Goal: Task Accomplishment & Management: Use online tool/utility

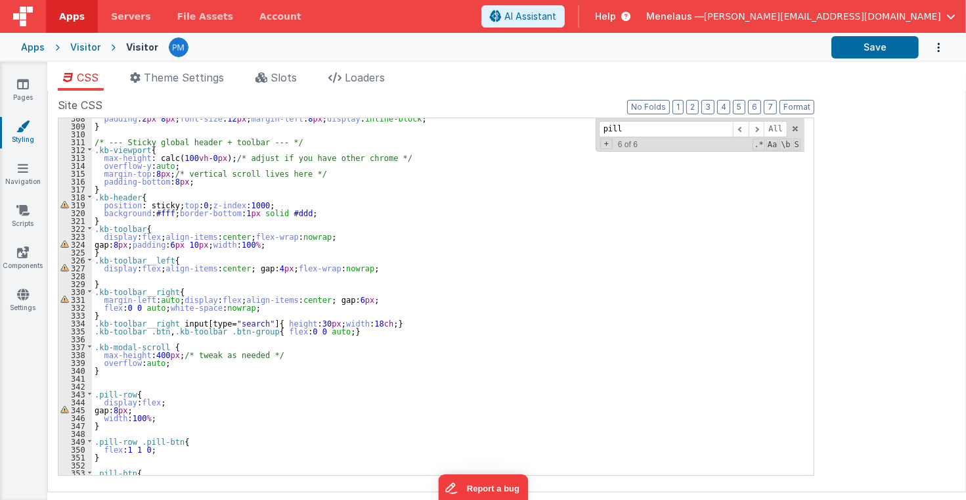
scroll to position [2424, 0]
click at [528, 87] on ul "CSS Theme Settings Slots Loaders" at bounding box center [506, 80] width 919 height 21
click at [661, 347] on div "padding : 2 px 8 px ; font-size : 12 px ; margin-left : 8 px ; display : inline…" at bounding box center [448, 300] width 713 height 372
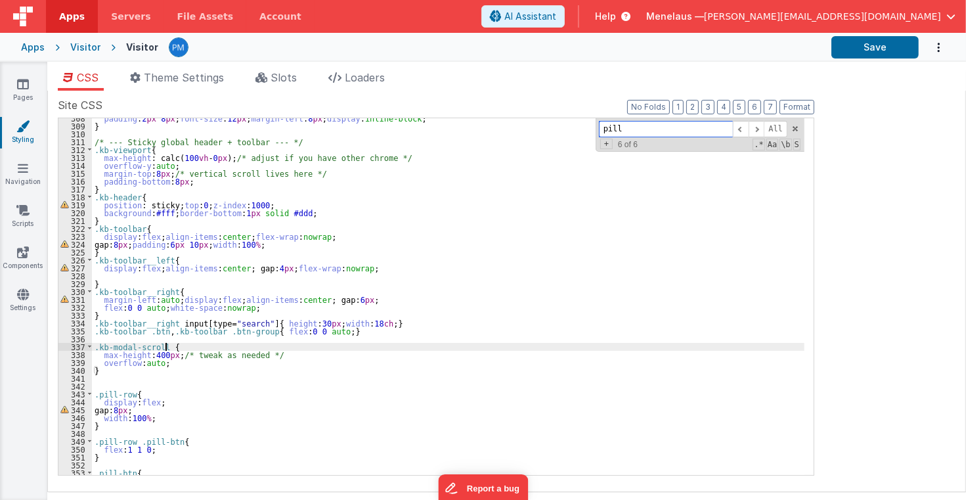
click at [598, 128] on div "pill All Replace All + 6 of 6 .* Aa \b S" at bounding box center [700, 134] width 209 height 33
click at [610, 125] on input "pill" at bounding box center [666, 129] width 134 height 16
paste input "logoURL"
type input "logoURL"
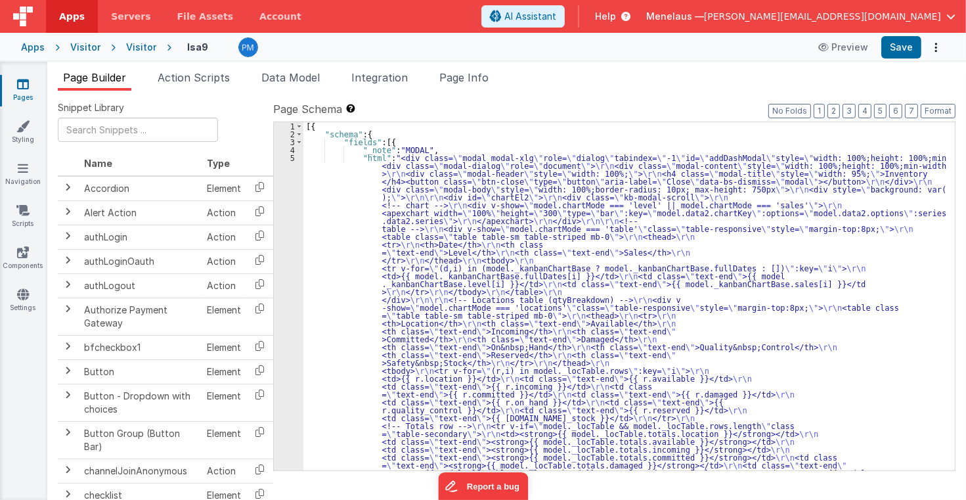
type textarea "2.98 Lsa8 ? - >2.87 Lsa9 - try Dom performance CSS classes 2.95 - fast kbshow A…"
click at [853, 110] on button "3" at bounding box center [849, 111] width 13 height 14
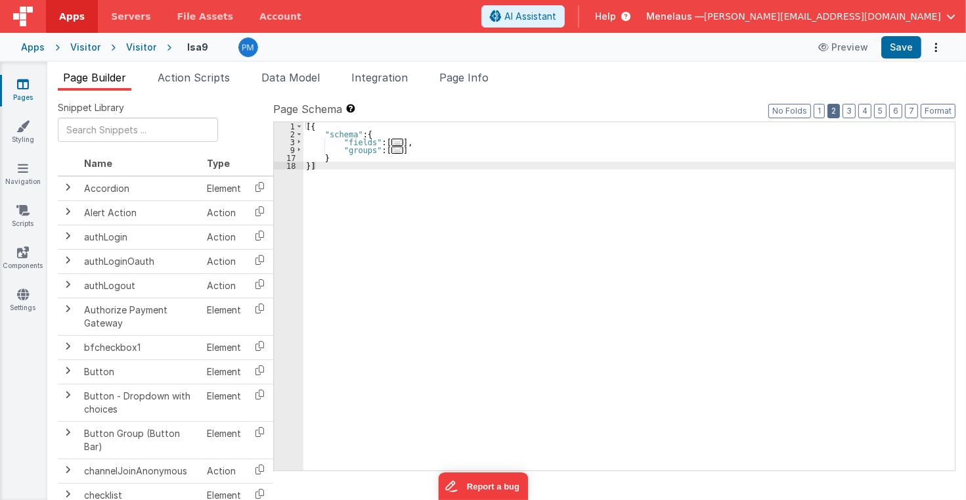
click at [838, 113] on button "2" at bounding box center [834, 111] width 12 height 14
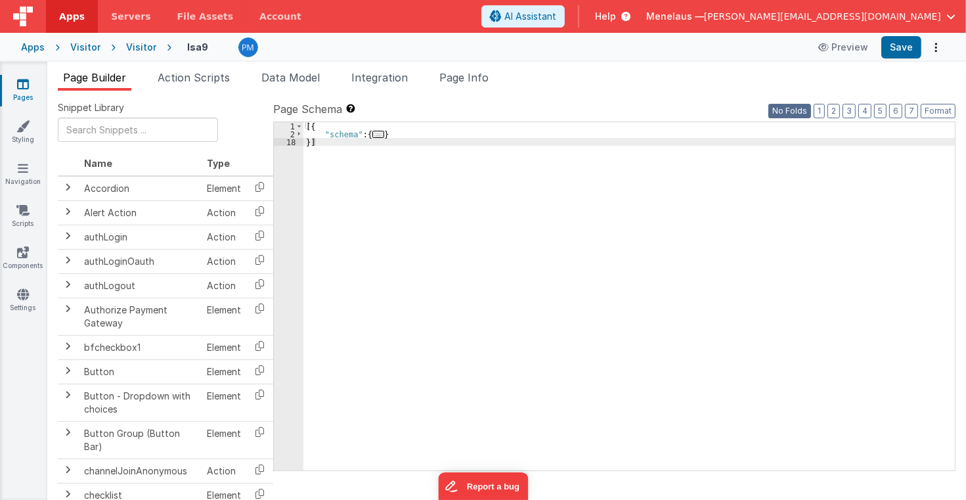
click at [784, 116] on button "No Folds" at bounding box center [789, 111] width 43 height 14
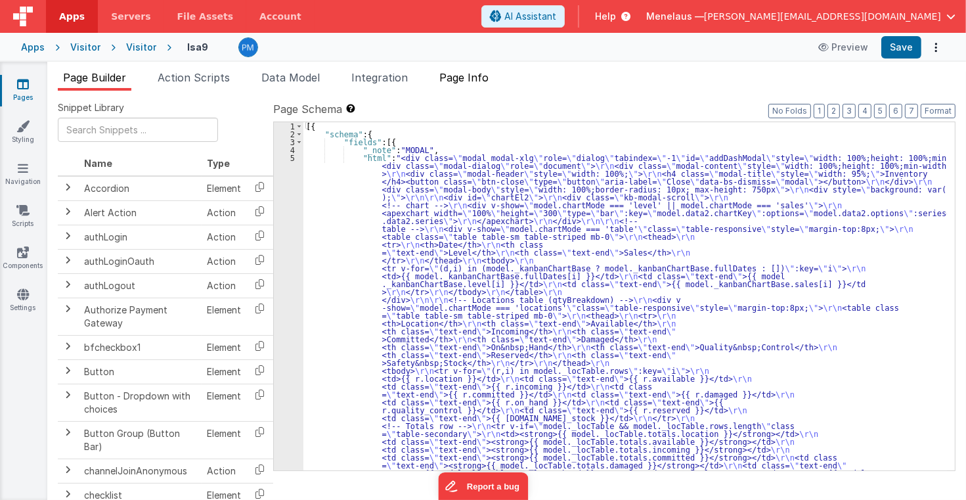
click at [485, 81] on span "Page Info" at bounding box center [463, 77] width 49 height 13
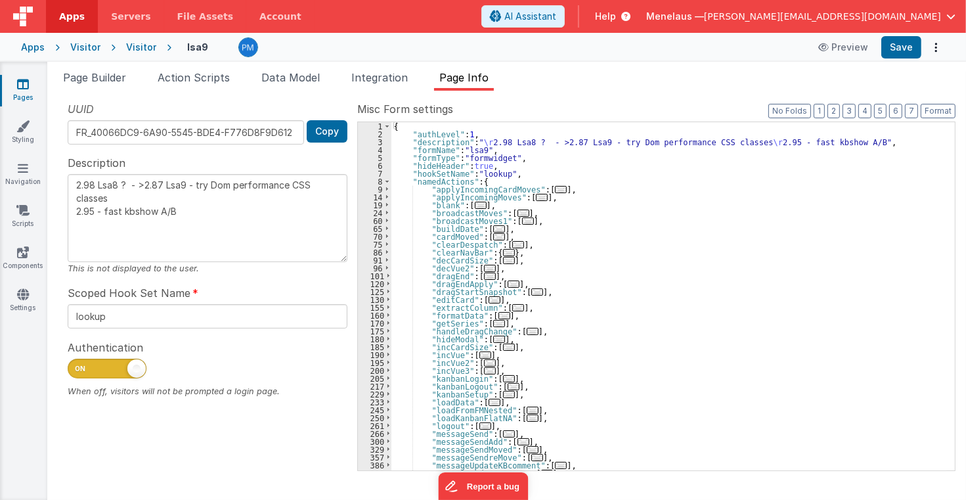
click at [489, 300] on span "..." at bounding box center [495, 299] width 12 height 7
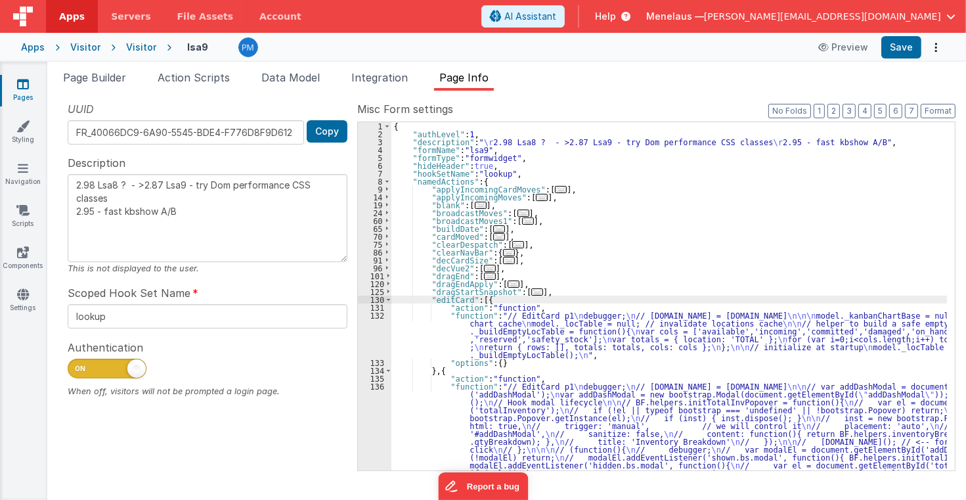
click at [593, 336] on div "{ "authLevel" : 1 , "description" : " \r 2.98 Lsa8 ? - >2.87 Lsa9 - try Dom per…" at bounding box center [669, 351] width 556 height 458
click at [384, 334] on div "132" at bounding box center [374, 334] width 33 height 47
click at [372, 338] on div "132" at bounding box center [374, 334] width 33 height 47
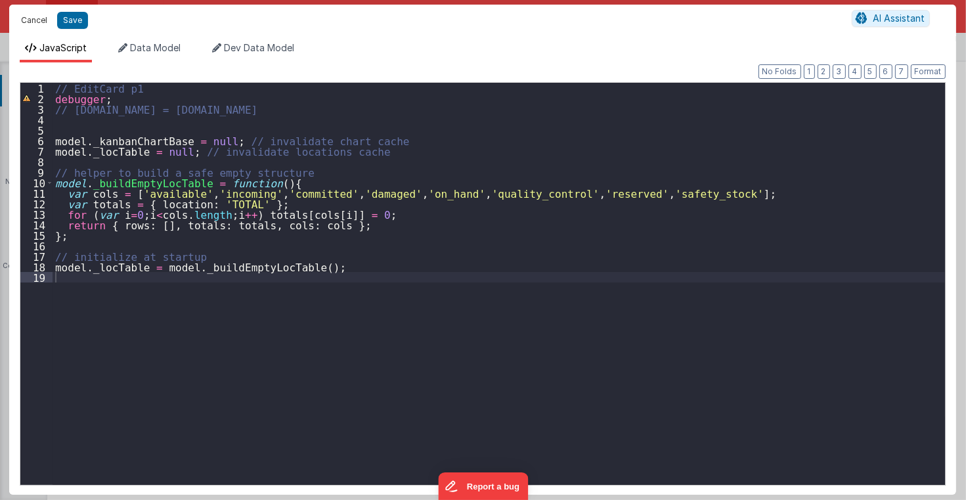
click at [41, 21] on button "Cancel" at bounding box center [33, 20] width 39 height 18
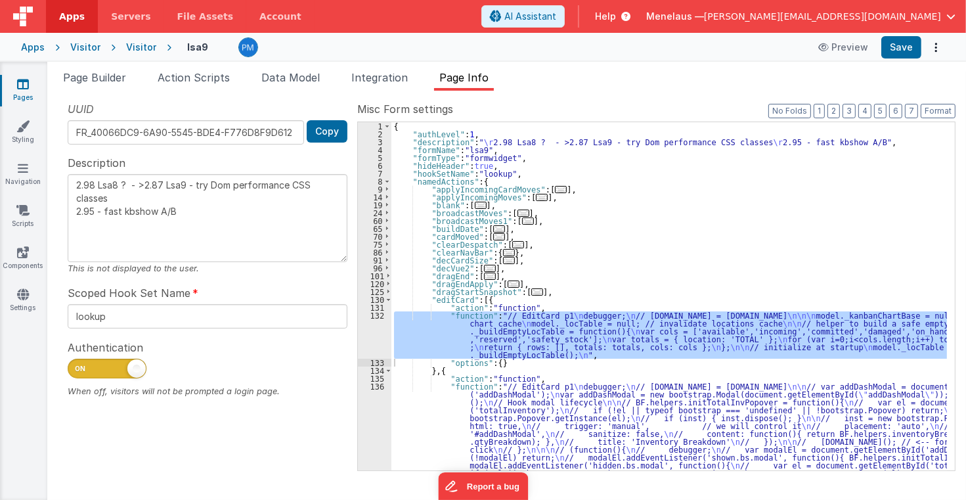
click at [491, 421] on div "{ "authLevel" : 1 , "description" : " \r 2.98 Lsa8 ? - >2.87 Lsa9 - try Dom per…" at bounding box center [669, 351] width 556 height 458
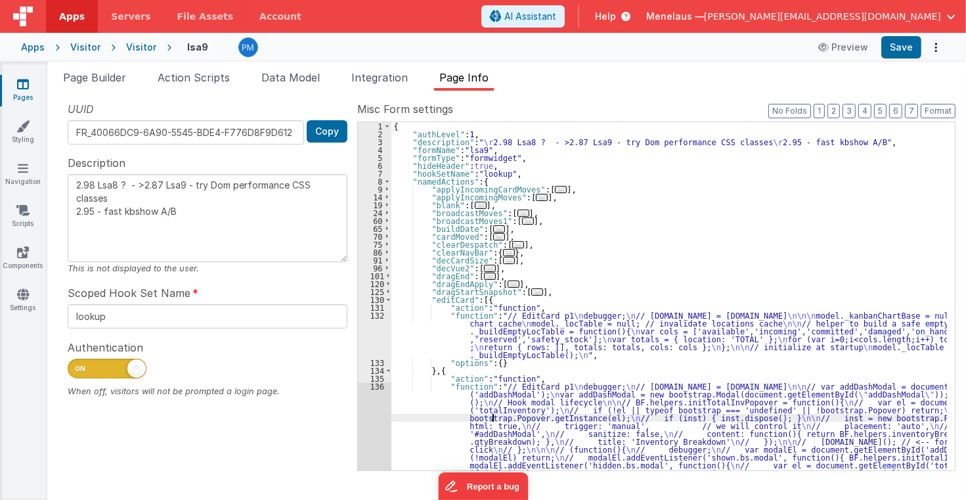
click at [376, 421] on div "1 2 3 4 5 6 7 8 9 14 19 24 60 65 70 75 86 91 96 101 120 125 130 131 132 133 134…" at bounding box center [374, 351] width 33 height 458
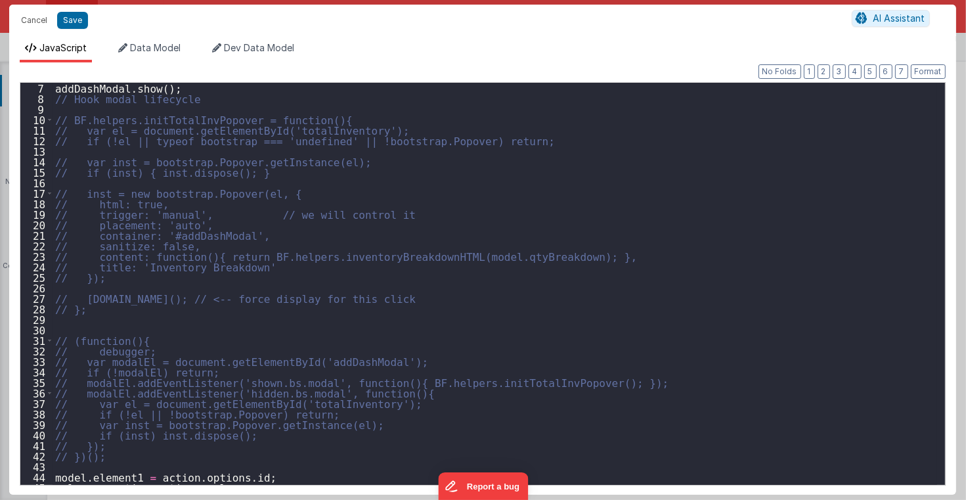
scroll to position [92, 0]
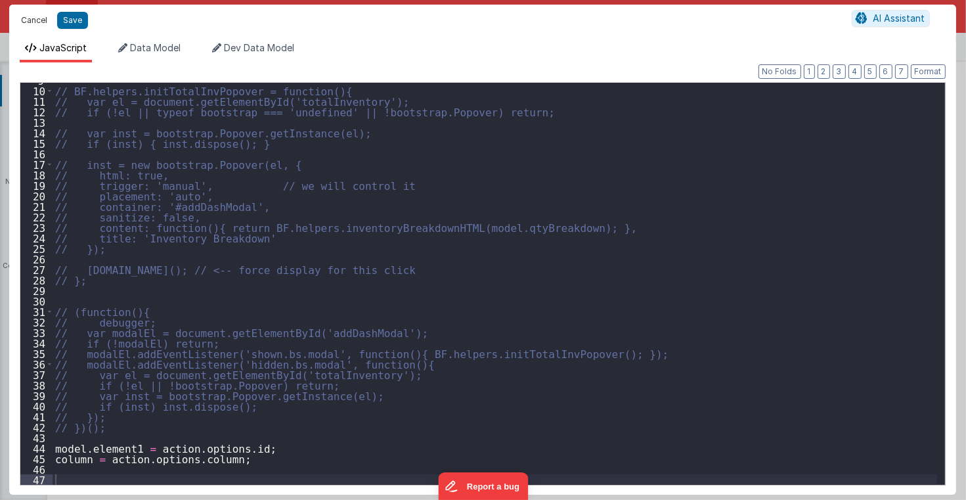
click at [33, 19] on button "Cancel" at bounding box center [33, 20] width 39 height 18
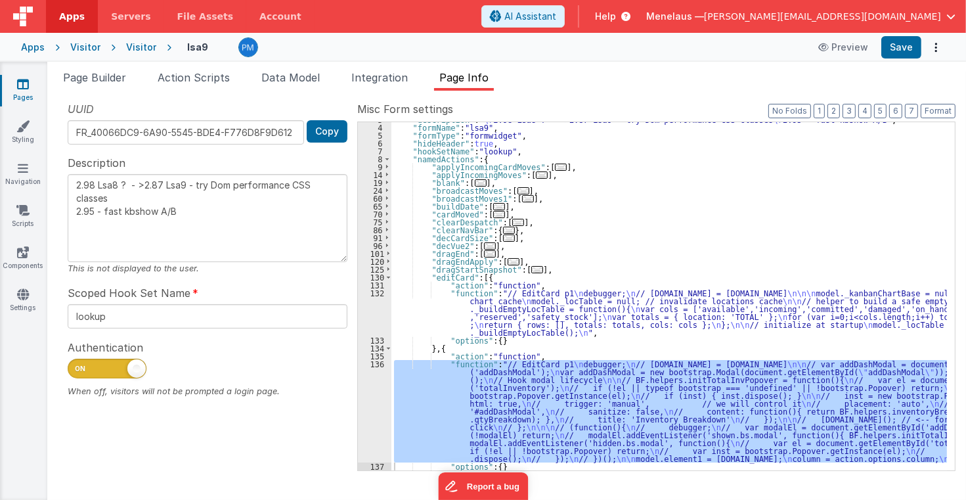
click at [842, 201] on div ""description" : " \r 2.98 Lsa8 ? - >2.87 Lsa9 - try Dom performance CSS classes…" at bounding box center [669, 298] width 556 height 364
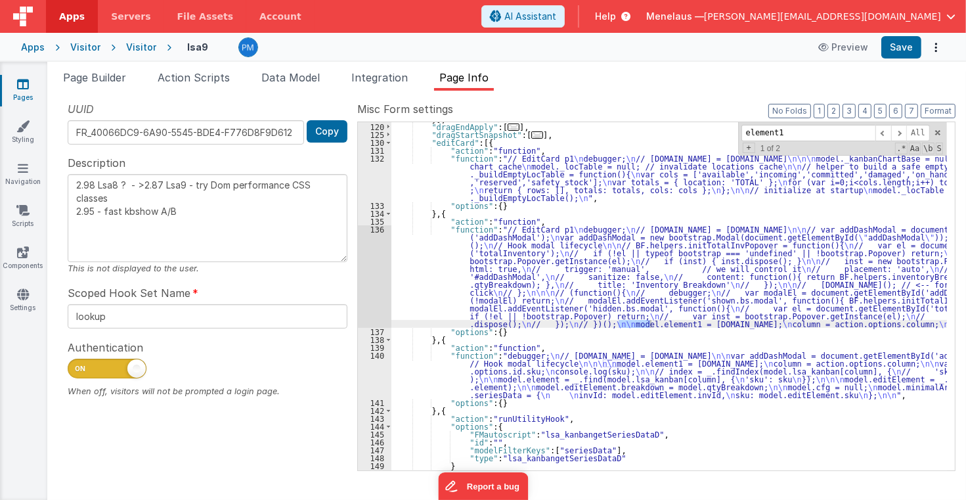
scroll to position [307, 0]
type input "element1"
click at [902, 131] on span at bounding box center [899, 133] width 16 height 16
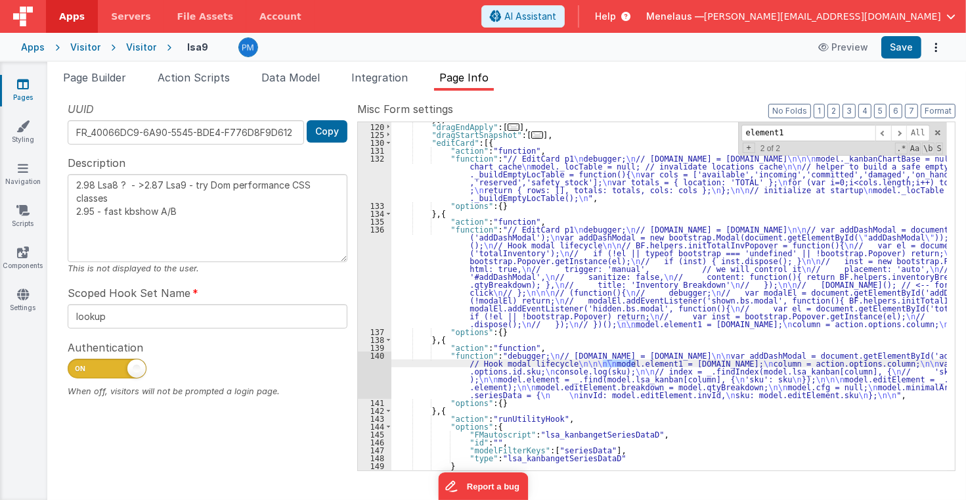
click at [547, 368] on div "}] , "dragEndApply" : [ ... ] , "dragStartSnapshot" : [ ... ] , "editCard" : [{…" at bounding box center [669, 297] width 556 height 364
click at [382, 376] on div "140" at bounding box center [374, 374] width 33 height 47
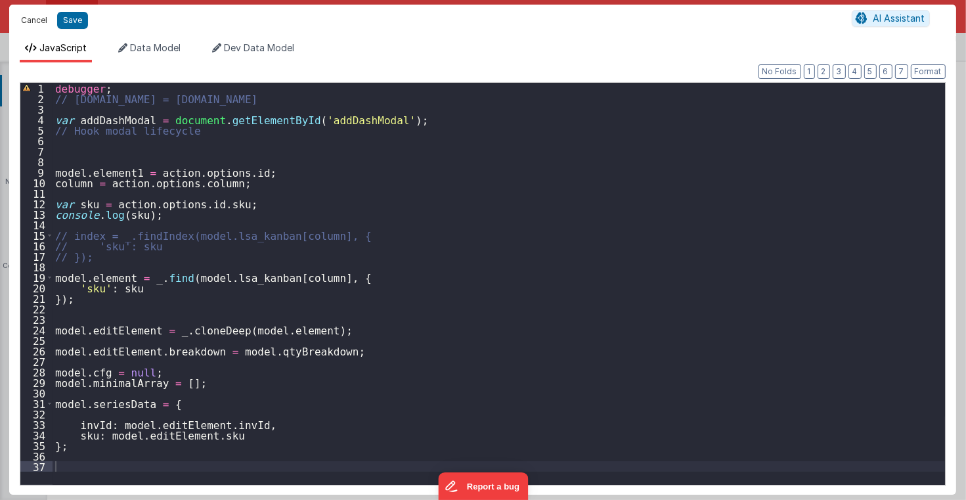
click at [34, 19] on button "Cancel" at bounding box center [33, 20] width 39 height 18
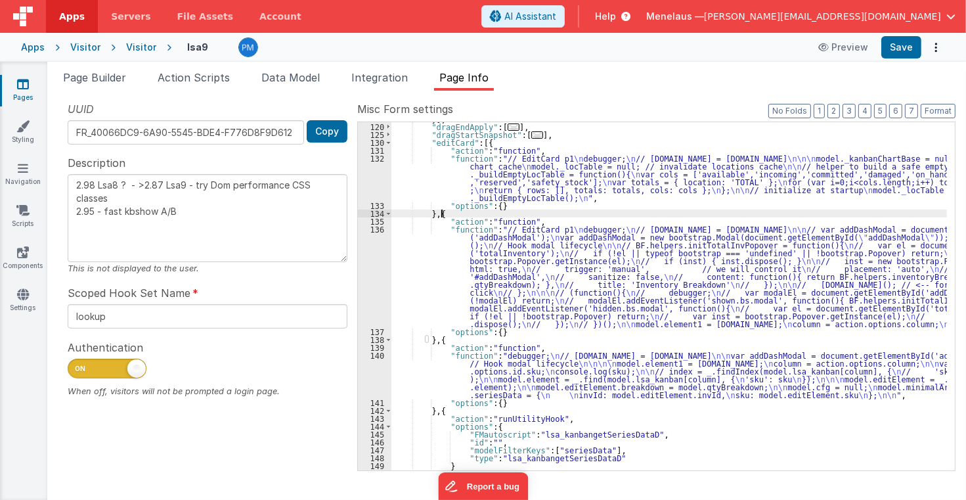
click at [782, 213] on div "}] , "dragEndApply" : [ ... ] , "dragStartSnapshot" : [ ... ] , "editCard" : [{…" at bounding box center [669, 297] width 556 height 364
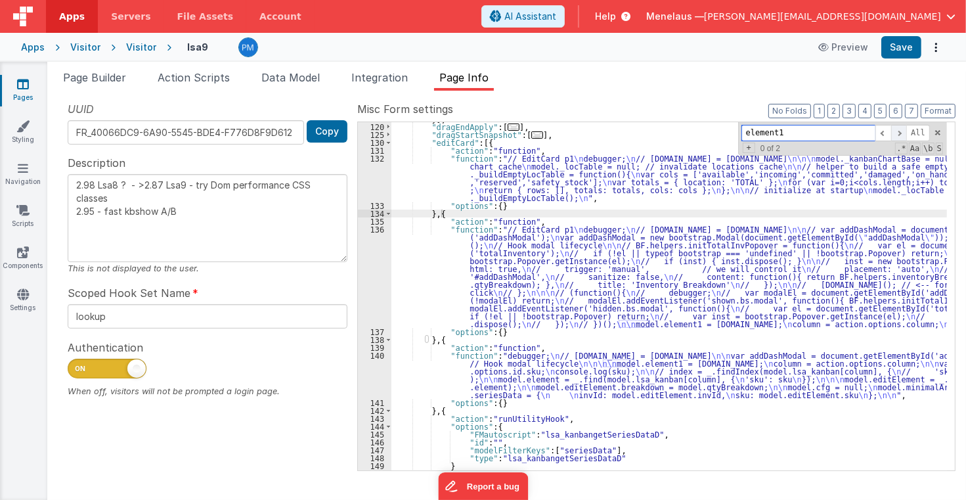
click at [899, 131] on span at bounding box center [899, 133] width 16 height 16
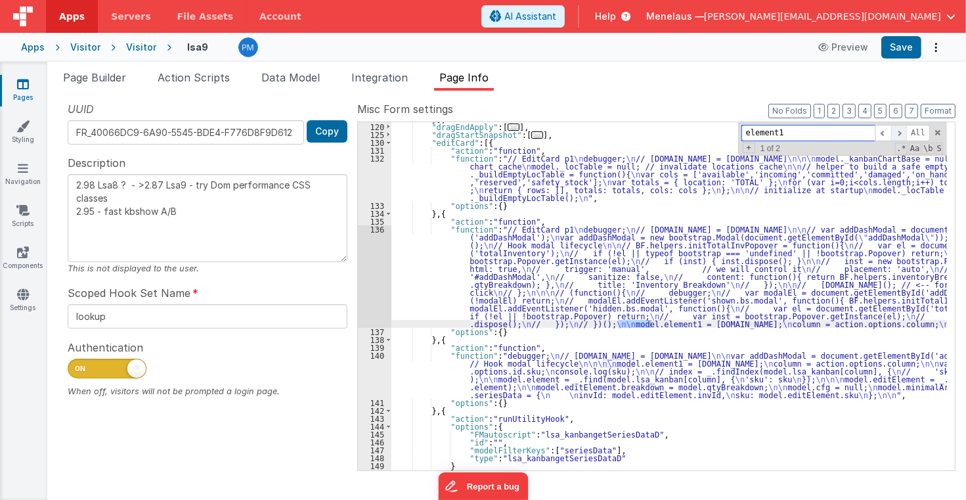
click at [902, 131] on span at bounding box center [899, 133] width 16 height 16
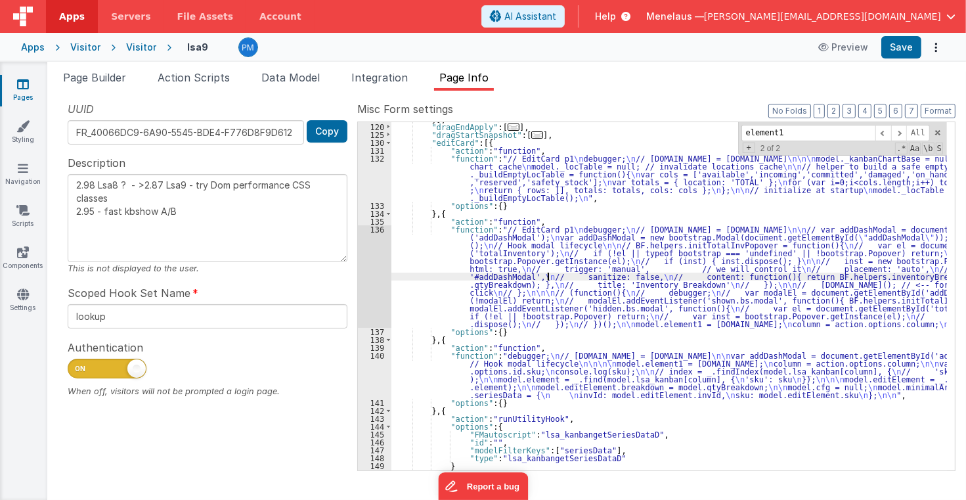
click at [549, 276] on div "}] , "dragEndApply" : [ ... ] , "dragStartSnapshot" : [ ... ] , "editCard" : [{…" at bounding box center [669, 297] width 556 height 364
click at [108, 77] on span "Page Builder" at bounding box center [94, 77] width 63 height 13
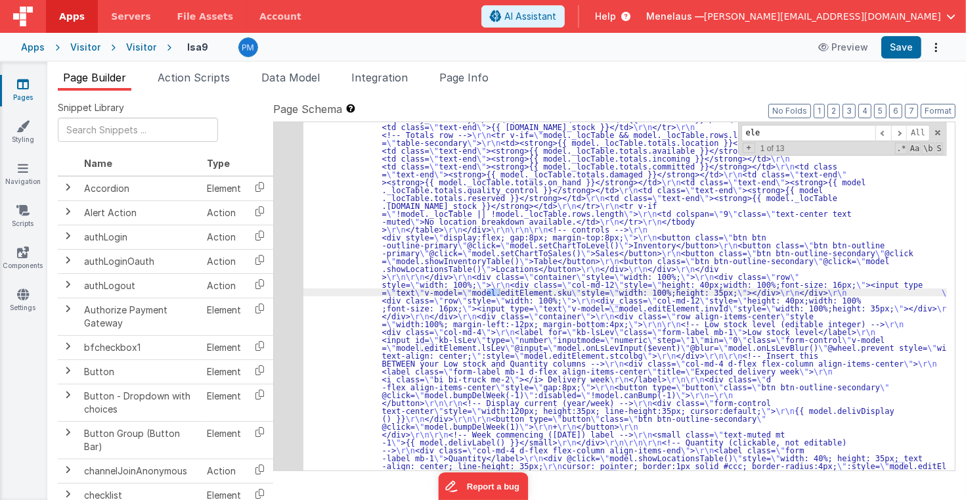
scroll to position [291, 0]
type input "element1"
click at [456, 76] on span "Page Info" at bounding box center [463, 77] width 49 height 13
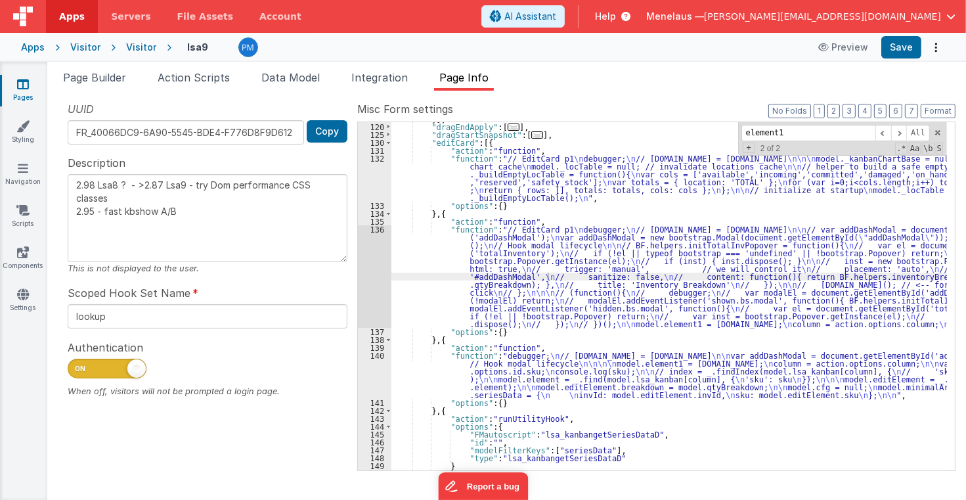
click at [757, 206] on div "}] , "dragEndApply" : [ ... ] , "dragStartSnapshot" : [ ... ] , "editCard" : [{…" at bounding box center [669, 297] width 556 height 364
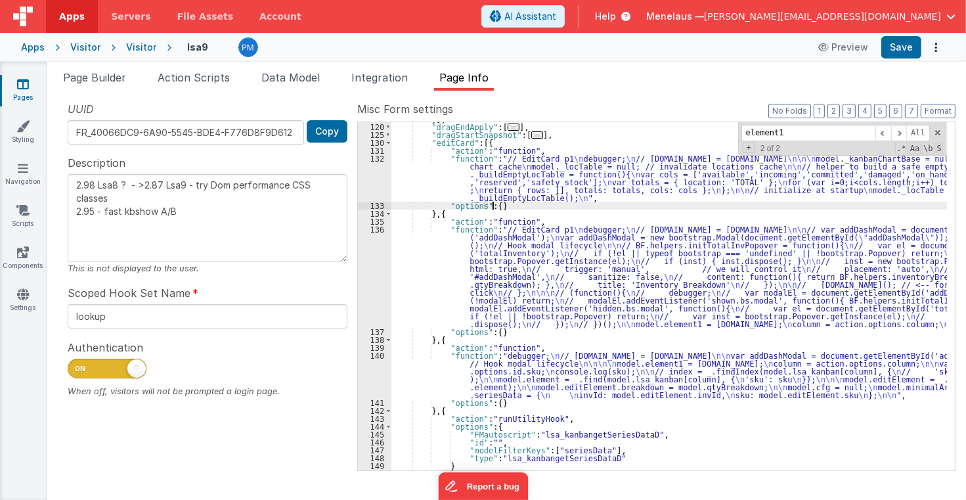
click at [628, 166] on div "}] , "dragEndApply" : [ ... ] , "dragStartSnapshot" : [ ... ] , "editCard" : [{…" at bounding box center [669, 297] width 556 height 364
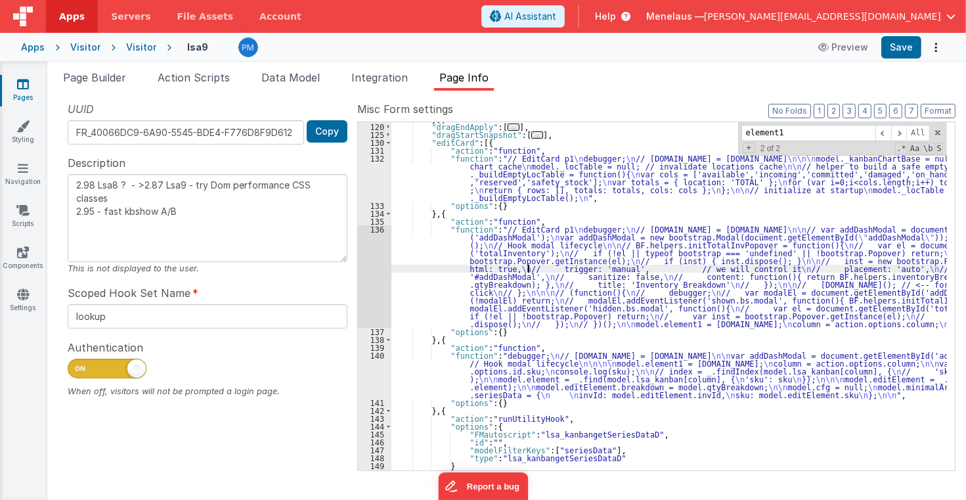
click at [527, 265] on div "}] , "dragEndApply" : [ ... ] , "dragStartSnapshot" : [ ... ] , "editCard" : [{…" at bounding box center [669, 297] width 556 height 364
click at [378, 268] on div "136" at bounding box center [374, 276] width 33 height 102
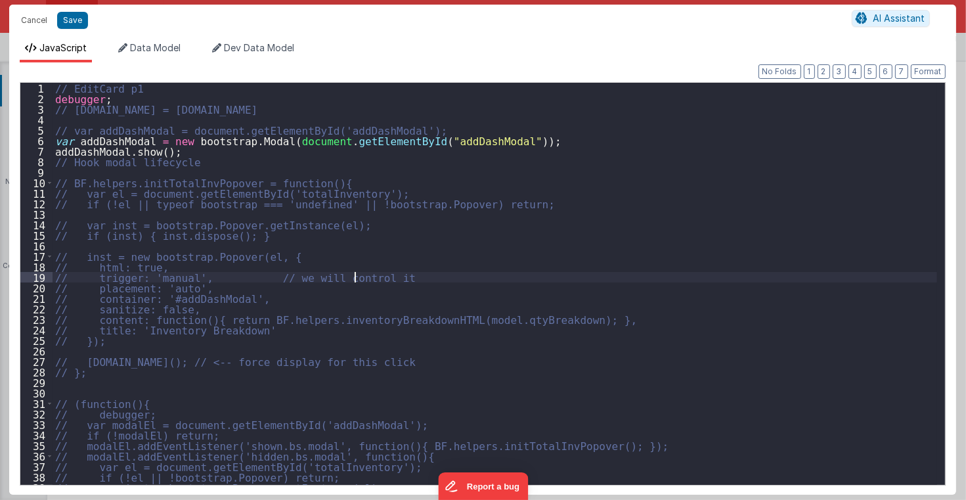
click at [378, 268] on div "// EditCard p1 debugger ; // action.options.model.id = model.id // var addDashM…" at bounding box center [495, 294] width 885 height 423
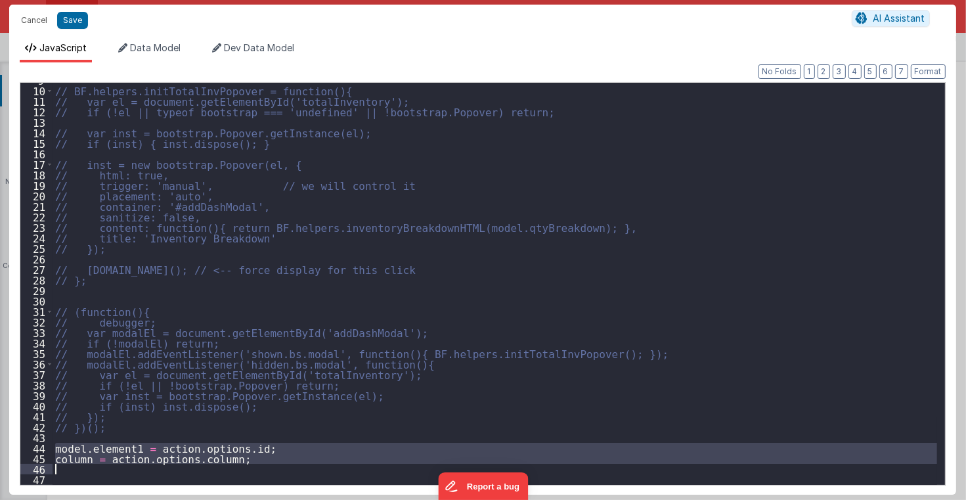
drag, startPoint x: 55, startPoint y: 446, endPoint x: 246, endPoint y: 468, distance: 191.7
click at [246, 468] on div "// BF.helpers.initTotalInvPopover = function(){ // var el = document.getElement…" at bounding box center [495, 286] width 885 height 423
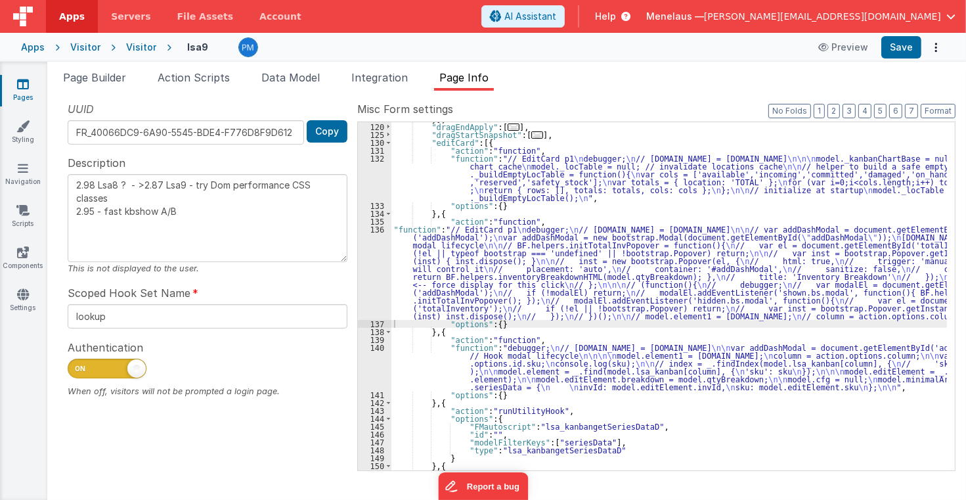
click at [546, 365] on div "}] , "dragEndApply" : [ ... ] , "dragStartSnapshot" : [ ... ] , "editCard" : [{…" at bounding box center [669, 297] width 556 height 364
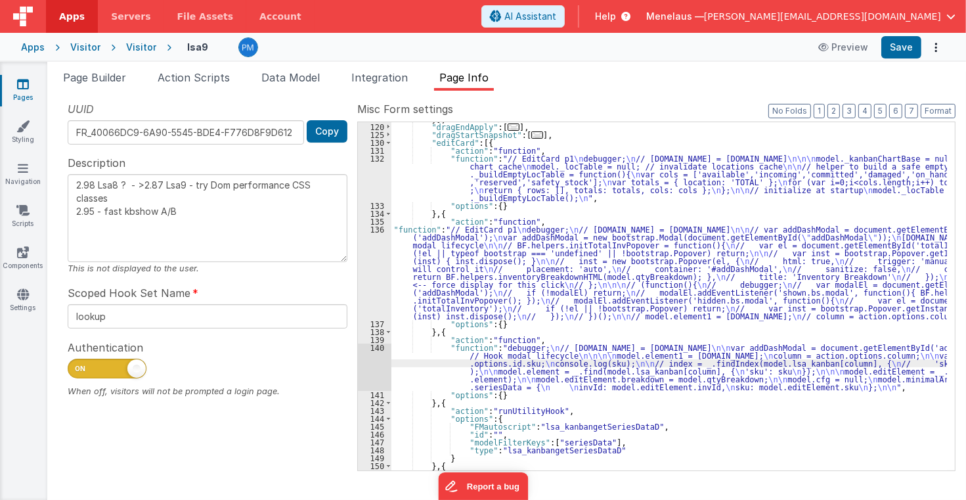
click at [374, 366] on div "140" at bounding box center [374, 367] width 33 height 47
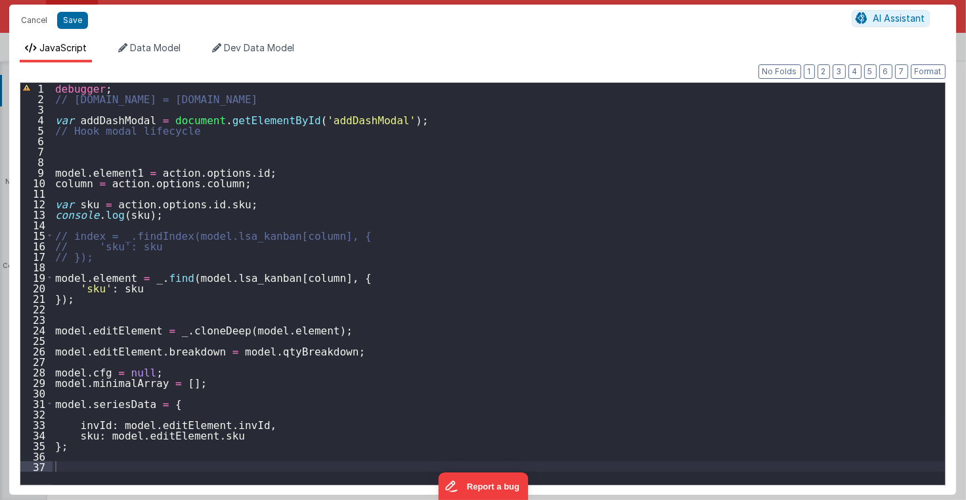
click at [55, 213] on div "debugger ; // action.options.model.id = model.id var addDashModal = document . …" at bounding box center [499, 294] width 893 height 423
click at [53, 169] on div "debugger ; // action.options.model.id = model.id var addDashModal = document . …" at bounding box center [499, 294] width 893 height 423
click at [76, 19] on button "Save" at bounding box center [72, 20] width 31 height 17
type textarea "2.98 Lsa8 ? - >2.87 Lsa9 - try Dom performance CSS classes 2.95 - fast kbshow A…"
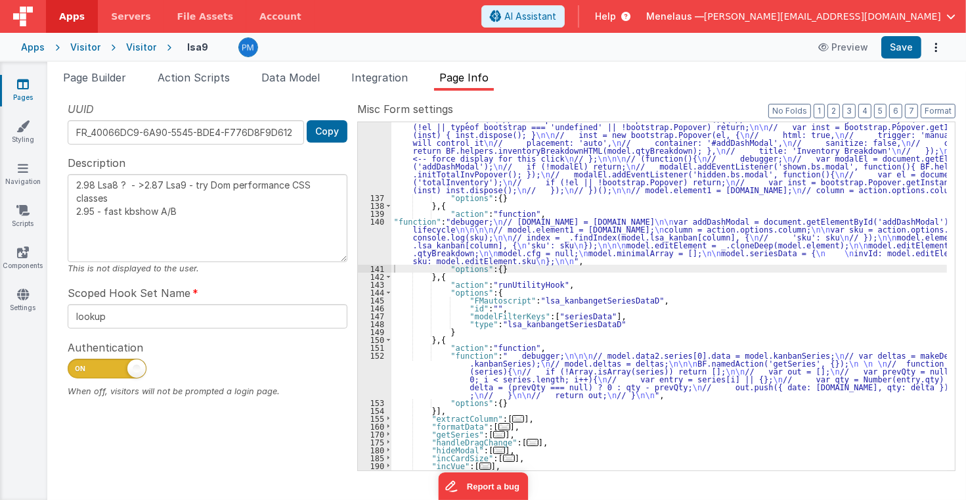
scroll to position [433, 0]
click at [531, 373] on div ""function" : "// EditCard p1 \n debugger; \n // action.options.model.id = model…" at bounding box center [669, 324] width 556 height 451
click at [372, 373] on div "152" at bounding box center [374, 374] width 33 height 47
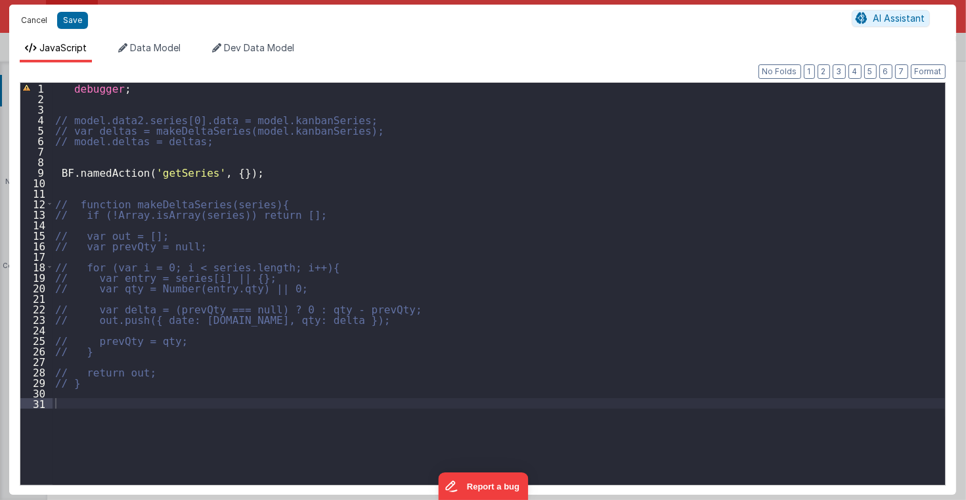
click at [39, 22] on button "Cancel" at bounding box center [33, 20] width 39 height 18
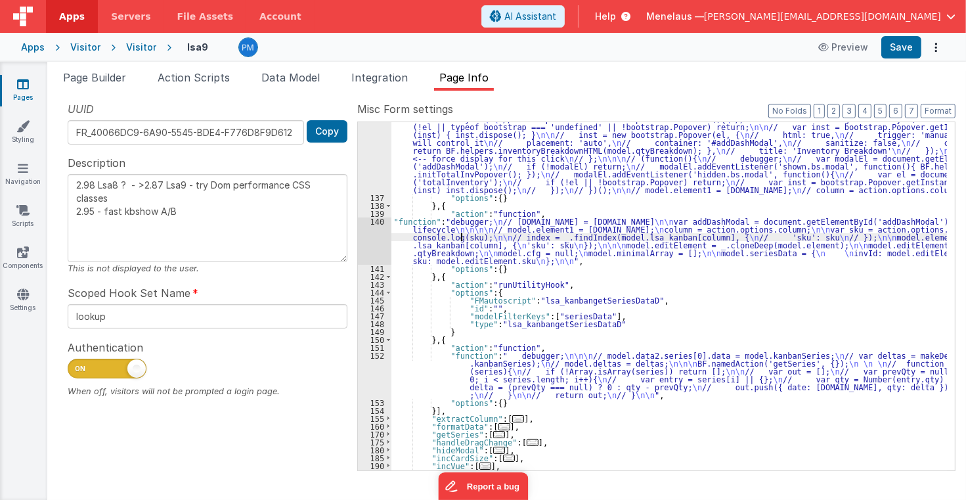
click at [459, 236] on div ""function" : "// EditCard p1 \n debugger; \n // action.options.model.id = model…" at bounding box center [669, 324] width 556 height 451
click at [372, 242] on div "140" at bounding box center [374, 240] width 33 height 47
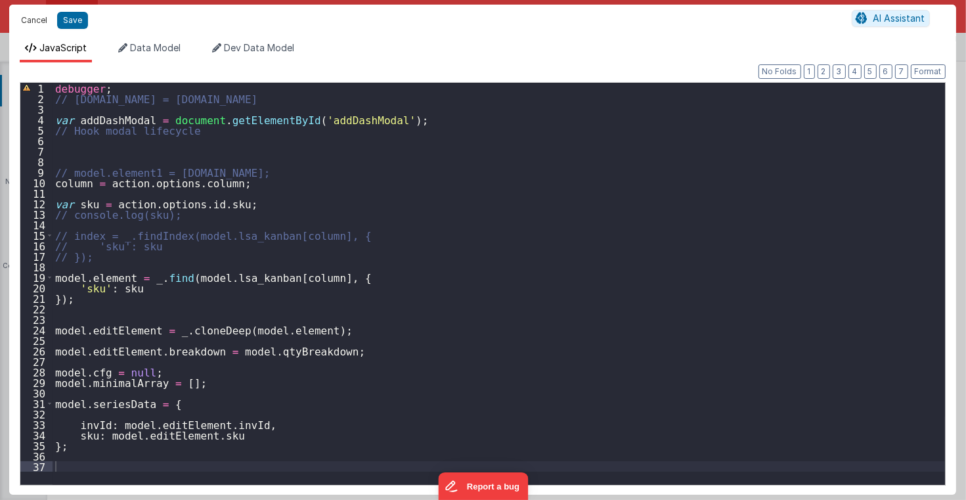
click at [43, 20] on button "Cancel" at bounding box center [33, 20] width 39 height 18
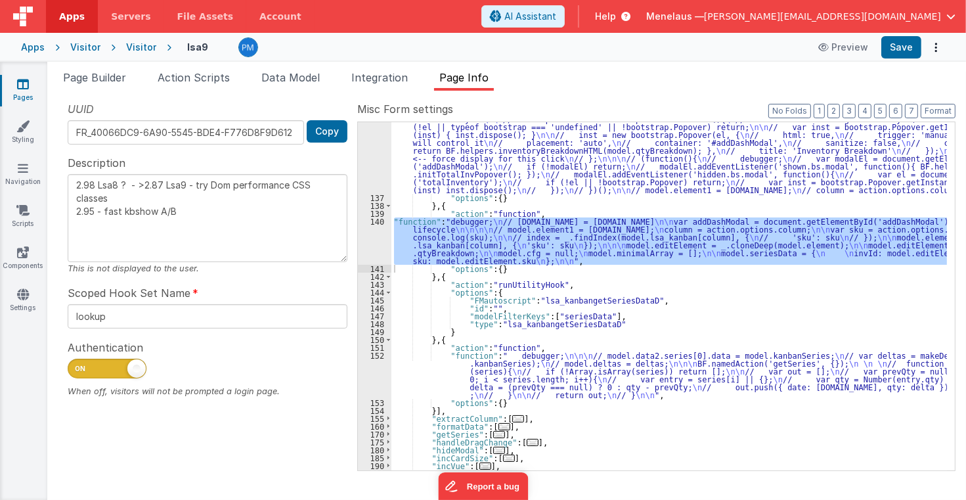
scroll to position [401, 0]
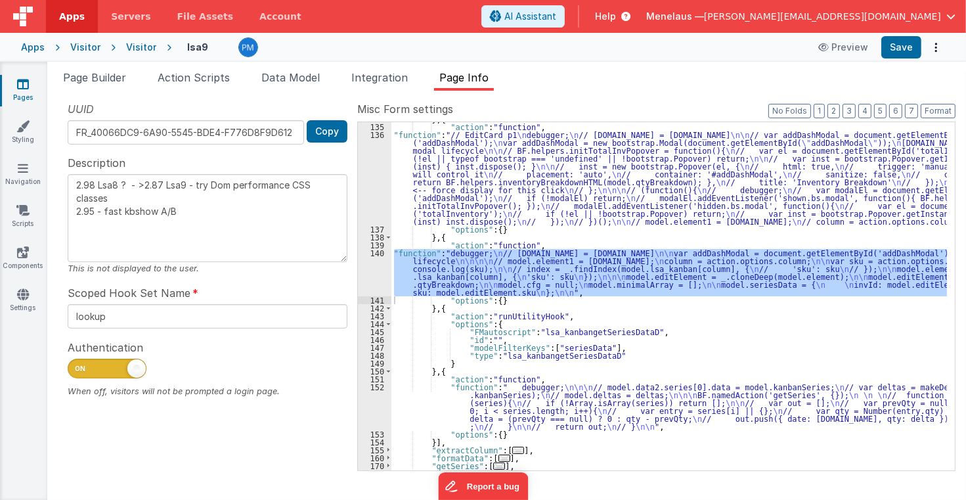
click at [488, 176] on div "} , { "action" : "function" , "function" : "// EditCard p1 \n debugger; \n // a…" at bounding box center [669, 297] width 556 height 364
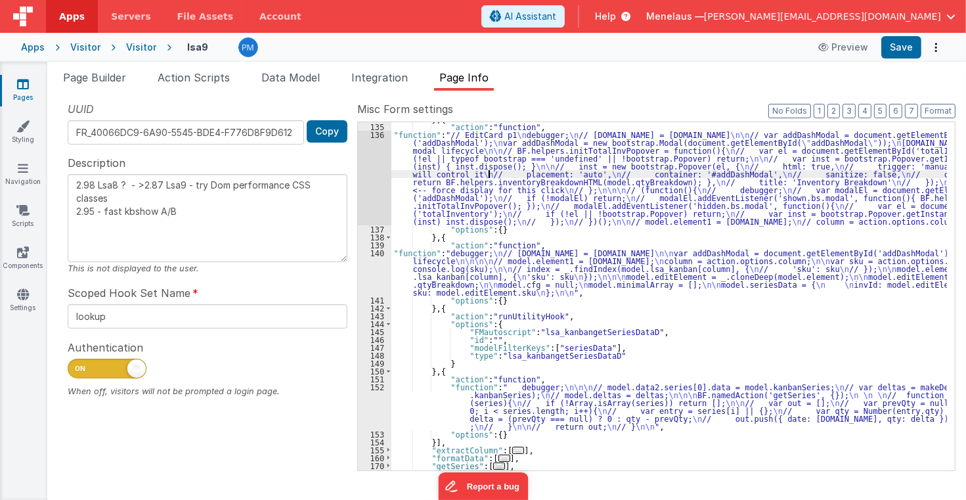
click at [380, 175] on div "136" at bounding box center [374, 178] width 33 height 95
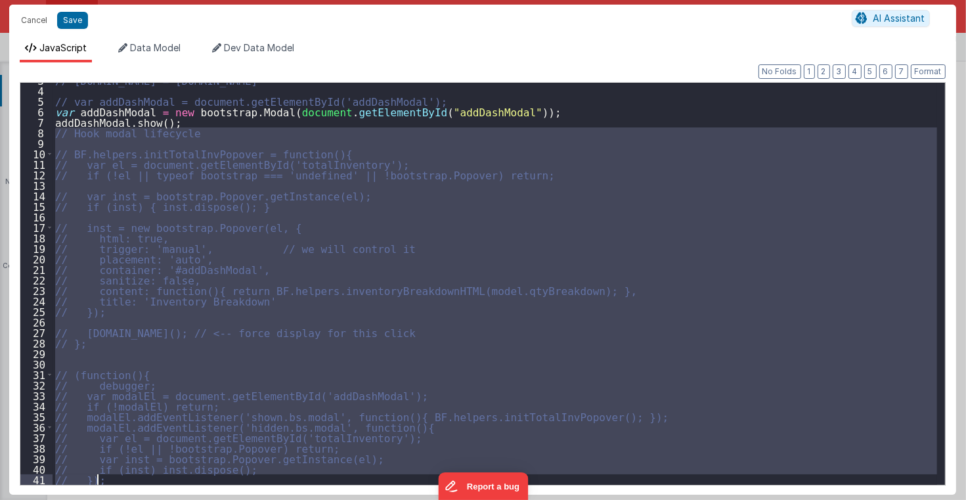
scroll to position [92, 0]
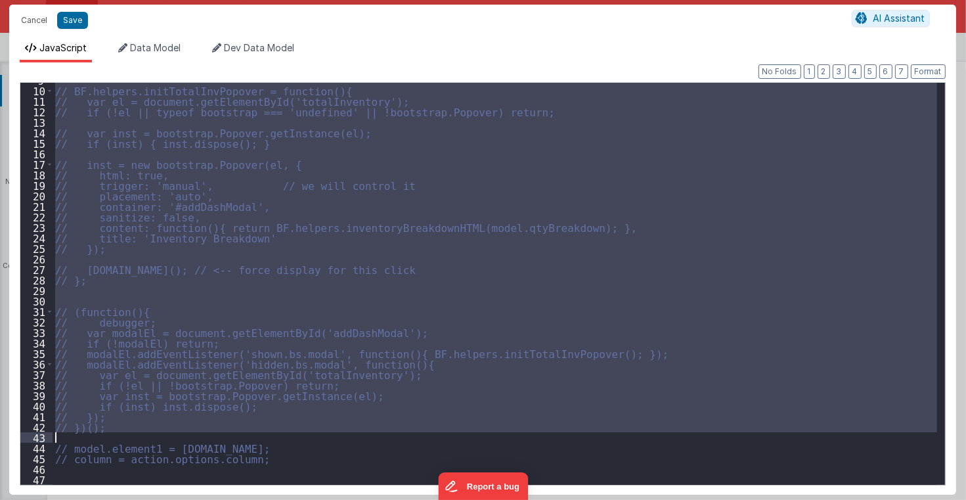
drag, startPoint x: 55, startPoint y: 164, endPoint x: 188, endPoint y: 435, distance: 302.0
click at [188, 435] on div "// BF.helpers.initTotalInvPopover = function(){ // var el = document.getElement…" at bounding box center [495, 286] width 885 height 423
click at [37, 21] on button "Cancel" at bounding box center [33, 20] width 39 height 18
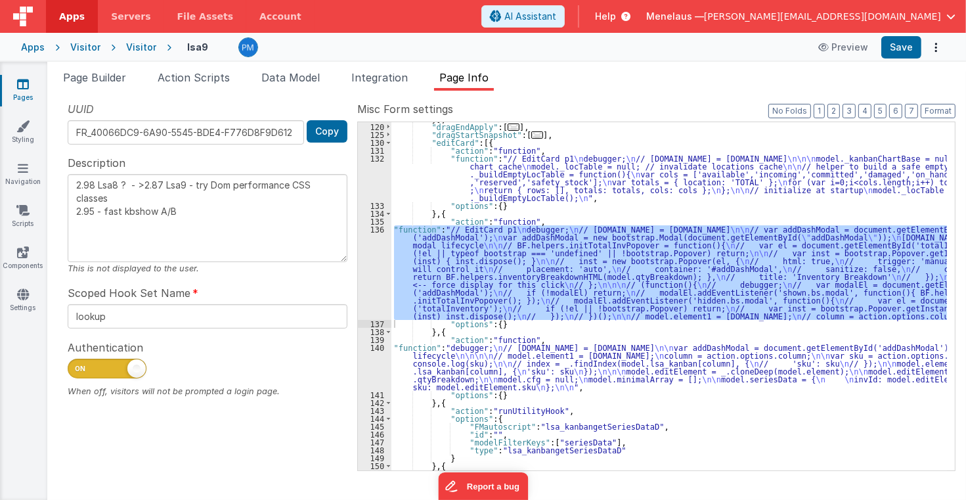
scroll to position [275, 0]
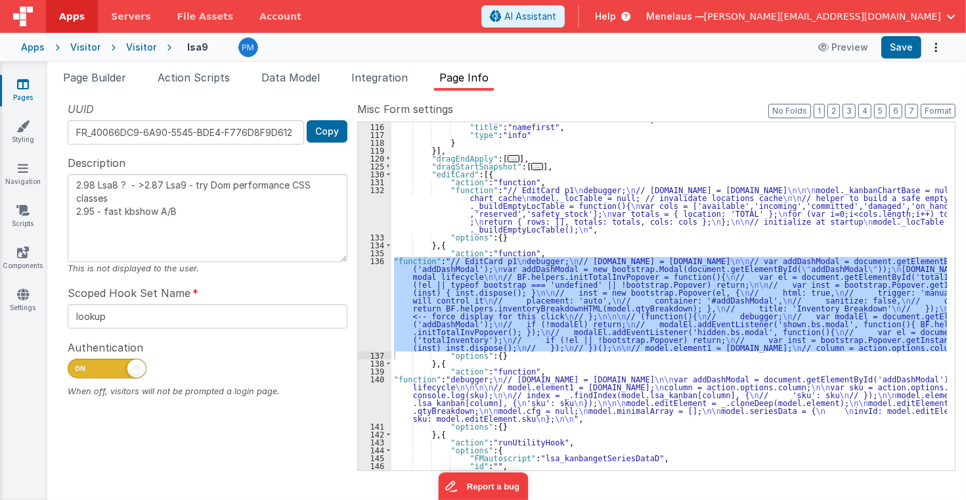
click at [543, 208] on div ""text_calc" : "model.contact.nameFirst " , "title" : "namefirst" , "type" : "in…" at bounding box center [669, 297] width 556 height 364
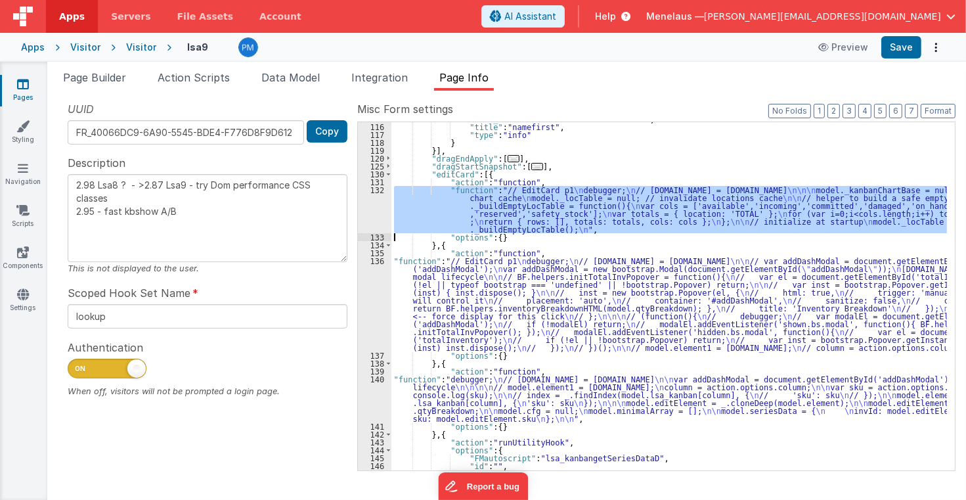
click at [372, 206] on div "132" at bounding box center [374, 209] width 33 height 47
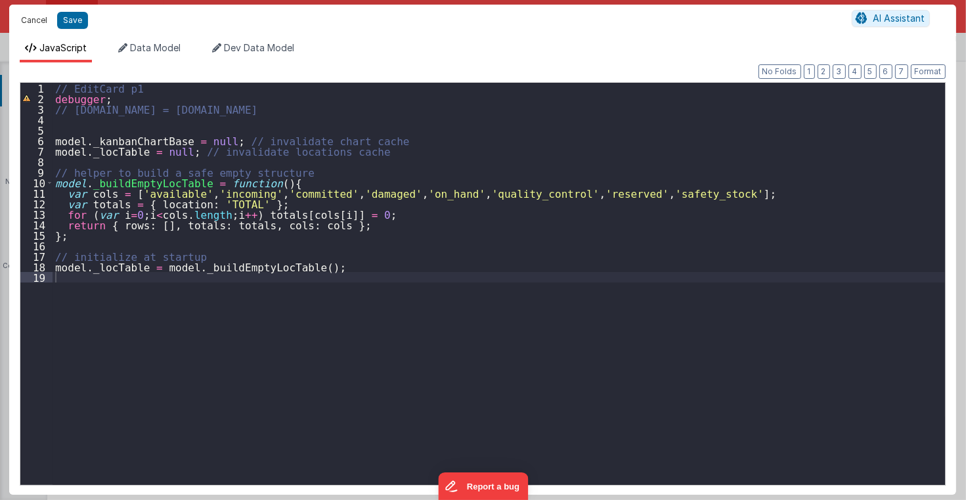
click at [43, 18] on button "Cancel" at bounding box center [33, 20] width 39 height 18
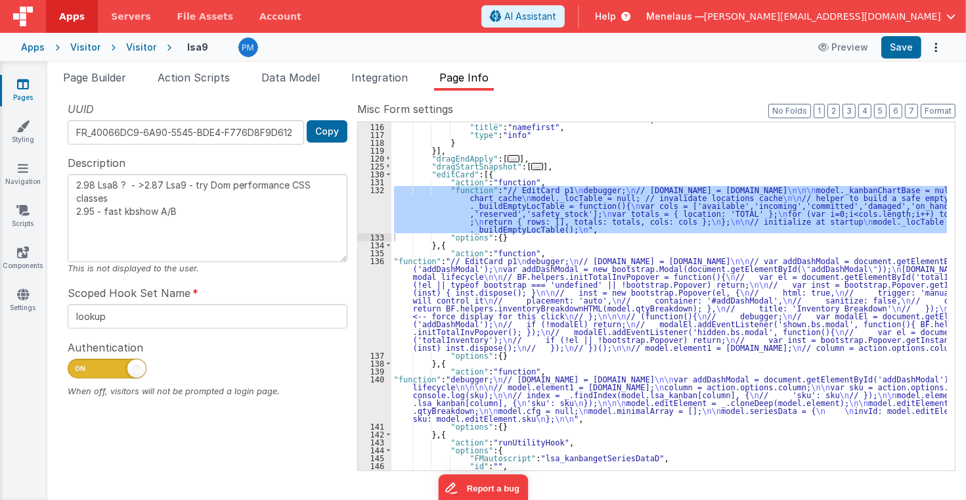
click at [493, 397] on div ""text_calc" : "model.contact.nameFirst " , "title" : "namefirst" , "type" : "in…" at bounding box center [669, 297] width 556 height 364
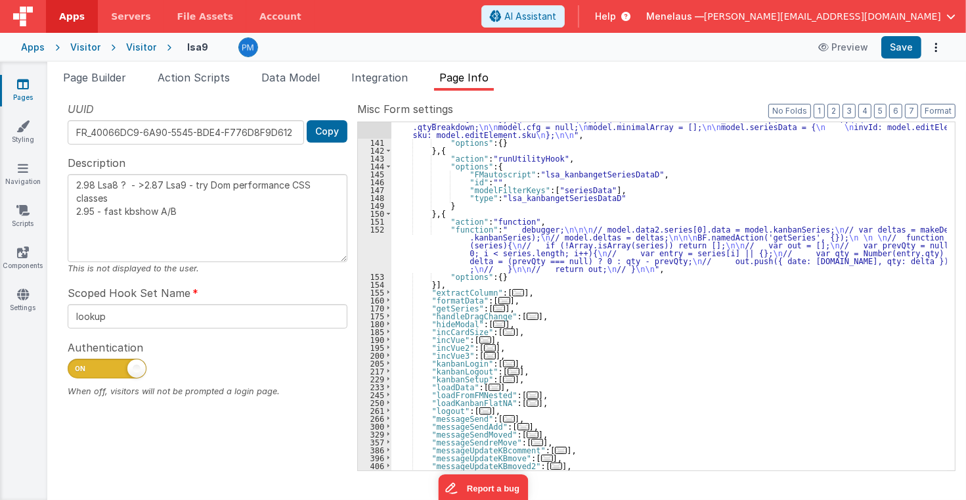
scroll to position [559, 0]
click at [493, 307] on span "..." at bounding box center [499, 308] width 12 height 7
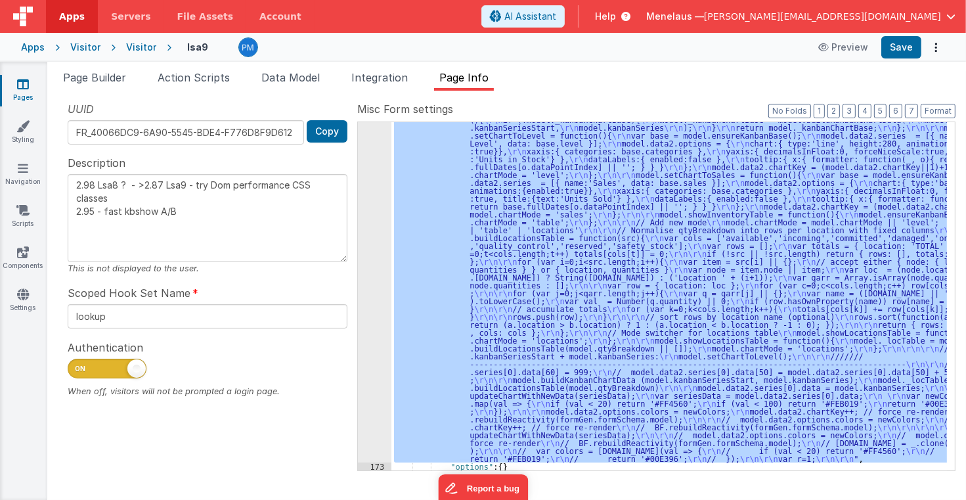
click at [384, 330] on div "172" at bounding box center [374, 222] width 33 height 481
click at [380, 332] on div "172" at bounding box center [374, 222] width 33 height 481
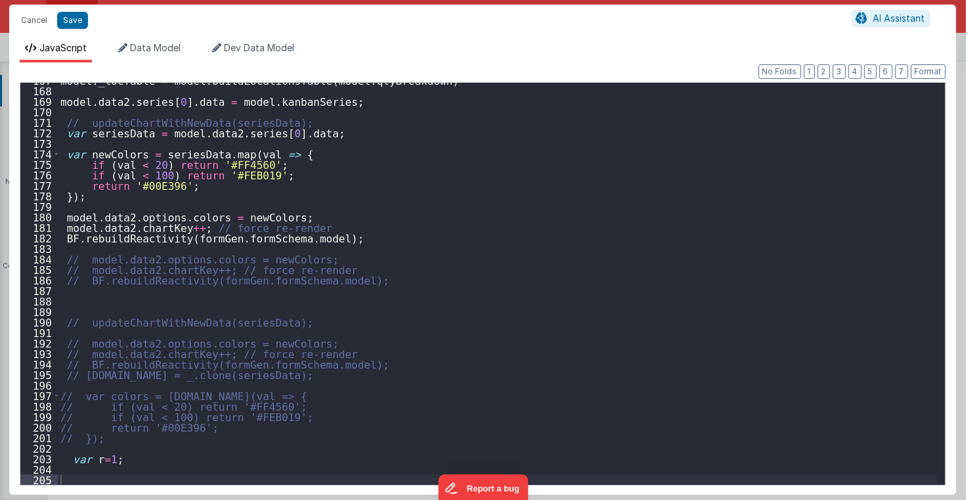
scroll to position [1752, 0]
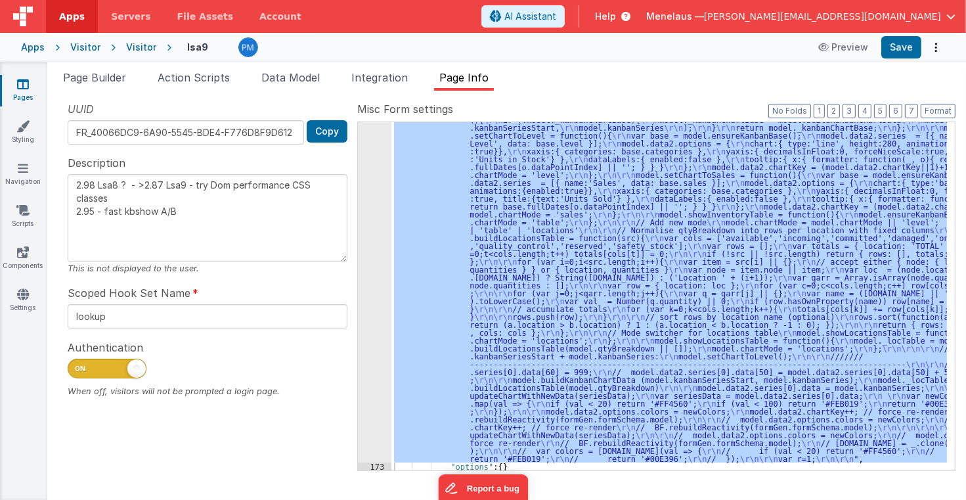
click at [812, 330] on div ""function" : "// GetSeries \r\n debugger; \r\n\r\n function updateChartWithNewD…" at bounding box center [669, 296] width 556 height 348
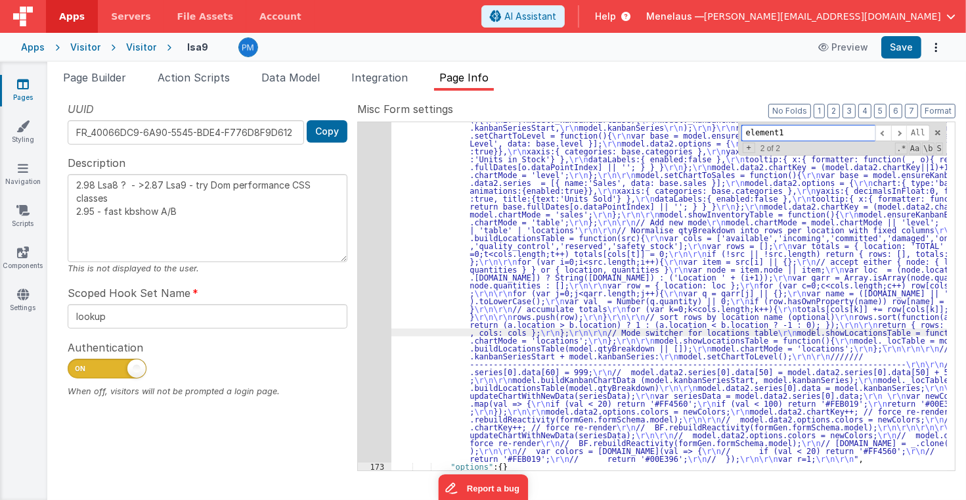
paste input "var invId = row.invId;"
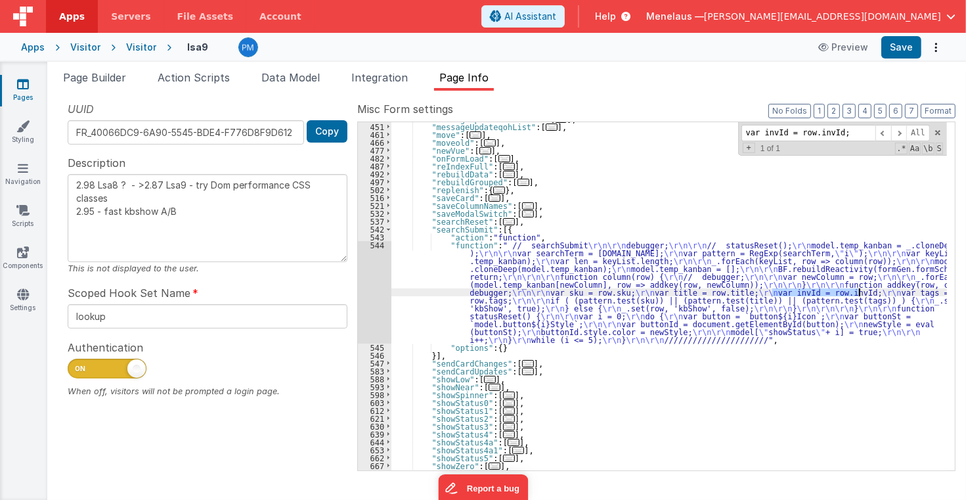
click at [374, 303] on div "544" at bounding box center [374, 292] width 33 height 102
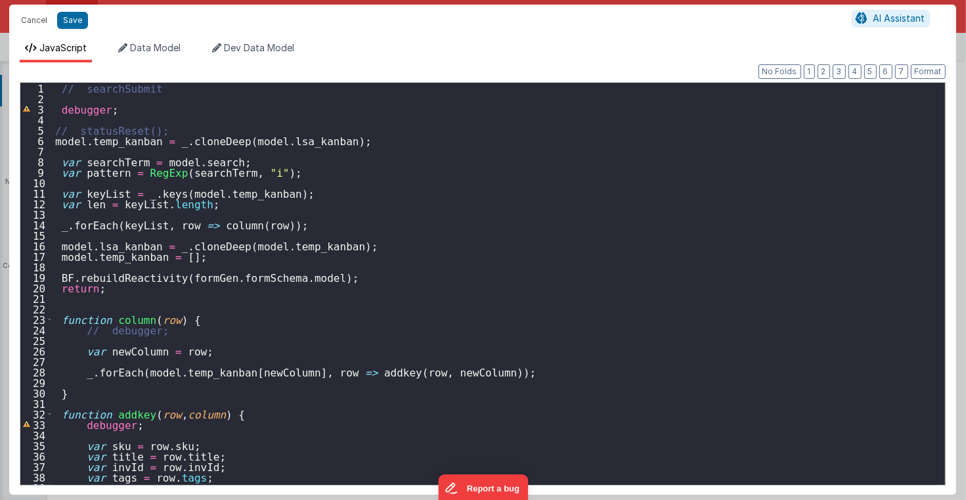
scroll to position [0, 0]
click at [35, 16] on button "Cancel" at bounding box center [33, 20] width 39 height 18
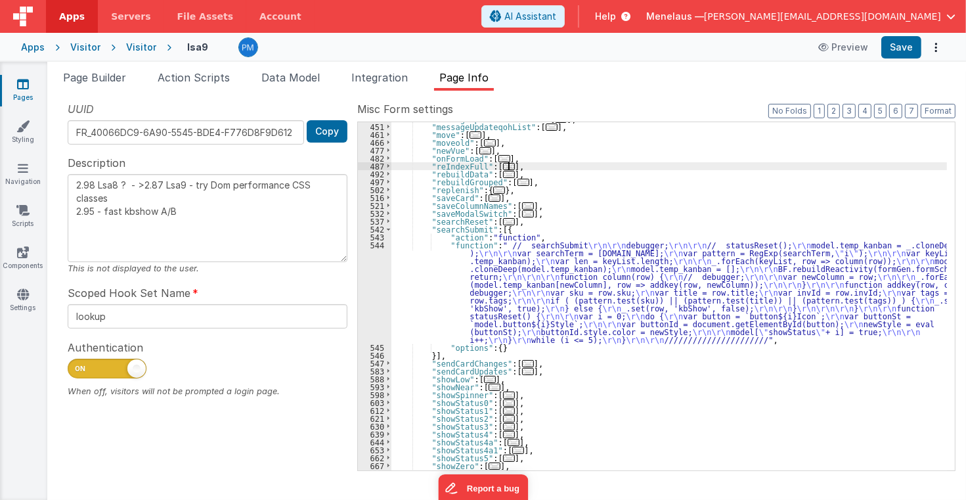
click at [786, 166] on div ""messageUpdateKBswitch2" : [ ... ] , "messageUpdateqohList" : [ ... ] , "move" …" at bounding box center [669, 297] width 556 height 364
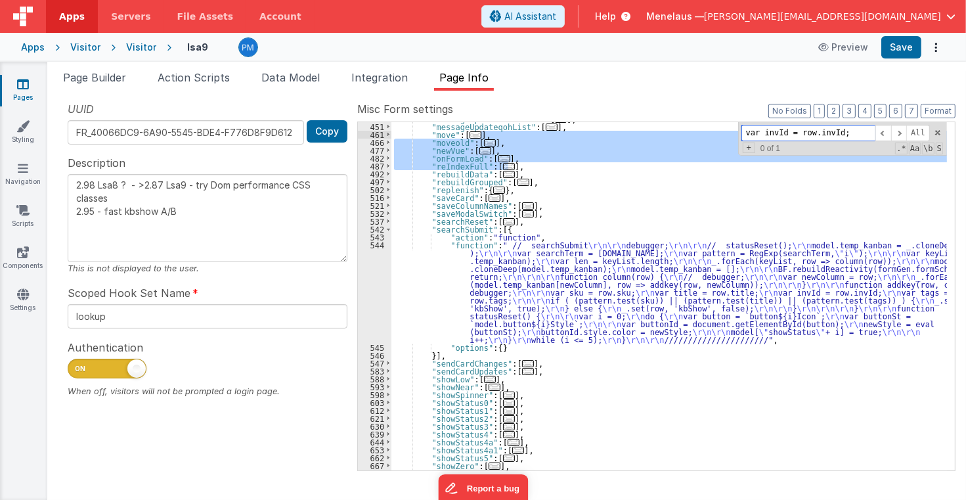
drag, startPoint x: 846, startPoint y: 131, endPoint x: 775, endPoint y: 135, distance: 71.0
click at [775, 135] on input "var invId = row.invId;" at bounding box center [809, 133] width 134 height 16
click at [847, 133] on input "var invId = row.invId;" at bounding box center [809, 133] width 134 height 16
paste input "modalEl_atRuntime"
type input "modalEl_atRuntime"
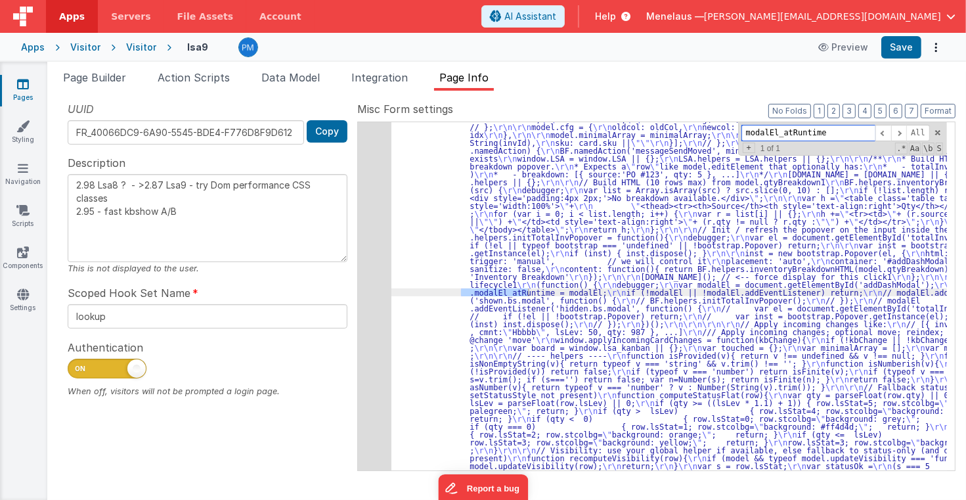
scroll to position [2435, 0]
click at [370, 292] on div "231" at bounding box center [374, 465] width 33 height 2893
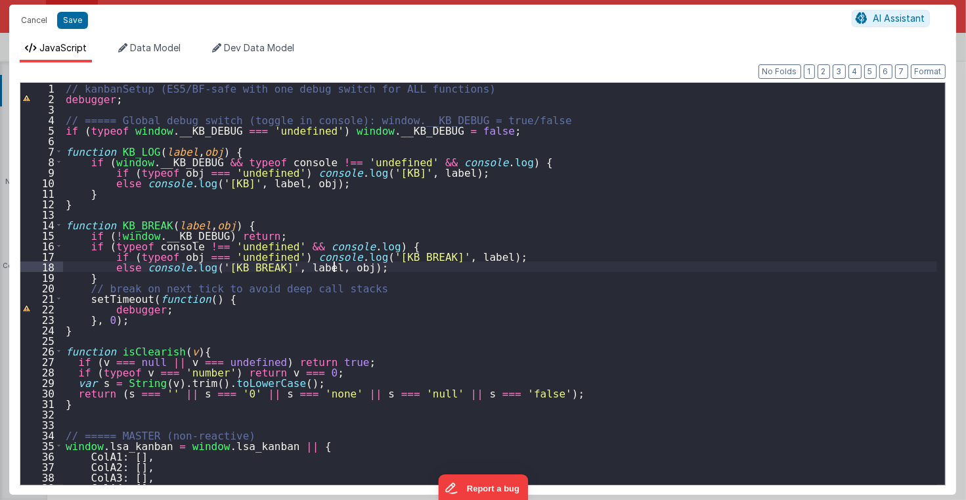
click at [727, 265] on div "// kanbanSetup (ES5/BF-safe with one debug switch for ALL functions) debugger ;…" at bounding box center [500, 294] width 874 height 423
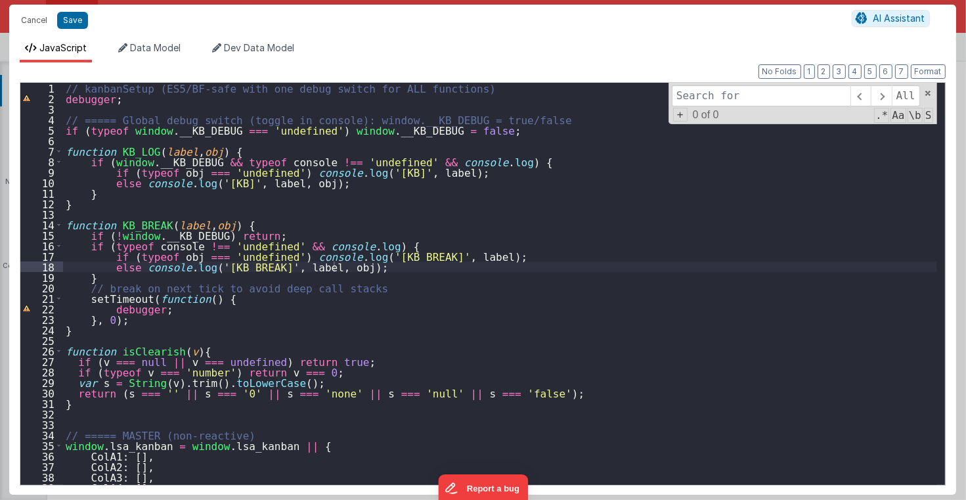
click at [725, 98] on input at bounding box center [761, 95] width 179 height 21
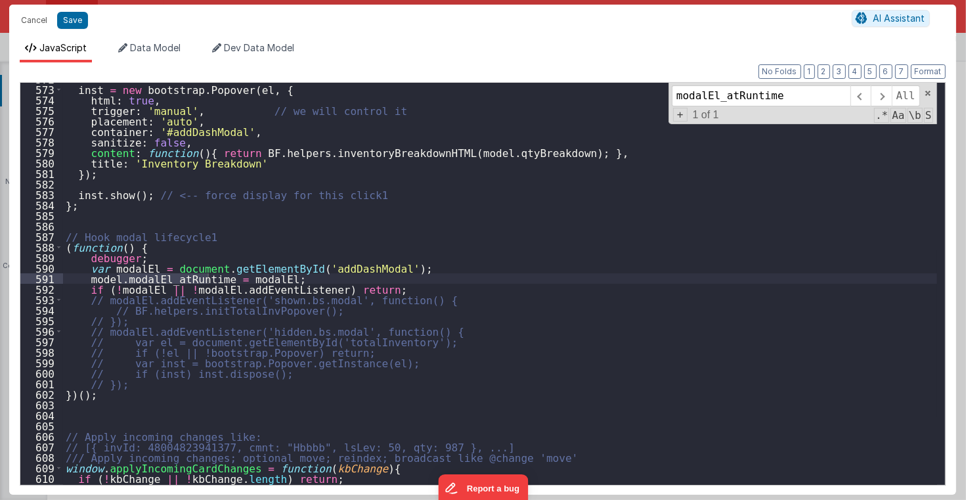
scroll to position [6010, 0]
type input "modalEl_atRuntime"
click at [64, 278] on div "inst = new bootstrap . Popover ( el , { html : true , trigger : 'manual' , // w…" at bounding box center [500, 285] width 874 height 423
type textarea "2.98 Lsa8 ? - >2.87 Lsa9 - try Dom performance CSS classes 2.95 - fast kbshow A…"
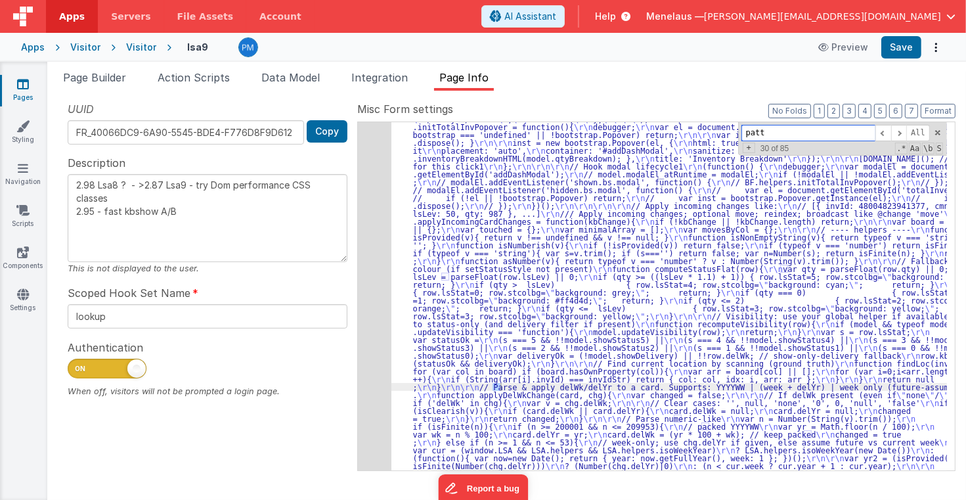
scroll to position [4090, 0]
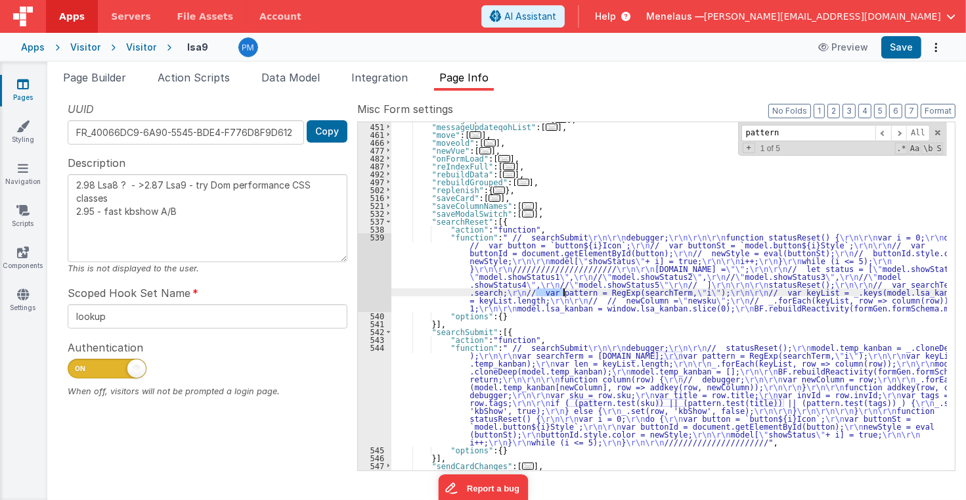
click at [380, 275] on div "539" at bounding box center [374, 272] width 33 height 79
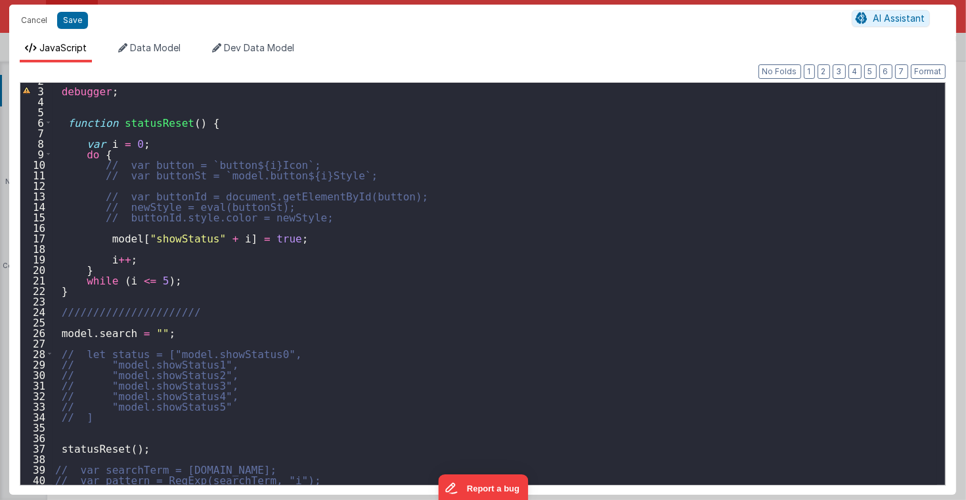
scroll to position [18, 0]
click at [32, 22] on button "Cancel" at bounding box center [33, 20] width 39 height 18
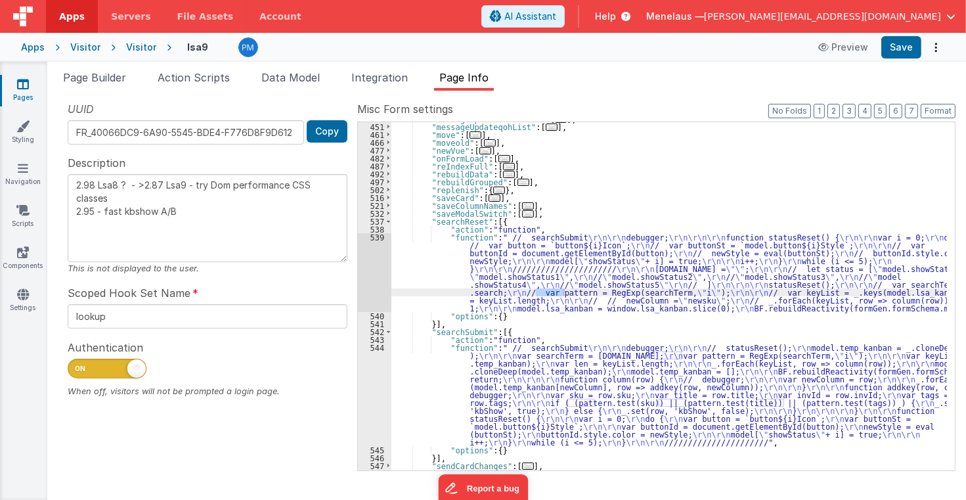
click at [820, 182] on div ""messageUpdateKBswitch2" : [ ... ] , "messageUpdateqohList" : [ ... ] , "move" …" at bounding box center [669, 297] width 556 height 364
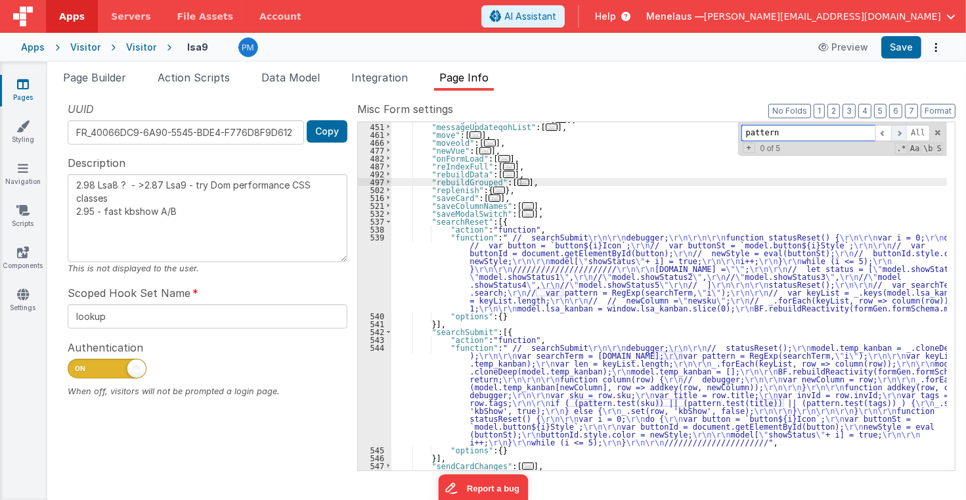
click at [904, 128] on span at bounding box center [899, 133] width 16 height 16
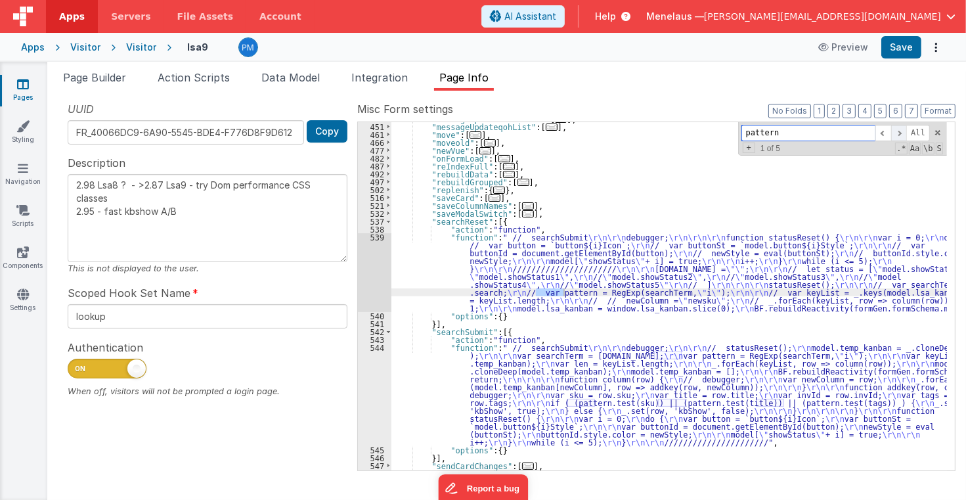
click at [903, 128] on span at bounding box center [899, 133] width 16 height 16
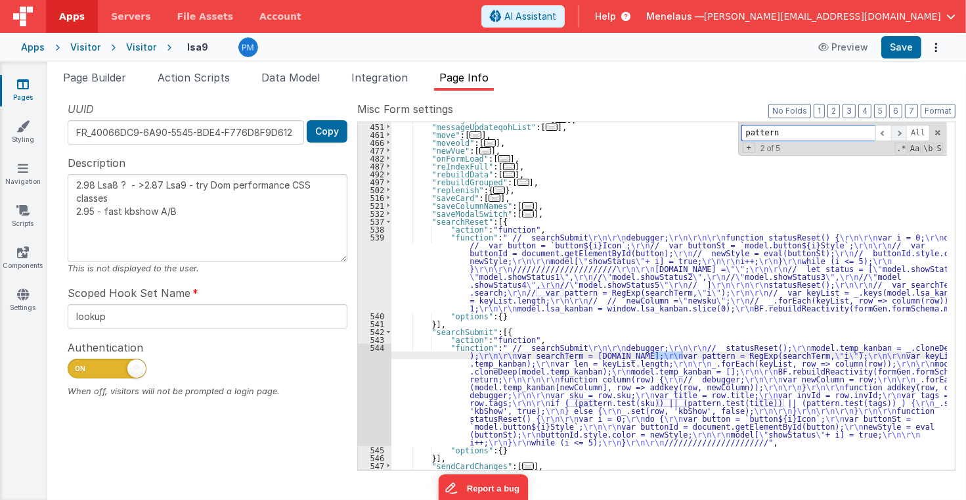
click at [902, 127] on span at bounding box center [899, 133] width 16 height 16
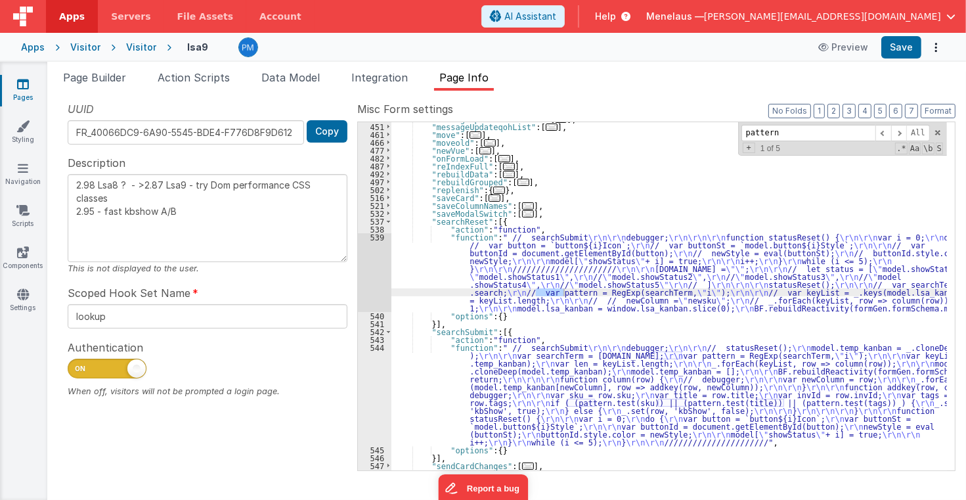
click at [814, 339] on div ""messageUpdateKBswitch2" : [ ... ] , "messageUpdateqohList" : [ ... ] , "move" …" at bounding box center [669, 297] width 556 height 364
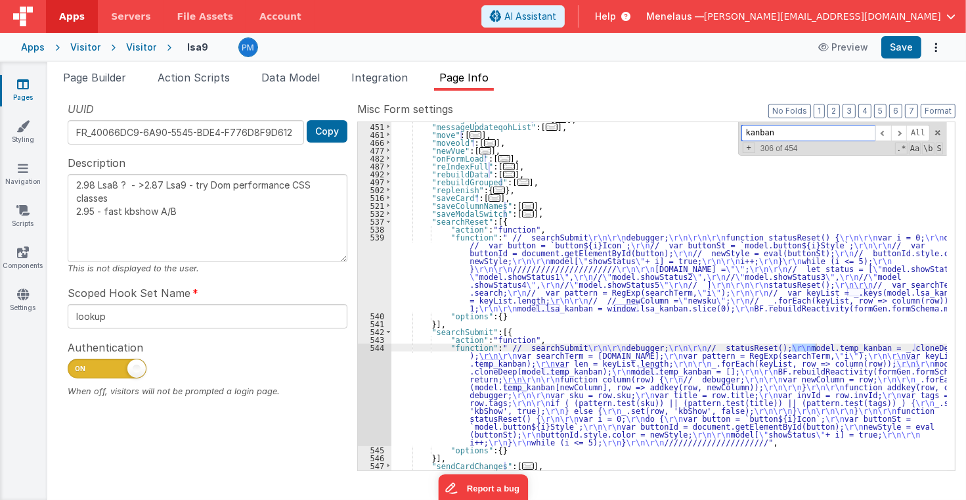
click at [815, 131] on input "kanban" at bounding box center [809, 133] width 134 height 16
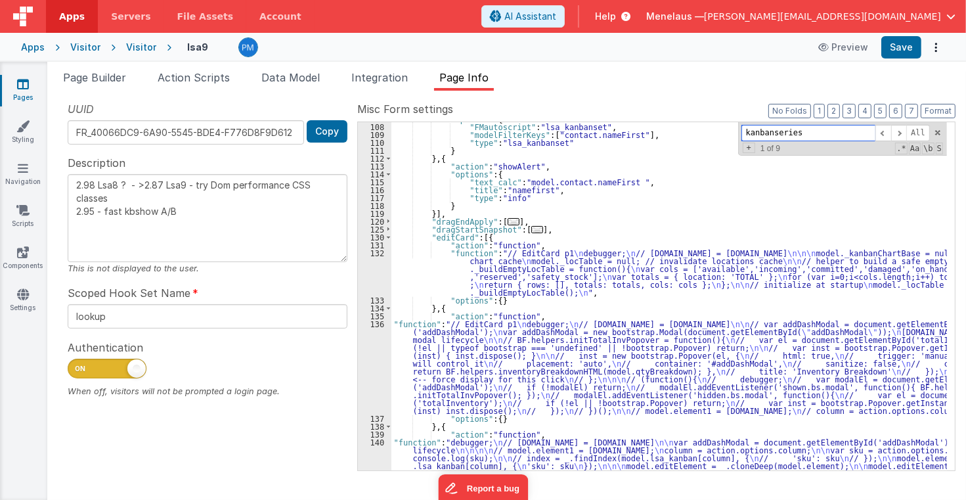
scroll to position [291, 0]
type input "kanbanseries"
click at [900, 132] on span at bounding box center [899, 133] width 16 height 16
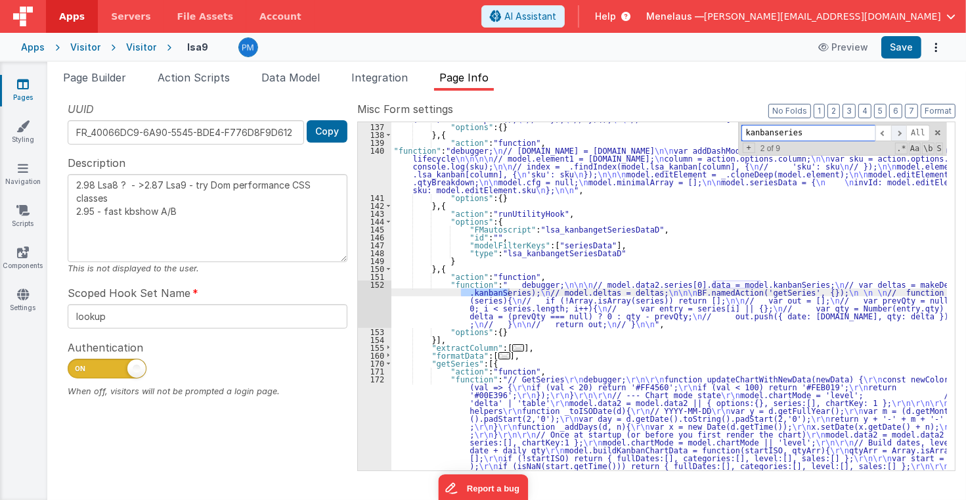
click at [899, 133] on span at bounding box center [899, 133] width 16 height 16
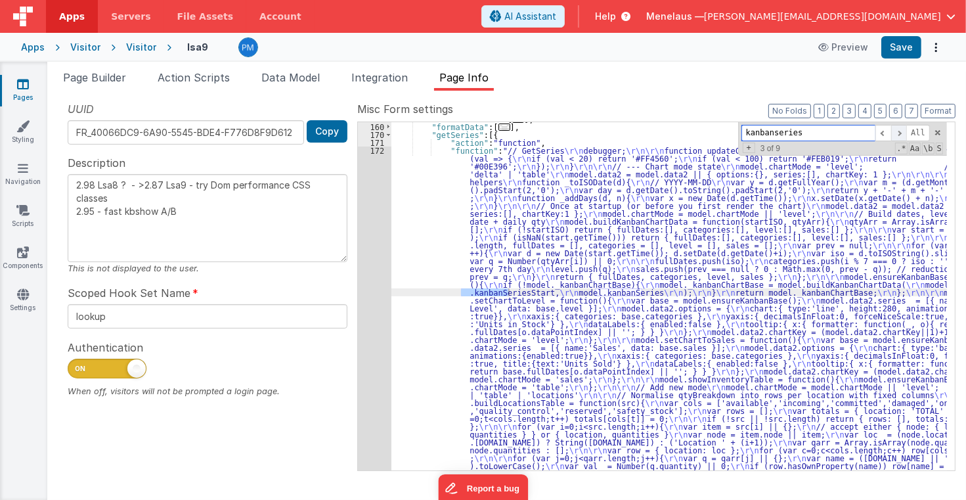
click at [901, 130] on span at bounding box center [899, 133] width 16 height 16
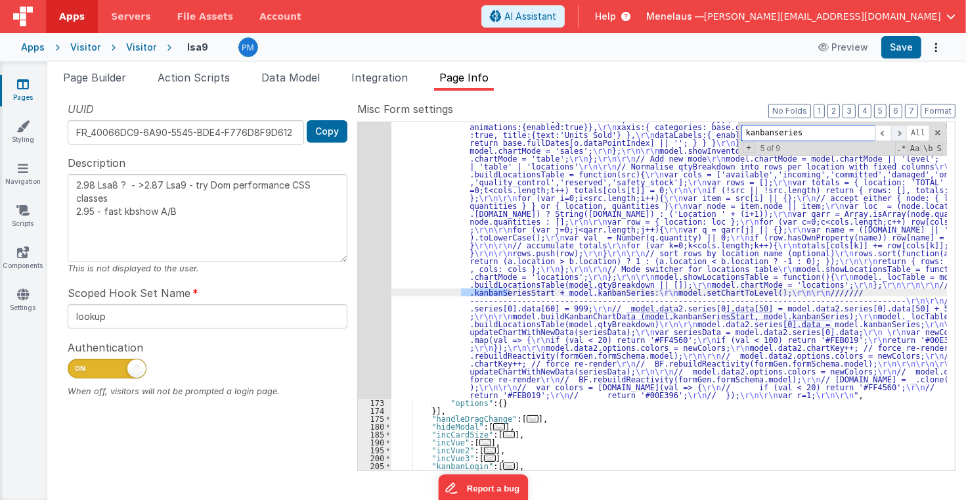
scroll to position [1040, 0]
click at [901, 130] on span at bounding box center [899, 133] width 16 height 16
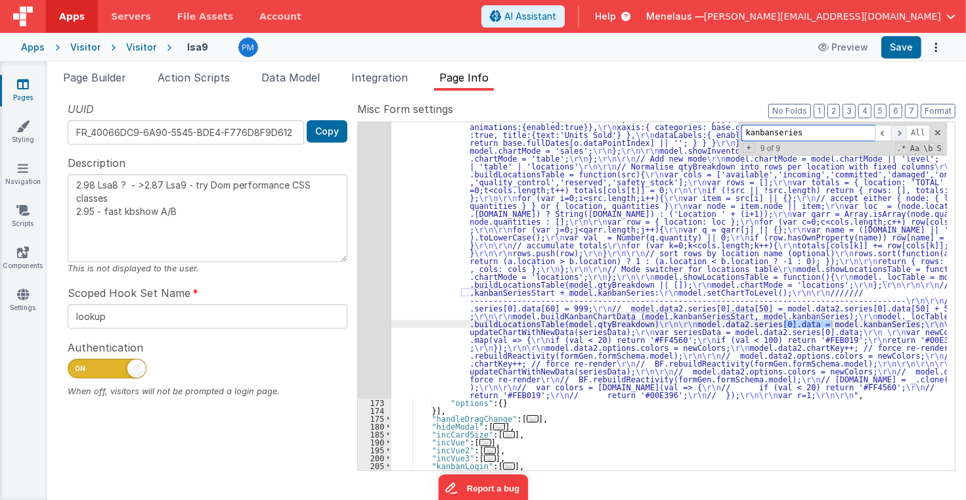
click at [901, 130] on span at bounding box center [899, 133] width 16 height 16
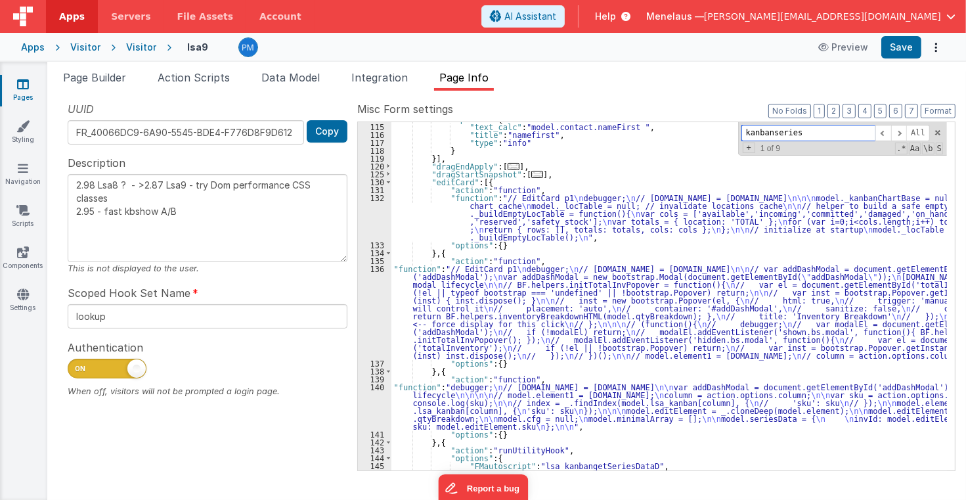
scroll to position [441, 0]
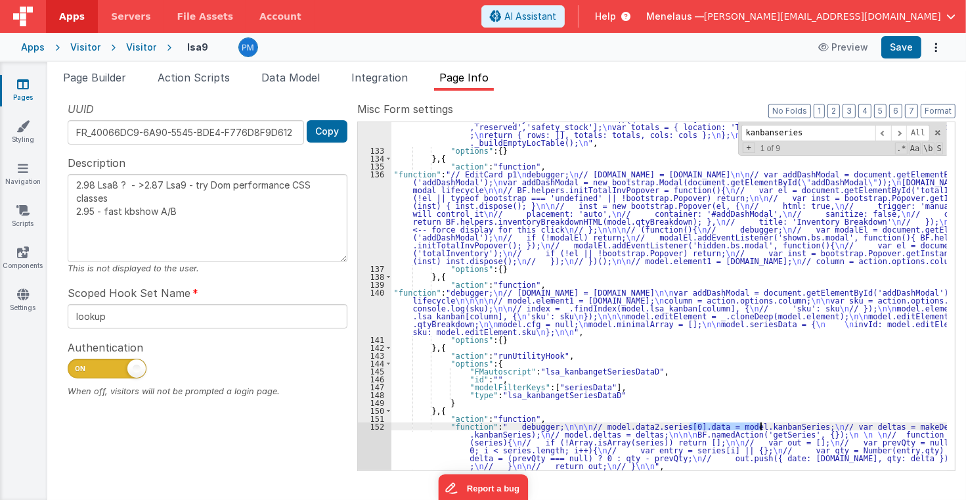
drag, startPoint x: 688, startPoint y: 426, endPoint x: 759, endPoint y: 428, distance: 71.0
click at [759, 428] on div ""function" : "// EditCard p1 \n debugger; \n // action.options.model.id = model…" at bounding box center [669, 300] width 556 height 403
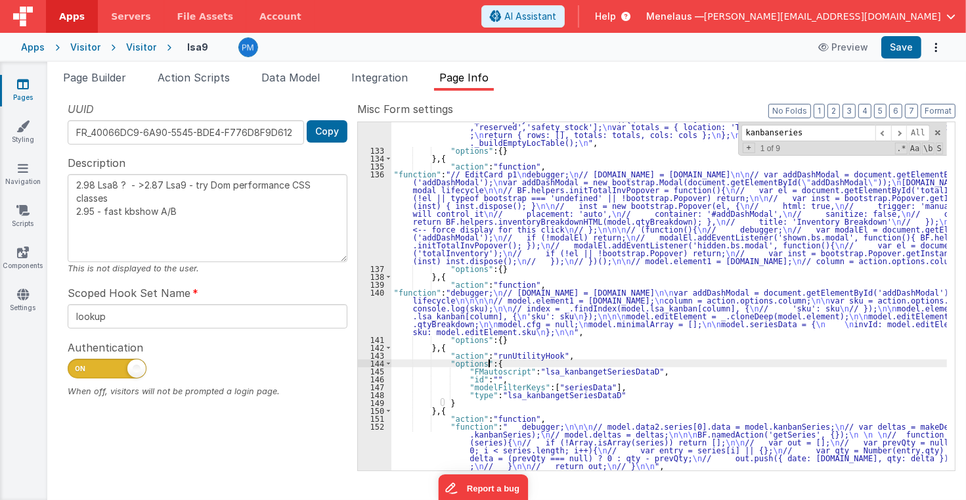
click at [725, 361] on div ""function" : "// EditCard p1 \n debugger; \n // action.options.model.id = model…" at bounding box center [669, 300] width 556 height 403
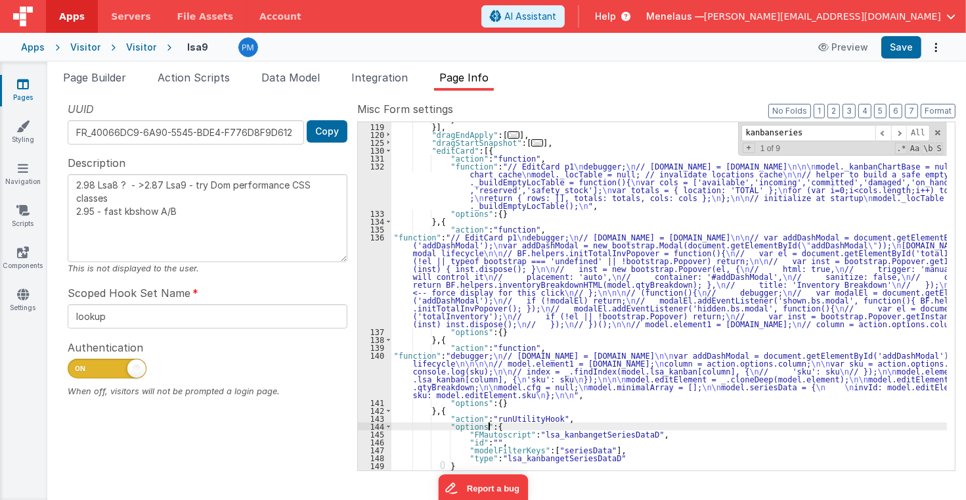
scroll to position [283, 0]
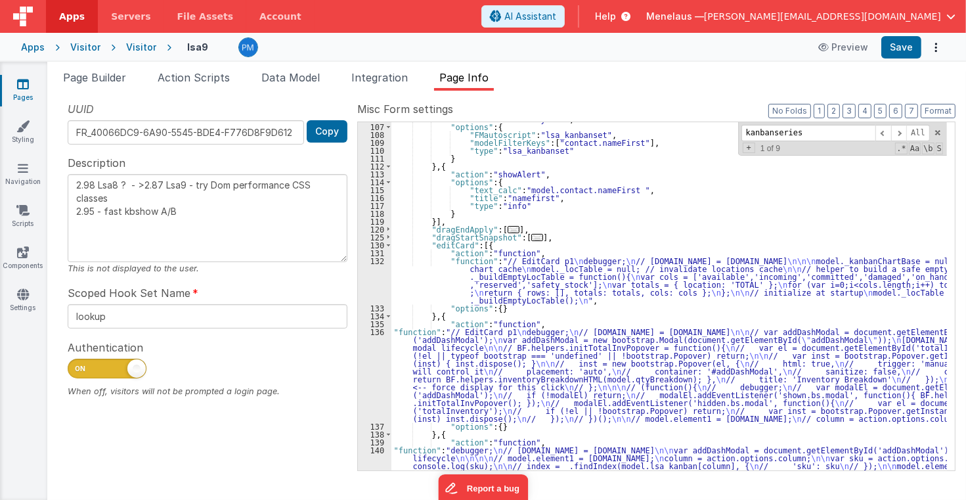
click at [530, 278] on div ""action" : "runUtilityHook" , "options" : { "FMautoscript" : "lsa_kanbanset" , …" at bounding box center [669, 316] width 556 height 403
click at [366, 278] on div "132" at bounding box center [374, 280] width 33 height 47
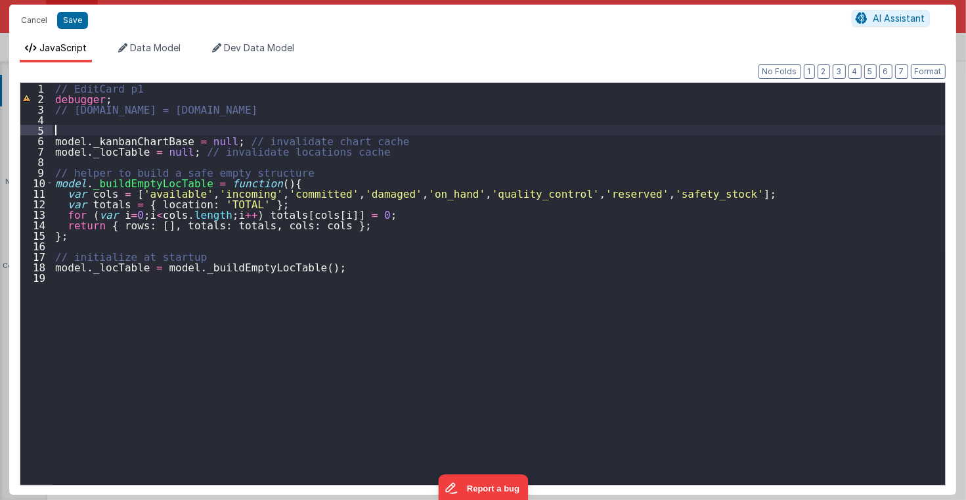
click at [355, 131] on div "// EditCard p1 debugger ; // action.options.model.id = model.id model . _kanban…" at bounding box center [499, 294] width 893 height 423
paste textarea
click at [916, 68] on button "Format" at bounding box center [928, 71] width 35 height 14
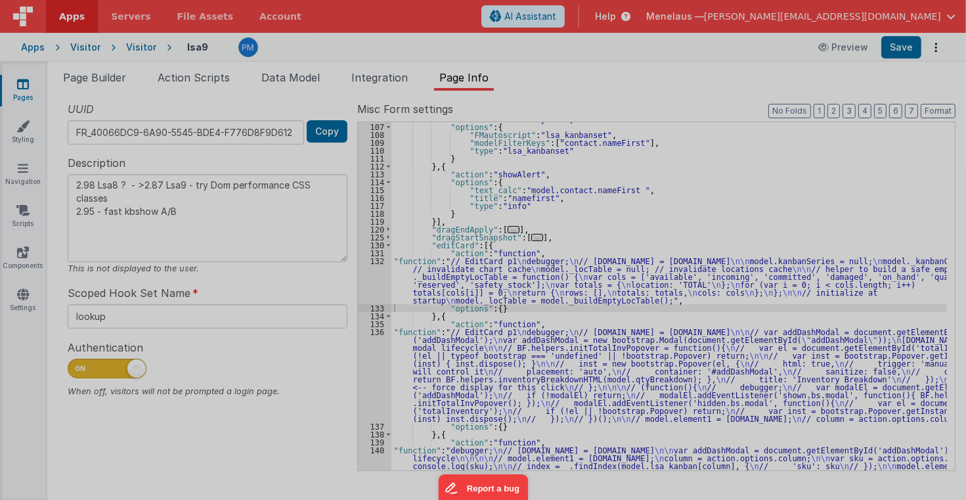
type textarea "2.98 Lsa8 ? - >2.87 Lsa9 - try Dom performance CSS classes 2.95 - fast kbshow A…"
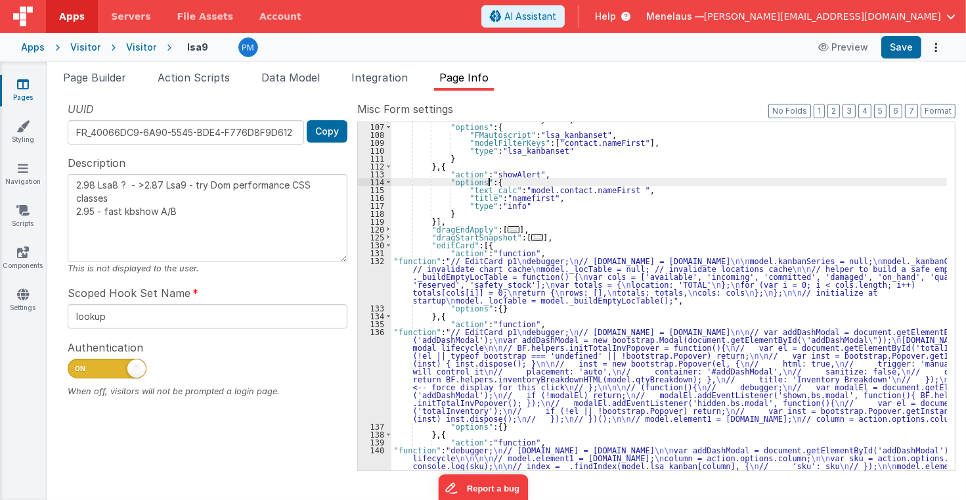
click at [680, 179] on div ""action" : "runUtilityHook" , "options" : { "FMautoscript" : "lsa_kanbanset" , …" at bounding box center [669, 316] width 556 height 403
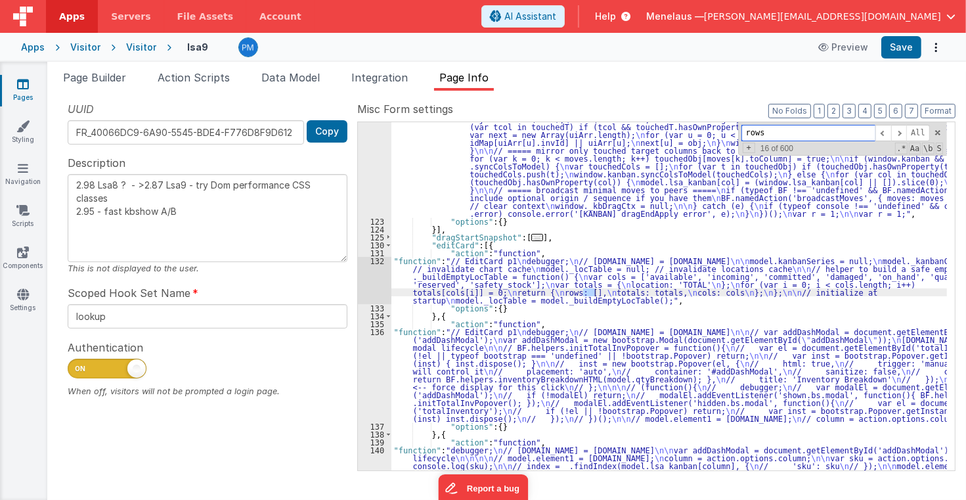
scroll to position [638, 0]
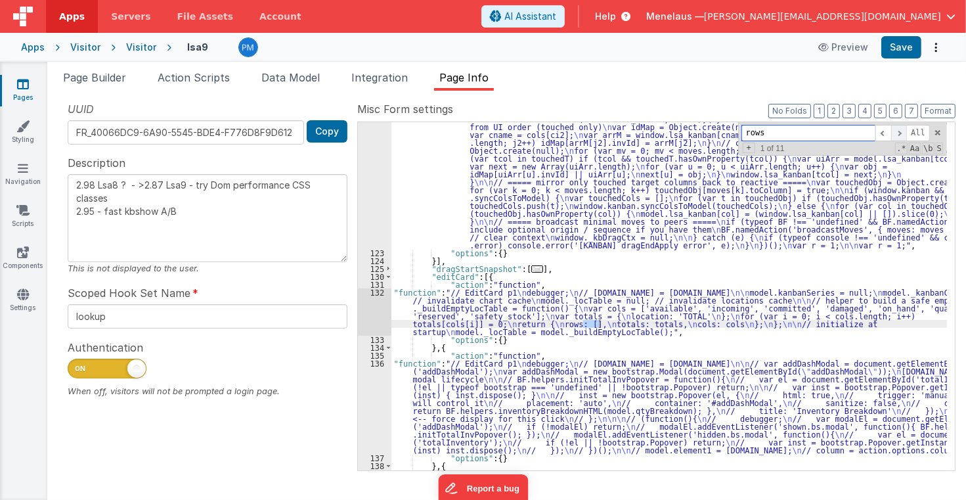
click at [902, 131] on span at bounding box center [899, 133] width 16 height 16
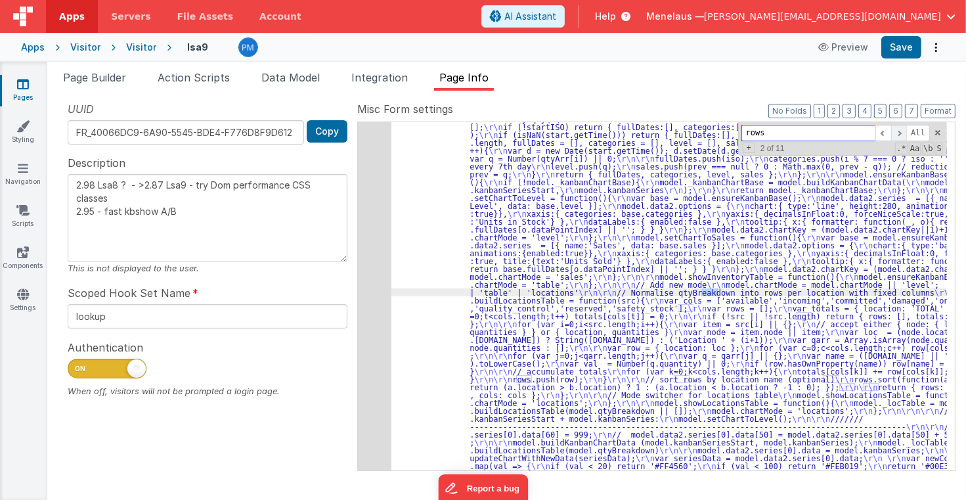
scroll to position [1268, 0]
click at [902, 131] on span at bounding box center [899, 133] width 16 height 16
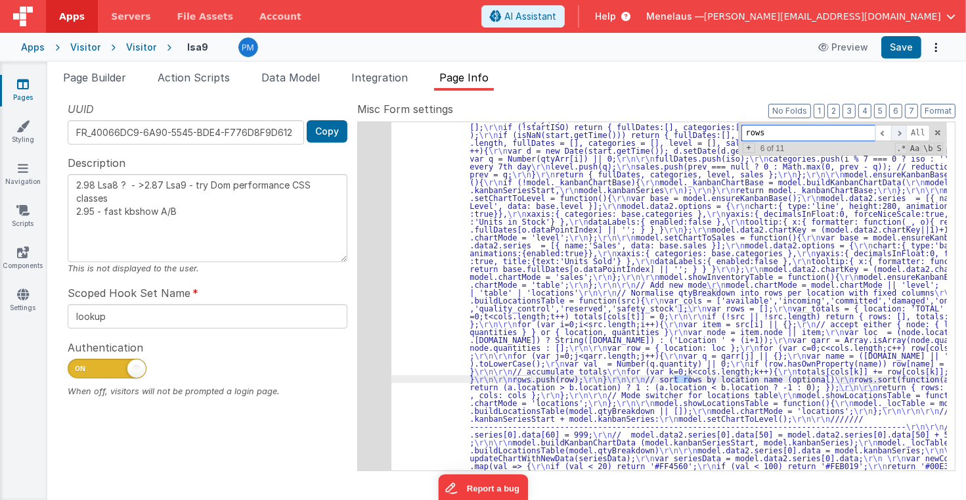
click at [902, 131] on span at bounding box center [899, 133] width 16 height 16
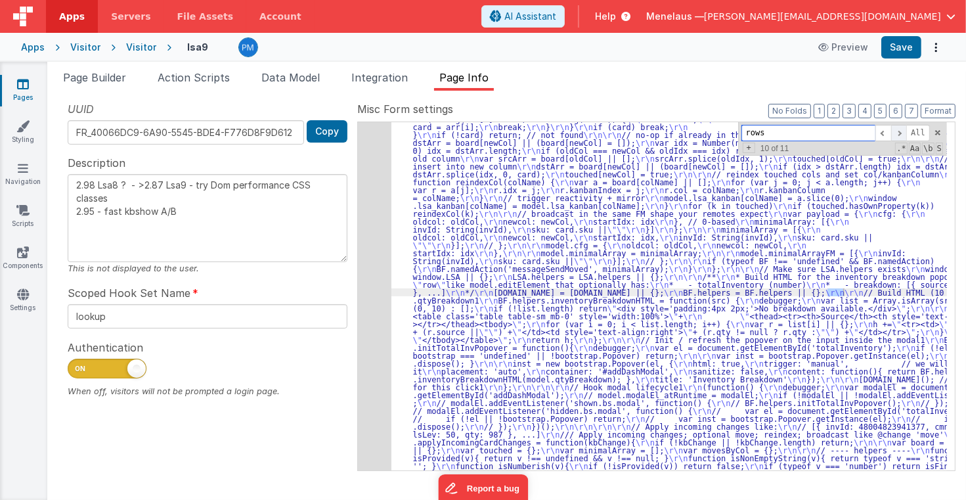
click at [902, 131] on span at bounding box center [899, 133] width 16 height 16
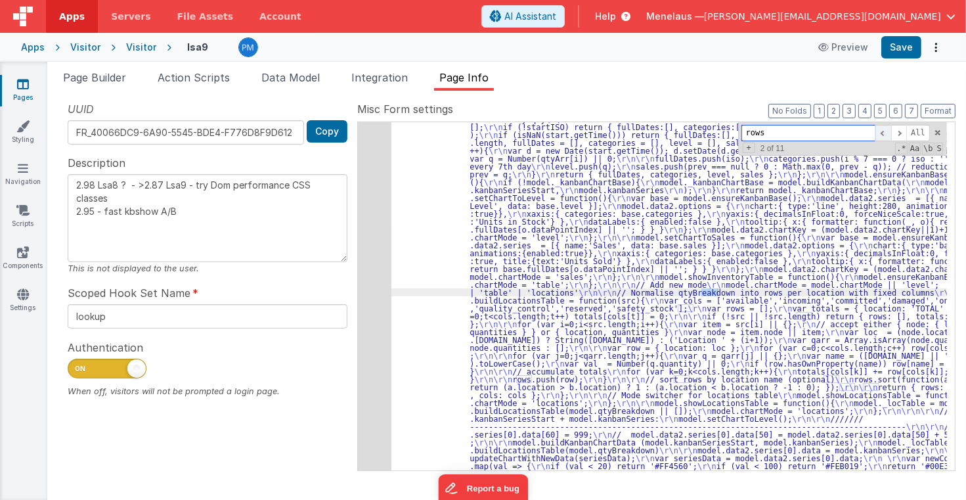
click at [888, 134] on span at bounding box center [884, 133] width 16 height 16
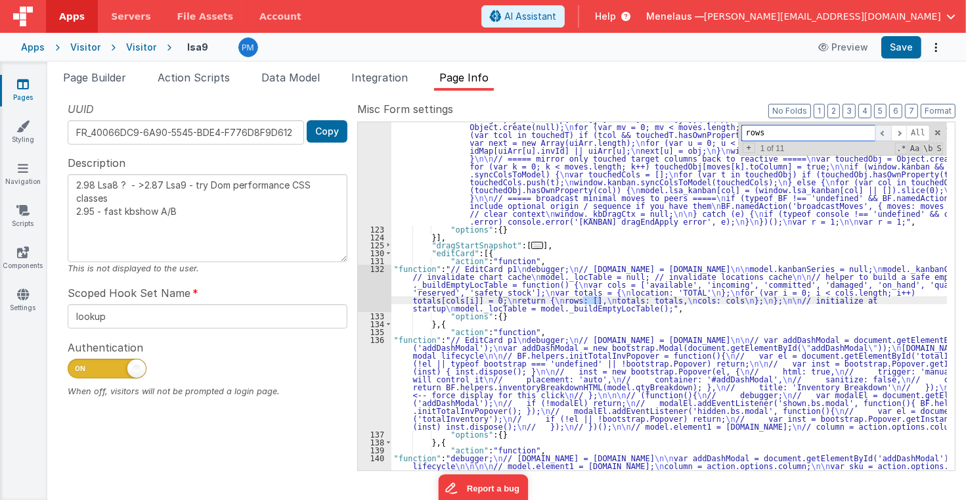
scroll to position [630, 0]
click at [507, 290] on div ""function" : " // dragEndApply \n\n debugger; \n\n // dragEndApply (BF-safe, mi…" at bounding box center [669, 257] width 556 height 726
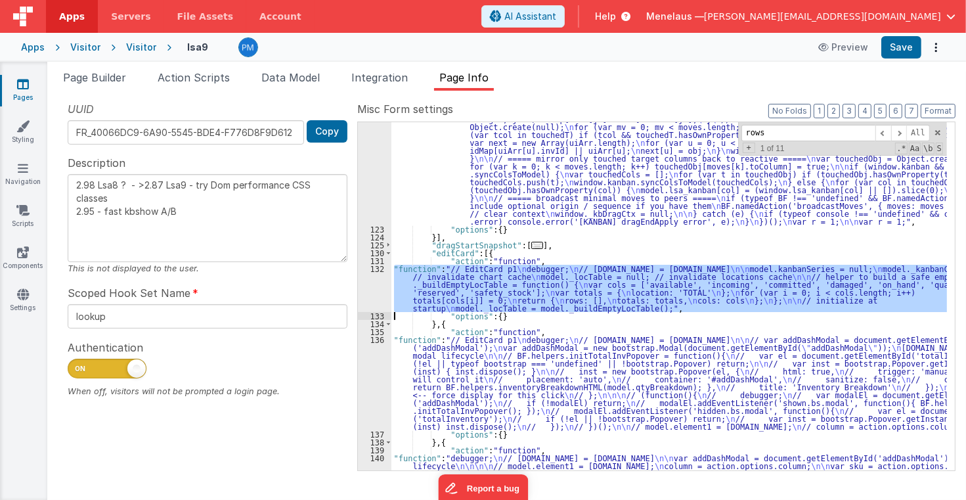
click at [366, 288] on div "132" at bounding box center [374, 288] width 33 height 47
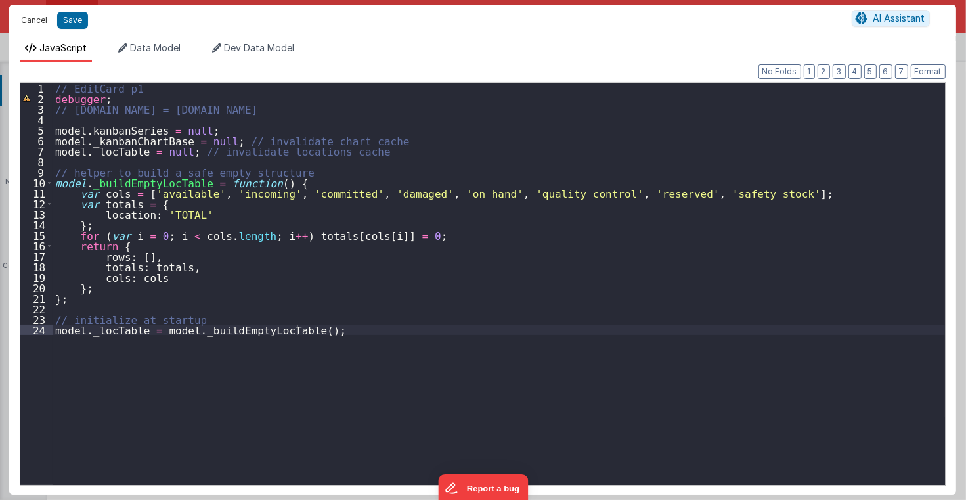
click at [27, 18] on button "Cancel" at bounding box center [33, 20] width 39 height 18
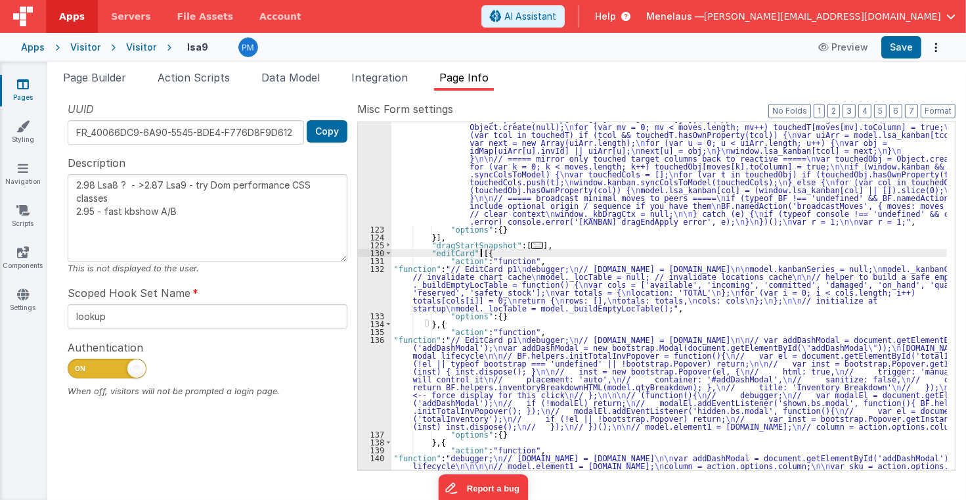
click at [822, 252] on div ""function" : " // dragEndApply \n\n debugger; \n\n // dragEndApply (BF-safe, mi…" at bounding box center [669, 257] width 556 height 726
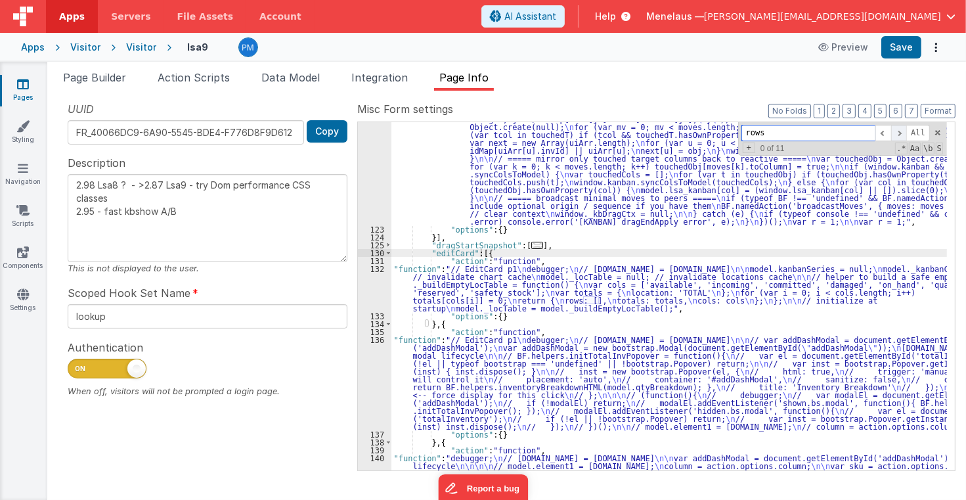
click at [901, 131] on span at bounding box center [899, 133] width 16 height 16
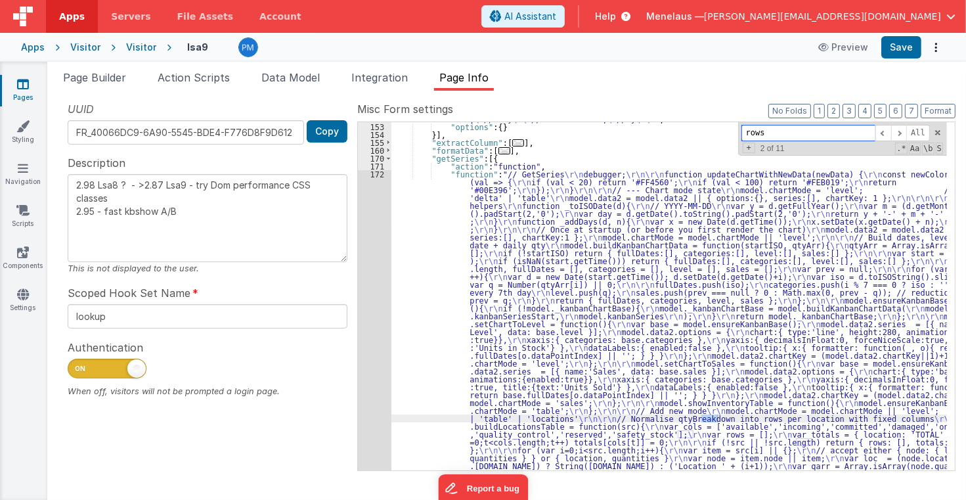
scroll to position [1142, 0]
click at [905, 132] on span at bounding box center [899, 133] width 16 height 16
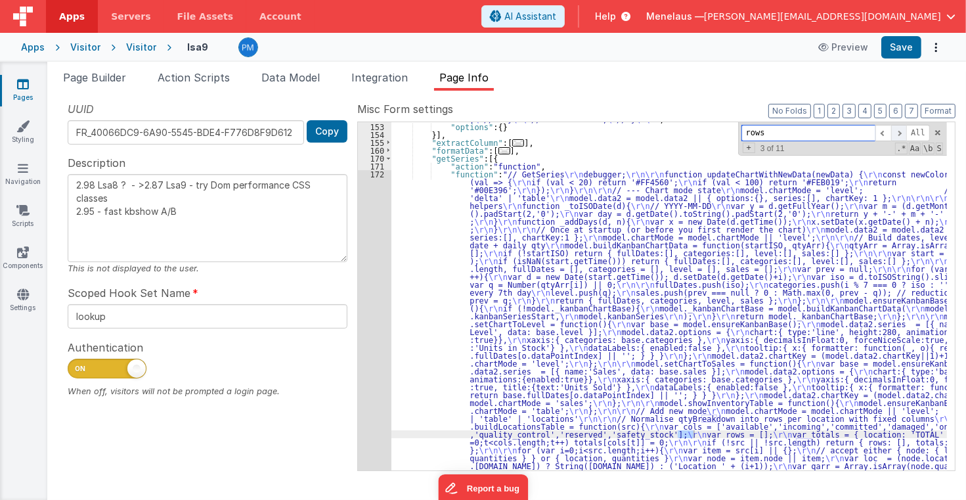
click at [905, 132] on span at bounding box center [899, 133] width 16 height 16
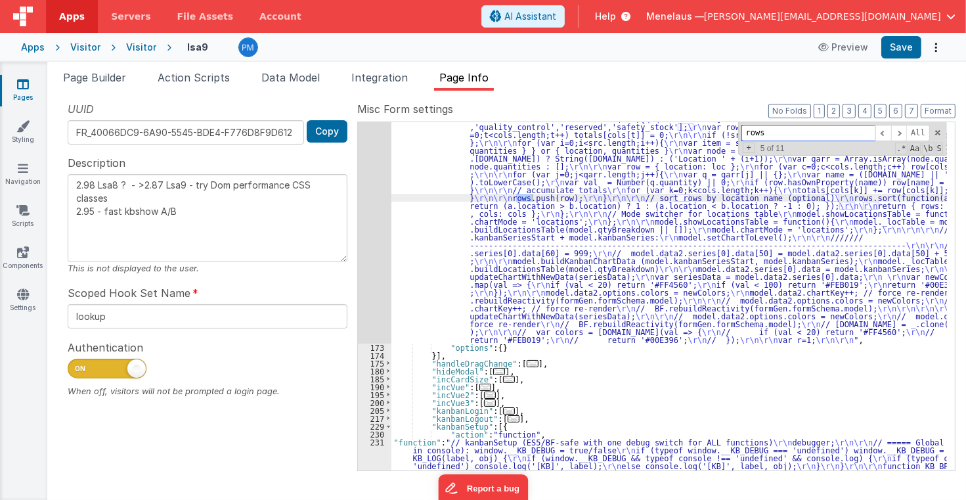
scroll to position [1481, 0]
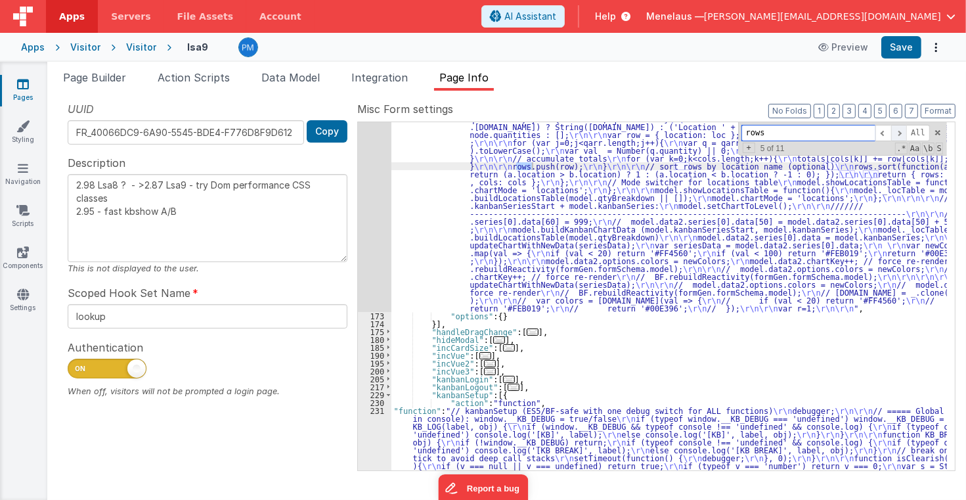
click at [902, 131] on span at bounding box center [899, 133] width 16 height 16
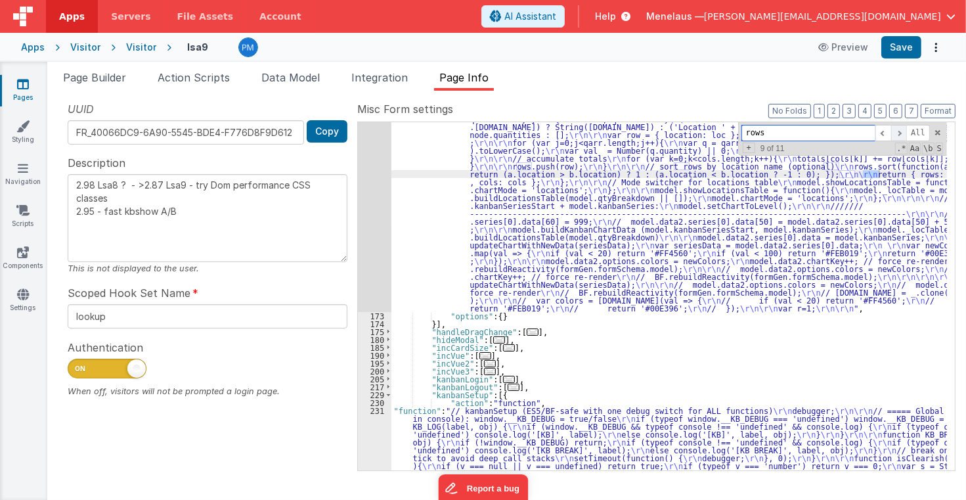
scroll to position [2648, 0]
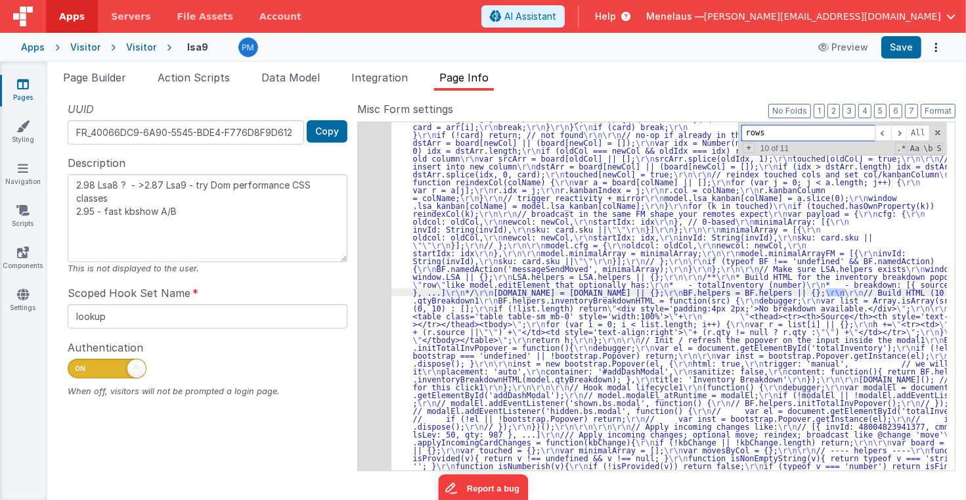
drag, startPoint x: 902, startPoint y: 131, endPoint x: 889, endPoint y: 259, distance: 128.0
click at [889, 259] on div ""function" : "// kanbanSetup (ES5/BF-safe with one debug switch for ALL functio…" at bounding box center [669, 296] width 556 height 348
click at [904, 130] on span at bounding box center [899, 133] width 16 height 16
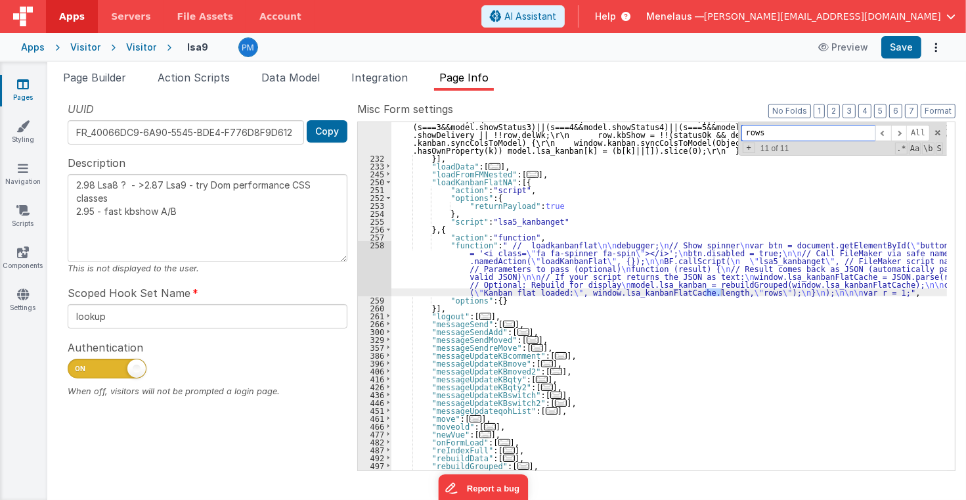
drag, startPoint x: 904, startPoint y: 130, endPoint x: 690, endPoint y: 206, distance: 226.7
click at [837, 208] on div ""function" : "// kanbanSetup (ES5/BF-safe with one debug switch for ALL functio…" at bounding box center [669, 296] width 556 height 348
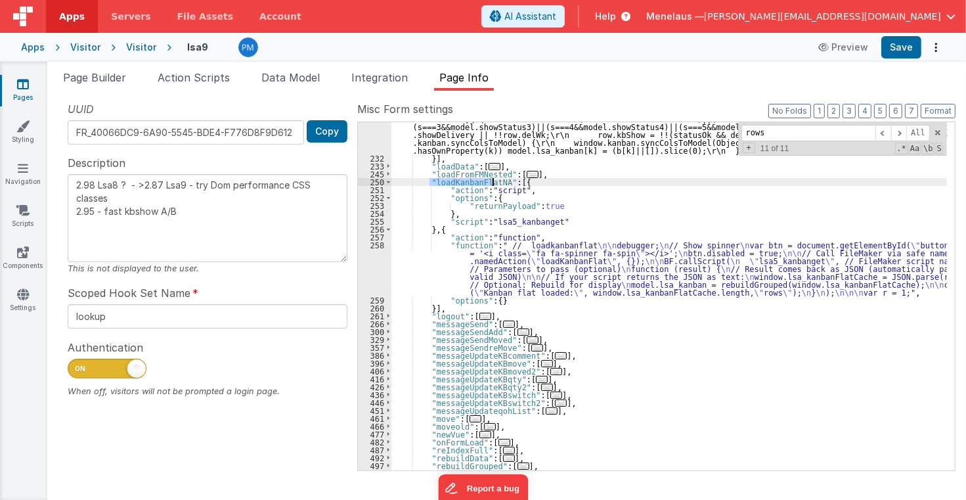
click at [749, 130] on input "rows" at bounding box center [809, 133] width 134 height 16
paste input "loadKanbanFlatNA"
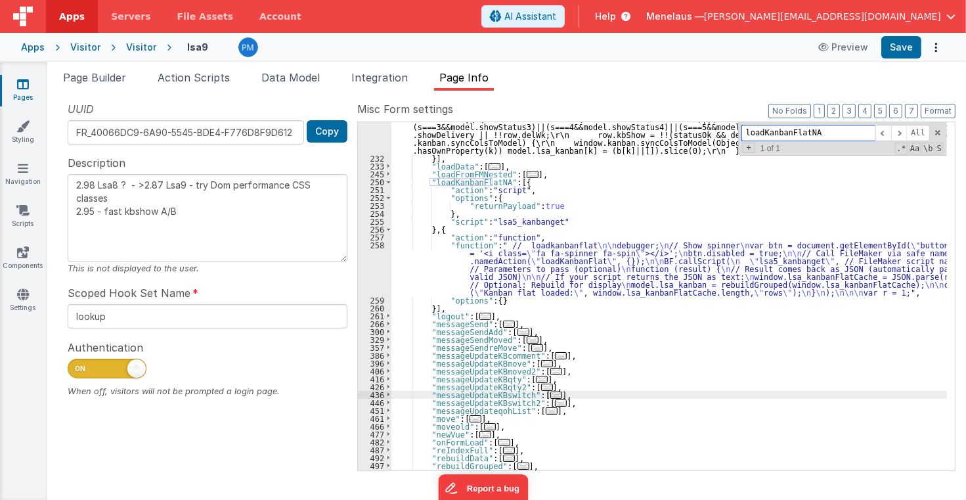
paste input "goURL"
type input "logoURL"
click at [116, 76] on span "Page Builder" at bounding box center [94, 77] width 63 height 13
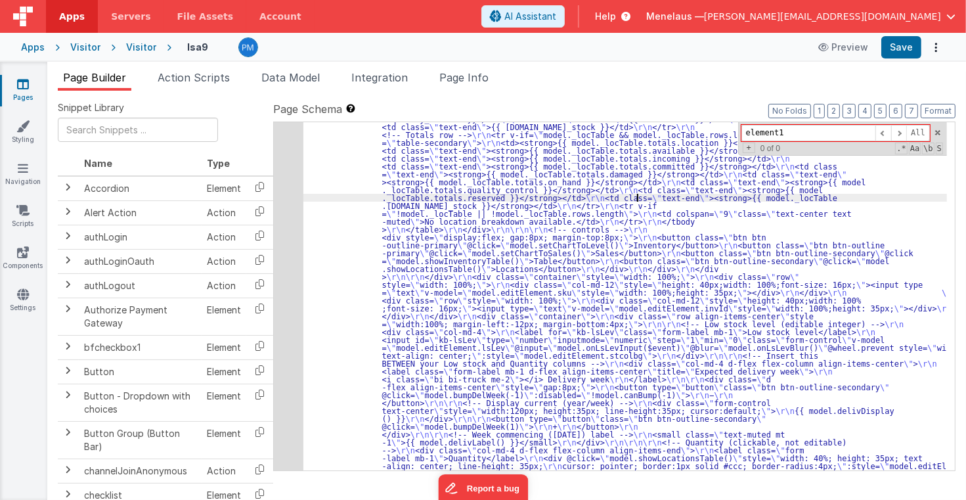
drag, startPoint x: 791, startPoint y: 131, endPoint x: 738, endPoint y: 129, distance: 52.6
click at [738, 129] on div ""html" : "<div class= \" modal modal-xlg \" role= \" dialog \" tabindex= \" -1 …" at bounding box center [625, 296] width 644 height 348
paste input "logoURL"
type input "logoURL"
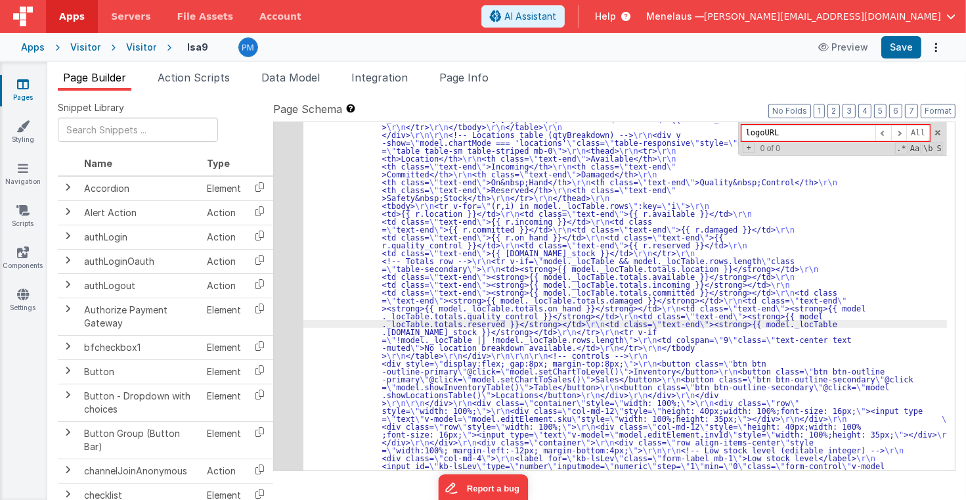
scroll to position [165, 0]
click at [468, 77] on span "Page Info" at bounding box center [463, 77] width 49 height 13
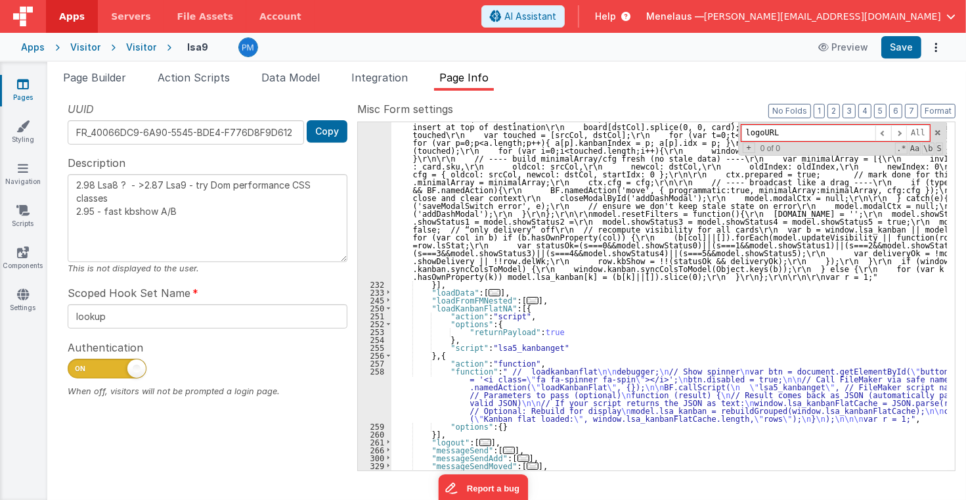
scroll to position [4240, 0]
click at [849, 110] on button "3" at bounding box center [849, 111] width 13 height 14
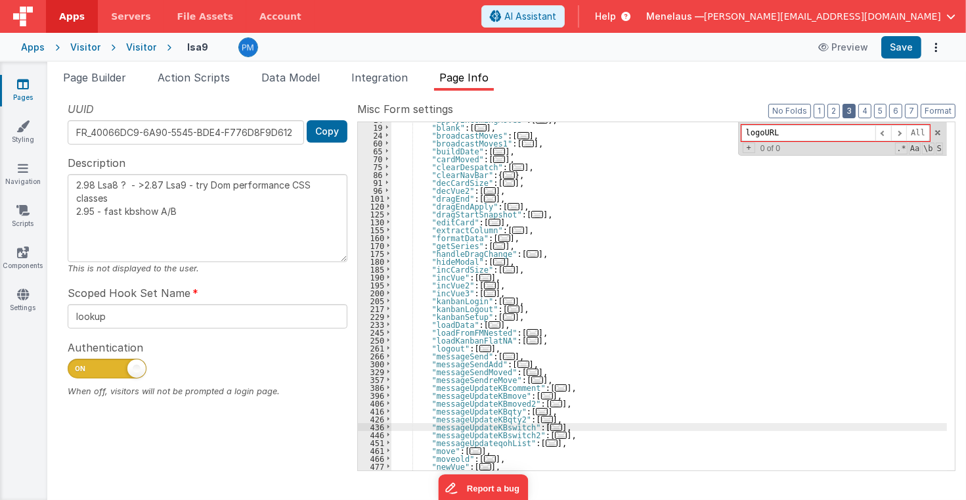
scroll to position [78, 0]
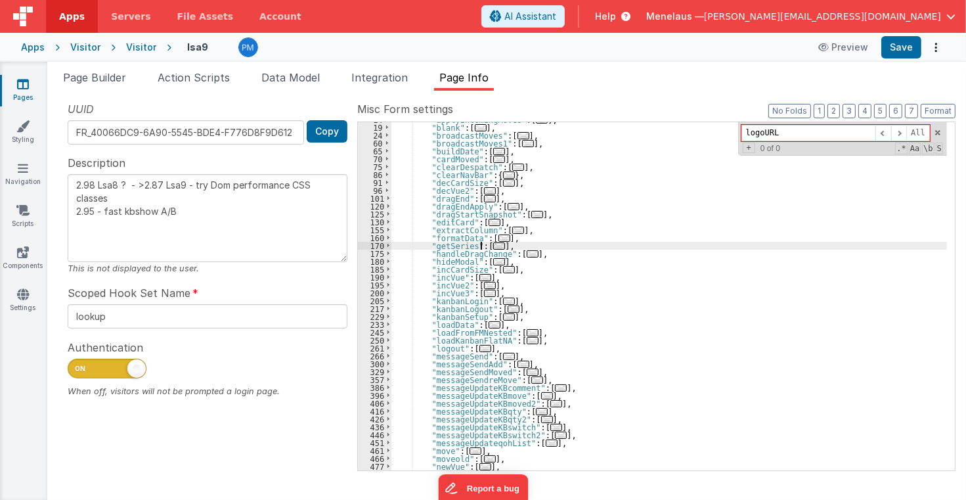
click at [493, 245] on span "..." at bounding box center [499, 245] width 12 height 7
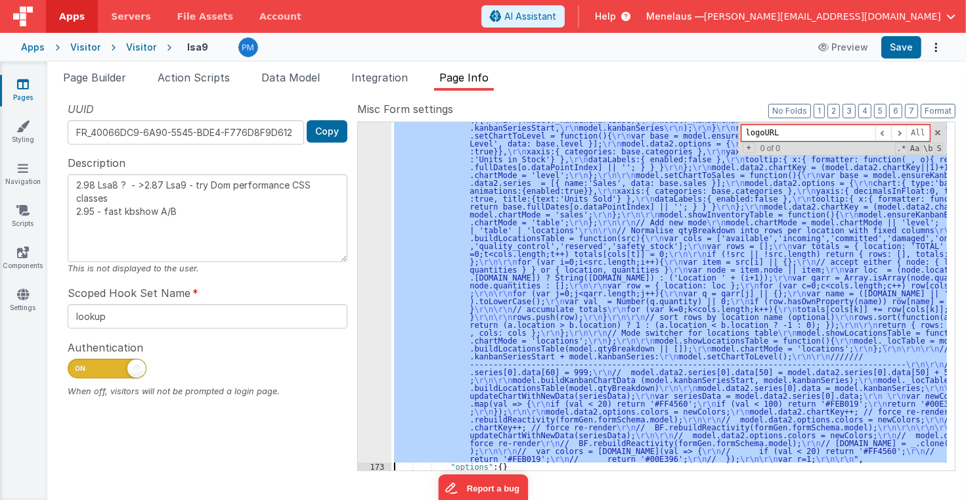
scroll to position [353, 0]
click at [377, 342] on div "172" at bounding box center [374, 222] width 33 height 481
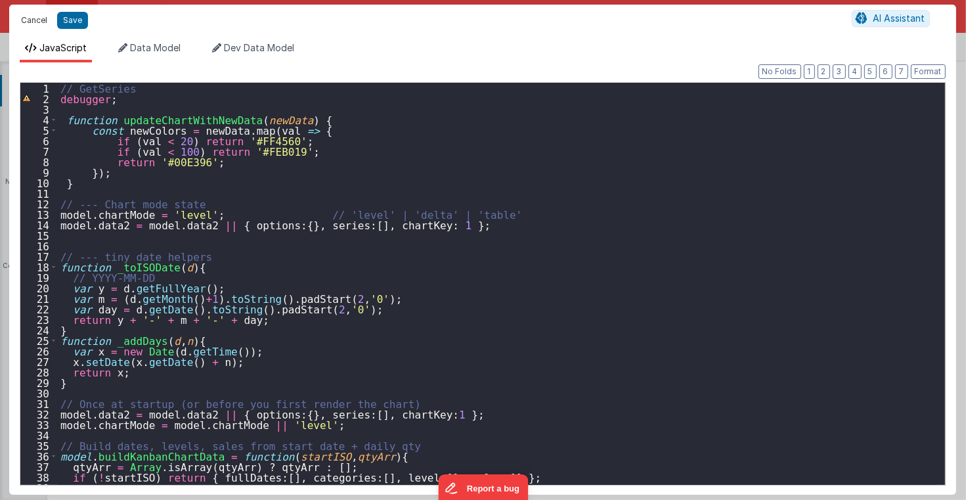
click at [38, 21] on button "Cancel" at bounding box center [33, 20] width 39 height 18
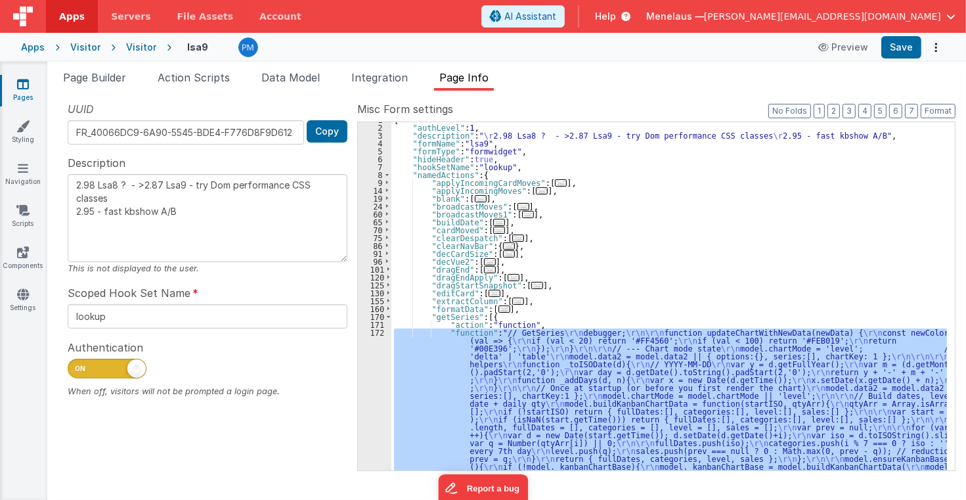
scroll to position [7, 0]
click at [489, 292] on span "..." at bounding box center [495, 293] width 12 height 7
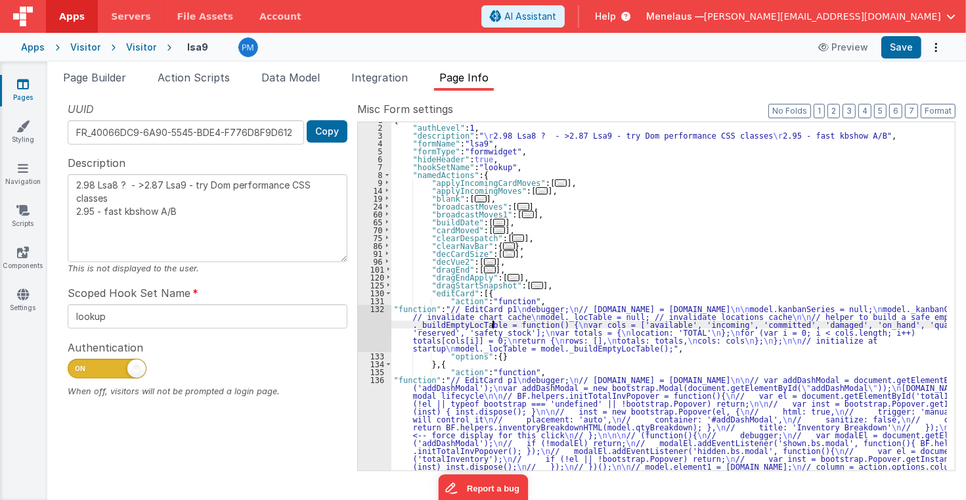
click at [493, 322] on div "{ "authLevel" : 1 , "description" : " \r 2.98 Lsa8 ? - >2.87 Lsa9 - try Dom per…" at bounding box center [669, 298] width 556 height 364
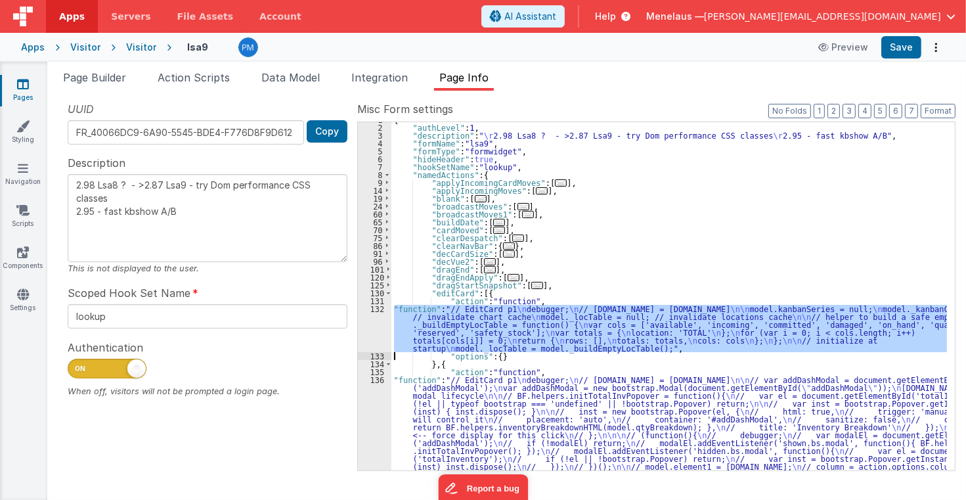
click at [376, 330] on div "132" at bounding box center [374, 328] width 33 height 47
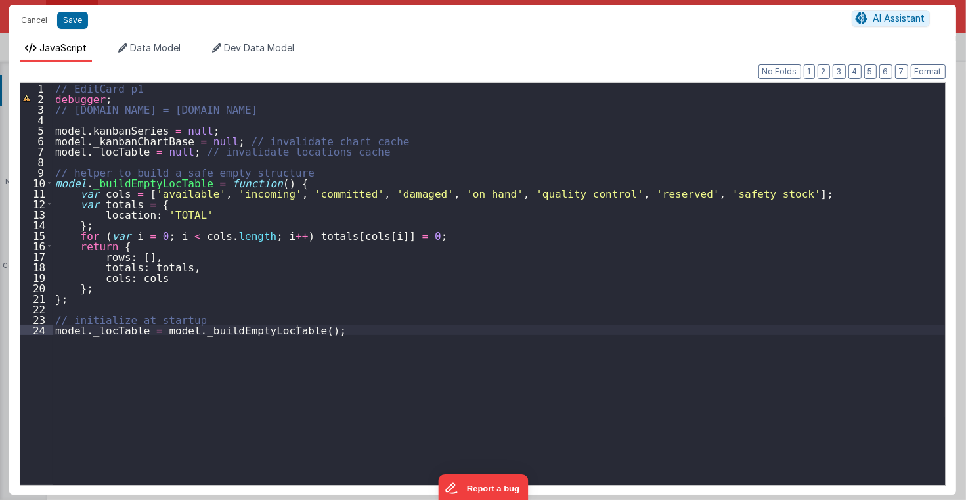
click at [360, 153] on div "// EditCard p1 debugger ; // action.options.model.id = model.id model . kanbanS…" at bounding box center [499, 294] width 893 height 423
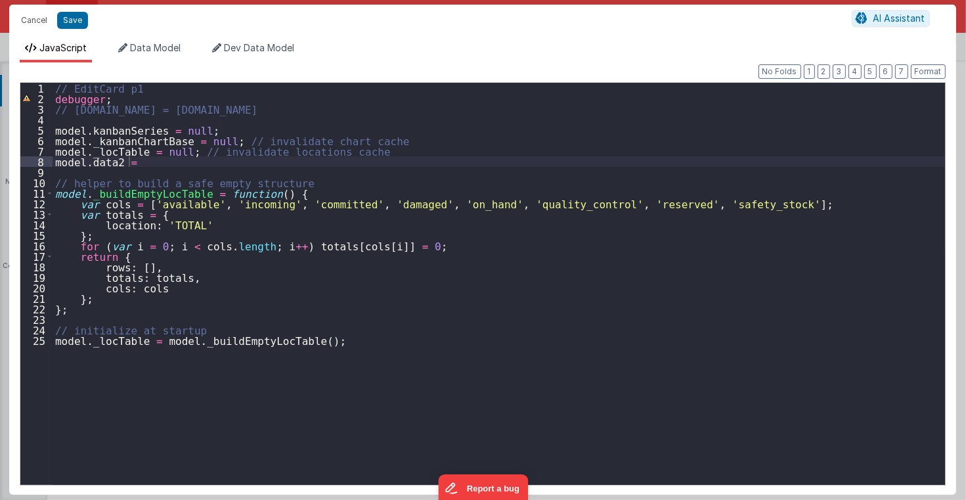
click at [143, 165] on div "// EditCard p1 debugger ; // action.options.model.id = model.id model . kanbanS…" at bounding box center [499, 294] width 893 height 423
type textarea "2.98 Lsa8 ? - >2.87 Lsa9 - try Dom performance CSS classes 2.95 - fast kbshow A…"
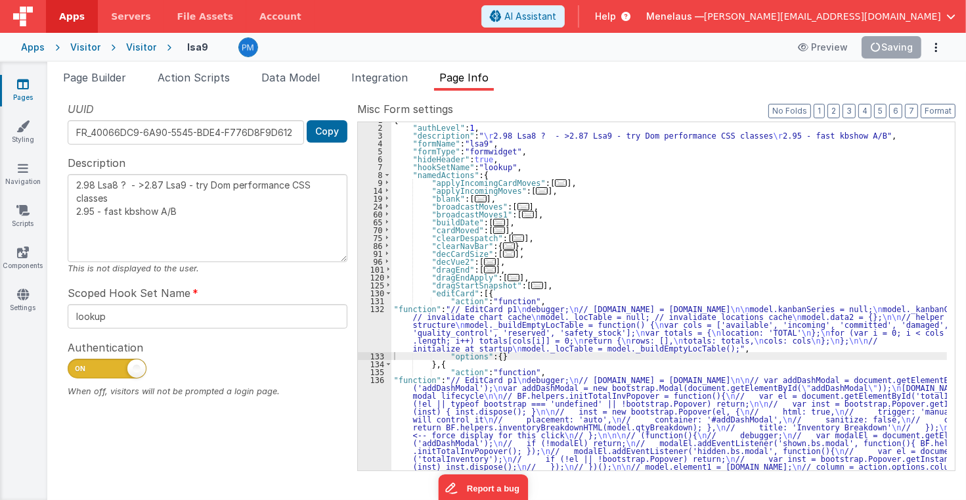
drag, startPoint x: 302, startPoint y: 76, endPoint x: 292, endPoint y: 102, distance: 27.7
click at [302, 76] on span "Data Model" at bounding box center [290, 77] width 58 height 13
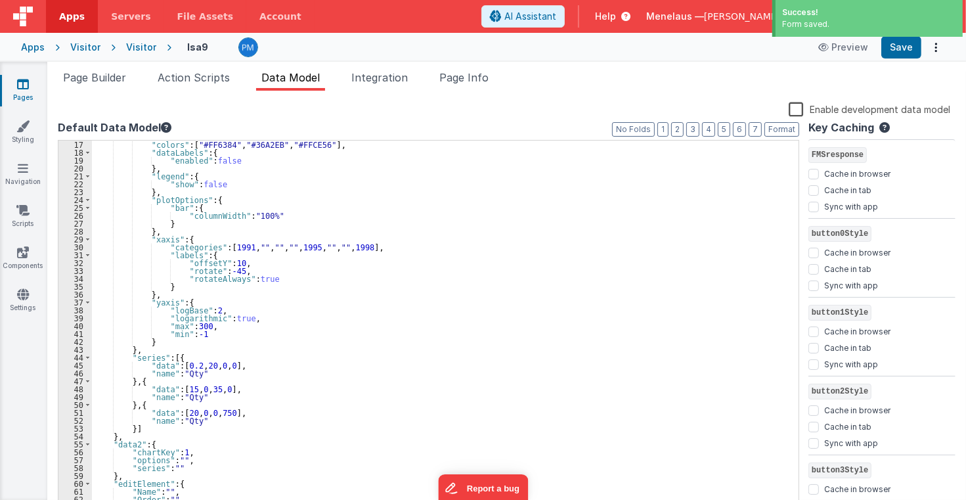
scroll to position [189, 0]
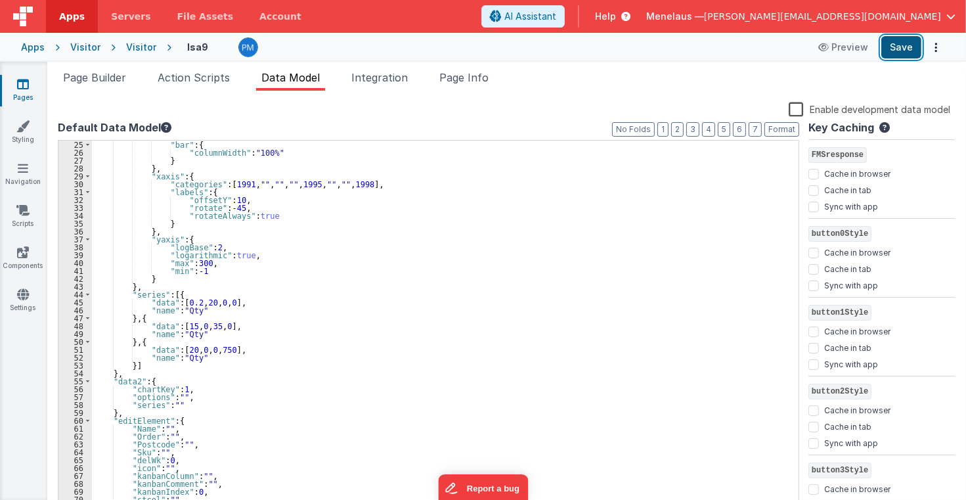
click at [908, 47] on button "Save" at bounding box center [901, 47] width 40 height 22
click at [482, 74] on span "Page Info" at bounding box center [463, 77] width 49 height 13
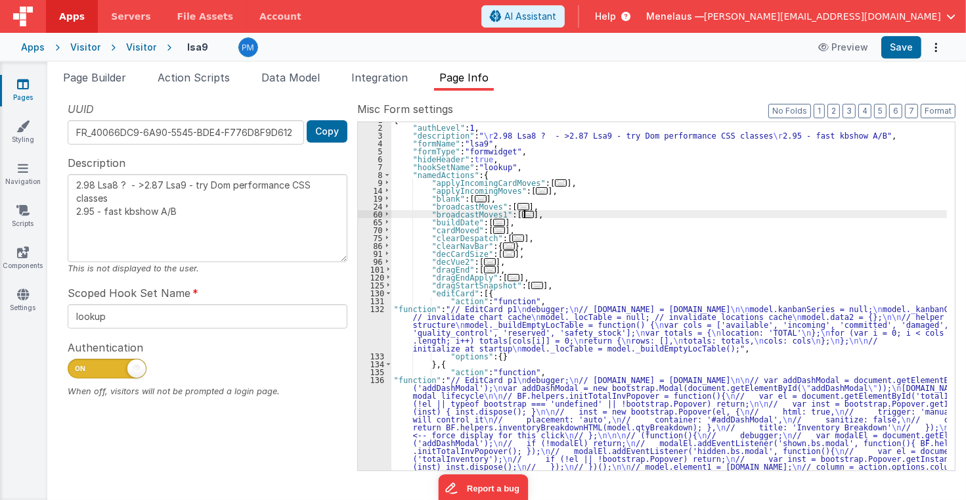
click at [682, 213] on div "{ "authLevel" : 1 , "description" : " \r 2.98 Lsa8 ? - >2.87 Lsa9 - try Dom per…" at bounding box center [669, 298] width 556 height 364
click at [904, 43] on button "Save" at bounding box center [901, 47] width 40 height 22
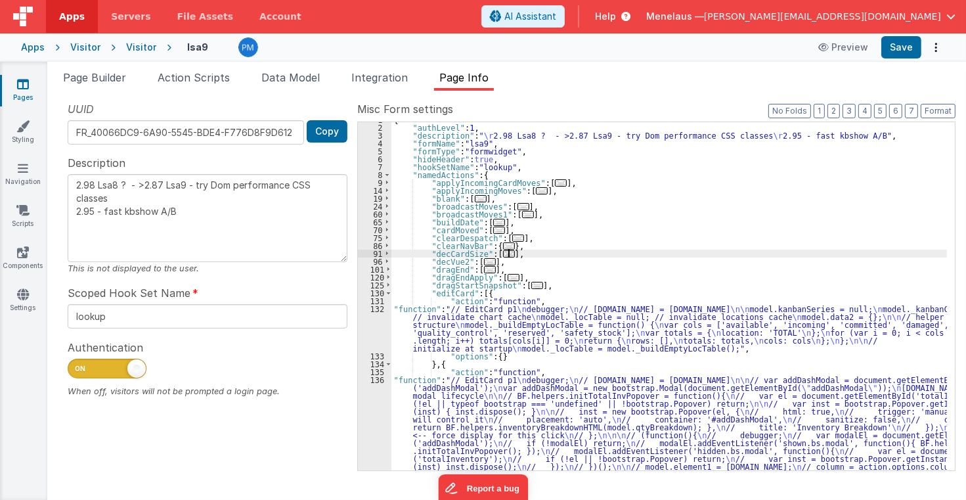
click at [779, 251] on div "{ "authLevel" : 1 , "description" : " \r 2.98 Lsa8 ? - >2.87 Lsa9 - try Dom per…" at bounding box center [669, 298] width 556 height 364
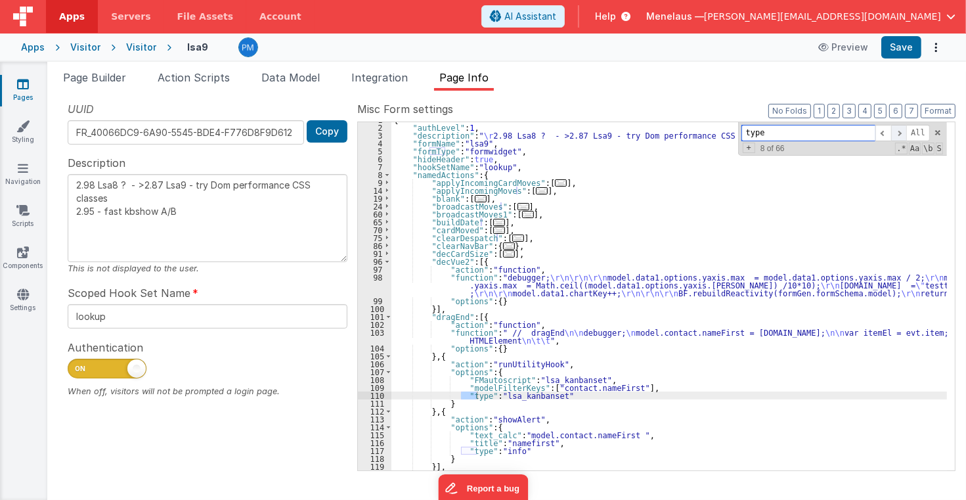
click at [902, 131] on span at bounding box center [899, 133] width 16 height 16
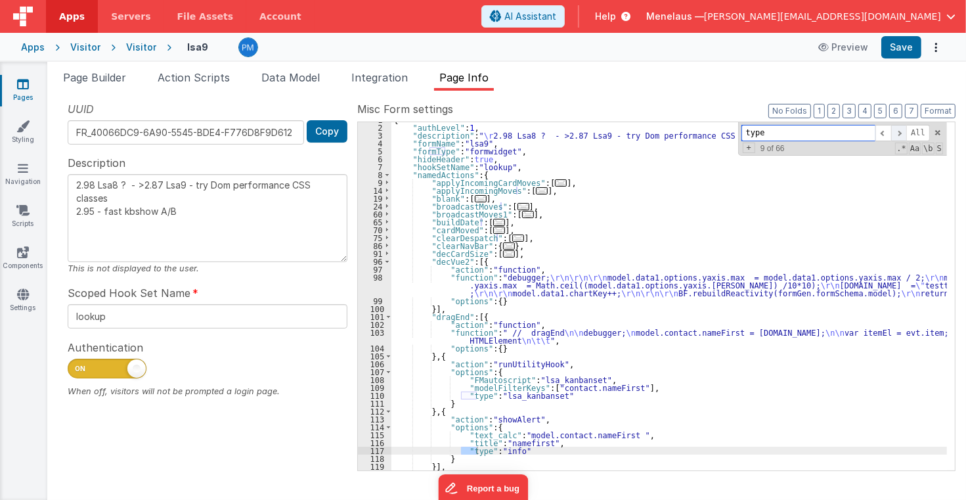
click at [902, 131] on span at bounding box center [899, 133] width 16 height 16
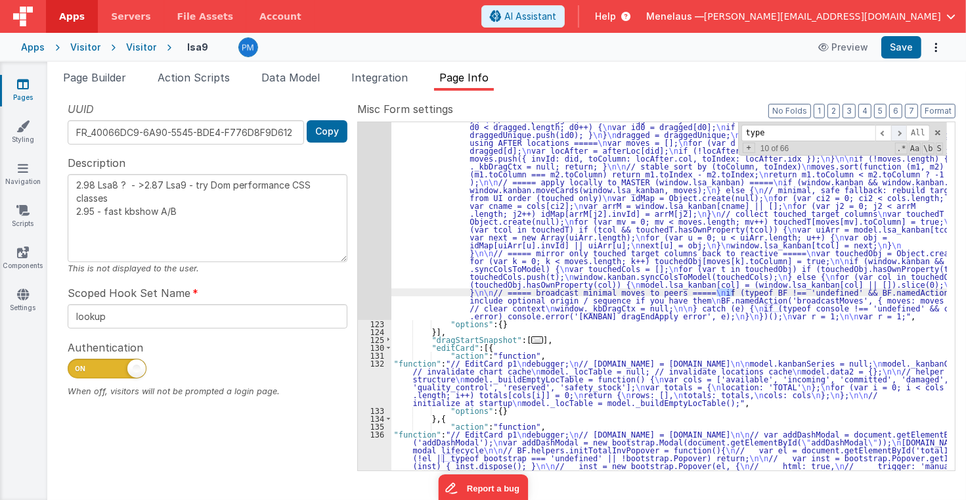
click at [902, 131] on span at bounding box center [899, 133] width 16 height 16
click at [904, 131] on span at bounding box center [899, 133] width 16 height 16
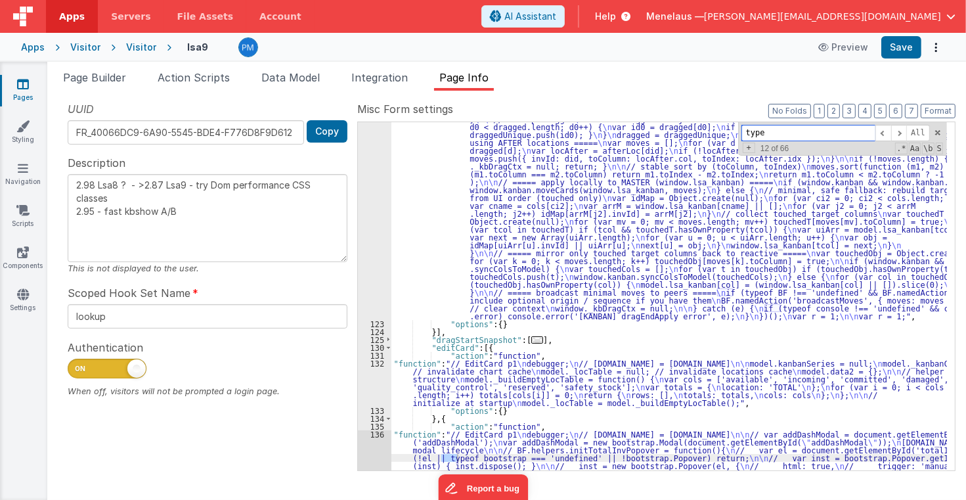
click at [832, 135] on input "type" at bounding box center [809, 133] width 134 height 16
click at [749, 131] on input "type'" at bounding box center [809, 133] width 134 height 16
click at [791, 133] on input "'type'" at bounding box center [809, 133] width 134 height 16
click at [755, 131] on input "'type" at bounding box center [809, 133] width 134 height 16
click at [751, 133] on input "'type" at bounding box center [809, 133] width 134 height 16
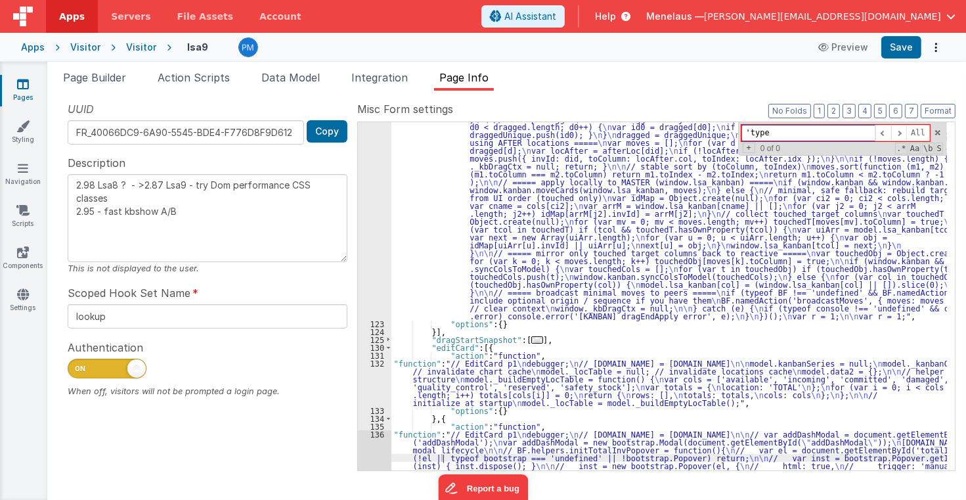
type input "type"
click at [904, 131] on span at bounding box center [899, 133] width 16 height 16
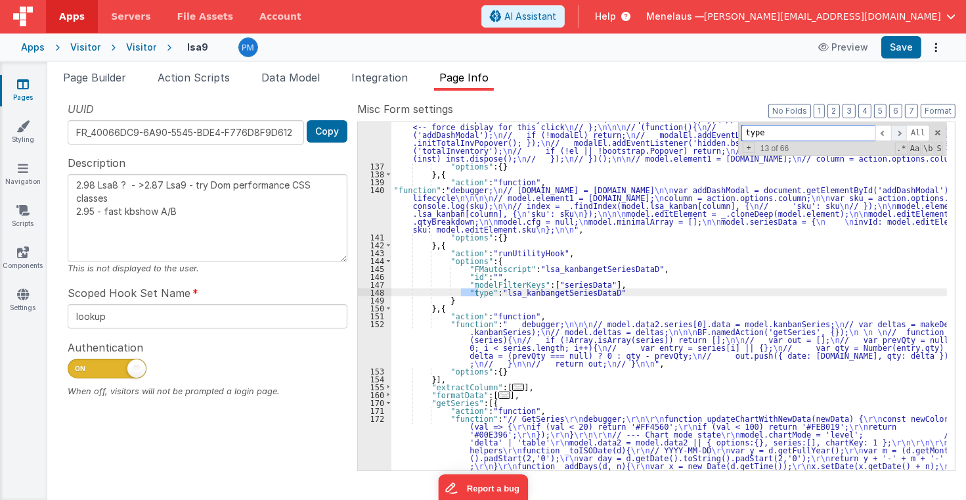
scroll to position [866, 0]
click at [904, 131] on span at bounding box center [899, 133] width 16 height 16
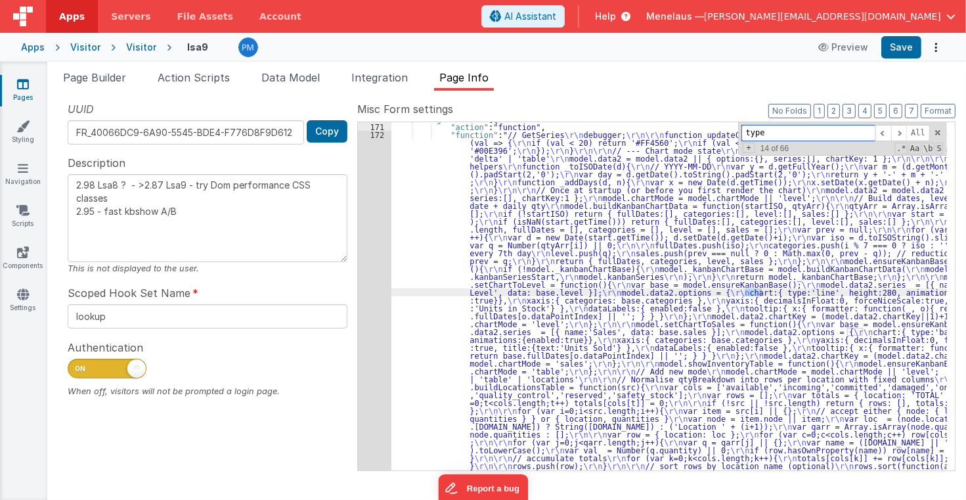
drag, startPoint x: 904, startPoint y: 131, endPoint x: 807, endPoint y: 546, distance: 425.7
click at [807, 499] on html "Apps Servers File Assets Account Some FUTURE Slot AI Assistant Help Menelaus — …" at bounding box center [483, 250] width 966 height 500
click at [903, 127] on span at bounding box center [899, 133] width 16 height 16
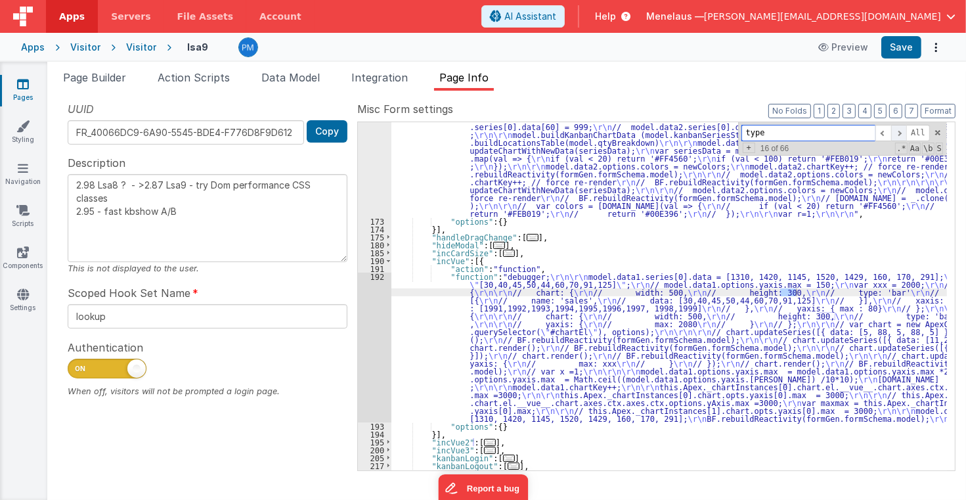
scroll to position [1544, 0]
click at [903, 127] on span at bounding box center [899, 133] width 16 height 16
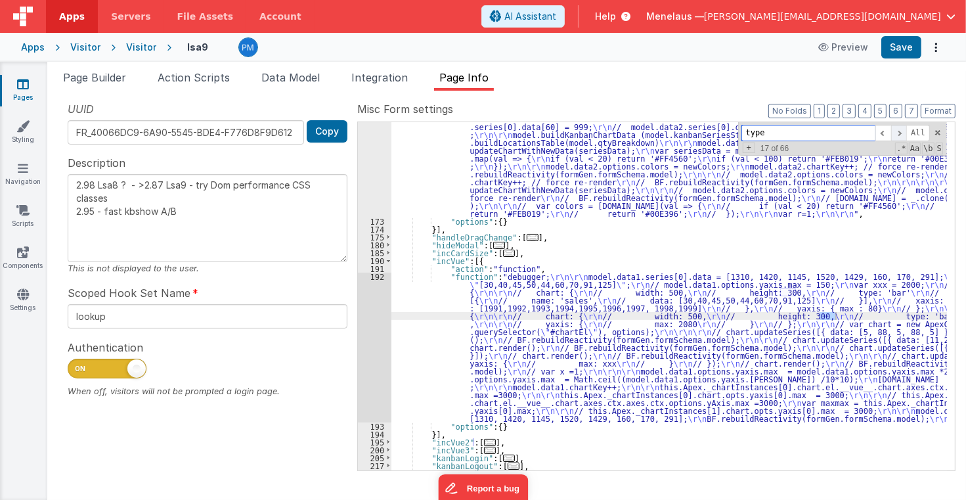
click at [903, 127] on span at bounding box center [899, 133] width 16 height 16
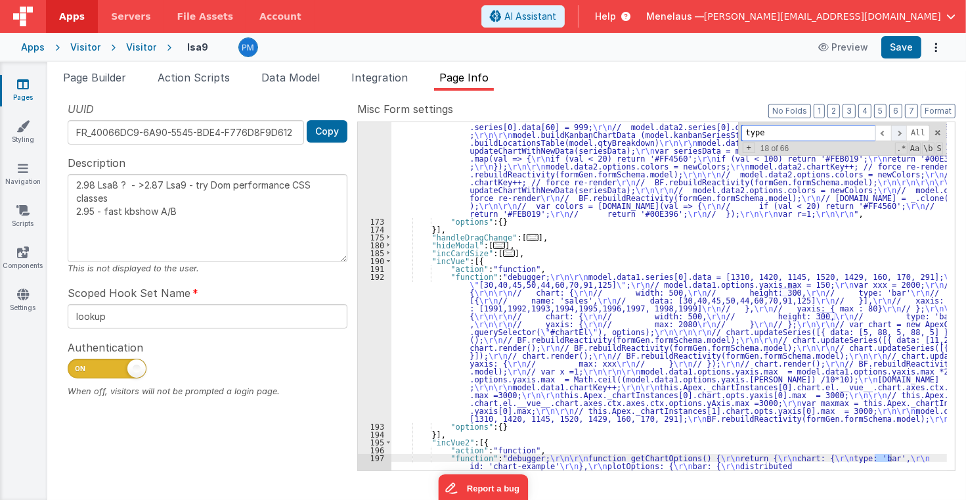
click at [903, 127] on span at bounding box center [899, 133] width 16 height 16
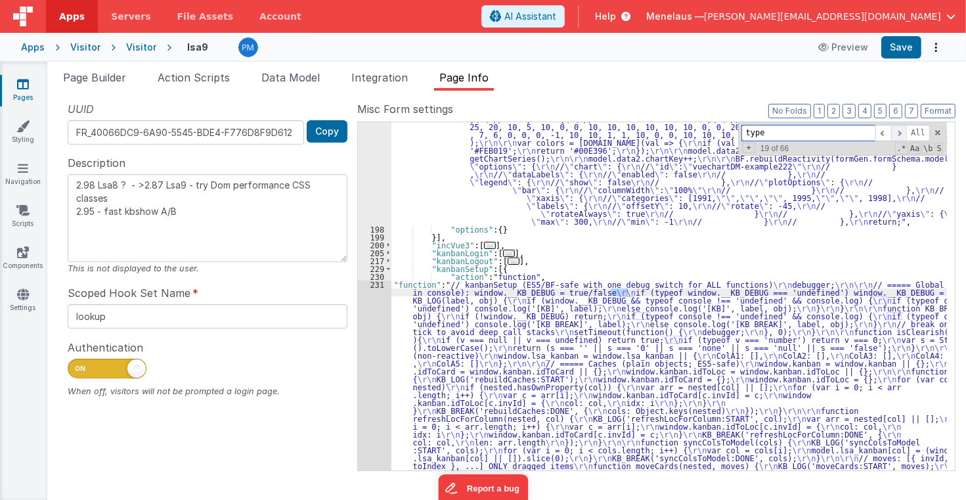
scroll to position [1970, 0]
click at [903, 127] on span at bounding box center [899, 133] width 16 height 16
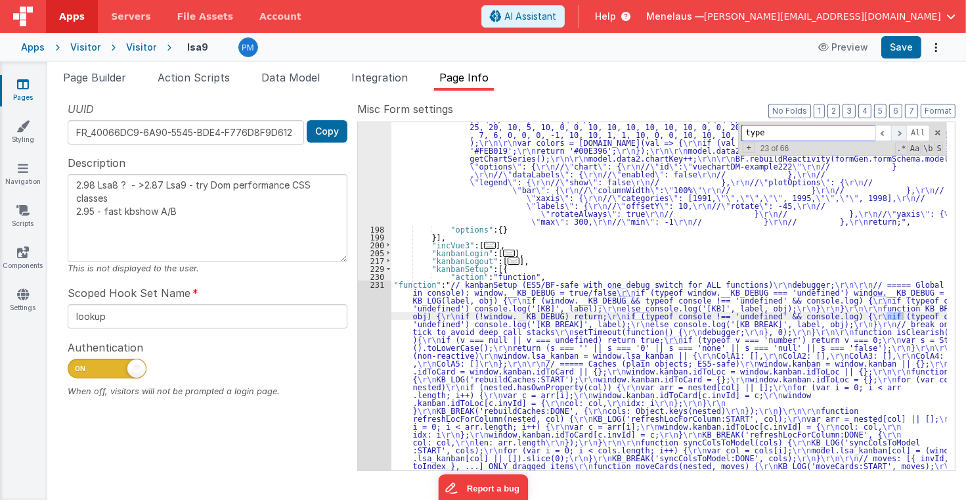
click at [903, 127] on span at bounding box center [899, 133] width 16 height 16
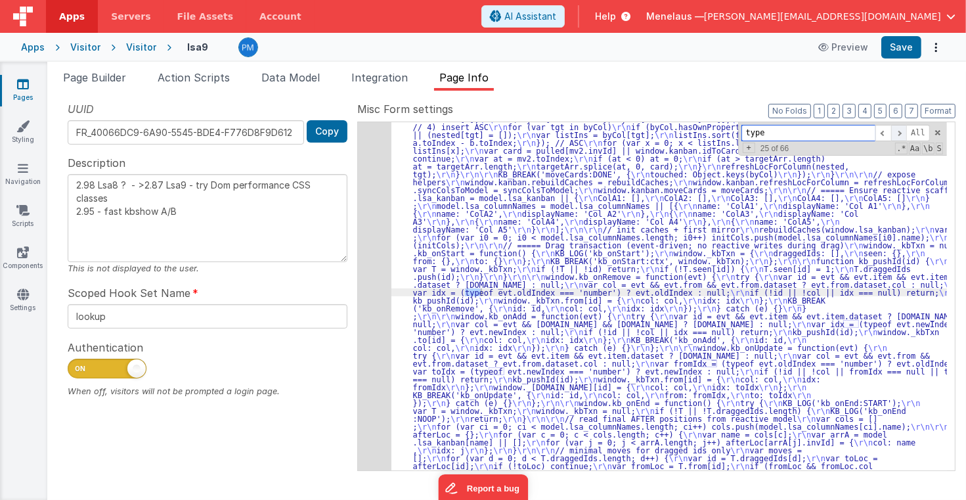
scroll to position [2435, 0]
click at [903, 127] on span at bounding box center [899, 133] width 16 height 16
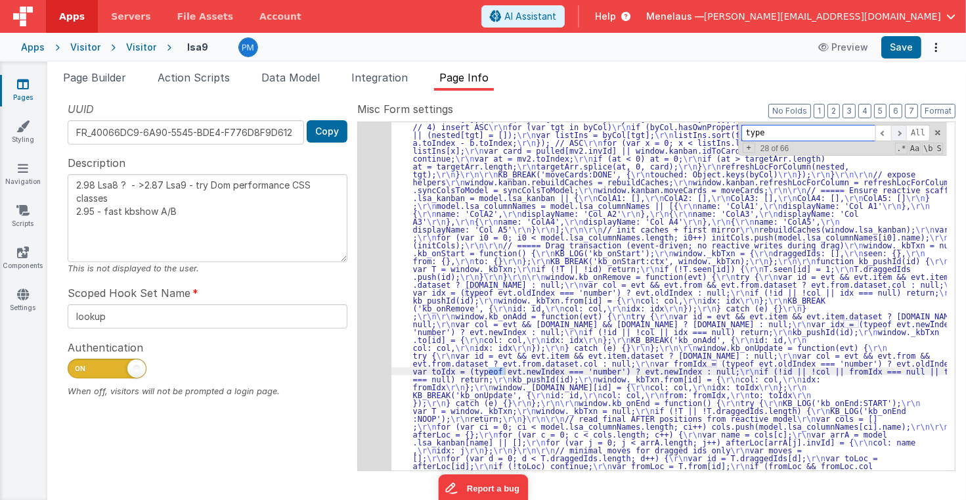
scroll to position [2687, 0]
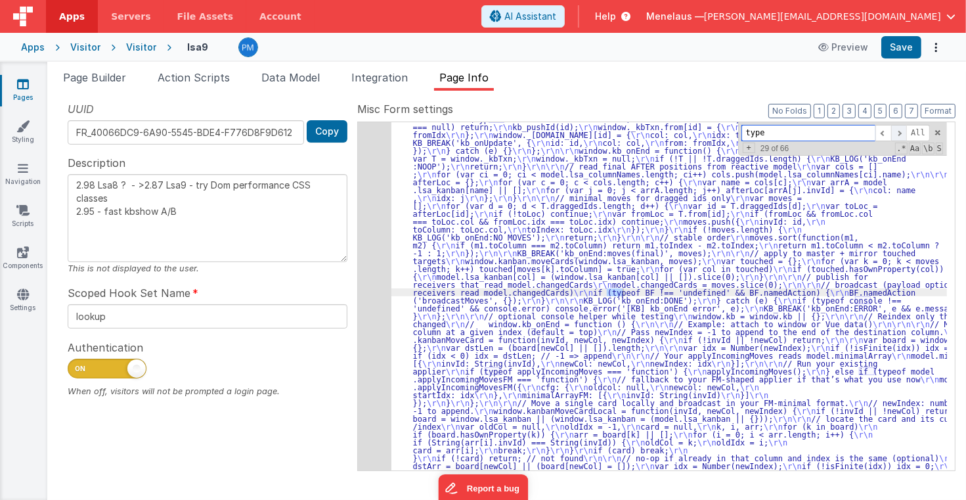
click at [903, 127] on span at bounding box center [899, 133] width 16 height 16
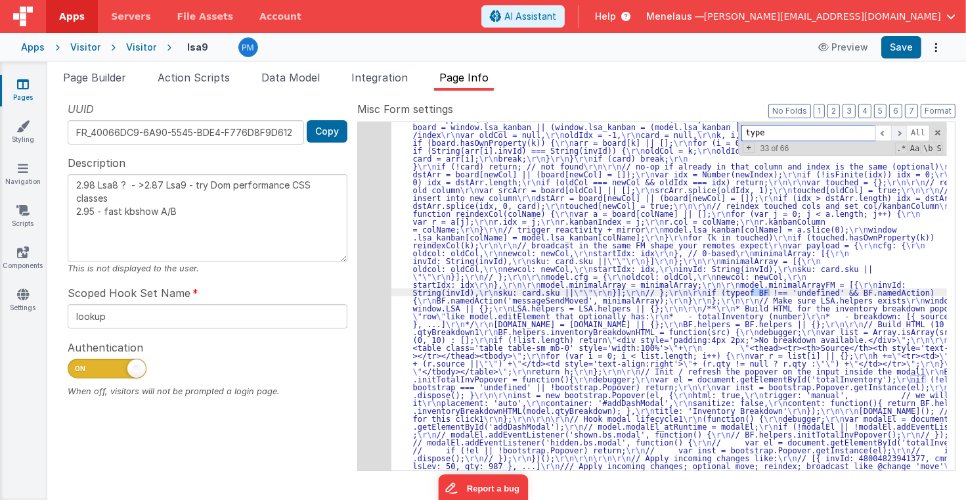
click at [903, 127] on span at bounding box center [899, 133] width 16 height 16
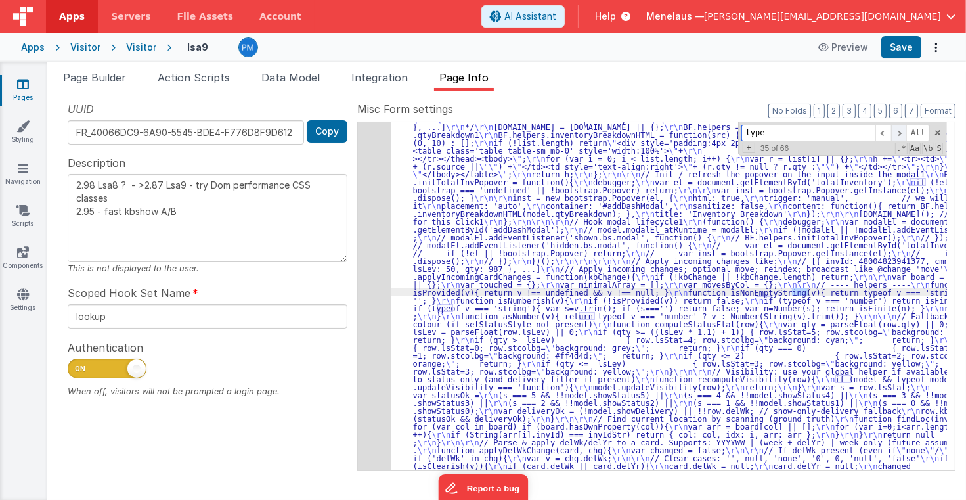
scroll to position [3176, 0]
click at [903, 127] on span at bounding box center [899, 133] width 16 height 16
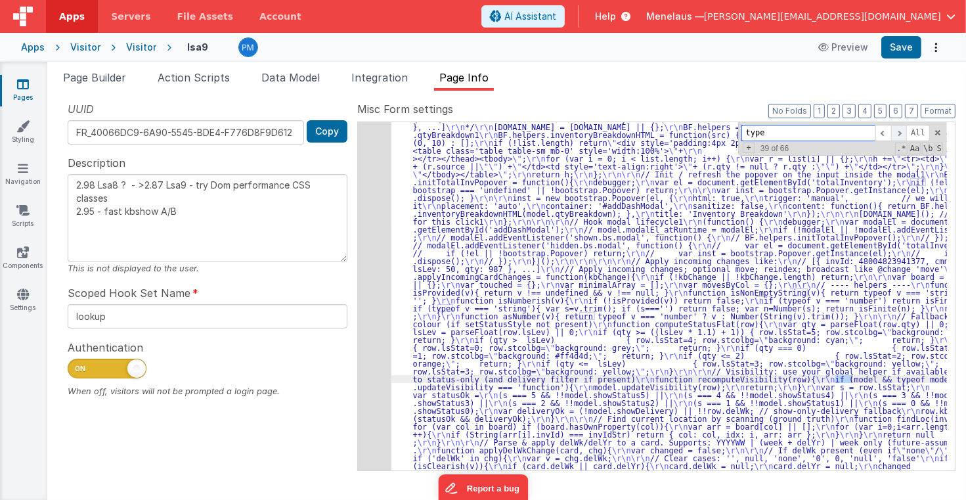
click at [903, 127] on span at bounding box center [899, 133] width 16 height 16
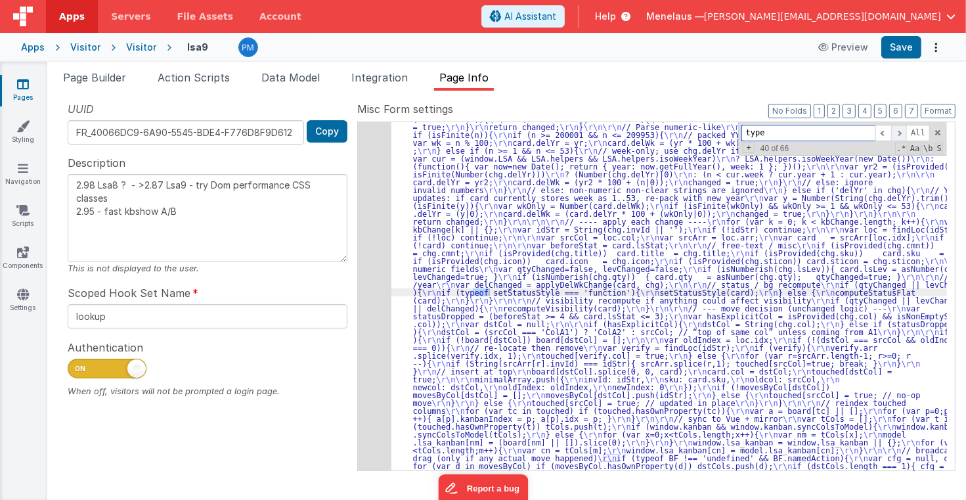
scroll to position [3522, 0]
click at [903, 127] on span at bounding box center [899, 133] width 16 height 16
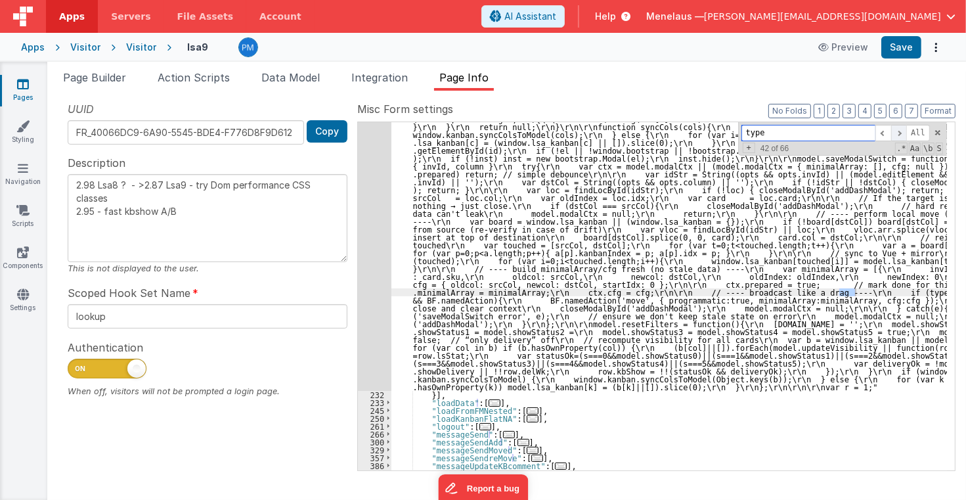
click at [903, 127] on span at bounding box center [899, 133] width 16 height 16
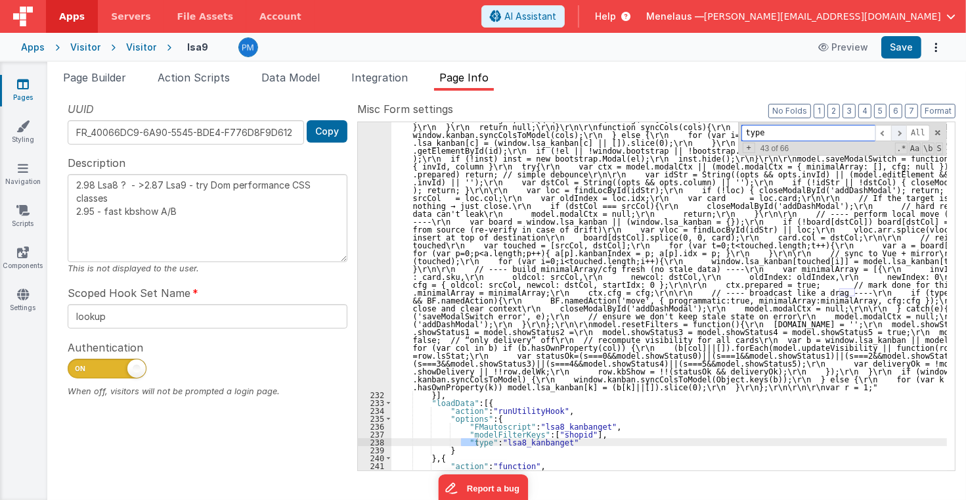
click at [903, 127] on span at bounding box center [899, 133] width 16 height 16
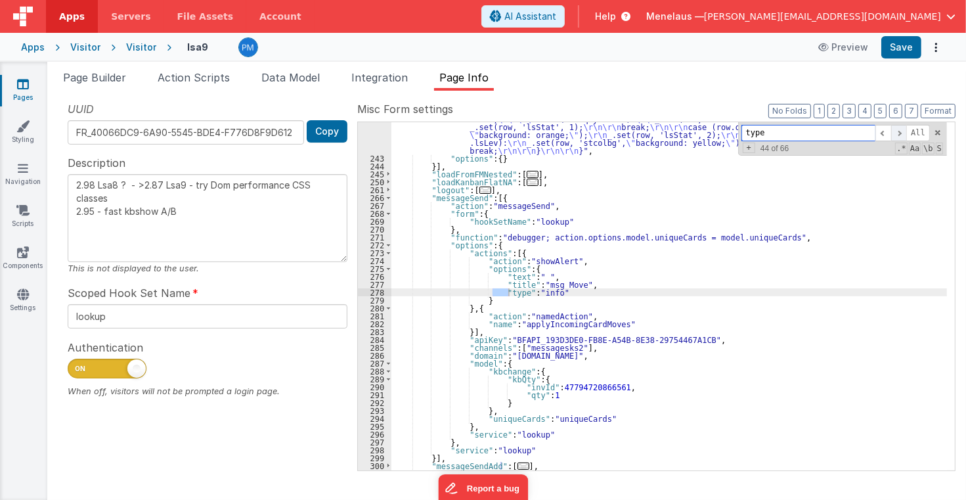
scroll to position [5004, 0]
click at [903, 127] on span at bounding box center [899, 133] width 16 height 16
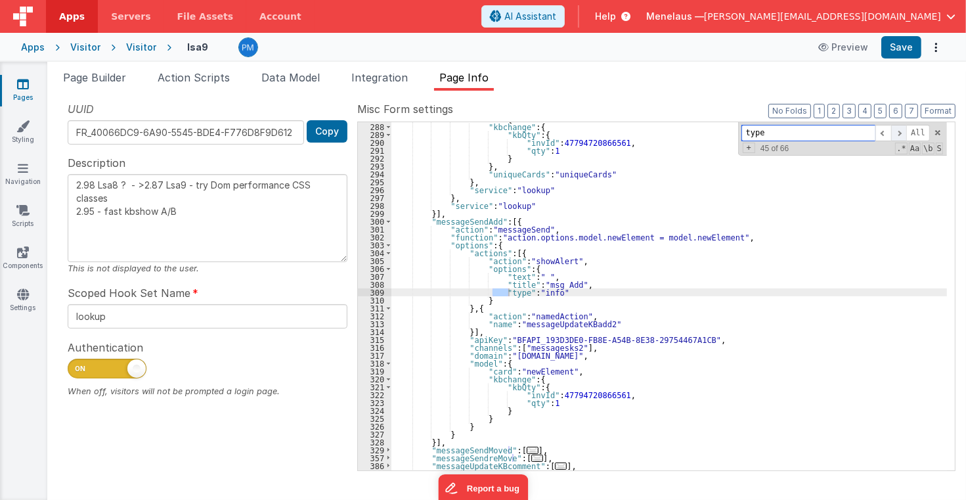
scroll to position [5249, 0]
click at [903, 127] on span at bounding box center [899, 133] width 16 height 16
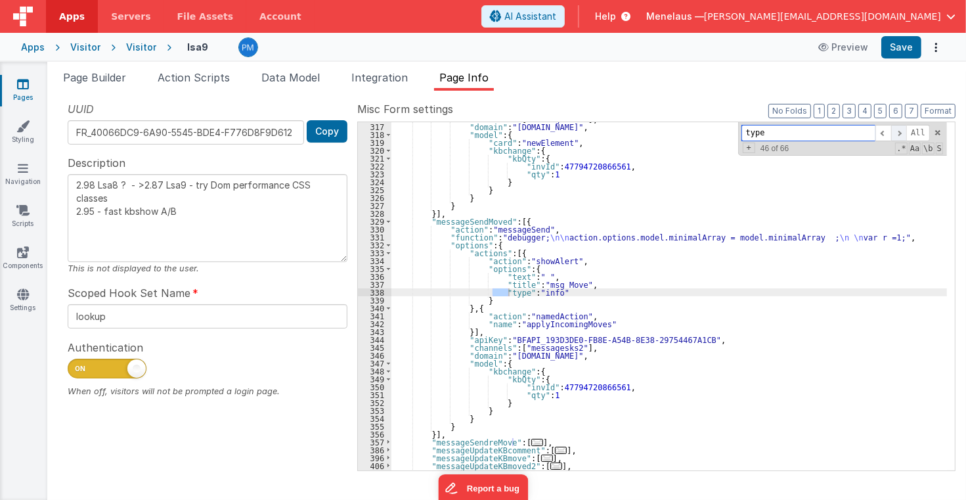
click at [903, 127] on span at bounding box center [899, 133] width 16 height 16
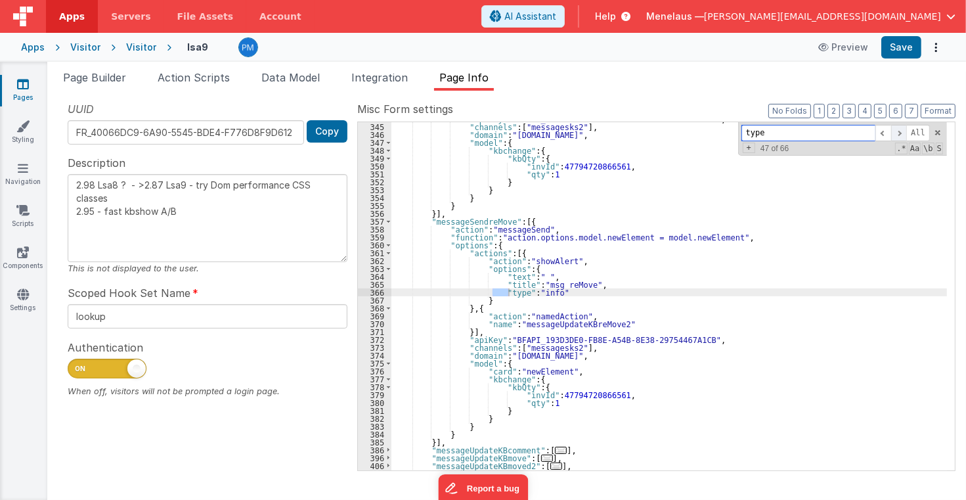
scroll to position [5698, 0]
click at [903, 127] on span at bounding box center [899, 133] width 16 height 16
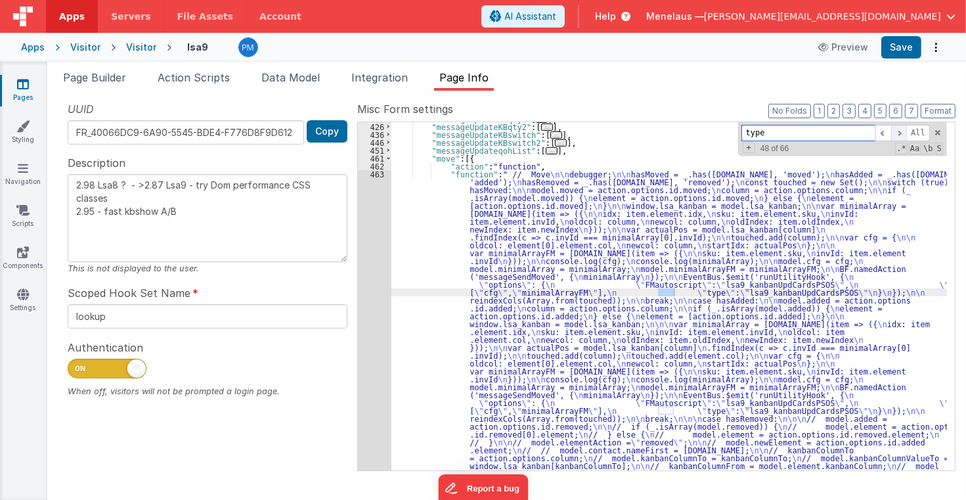
scroll to position [6052, 0]
click at [904, 130] on span at bounding box center [899, 133] width 16 height 16
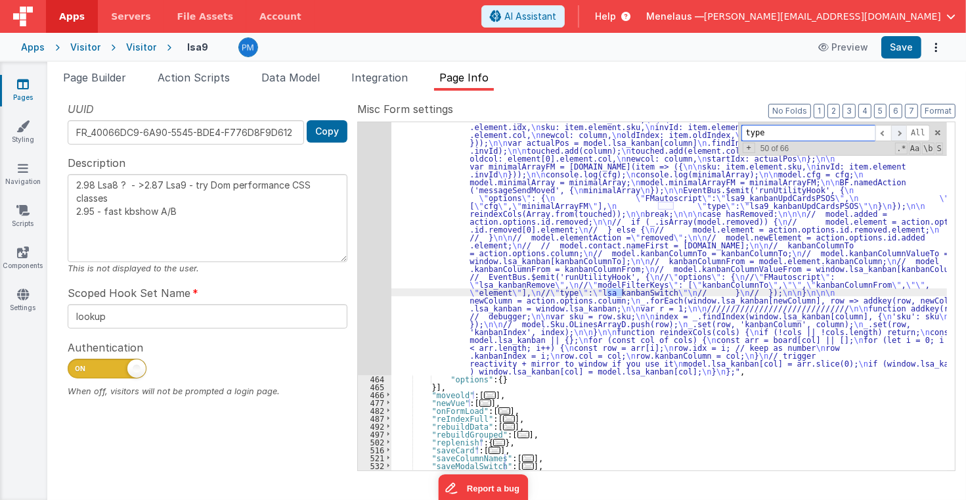
scroll to position [6257, 0]
click at [904, 130] on span at bounding box center [899, 133] width 16 height 16
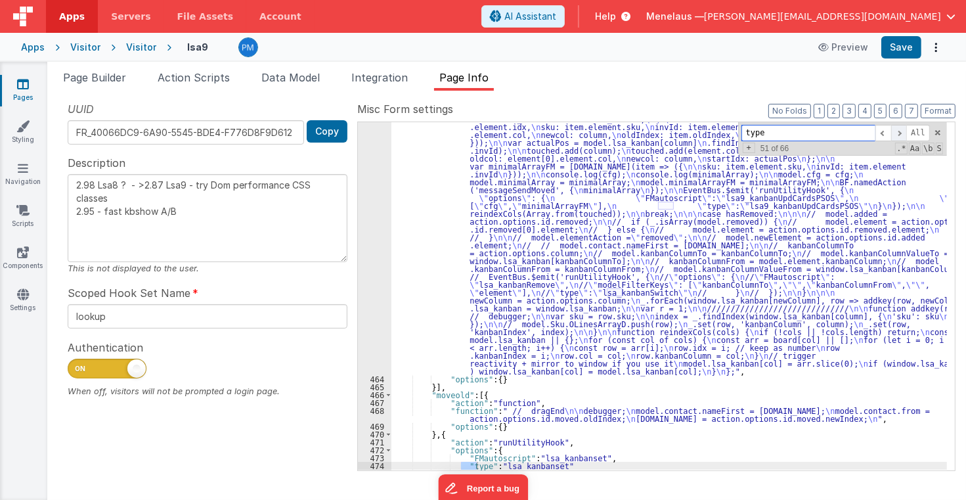
click at [904, 130] on span at bounding box center [899, 133] width 16 height 16
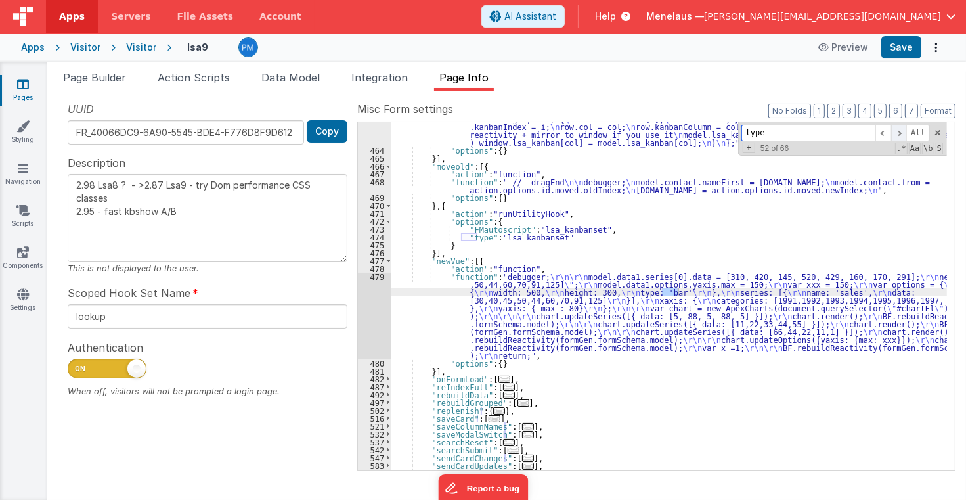
scroll to position [6486, 0]
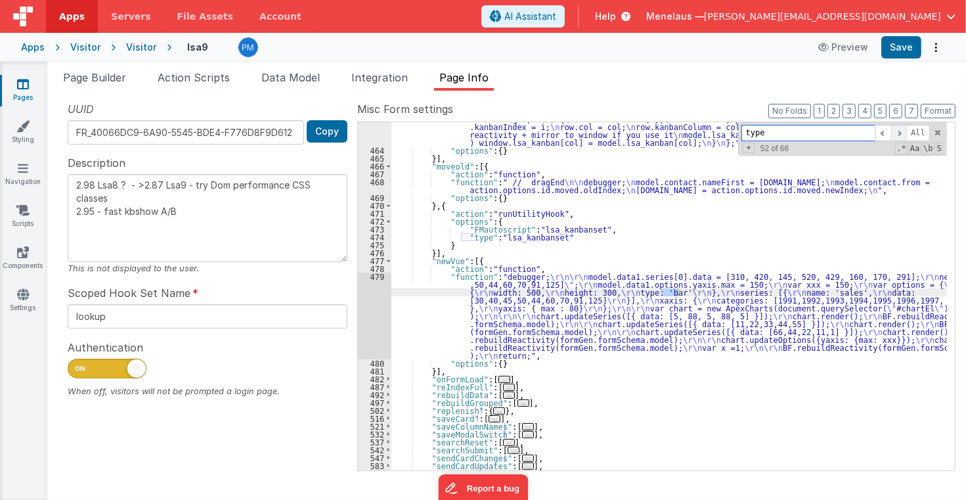
click at [904, 130] on span at bounding box center [899, 133] width 16 height 16
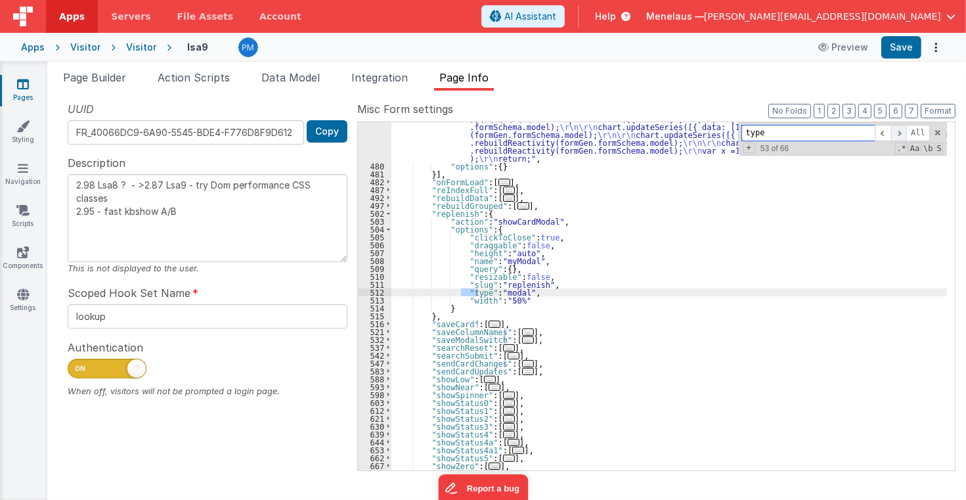
scroll to position [6683, 0]
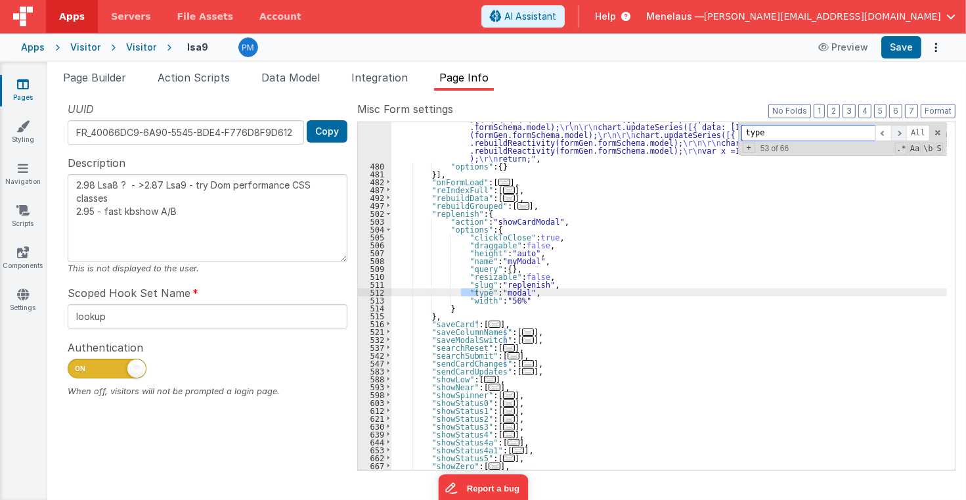
click at [904, 130] on span at bounding box center [899, 133] width 16 height 16
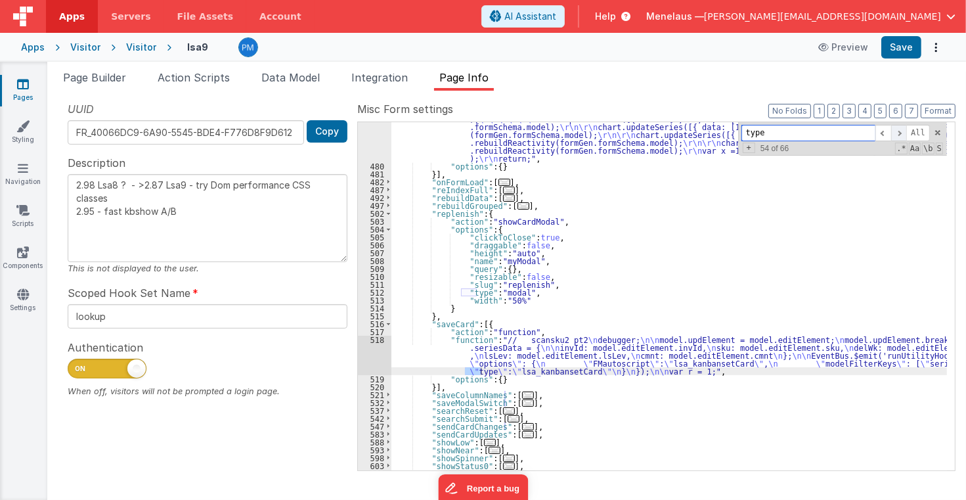
click at [904, 130] on span at bounding box center [899, 133] width 16 height 16
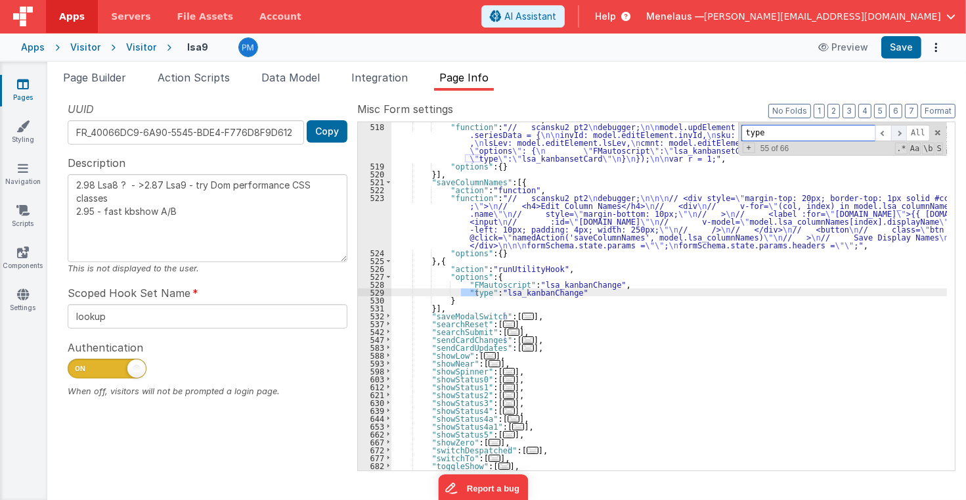
click at [905, 129] on span at bounding box center [899, 133] width 16 height 16
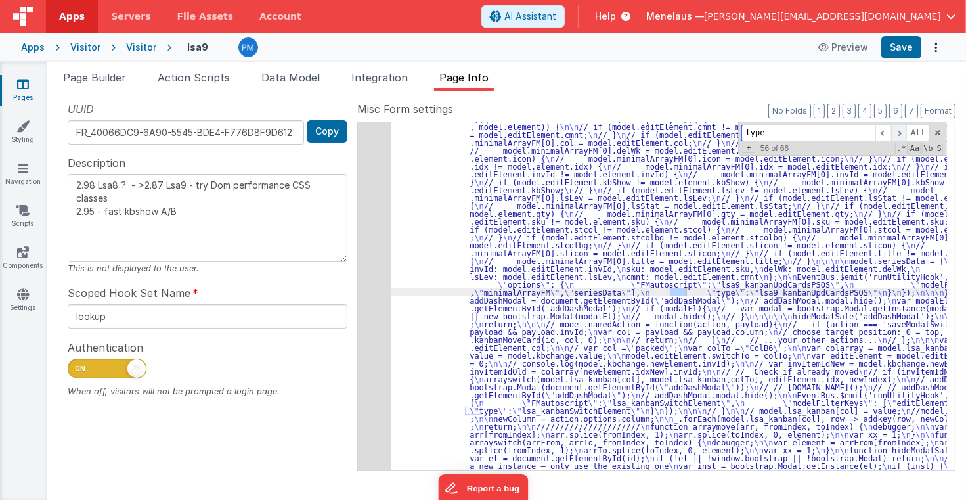
click at [905, 129] on span at bounding box center [899, 133] width 16 height 16
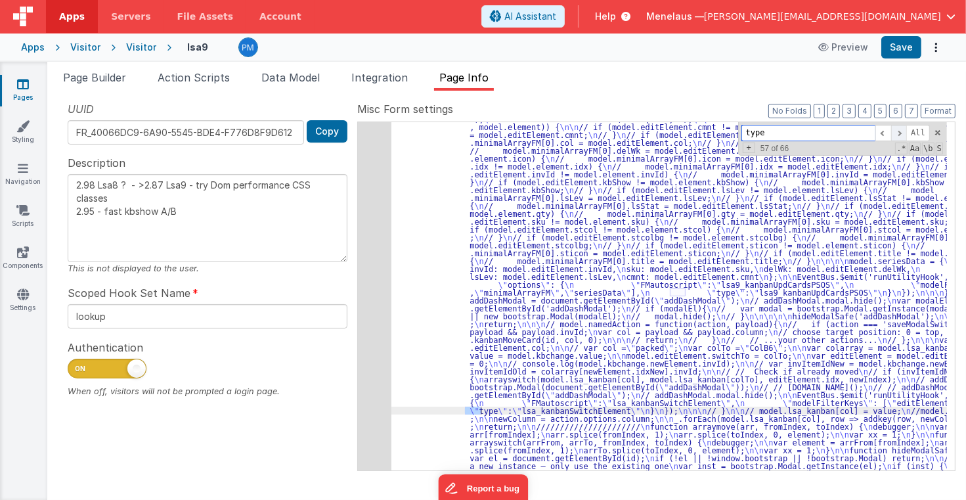
click at [905, 129] on span at bounding box center [899, 133] width 16 height 16
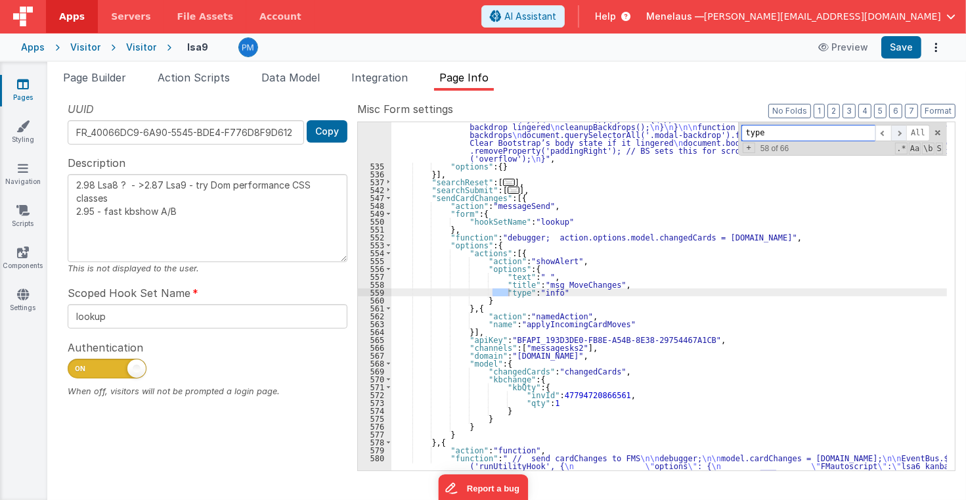
scroll to position [7479, 0]
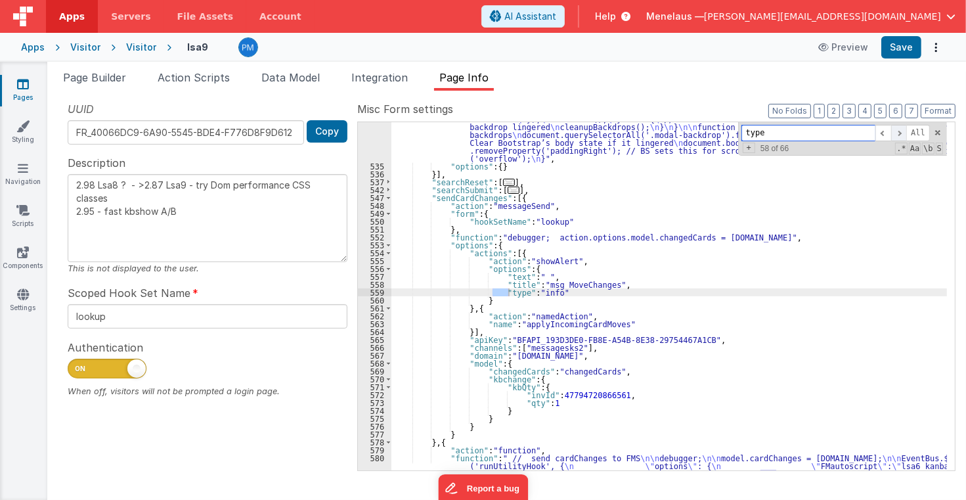
click at [905, 129] on span at bounding box center [899, 133] width 16 height 16
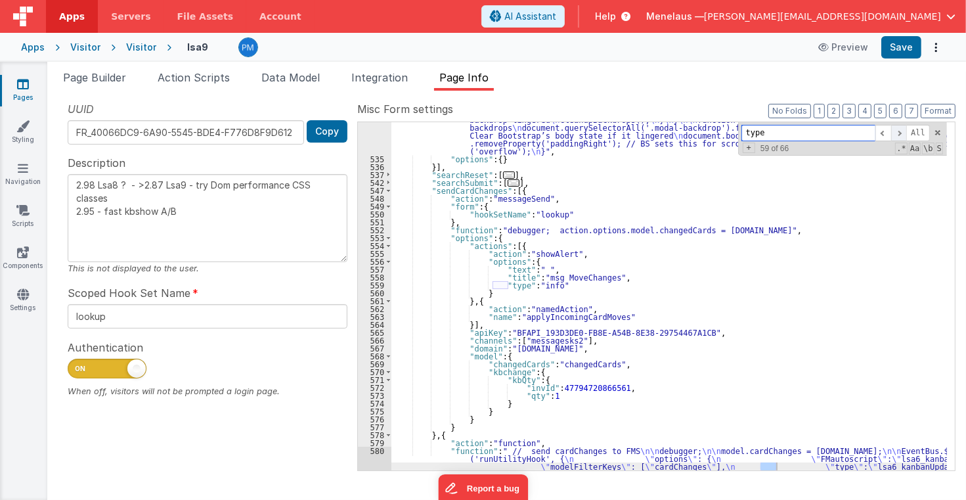
scroll to position [7486, 0]
click at [906, 129] on span at bounding box center [899, 133] width 16 height 16
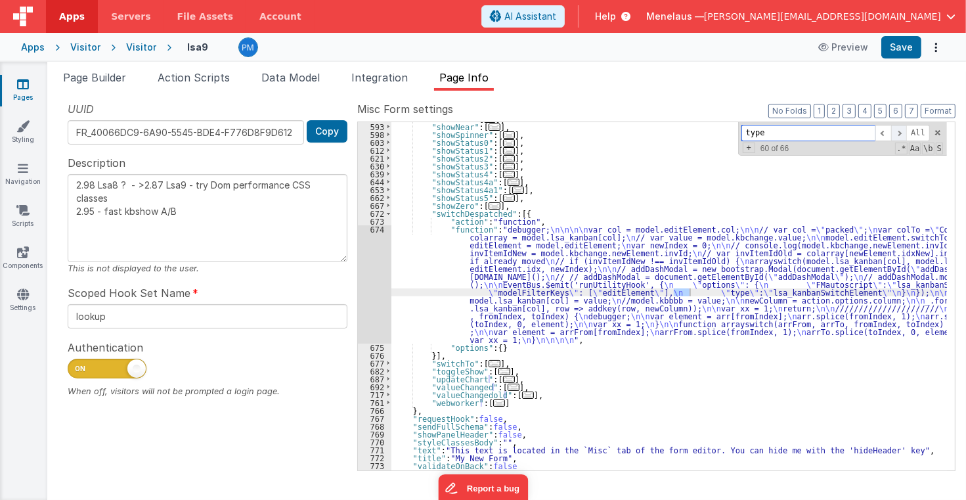
scroll to position [7873, 0]
click at [906, 129] on span at bounding box center [899, 133] width 16 height 16
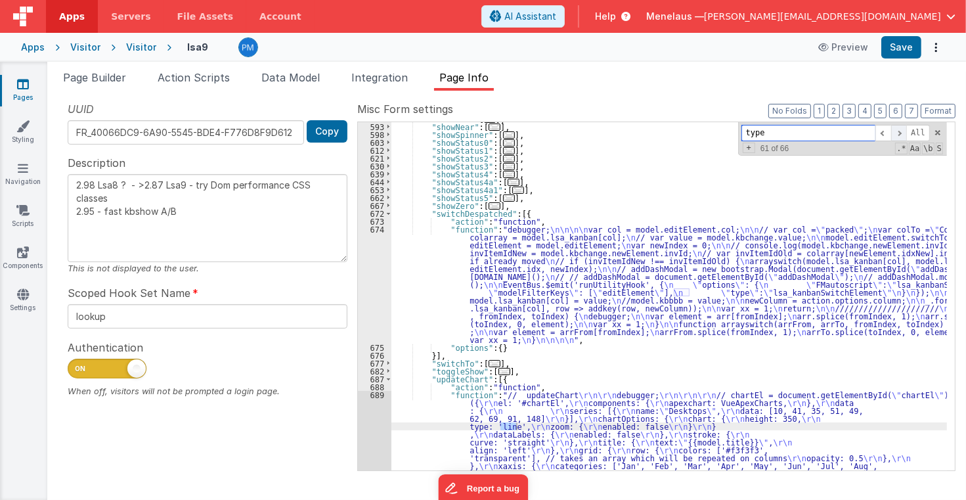
click at [906, 129] on span at bounding box center [899, 133] width 16 height 16
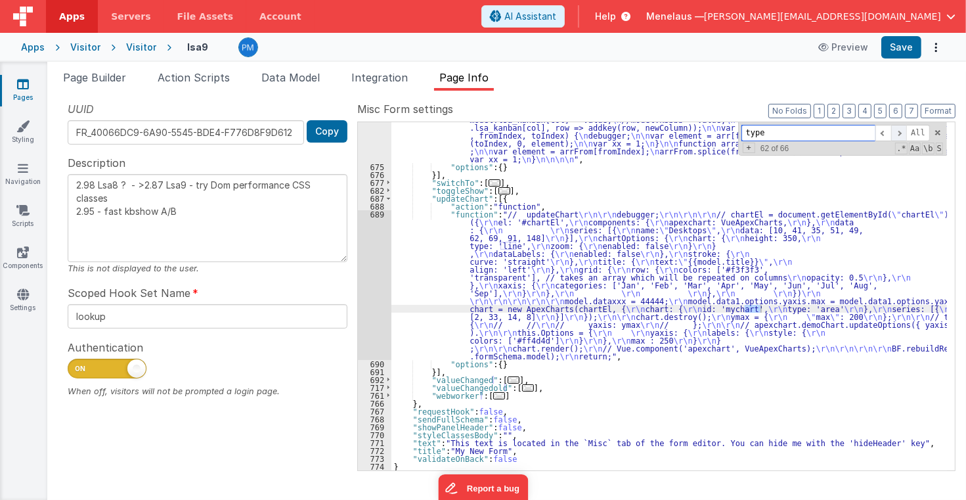
click at [906, 129] on span at bounding box center [899, 133] width 16 height 16
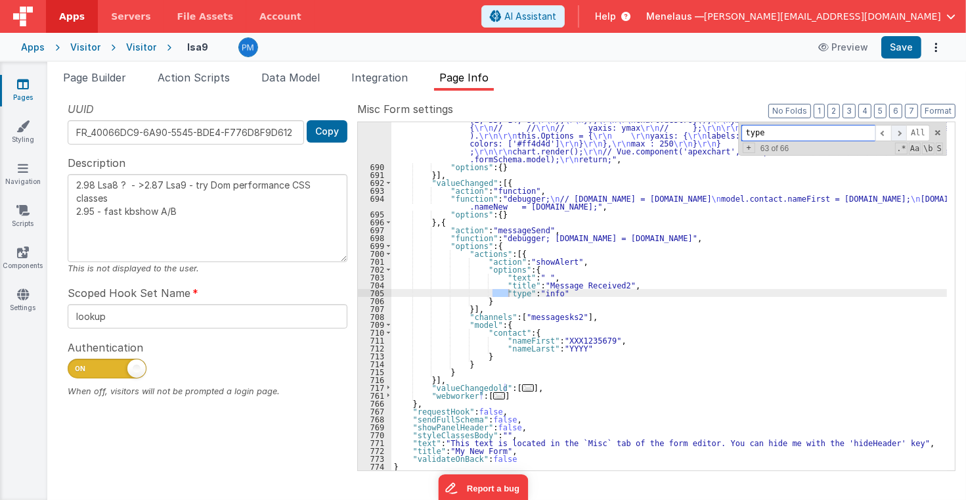
scroll to position [8250, 0]
click at [906, 129] on span at bounding box center [899, 133] width 16 height 16
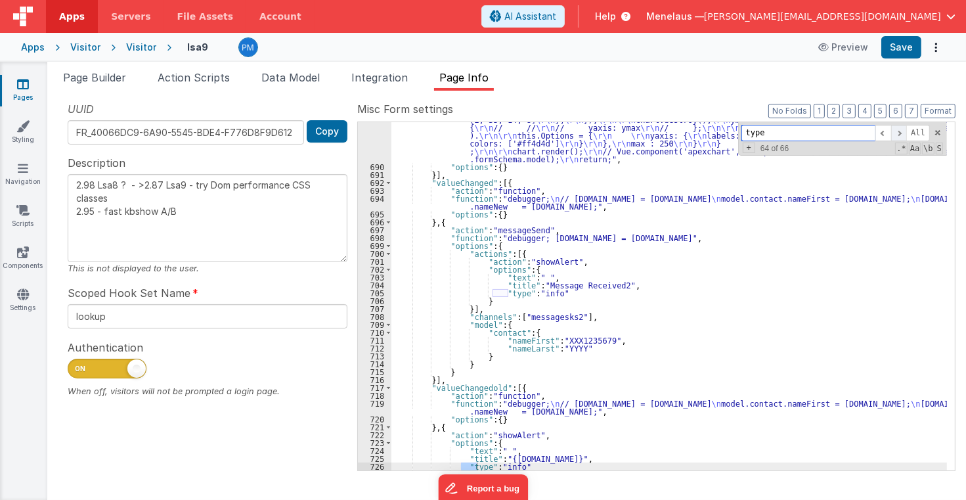
click at [906, 129] on span at bounding box center [899, 133] width 16 height 16
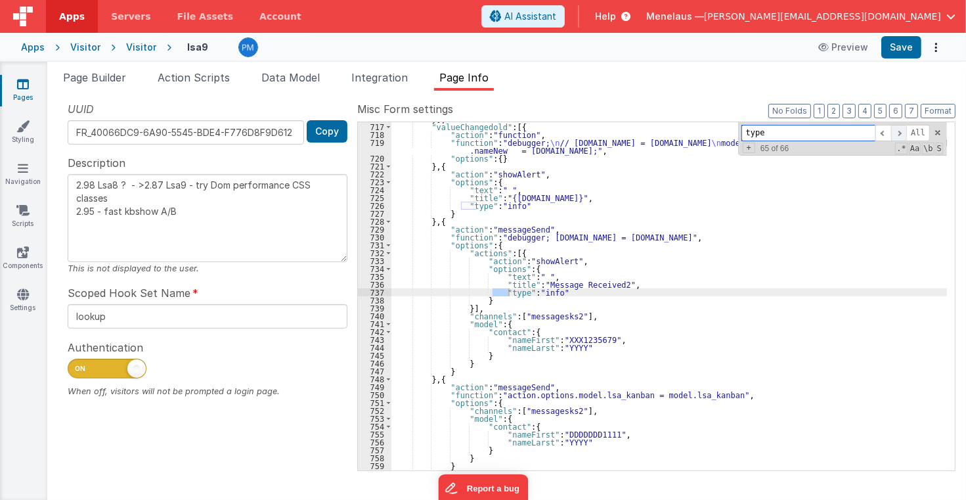
click at [906, 129] on span at bounding box center [899, 133] width 16 height 16
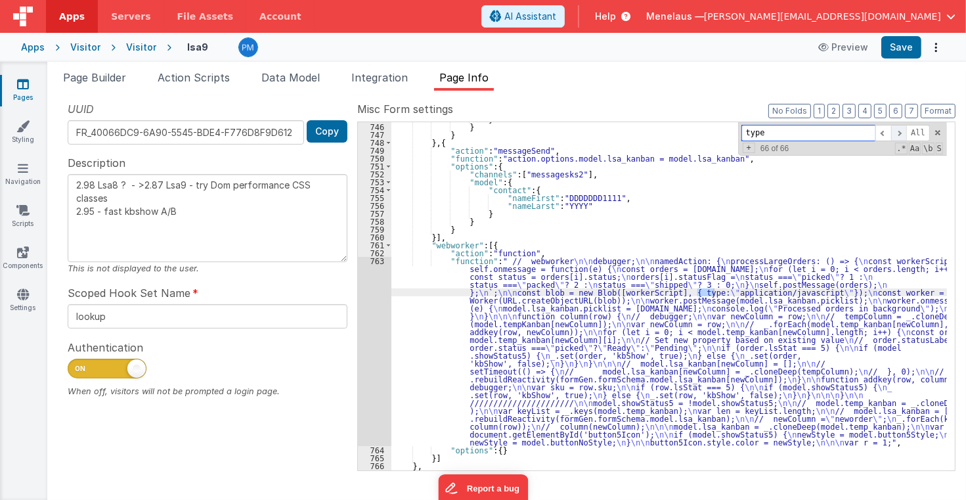
click at [906, 129] on span at bounding box center [899, 133] width 16 height 16
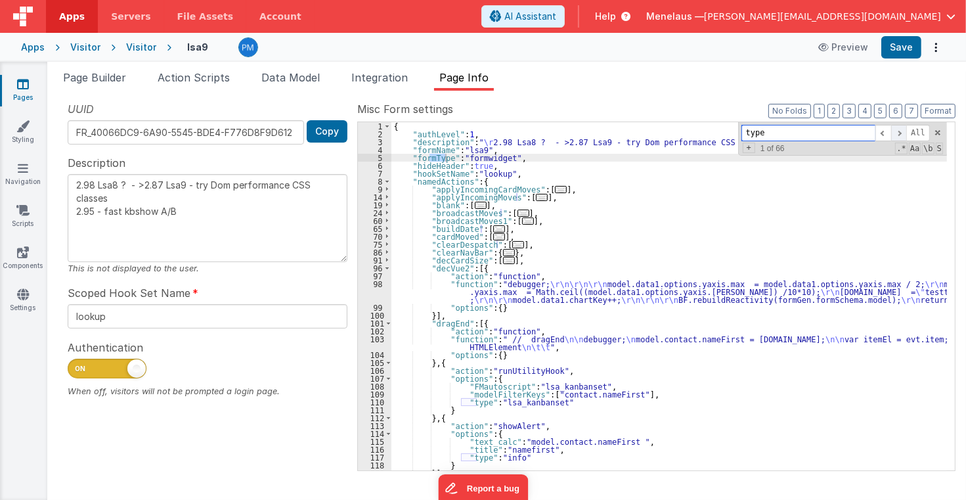
scroll to position [0, 0]
click at [906, 129] on span at bounding box center [899, 133] width 16 height 16
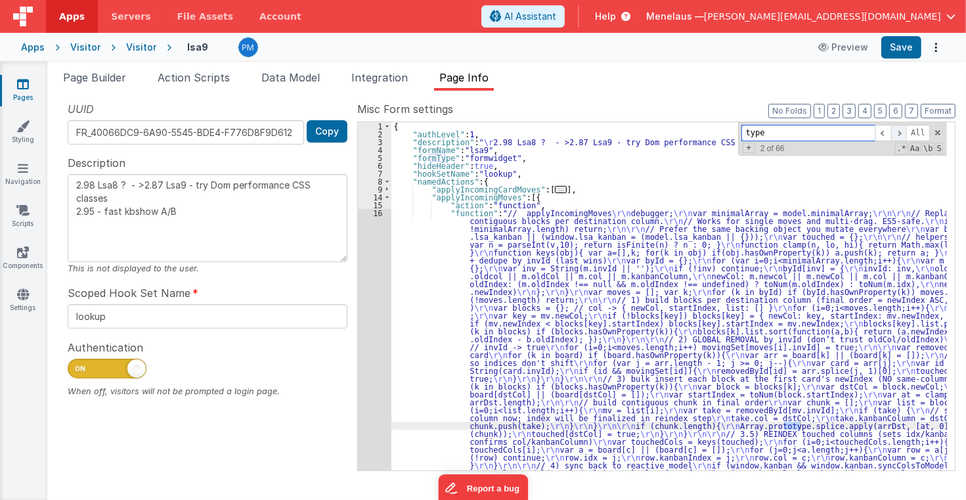
click at [906, 129] on span at bounding box center [899, 133] width 16 height 16
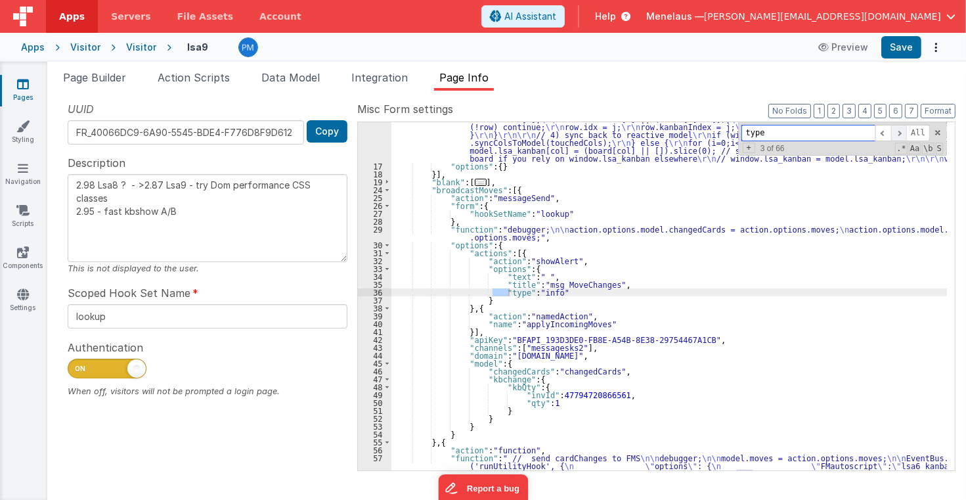
scroll to position [330, 0]
click at [906, 129] on span at bounding box center [899, 133] width 16 height 16
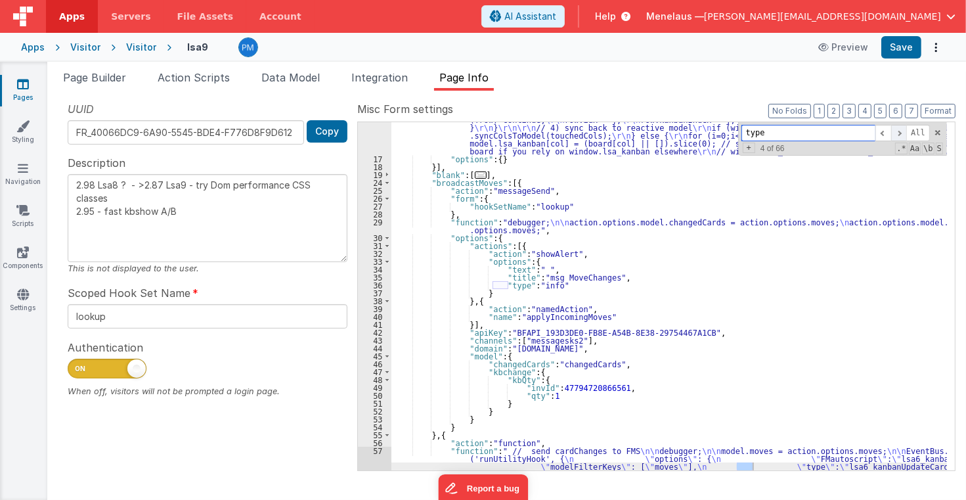
scroll to position [338, 0]
click at [906, 129] on span at bounding box center [899, 133] width 16 height 16
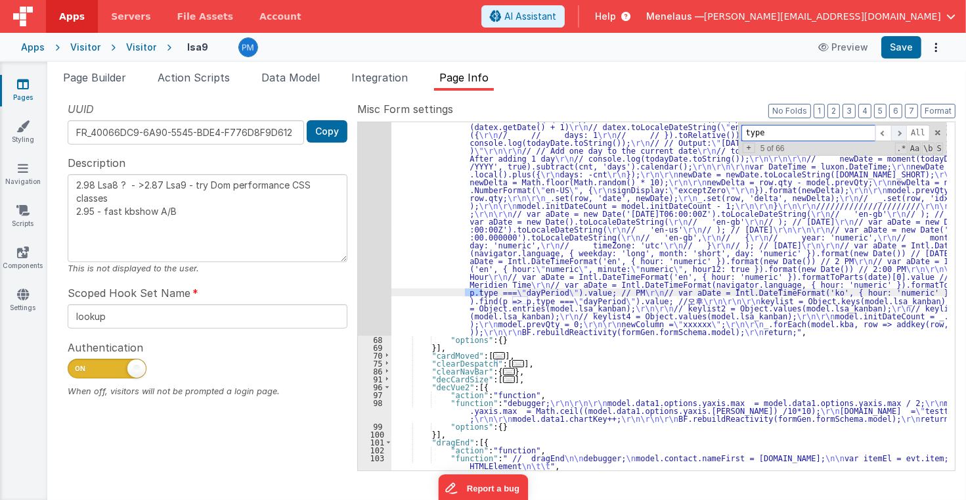
click at [906, 129] on span at bounding box center [899, 133] width 16 height 16
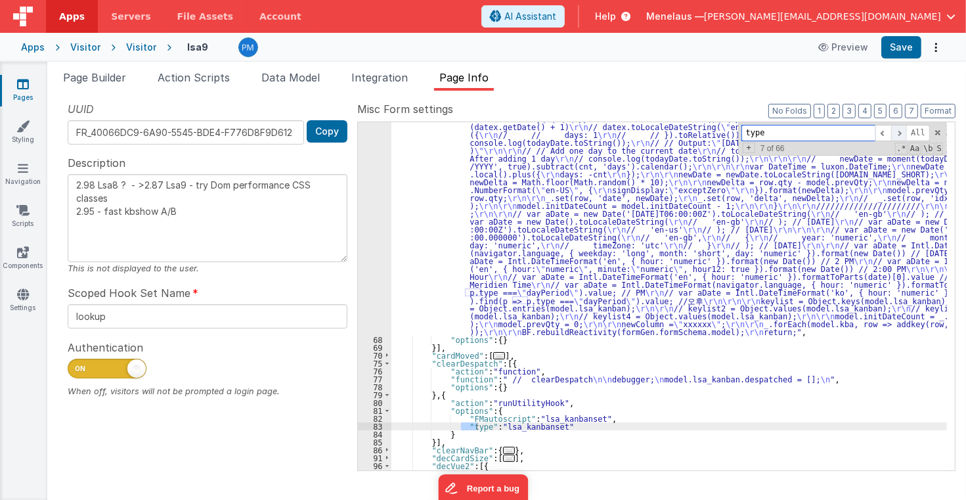
click at [906, 129] on span at bounding box center [899, 133] width 16 height 16
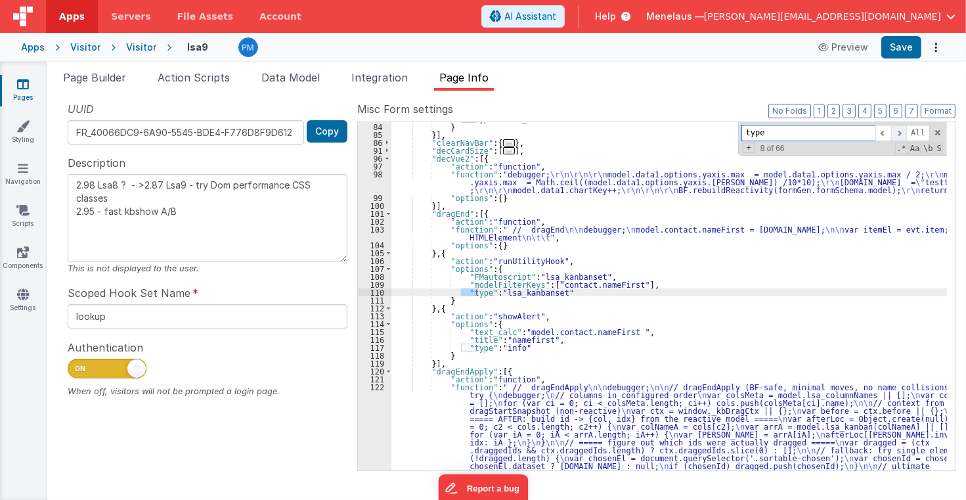
click at [906, 129] on span at bounding box center [899, 133] width 16 height 16
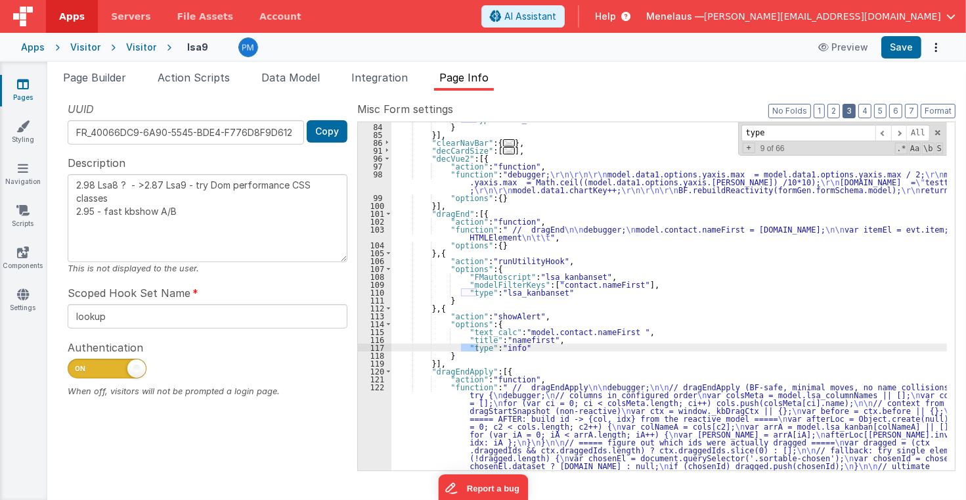
click at [853, 109] on button "3" at bounding box center [849, 111] width 13 height 14
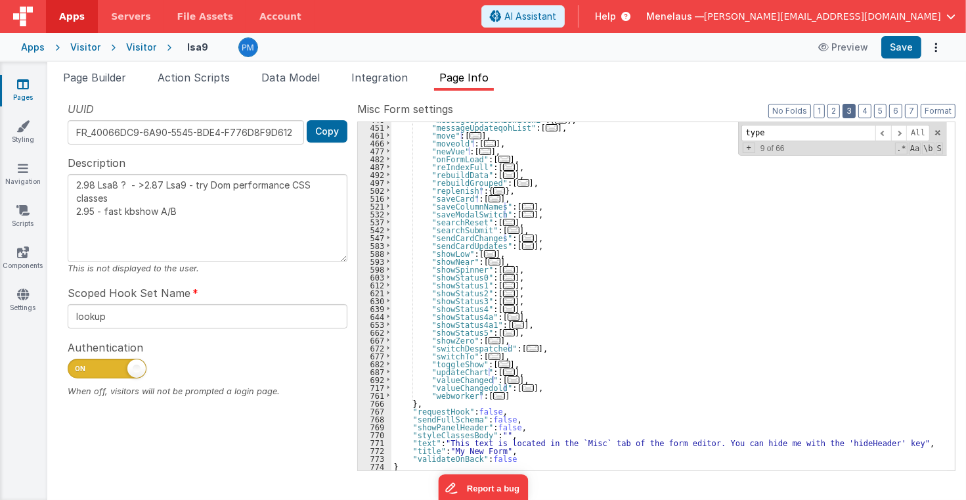
scroll to position [298, 0]
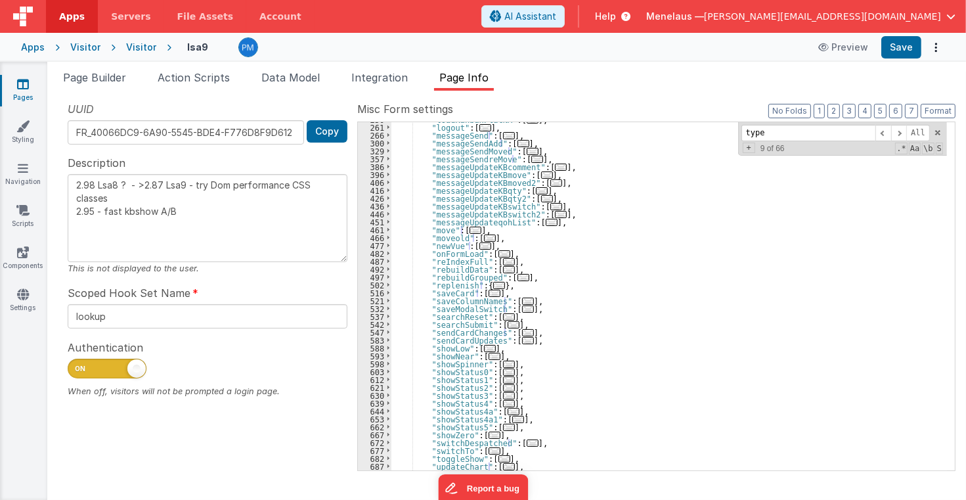
click at [499, 251] on span "..." at bounding box center [505, 253] width 12 height 7
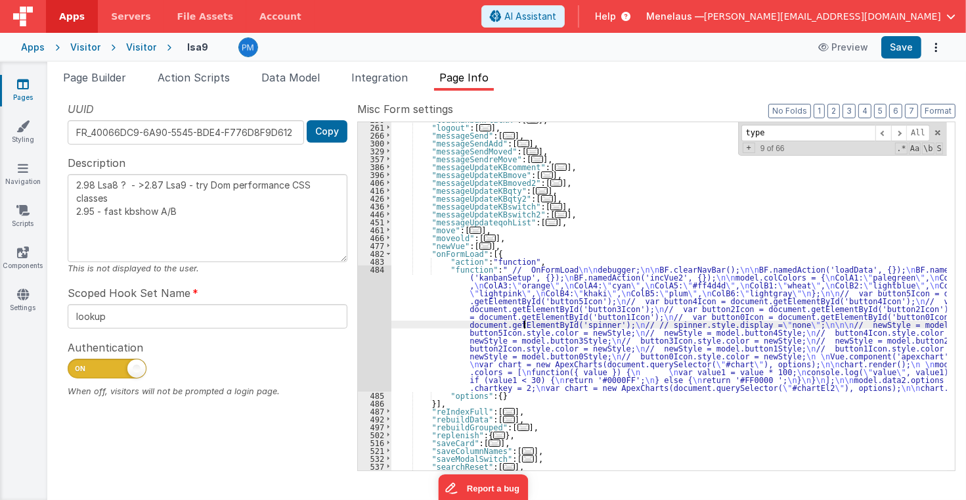
click at [523, 321] on div ""loadKanbanFlatNA" : [ ... ] , "logout" : [ ... ] , "messageSend" : [ ... ] , "…" at bounding box center [669, 298] width 556 height 364
click at [372, 323] on div "484" at bounding box center [374, 328] width 33 height 126
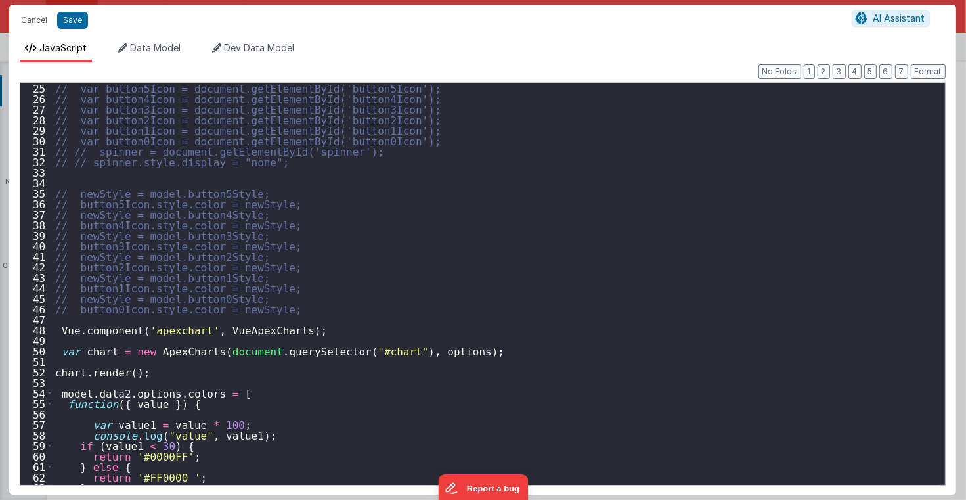
scroll to position [315, 0]
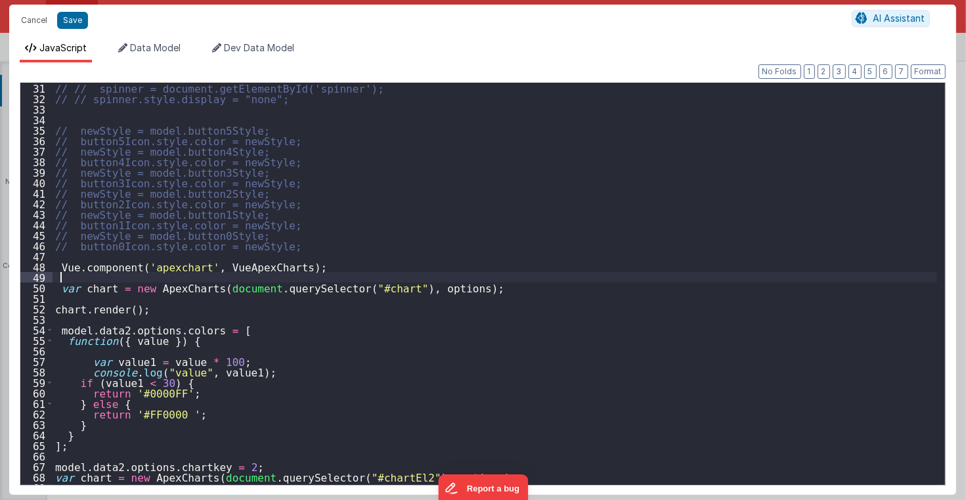
click at [357, 273] on div "// // spinner = document.getElementById('spinner'); // // spinner.style.display…" at bounding box center [495, 294] width 885 height 423
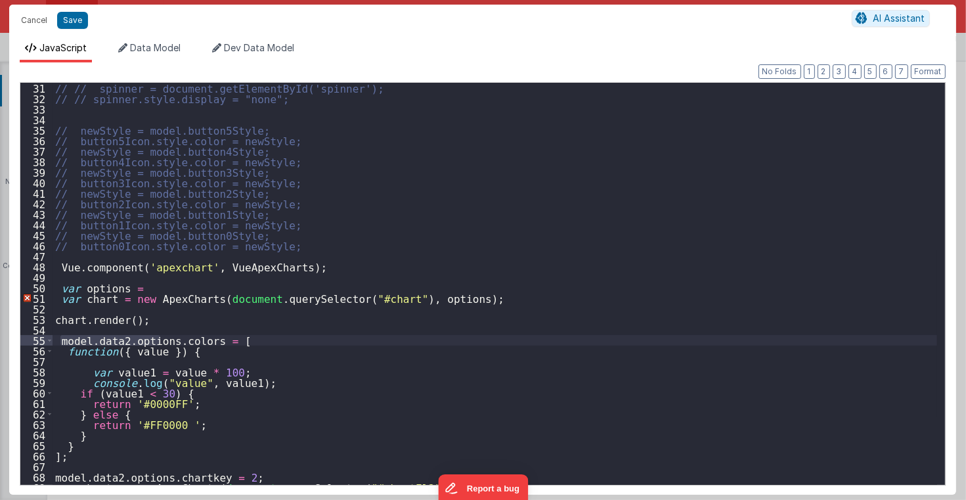
drag, startPoint x: 60, startPoint y: 341, endPoint x: 161, endPoint y: 341, distance: 100.5
click at [161, 341] on div "// // spinner = document.getElementById('spinner'); // // spinner.style.display…" at bounding box center [495, 294] width 885 height 423
click at [148, 289] on div "// // spinner = document.getElementById('spinner'); // // spinner.style.display…" at bounding box center [495, 294] width 885 height 423
paste textarea
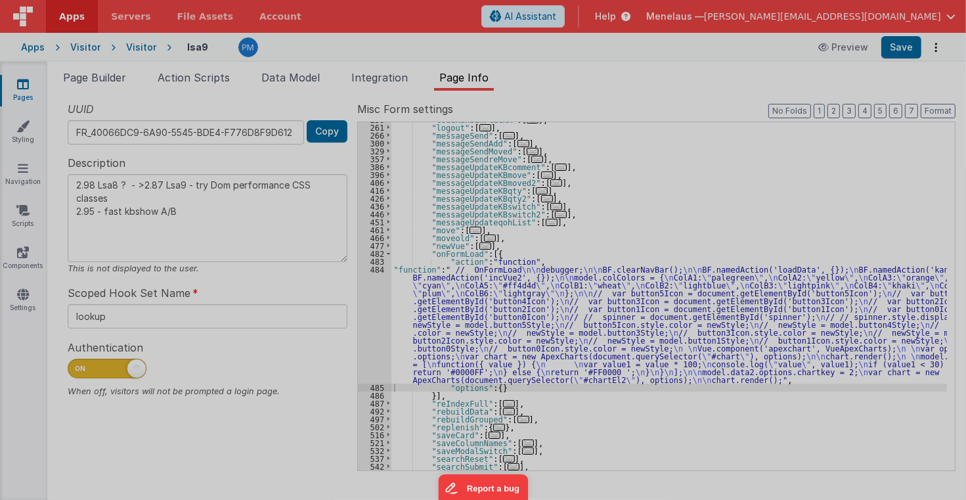
type textarea "2.98 Lsa8 ? - >2.87 Lsa9 - try Dom performance CSS classes 2.95 - fast kbshow A…"
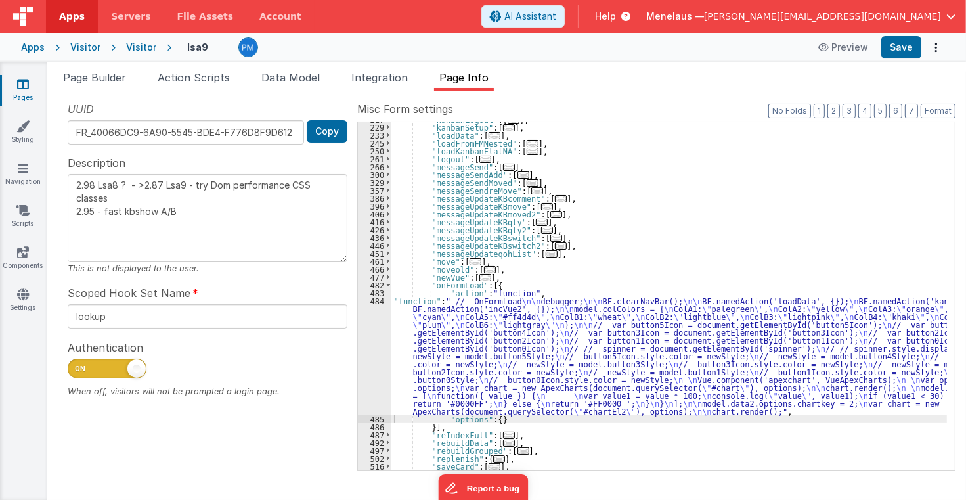
scroll to position [267, 0]
click at [380, 359] on div "484" at bounding box center [374, 356] width 33 height 118
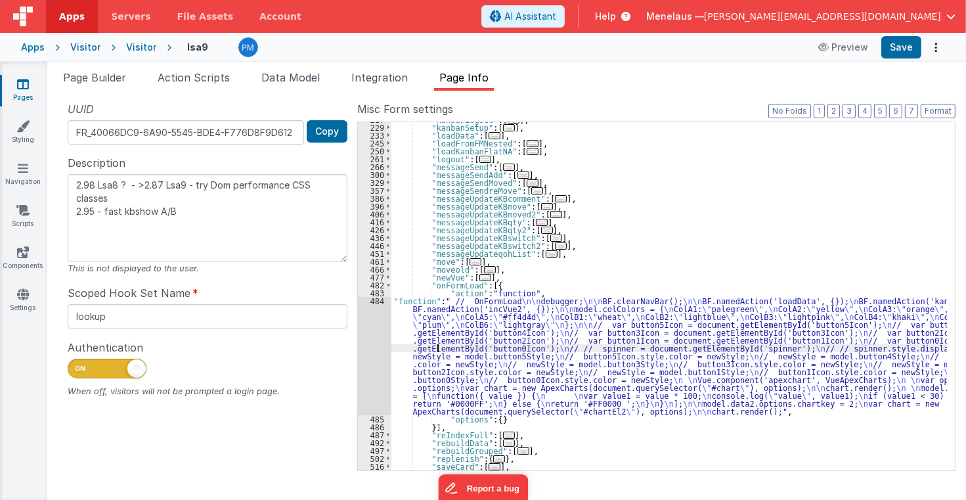
click at [437, 348] on div ""kanbanLogout" : [ ... ] , "kanbanSetup" : [ ... ] , "loadData" : [ ... ] , "lo…" at bounding box center [669, 298] width 556 height 364
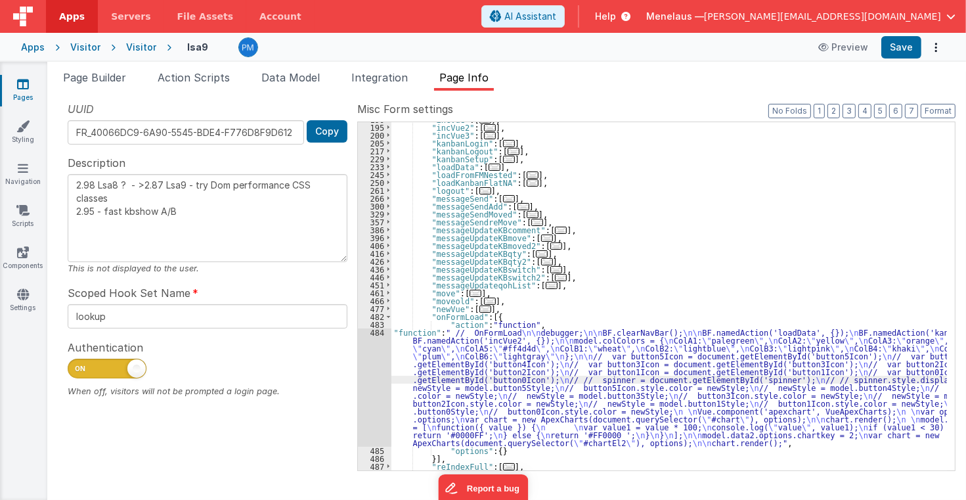
click at [489, 166] on span "..." at bounding box center [495, 167] width 12 height 7
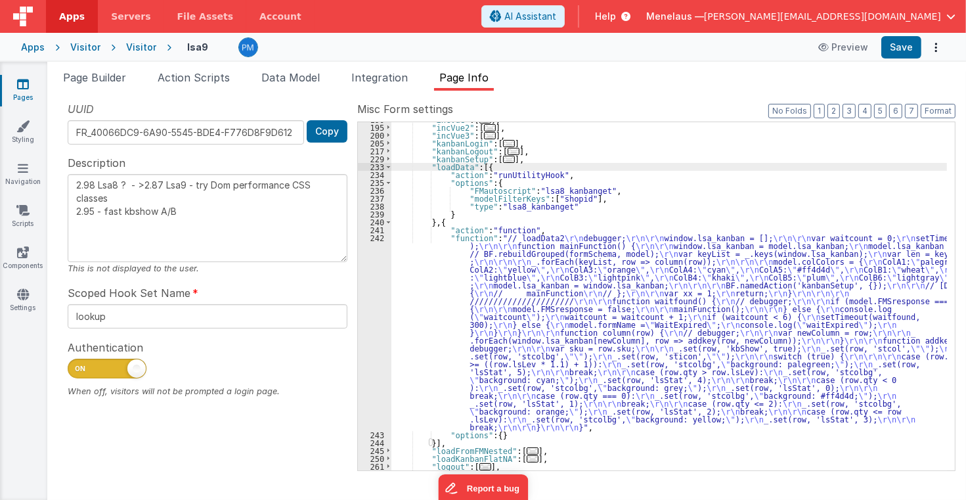
click at [519, 315] on div ""incVue" : [ ... ] , "incVue2" : [ ... ] , "incVue3" : [ ... ] , "kanbanLogin" …" at bounding box center [669, 298] width 556 height 364
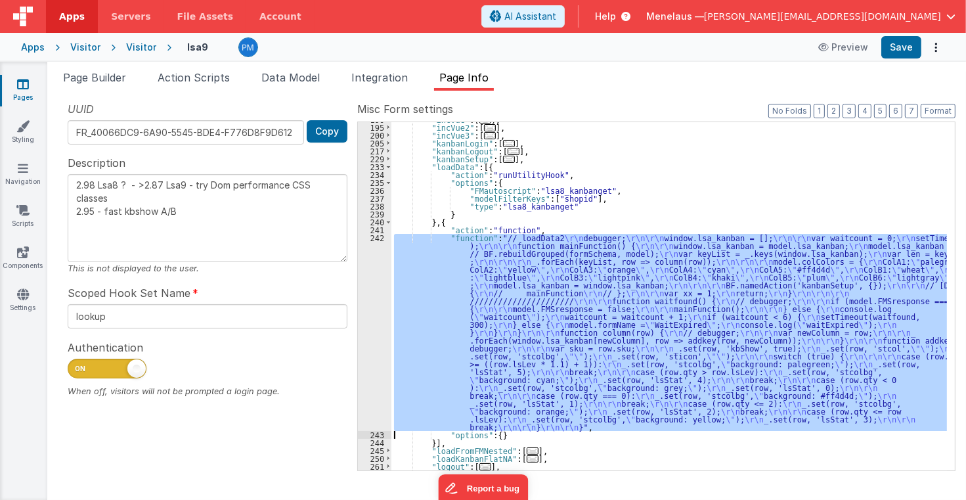
click at [368, 313] on div "242" at bounding box center [374, 332] width 33 height 197
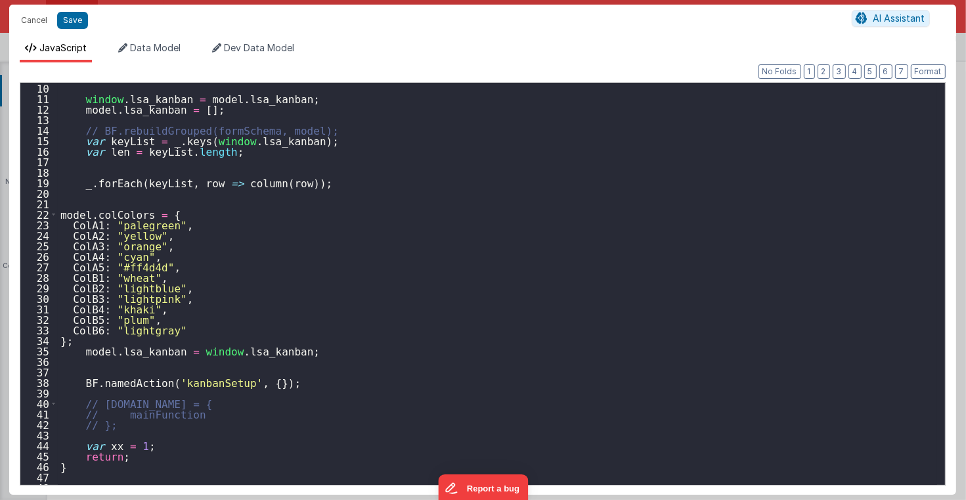
scroll to position [95, 0]
click at [27, 21] on button "Cancel" at bounding box center [33, 20] width 39 height 18
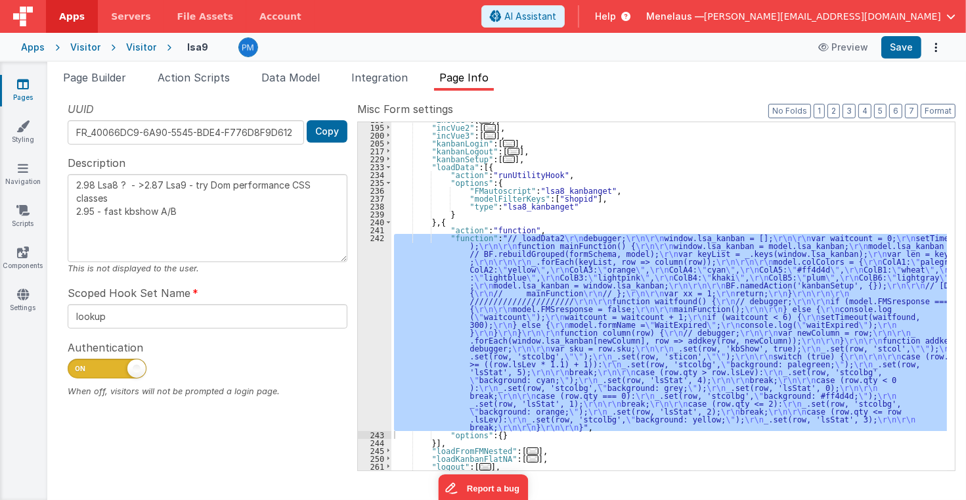
scroll to position [235, 0]
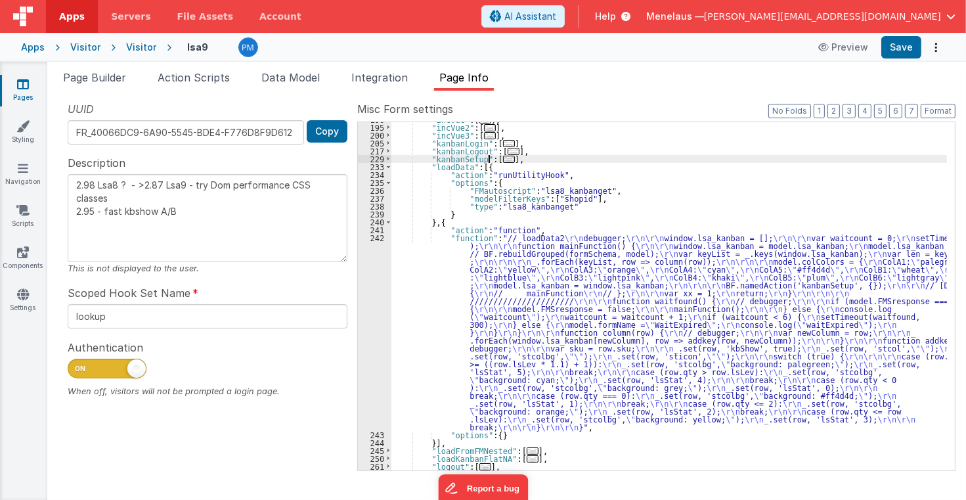
click at [503, 157] on span "..." at bounding box center [509, 159] width 12 height 7
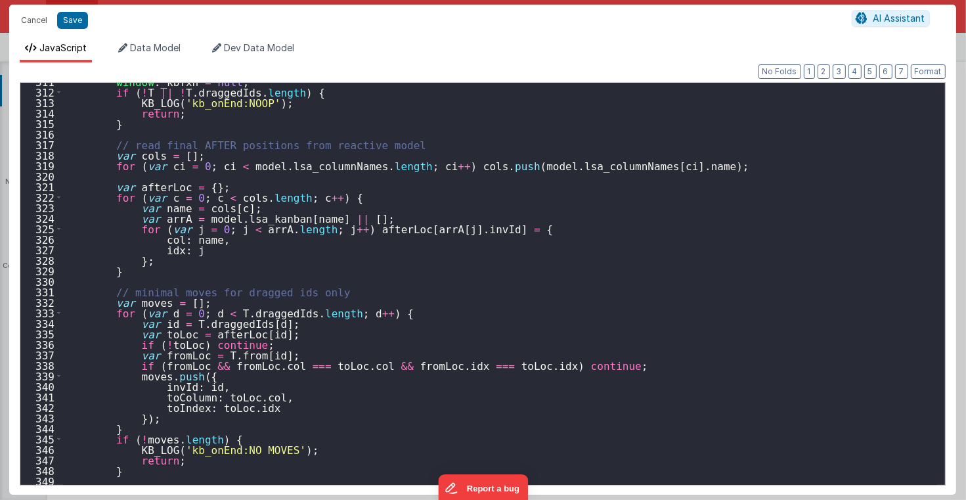
scroll to position [3282, 0]
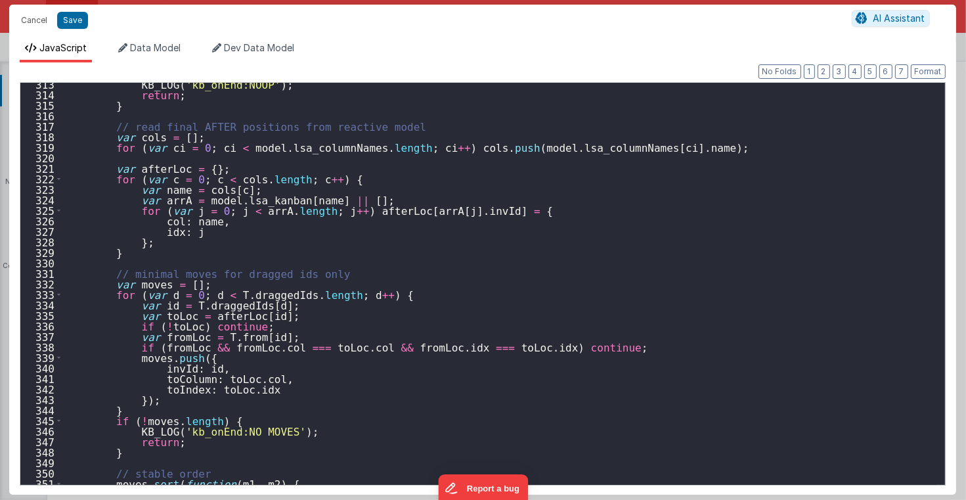
click at [839, 150] on div "KB_LOG ( 'kb_onEnd:NOOP' ) ; return ; } // read final AFTER positions from reac…" at bounding box center [500, 290] width 874 height 423
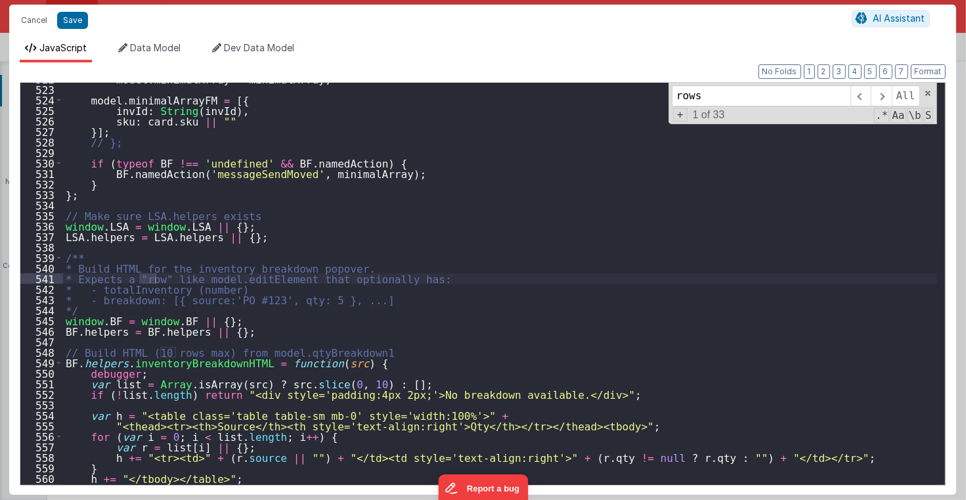
scroll to position [5484, 0]
type input "rows"
click at [885, 93] on span at bounding box center [881, 95] width 20 height 21
click at [930, 94] on span at bounding box center [927, 93] width 9 height 9
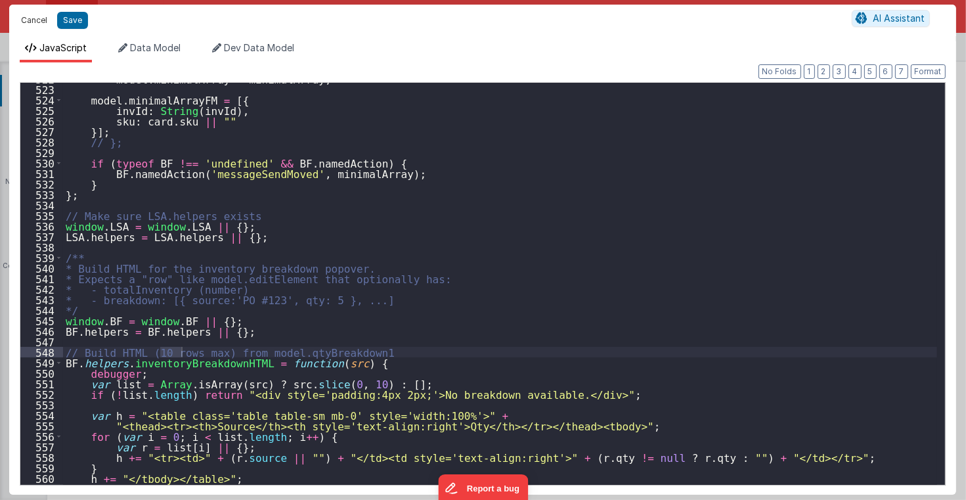
click at [39, 18] on button "Cancel" at bounding box center [33, 20] width 39 height 18
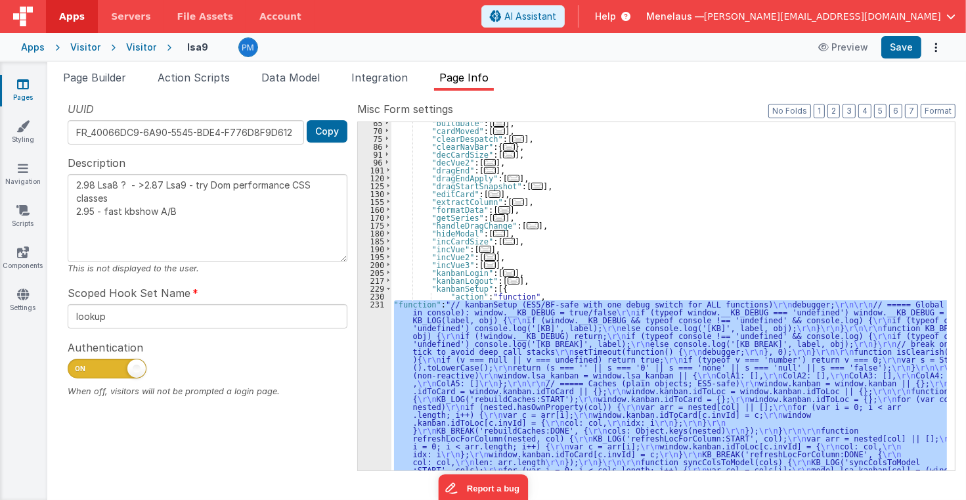
scroll to position [105, 0]
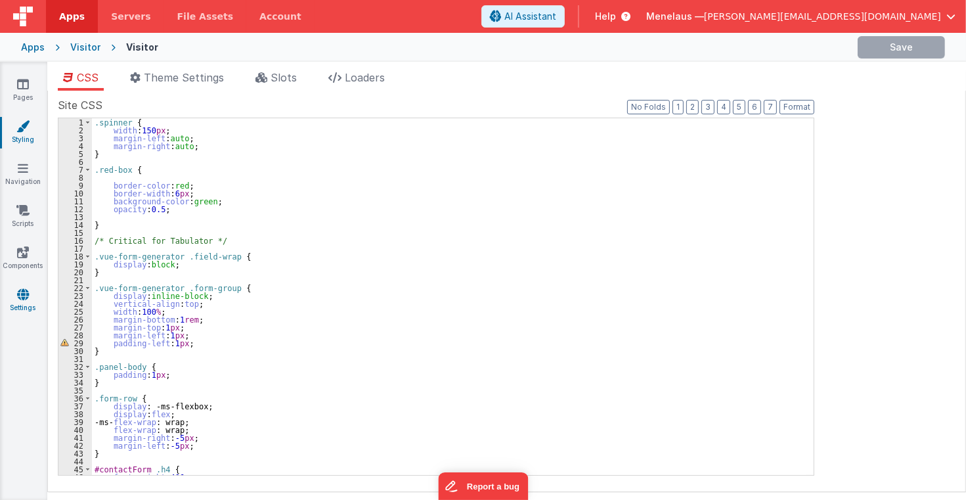
click at [19, 296] on icon at bounding box center [23, 294] width 12 height 13
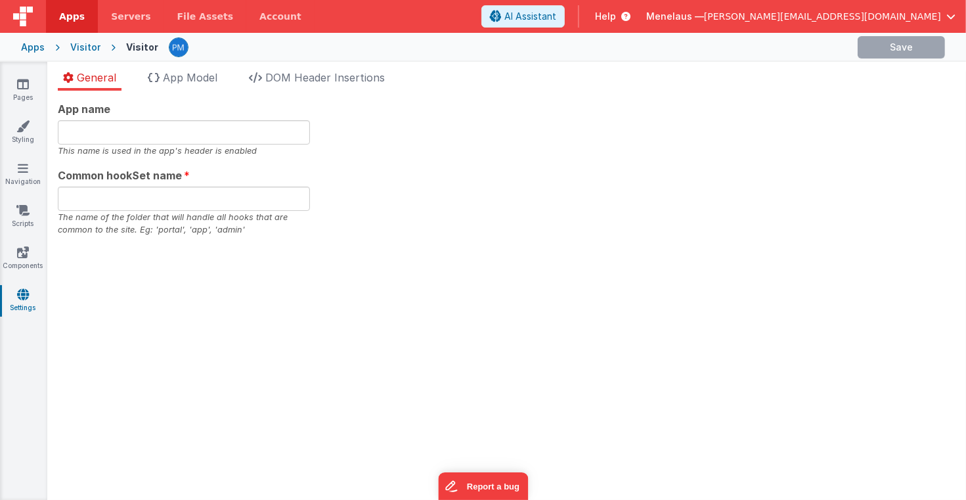
type input "<h3>Menelaus</h3>"
type input "kiosk"
click at [310, 76] on span "DOM Header Insertions" at bounding box center [325, 77] width 120 height 13
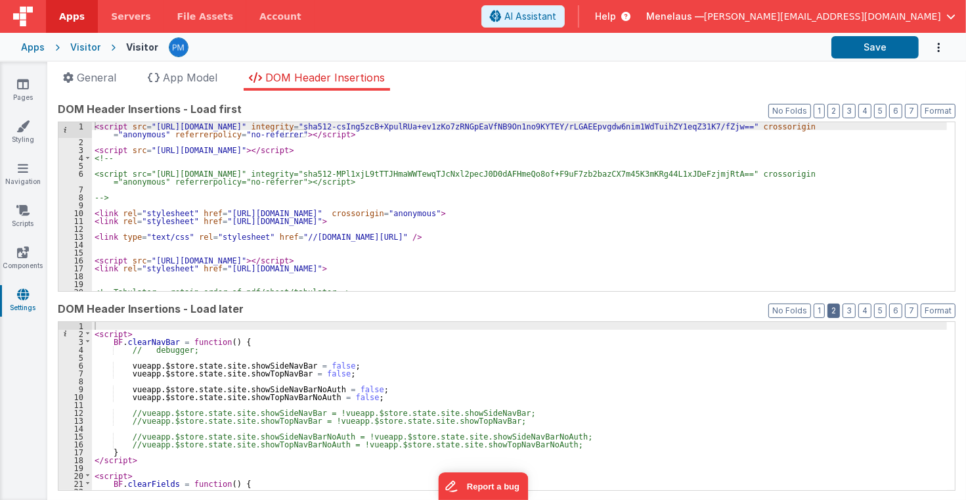
click at [830, 307] on button "2" at bounding box center [834, 310] width 12 height 14
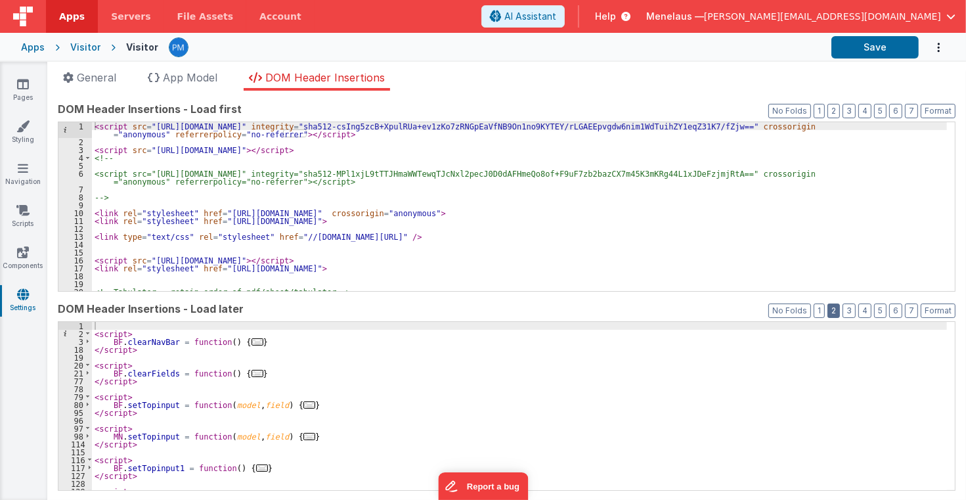
scroll to position [32, 0]
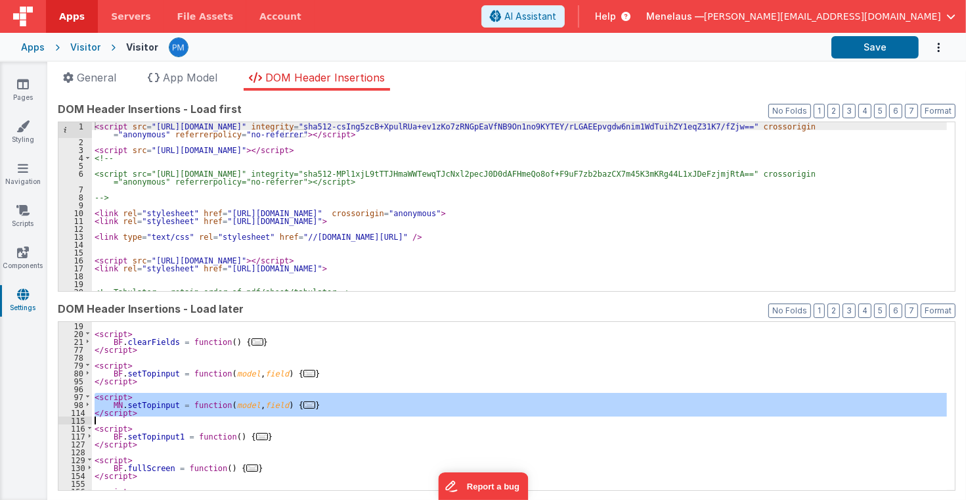
drag, startPoint x: 95, startPoint y: 395, endPoint x: 145, endPoint y: 418, distance: 55.3
click at [145, 418] on div "< script > BF . clearFields = function ( ) { ... } </ script > < script > BF . …" at bounding box center [519, 414] width 855 height 185
click at [145, 418] on div "< script > BF . clearFields = function ( ) { ... } </ script > < script > BF . …" at bounding box center [519, 406] width 855 height 169
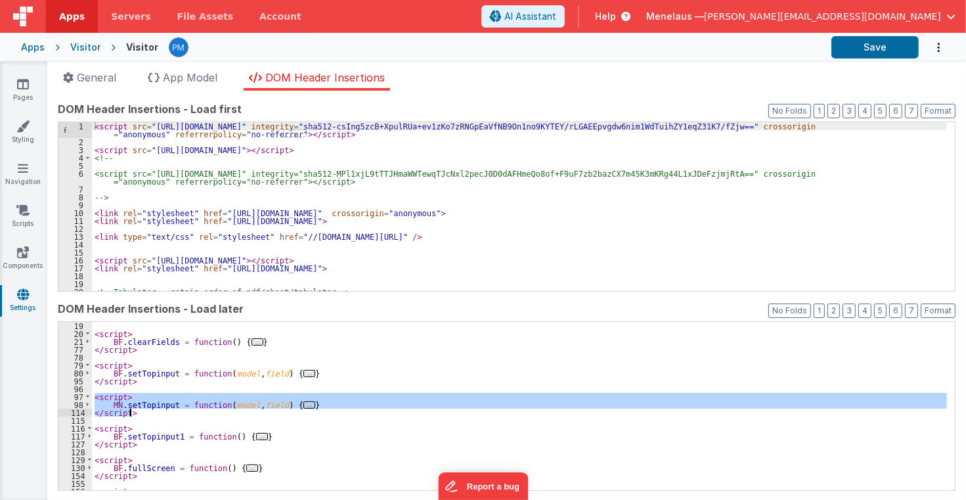
drag, startPoint x: 95, startPoint y: 397, endPoint x: 136, endPoint y: 413, distance: 44.5
click at [136, 413] on div "< script > BF . clearFields = function ( ) { ... } </ script > < script > BF . …" at bounding box center [519, 414] width 855 height 185
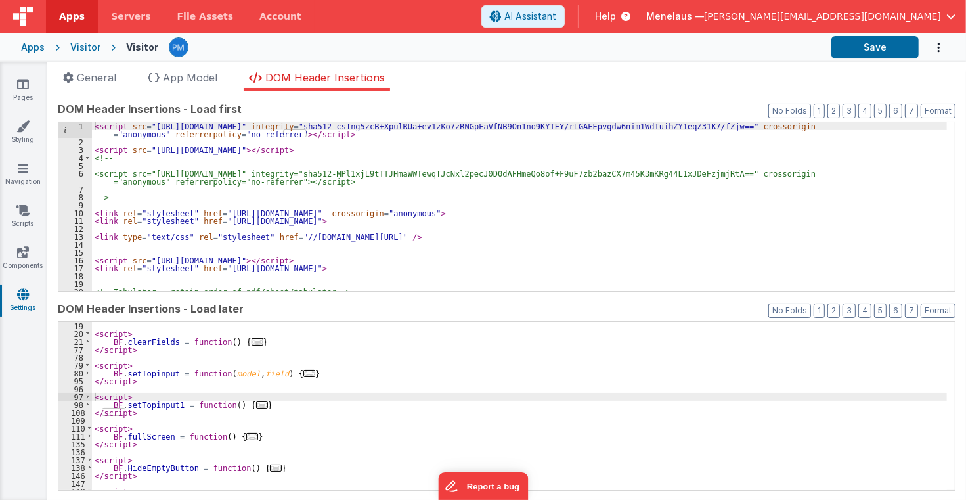
click at [667, 249] on div "< script src = "[URL][DOMAIN_NAME]" integrity = "sha512-csIng5zcB+XpulRUa+ev1zK…" at bounding box center [519, 218] width 855 height 192
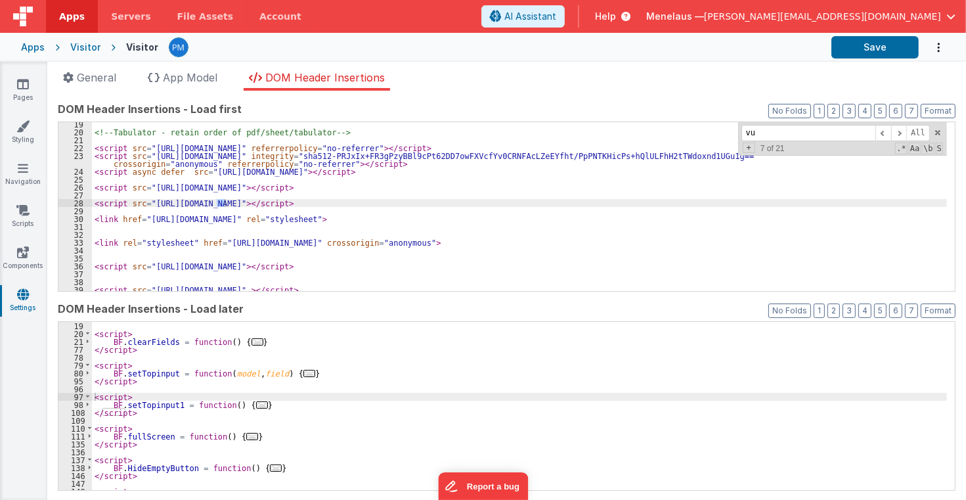
scroll to position [160, 0]
click at [757, 131] on input "vue=qr" at bounding box center [809, 133] width 134 height 16
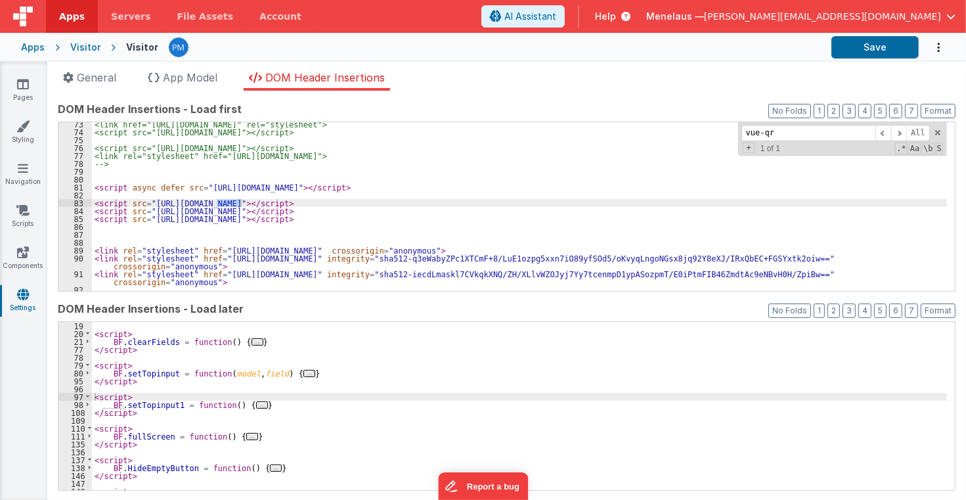
type input "vue-qr"
drag, startPoint x: 307, startPoint y: 200, endPoint x: 408, endPoint y: 201, distance: 100.5
click at [408, 201] on div "<link href="[URL][DOMAIN_NAME]" rel="stylesheet"> <script src="[URL][DOMAIN_NAM…" at bounding box center [519, 212] width 855 height 185
drag, startPoint x: 145, startPoint y: 200, endPoint x: 409, endPoint y: 206, distance: 264.1
click at [409, 206] on div "<link href="[URL][DOMAIN_NAME]" rel="stylesheet"> <script src="[URL][DOMAIN_NAM…" at bounding box center [519, 212] width 855 height 185
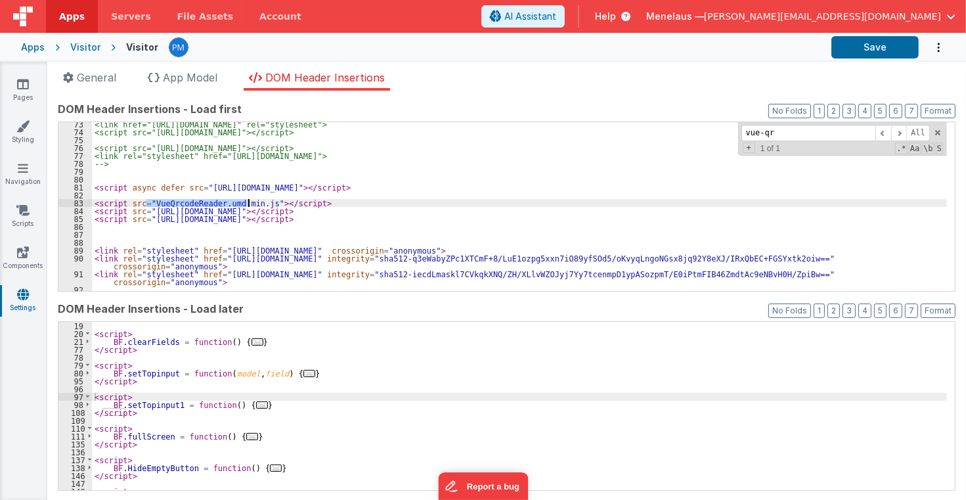
drag, startPoint x: 144, startPoint y: 200, endPoint x: 247, endPoint y: 201, distance: 102.5
click at [247, 201] on div "<link href="[URL][DOMAIN_NAME]" rel="stylesheet"> <script src="[URL][DOMAIN_NAM…" at bounding box center [519, 212] width 855 height 185
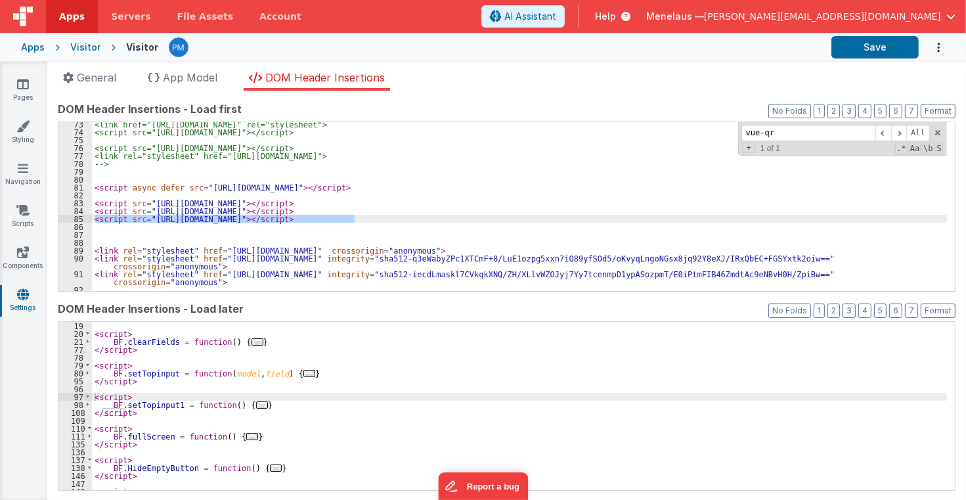
drag, startPoint x: 95, startPoint y: 218, endPoint x: 374, endPoint y: 215, distance: 279.2
click at [374, 215] on div "<link href="[URL][DOMAIN_NAME]" rel="stylesheet"> <script src="[URL][DOMAIN_NAM…" at bounding box center [519, 212] width 855 height 185
click at [455, 154] on div "<link href="[URL][DOMAIN_NAME]" rel="stylesheet"> <script src="[URL][DOMAIN_NAM…" at bounding box center [519, 212] width 855 height 185
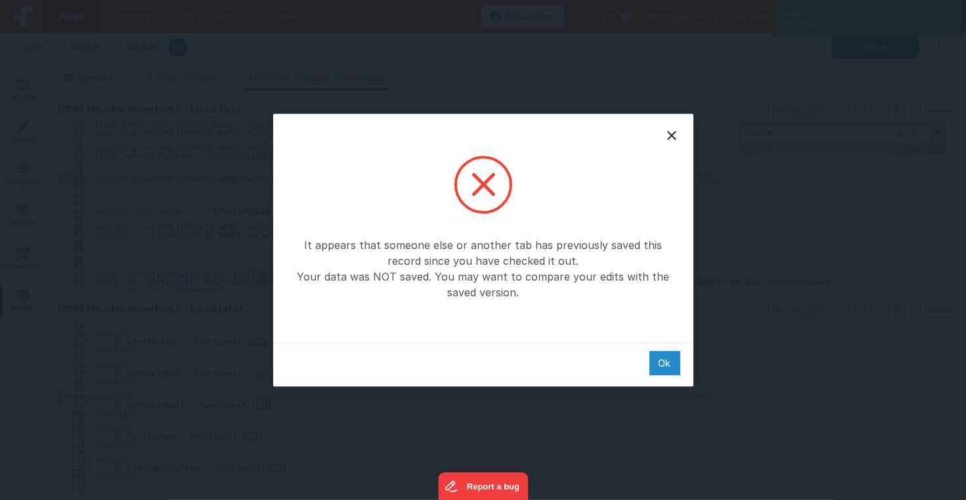
click at [663, 362] on div "Ok" at bounding box center [665, 363] width 31 height 24
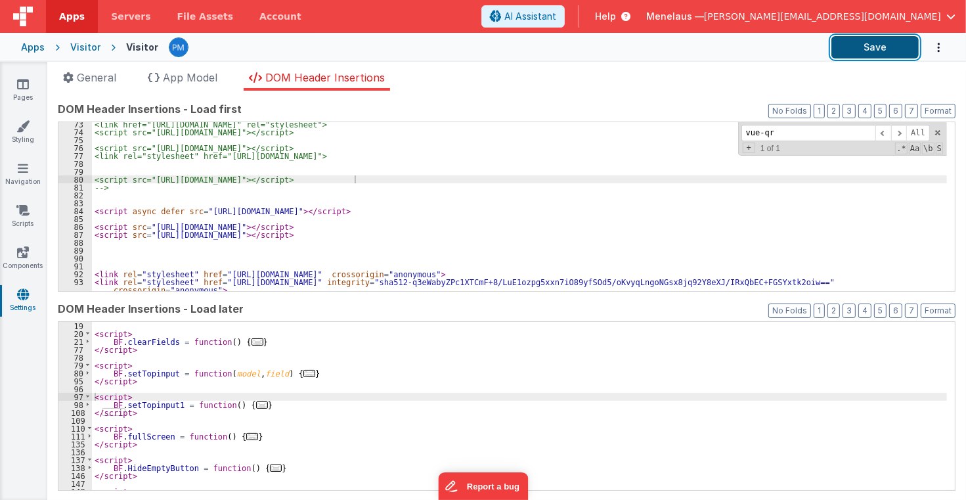
click at [864, 47] on button "Save" at bounding box center [875, 47] width 87 height 22
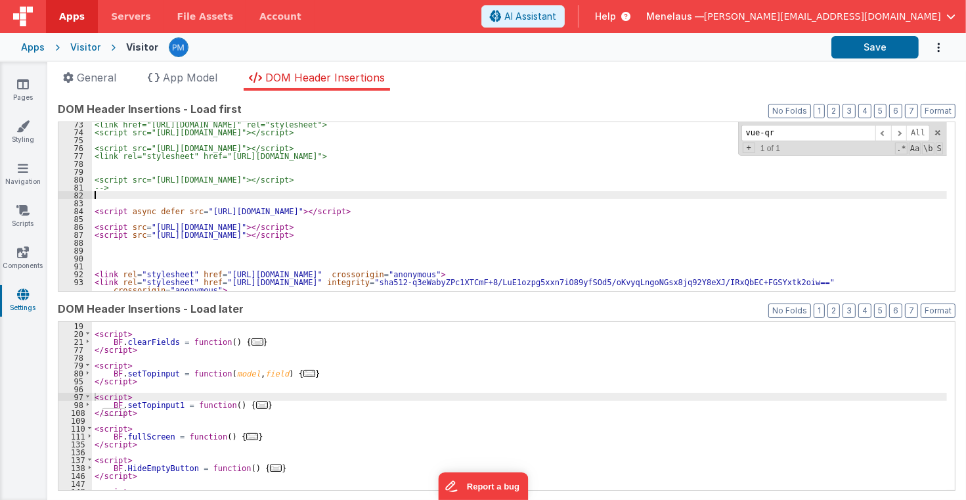
click at [685, 196] on div "<link href="[URL][DOMAIN_NAME]" rel="stylesheet"> <script src="[URL][DOMAIN_NAM…" at bounding box center [519, 216] width 855 height 192
drag, startPoint x: 772, startPoint y: 133, endPoint x: 706, endPoint y: 133, distance: 65.7
click at [706, 133] on div "<link href="[URL][DOMAIN_NAME]" rel="stylesheet"> <script src="[URL][DOMAIN_NAM…" at bounding box center [519, 206] width 855 height 169
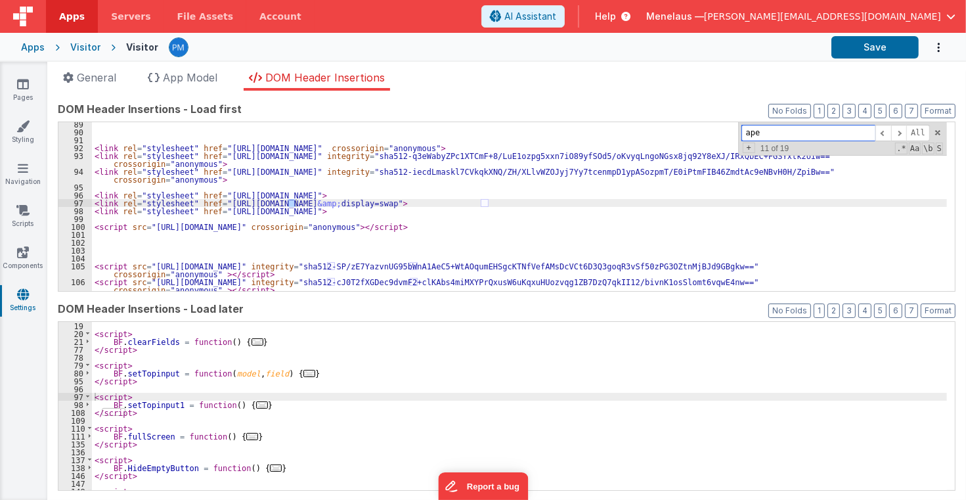
scroll to position [294, 0]
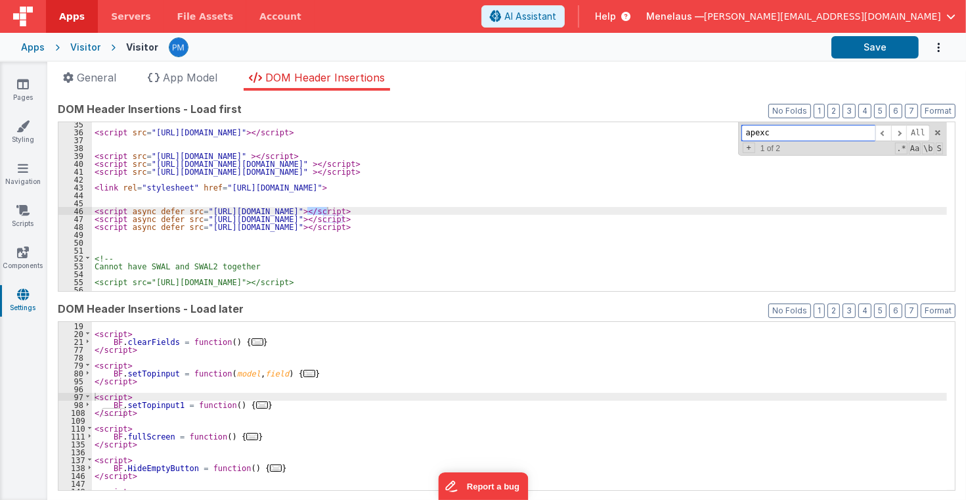
type input "apexc"
click at [21, 208] on icon at bounding box center [22, 210] width 13 height 13
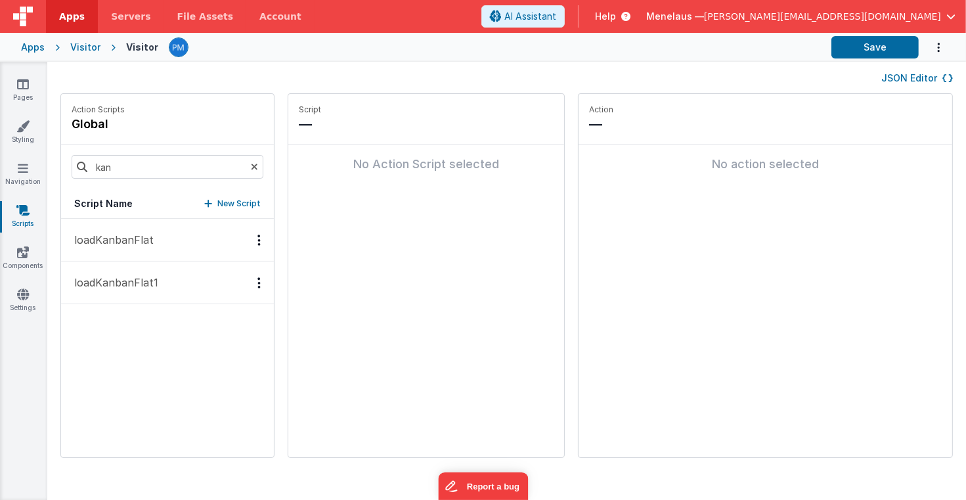
click at [251, 168] on icon at bounding box center [254, 166] width 7 height 45
click at [226, 235] on button "MNrunUtilityHook" at bounding box center [167, 240] width 213 height 43
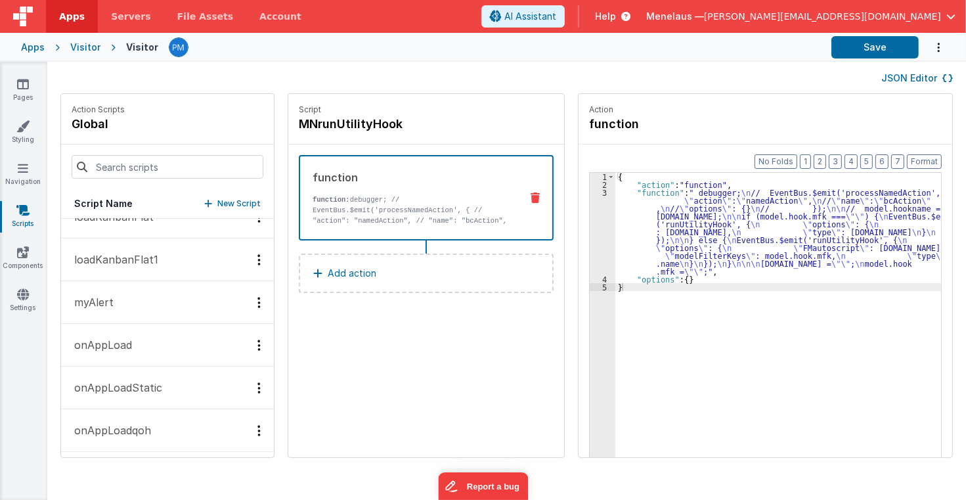
scroll to position [111, 0]
click at [223, 341] on button "onAppLoad" at bounding box center [167, 342] width 213 height 43
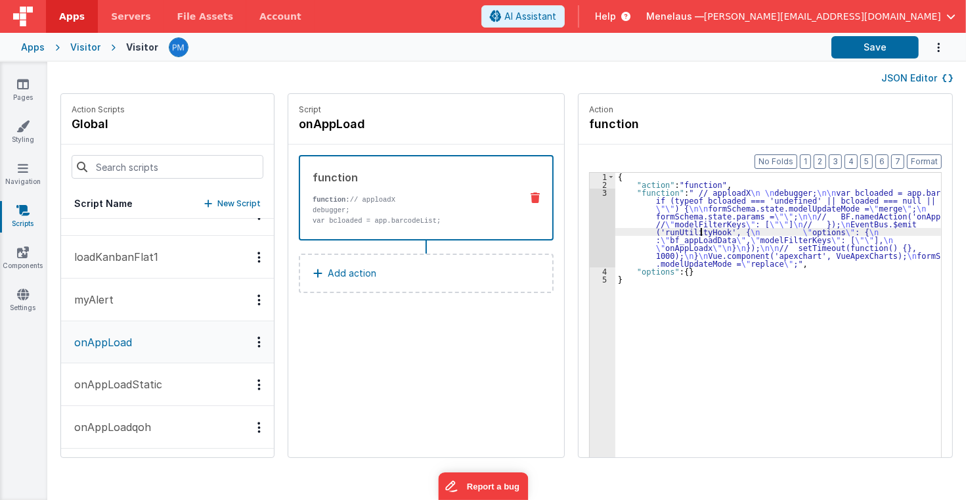
click at [688, 227] on div "{ "action" : "function" , "function" : " // apploadX \n \n debugger; \n\n var b…" at bounding box center [785, 344] width 340 height 342
click at [590, 221] on div "3" at bounding box center [603, 228] width 26 height 79
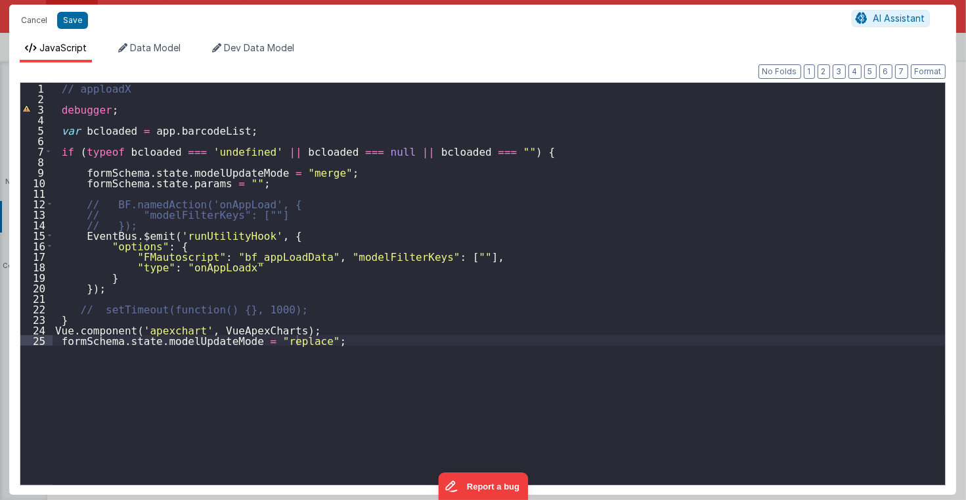
click at [235, 116] on div "// apploadX debugger ; var bcloaded = app . barcodeList ; if ( typeof bcloaded …" at bounding box center [499, 294] width 893 height 423
click at [96, 119] on div "// apploadX debugger ; window . bf = window . BF = BF var bcloaded = app . barc…" at bounding box center [499, 294] width 893 height 423
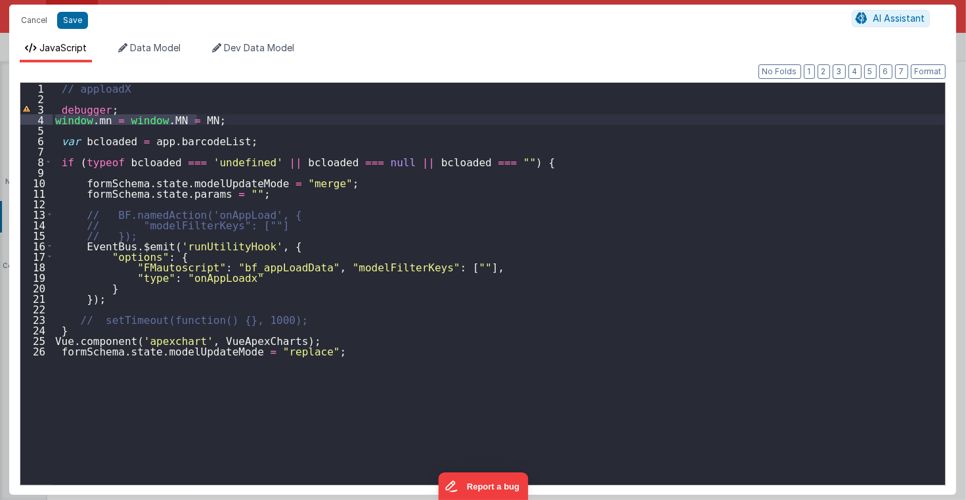
drag, startPoint x: 55, startPoint y: 120, endPoint x: 198, endPoint y: 121, distance: 143.2
click at [198, 121] on div "// apploadX debugger ; window . mn = window . MN = MN ; var bcloaded = app . ba…" at bounding box center [499, 294] width 893 height 423
click at [923, 74] on button "Format" at bounding box center [928, 71] width 35 height 14
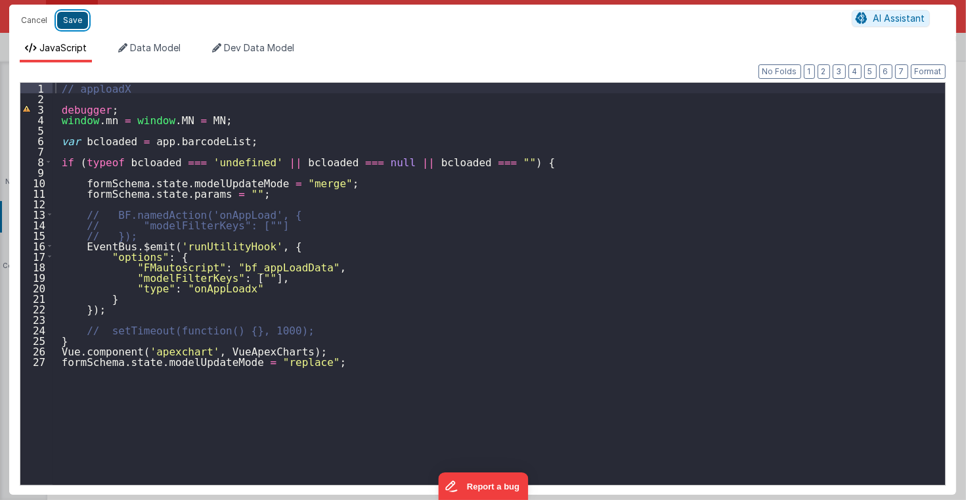
click at [70, 19] on button "Save" at bounding box center [72, 20] width 31 height 17
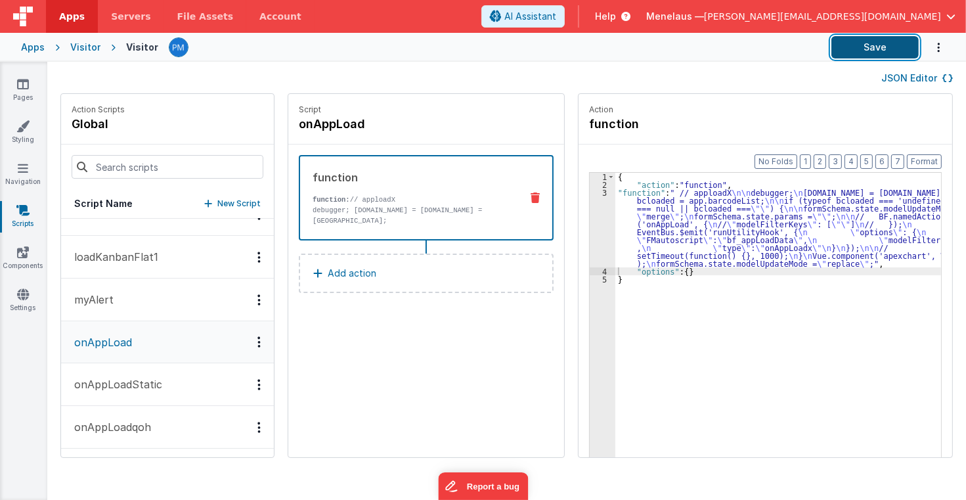
click at [872, 50] on button "Save" at bounding box center [875, 47] width 87 height 22
click at [26, 250] on icon at bounding box center [23, 252] width 12 height 13
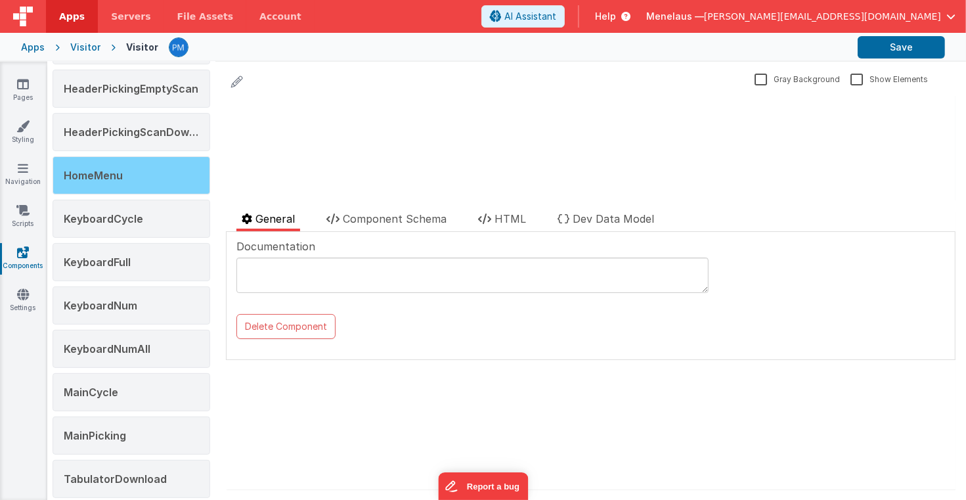
scroll to position [433, 0]
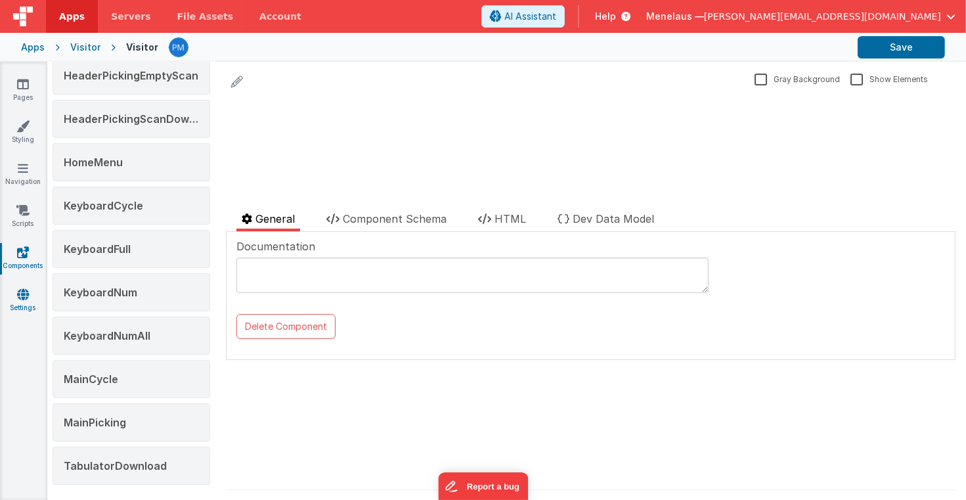
click at [25, 292] on icon at bounding box center [23, 294] width 12 height 13
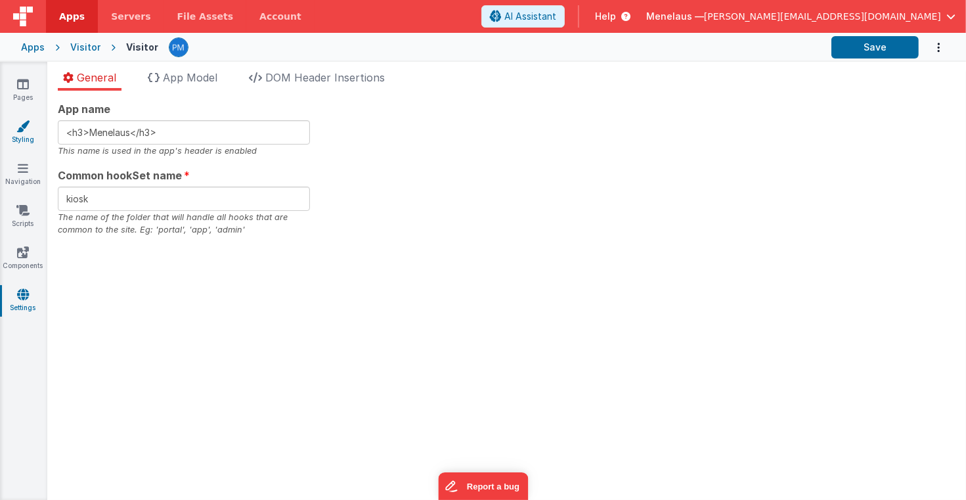
click at [21, 123] on icon at bounding box center [22, 126] width 13 height 13
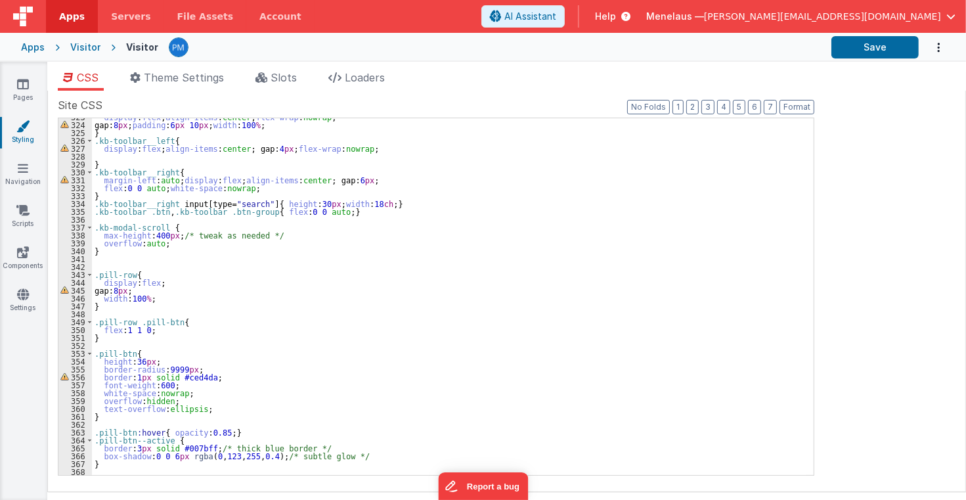
scroll to position [2543, 0]
click at [137, 468] on div "display : flex ; align-items : center ; flex-wrap : nowrap ; gap: 8 px ; paddin…" at bounding box center [449, 299] width 714 height 372
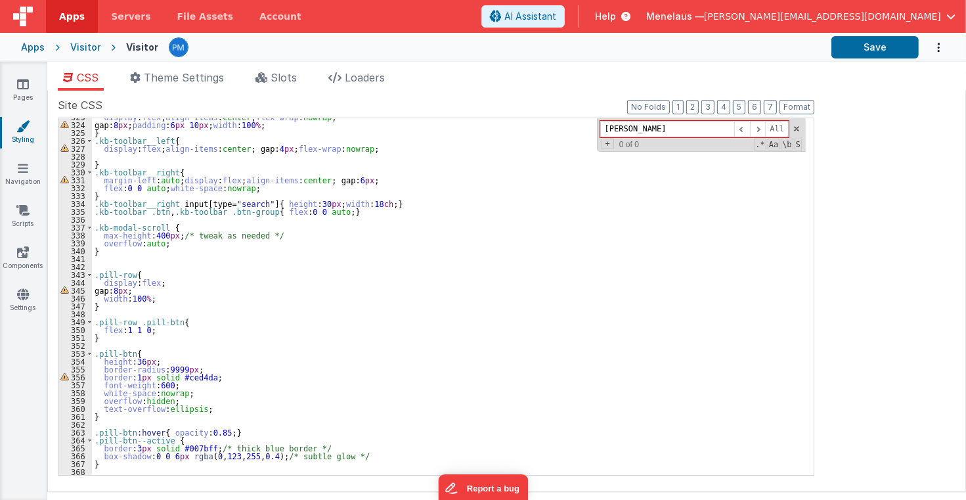
type input "[PERSON_NAME]"
click at [112, 465] on div "display : flex ; align-items : center ; flex-wrap : nowrap ; gap: 8 px ; paddin…" at bounding box center [449, 299] width 714 height 372
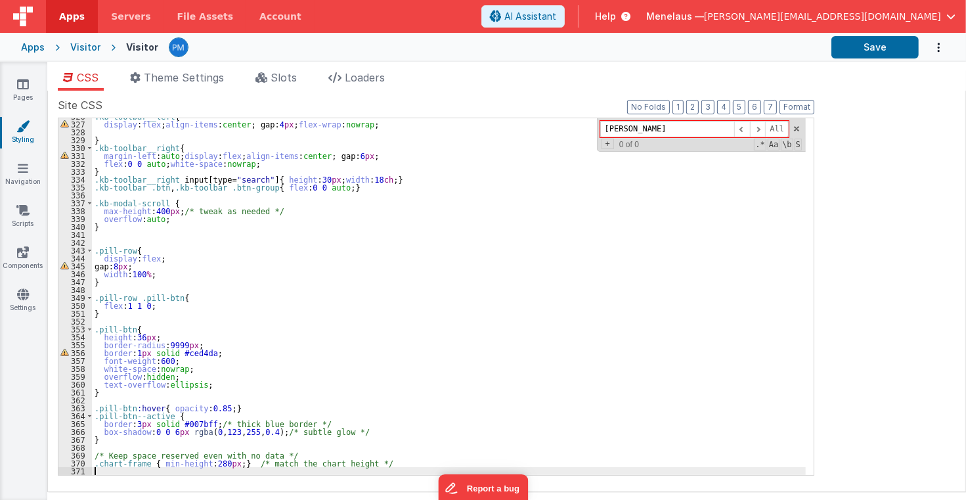
scroll to position [2567, 0]
click at [202, 460] on div ".kb-toolbar__left { display : flex ; align-items : center ; gap: 4 px ; flex-wr…" at bounding box center [449, 298] width 714 height 372
click at [208, 460] on div ".kb-toolbar__left { display : flex ; align-items : center ; gap: 4 px ; flex-wr…" at bounding box center [449, 298] width 714 height 372
click at [852, 52] on button "Save" at bounding box center [875, 47] width 87 height 22
drag, startPoint x: 209, startPoint y: 465, endPoint x: 201, endPoint y: 464, distance: 7.9
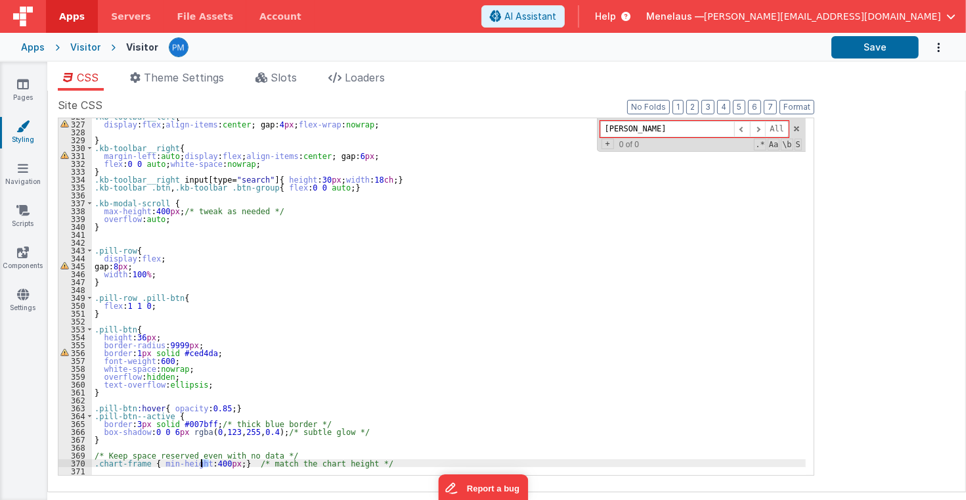
click at [201, 464] on div ".kb-toolbar__left { display : flex ; align-items : center ; gap: 4 px ; flex-wr…" at bounding box center [449, 298] width 714 height 372
click at [211, 461] on div ".kb-toolbar__left { display : flex ; align-items : center ; gap: 4 px ; flex-wr…" at bounding box center [449, 298] width 714 height 372
click at [381, 462] on div ".kb-toolbar__left { display : flex ; align-items : center ; gap: 4 px ; flex-wr…" at bounding box center [449, 298] width 714 height 372
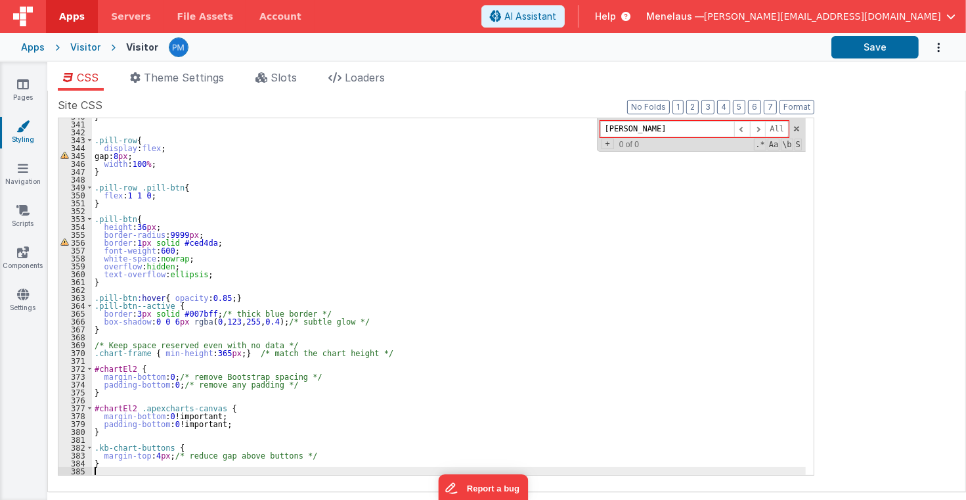
scroll to position [2677, 0]
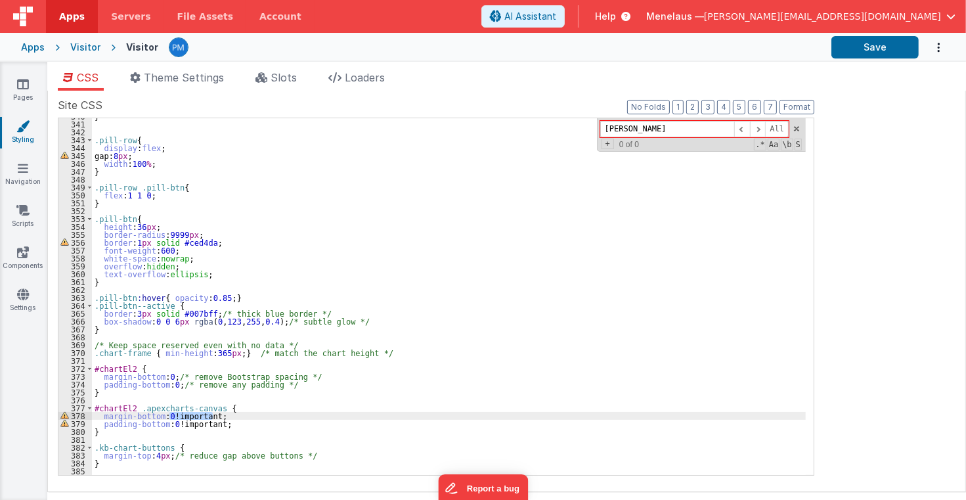
drag, startPoint x: 168, startPoint y: 414, endPoint x: 225, endPoint y: 418, distance: 56.6
click at [225, 418] on div "} .pill-row { display : flex ; gap: 8 px ; width : 100 % ; } .pill-row .pill-bt…" at bounding box center [449, 298] width 714 height 372
click at [252, 424] on div "} .pill-row { display : flex ; gap: 8 px ; width : 100 % ; } .pill-row .pill-bt…" at bounding box center [449, 298] width 714 height 372
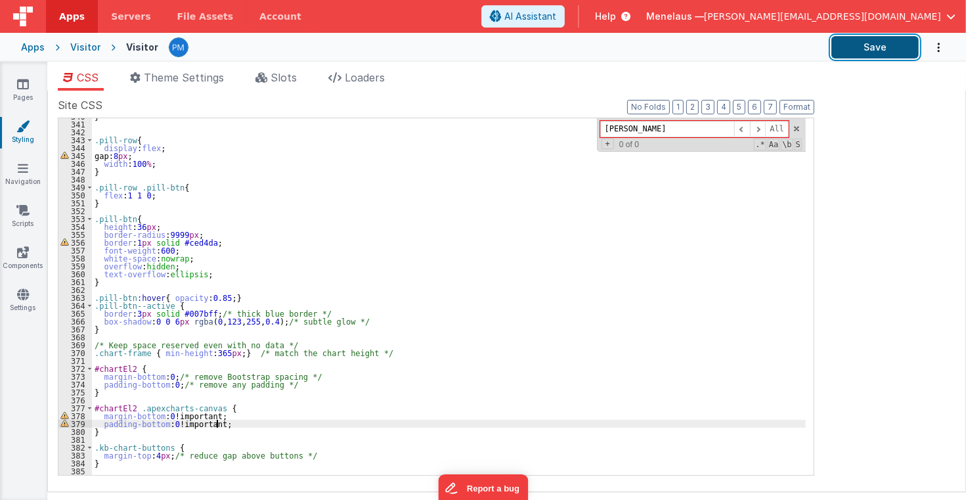
click at [867, 47] on button "Save" at bounding box center [875, 47] width 87 height 22
click at [868, 42] on button "Save" at bounding box center [875, 47] width 87 height 22
click at [154, 455] on div "} .pill-row { display : flex ; gap: 8 px ; width : 100 % ; } .pill-row .pill-bt…" at bounding box center [449, 298] width 714 height 372
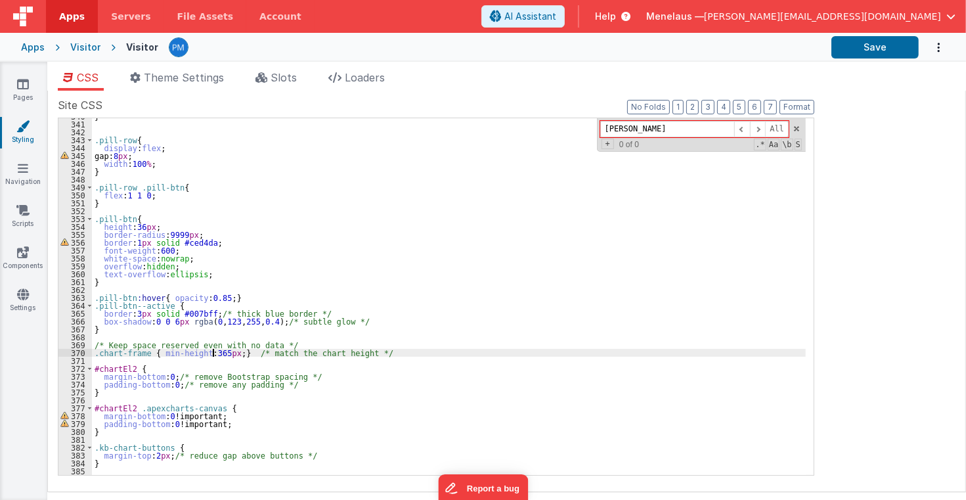
click at [213, 350] on div "} .pill-row { display : flex ; gap: 8 px ; width : 100 % ; } .pill-row .pill-bt…" at bounding box center [449, 298] width 714 height 372
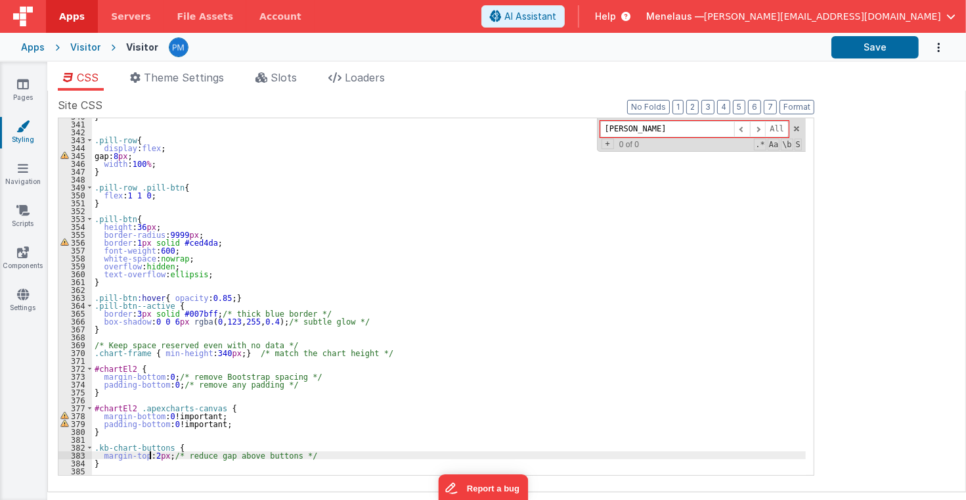
click at [149, 455] on div "} .pill-row { display : flex ; gap: 8 px ; width : 100 % ; } .pill-row .pill-bt…" at bounding box center [449, 298] width 714 height 372
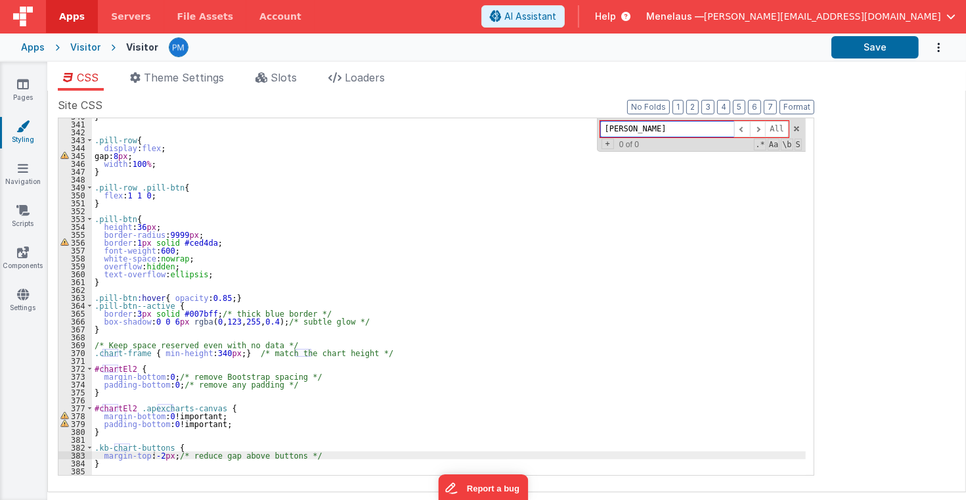
drag, startPoint x: 633, startPoint y: 127, endPoint x: 602, endPoint y: 131, distance: 31.1
click at [602, 131] on div "[PERSON_NAME] All Replace All + 0 of 0 .* Aa \b S" at bounding box center [701, 134] width 209 height 33
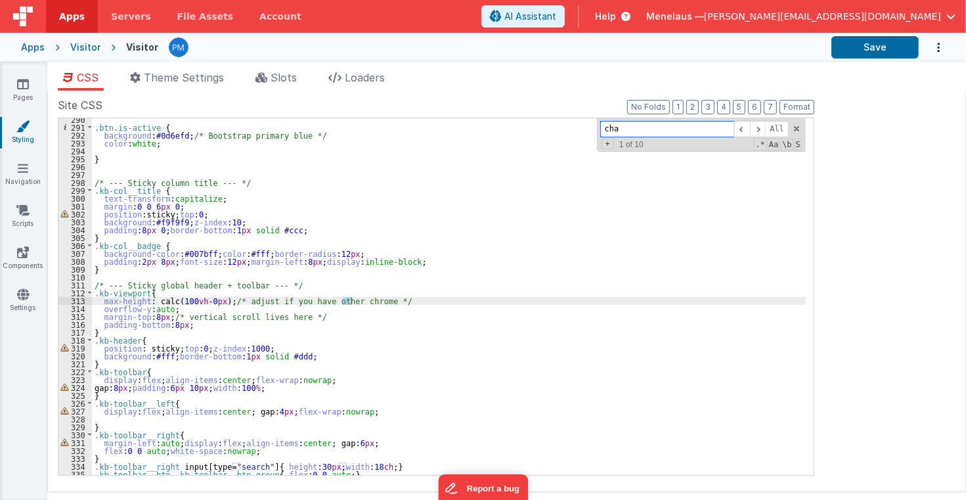
scroll to position [2693, 0]
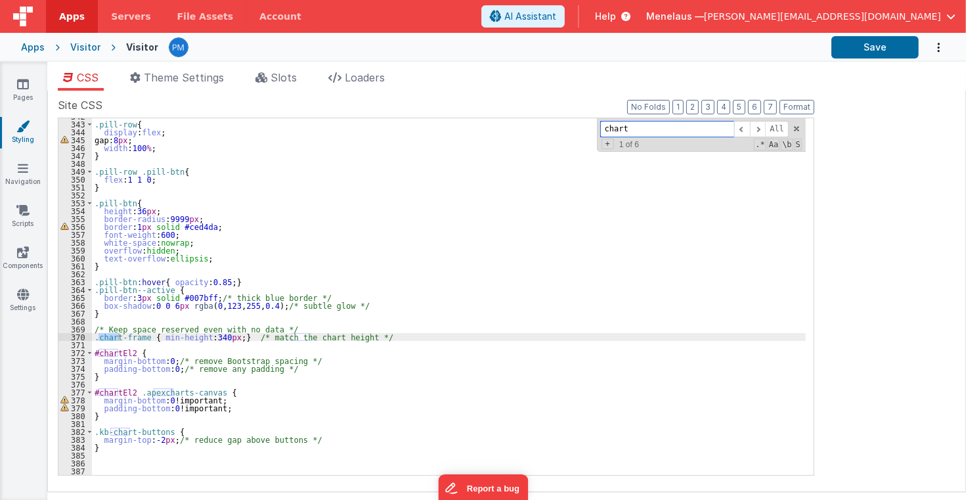
type input "chart"
click at [208, 339] on div ".pill-row { display : flex ; gap: 8 px ; width : 100 % ; } .pill-row .pill-btn …" at bounding box center [449, 298] width 714 height 372
click at [761, 127] on span at bounding box center [758, 129] width 16 height 16
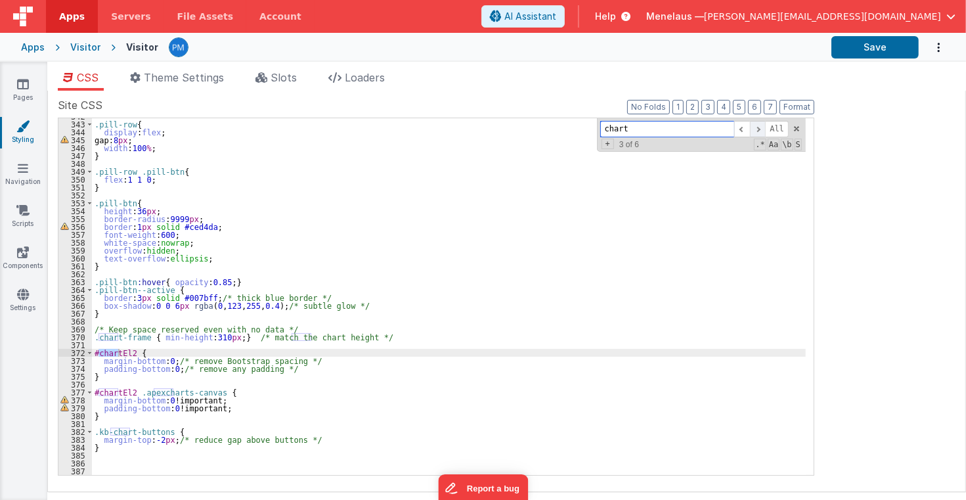
click at [761, 127] on span at bounding box center [758, 129] width 16 height 16
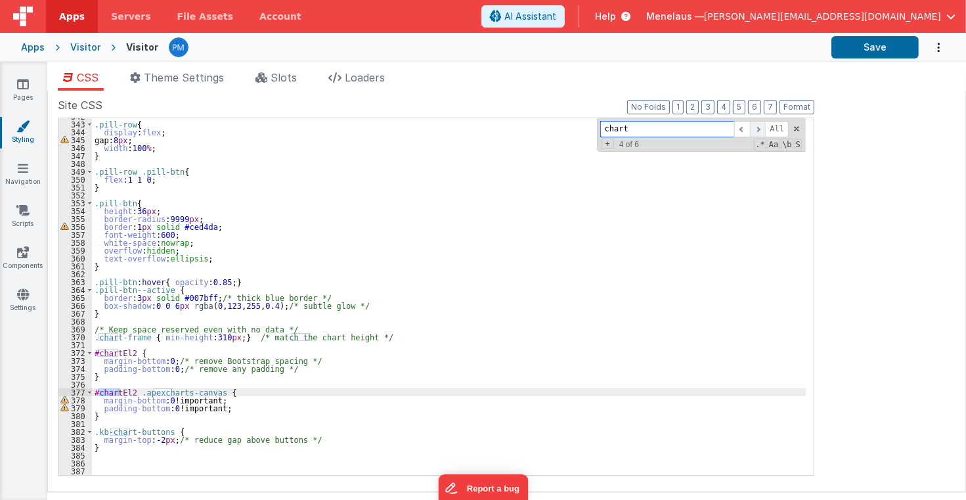
click at [761, 127] on span at bounding box center [758, 129] width 16 height 16
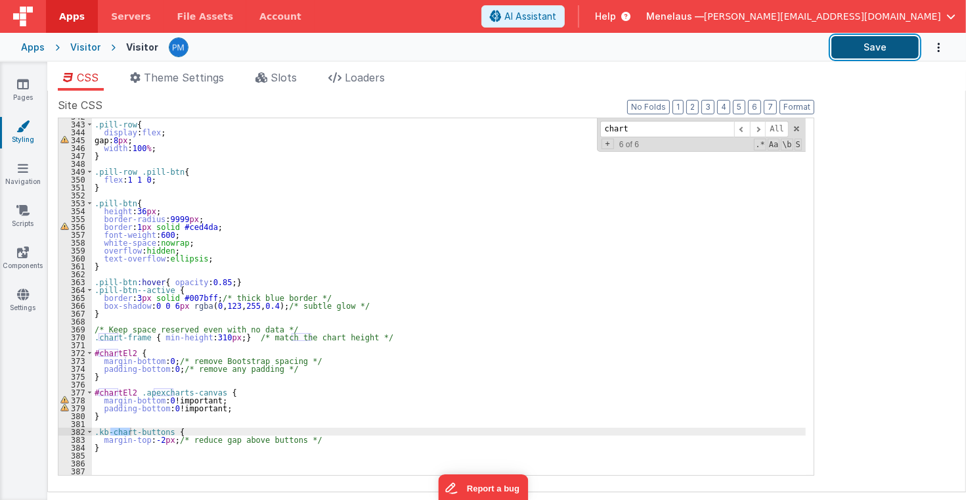
click at [869, 43] on button "Save" at bounding box center [875, 47] width 87 height 22
click at [866, 43] on button "Save" at bounding box center [875, 47] width 87 height 22
click at [164, 466] on div ".pill-row { display : flex ; gap: 8 px ; width : 100 % ; } .pill-row .pill-btn …" at bounding box center [449, 298] width 714 height 372
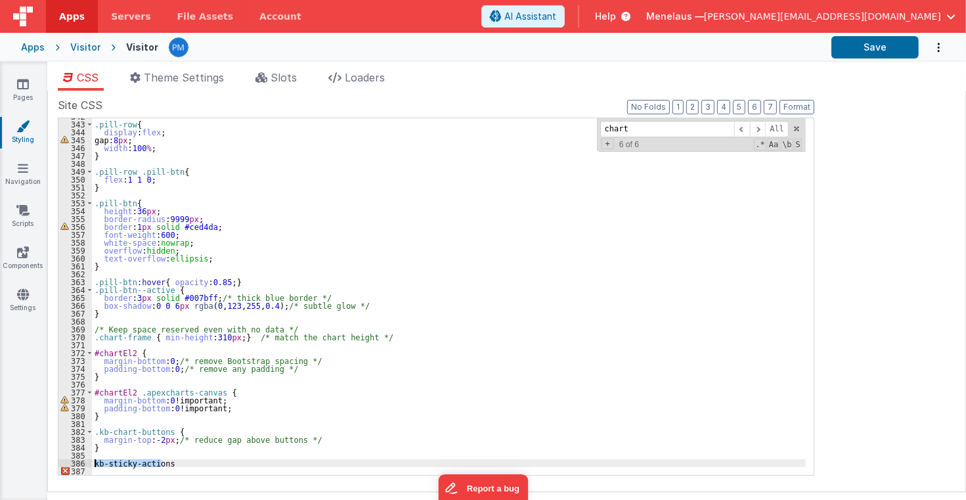
drag, startPoint x: 171, startPoint y: 462, endPoint x: 83, endPoint y: 460, distance: 87.4
click at [83, 460] on div "342 343 344 345 346 347 348 349 350 351 352 353 354 355 356 357 358 359 360 361…" at bounding box center [436, 297] width 757 height 358
click at [489, 309] on div ".pill-row { display : flex ; gap: 8 px ; width : 100 % ; } .pill-row .pill-btn …" at bounding box center [449, 298] width 714 height 372
drag, startPoint x: 163, startPoint y: 463, endPoint x: 92, endPoint y: 461, distance: 71.0
click at [92, 461] on div ".pill-row { display : flex ; gap: 8 px ; width : 100 % ; } .pill-row .pill-btn …" at bounding box center [449, 298] width 714 height 372
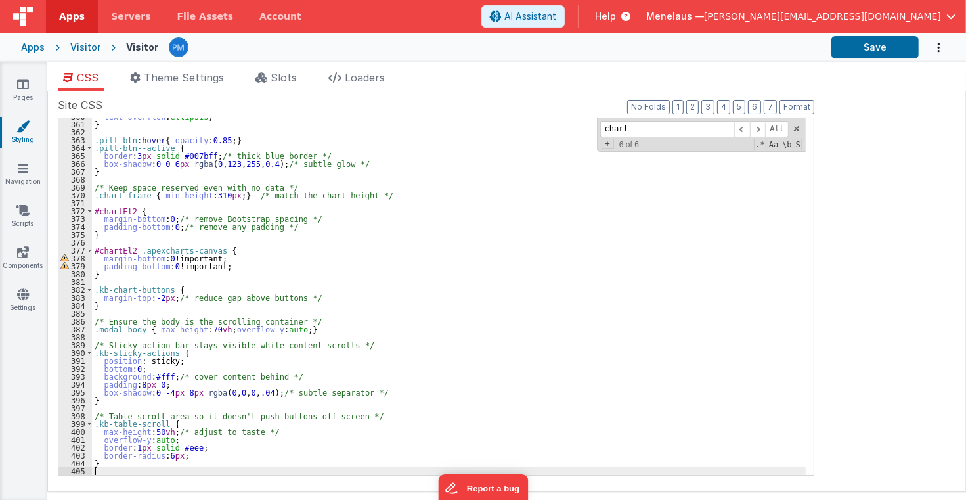
scroll to position [2835, 0]
drag, startPoint x: 629, startPoint y: 131, endPoint x: 605, endPoint y: 129, distance: 24.3
click at [605, 129] on input "chart" at bounding box center [667, 129] width 134 height 16
paste input "table-responsive"
type input "table-responsive"
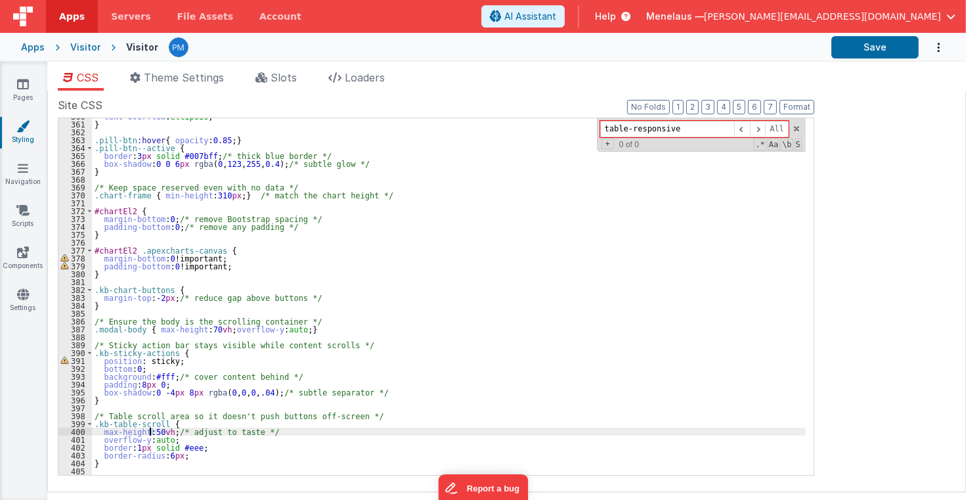
click at [150, 432] on div "text-overflow : ellipsis ; } .pill-btn :hover { opacity : 0.85 ; } .pill-btn--a…" at bounding box center [449, 298] width 714 height 372
click at [893, 44] on button "Save" at bounding box center [875, 47] width 87 height 22
click at [456, 429] on div "text-overflow : ellipsis ; } .pill-btn :hover { opacity : 0.85 ; } .pill-btn--a…" at bounding box center [449, 298] width 714 height 372
click at [156, 429] on div "text-overflow : ellipsis ; } .pill-btn :hover { opacity : 0.85 ; } .pill-btn--a…" at bounding box center [449, 298] width 714 height 372
click at [157, 432] on div "text-overflow : ellipsis ; } .pill-btn :hover { opacity : 0.85 ; } .pill-btn--a…" at bounding box center [449, 298] width 714 height 372
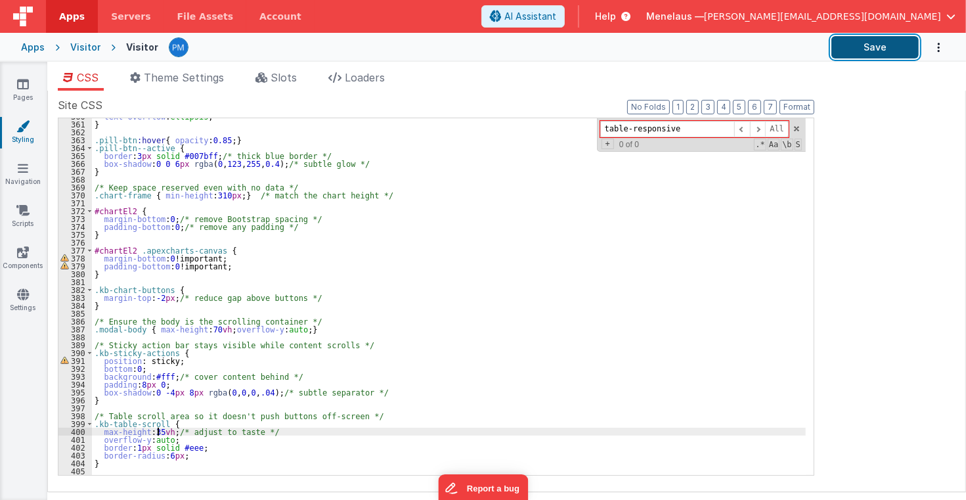
click at [865, 47] on button "Save" at bounding box center [875, 47] width 87 height 22
click at [158, 432] on div "text-overflow : ellipsis ; } .pill-btn :hover { opacity : 0.85 ; } .pill-btn--a…" at bounding box center [449, 298] width 714 height 372
click at [155, 430] on div "text-overflow : ellipsis ; } .pill-btn :hover { opacity : 0.85 ; } .pill-btn--a…" at bounding box center [449, 298] width 714 height 372
drag, startPoint x: 101, startPoint y: 431, endPoint x: 171, endPoint y: 430, distance: 70.3
click at [171, 430] on div "text-overflow : ellipsis ; } .pill-btn :hover { opacity : 0.85 ; } .pill-btn--a…" at bounding box center [449, 298] width 714 height 372
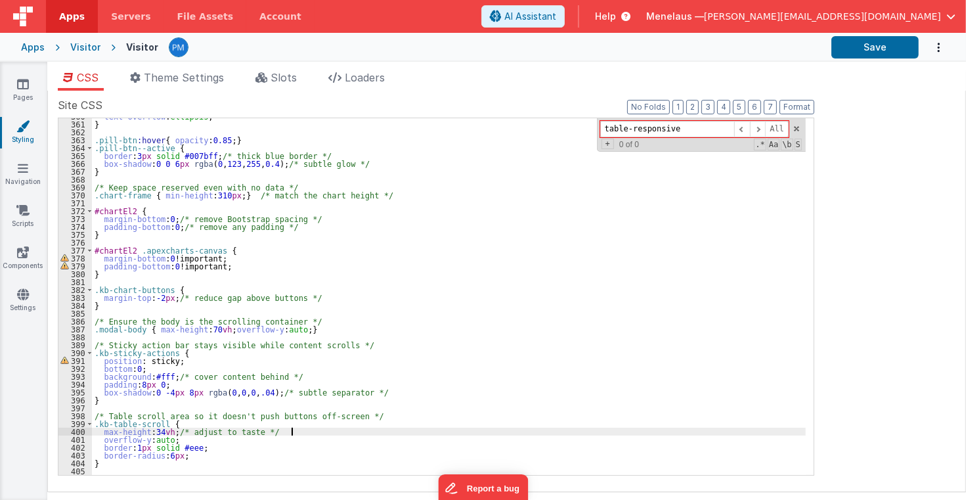
click at [303, 430] on div "text-overflow : ellipsis ; } .pill-btn :hover { opacity : 0.85 ; } .pill-btn--a…" at bounding box center [449, 298] width 714 height 372
click at [114, 439] on div "text-overflow : ellipsis ; } .pill-btn :hover { opacity : 0.85 ; } .pill-btn--a…" at bounding box center [449, 298] width 714 height 372
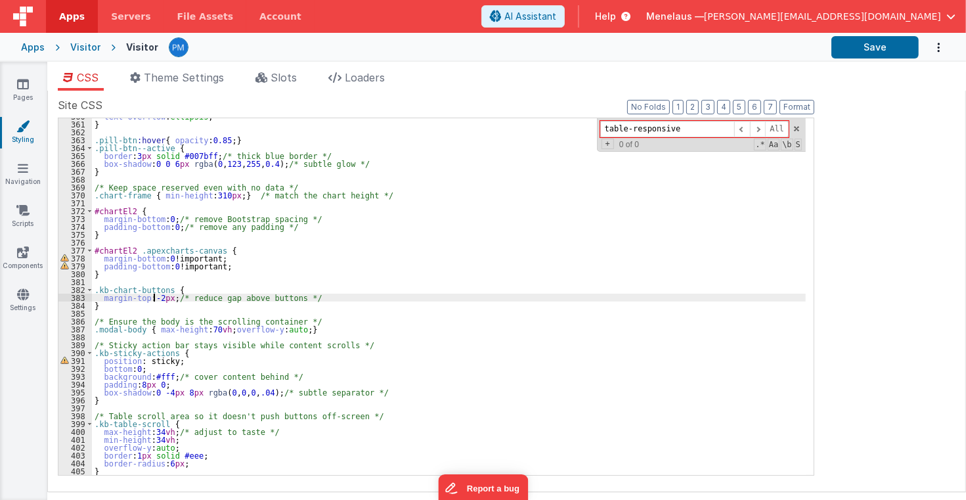
click at [154, 298] on div "text-overflow : ellipsis ; } .pill-btn :hover { opacity : 0.85 ; } .pill-btn--a…" at bounding box center [449, 298] width 714 height 372
click at [154, 297] on div "text-overflow : ellipsis ; } .pill-btn :hover { opacity : 0.85 ; } .pill-btn--a…" at bounding box center [449, 298] width 714 height 372
click at [205, 462] on div "text-overflow : ellipsis ; } .pill-btn :hover { opacity : 0.85 ; } .pill-btn--a…" at bounding box center [449, 298] width 714 height 372
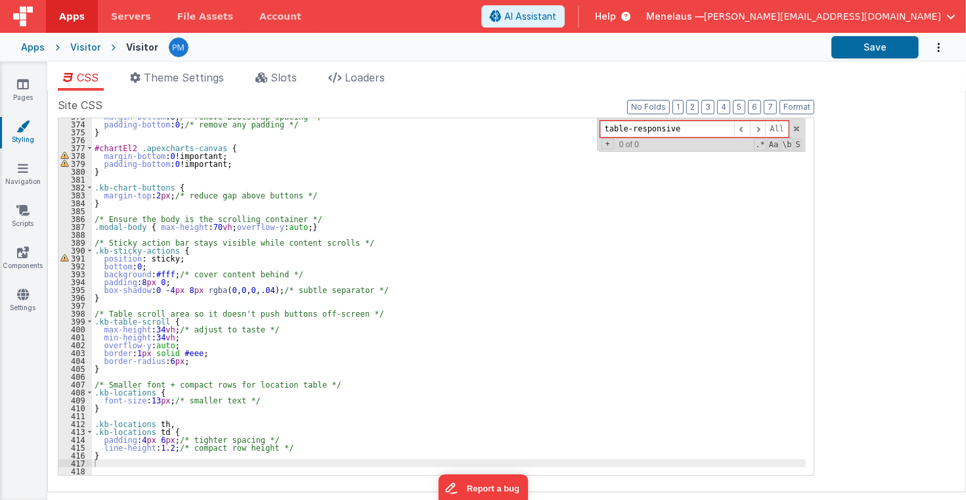
scroll to position [2937, 0]
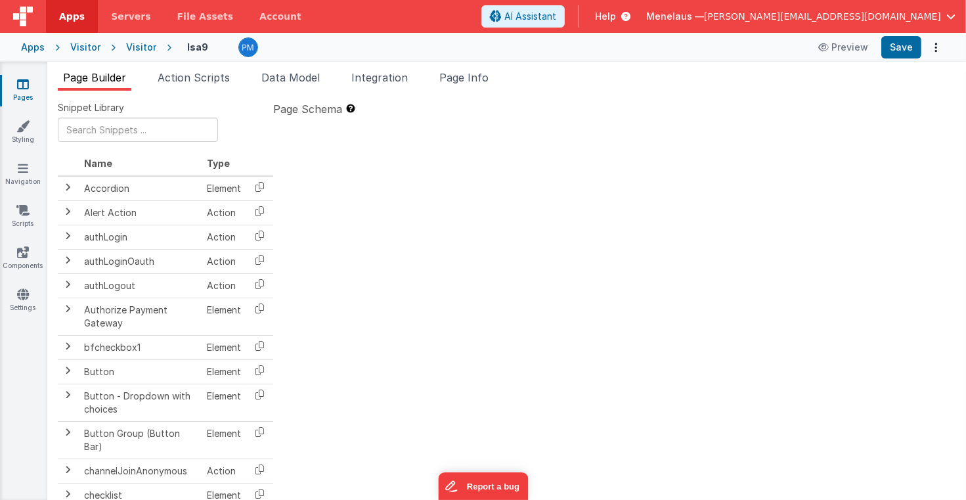
type textarea "2.98 Lsa8 ? - >2.87 Lsa9 - try Dom performance CSS classes 2.95 - fast kbshow A…"
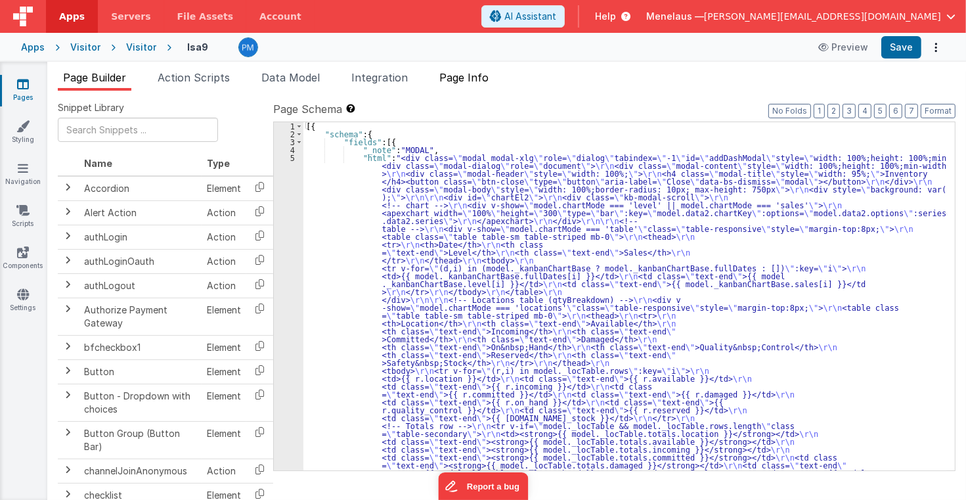
click at [479, 80] on span "Page Info" at bounding box center [463, 77] width 49 height 13
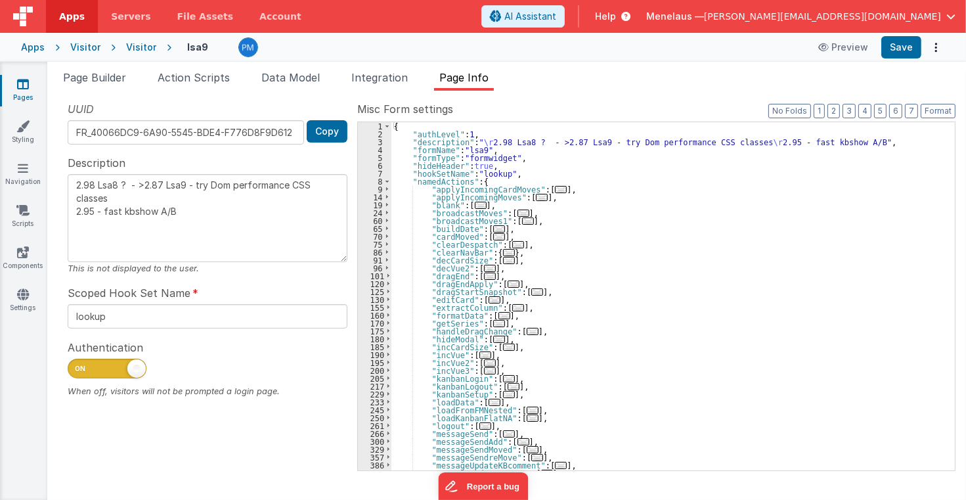
click at [835, 293] on div "{ "authLevel" : 1 , "description" : " \r 2.98 Lsa8 ? - >2.87 Lsa9 - try Dom per…" at bounding box center [669, 304] width 556 height 364
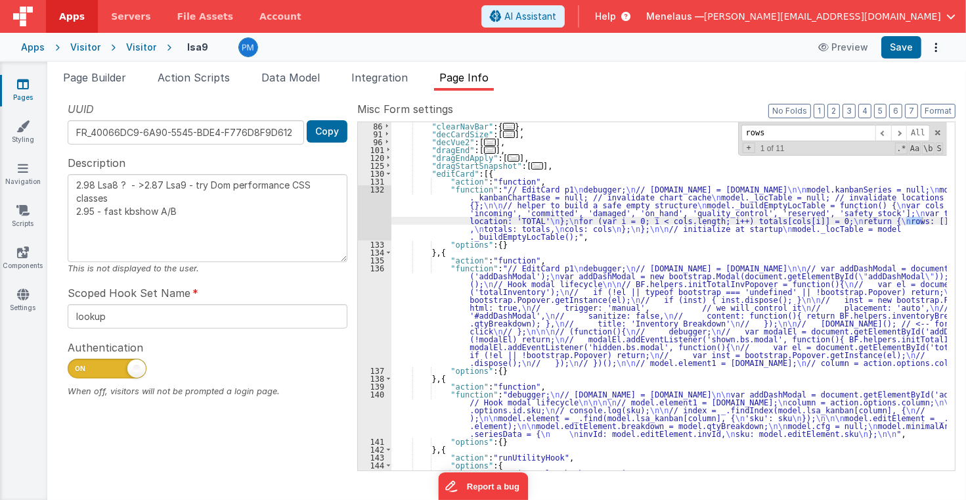
scroll to position [126, 0]
type input "rows"
click at [903, 131] on span at bounding box center [899, 133] width 16 height 16
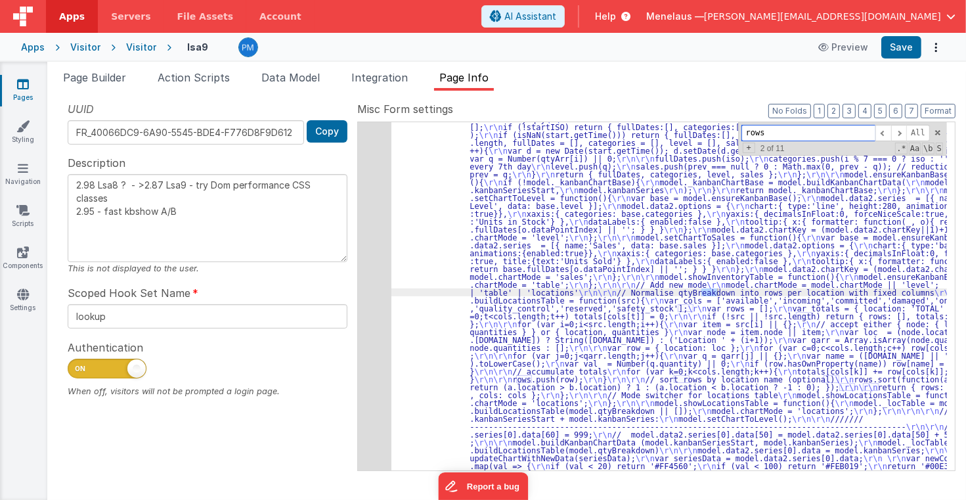
scroll to position [543, 0]
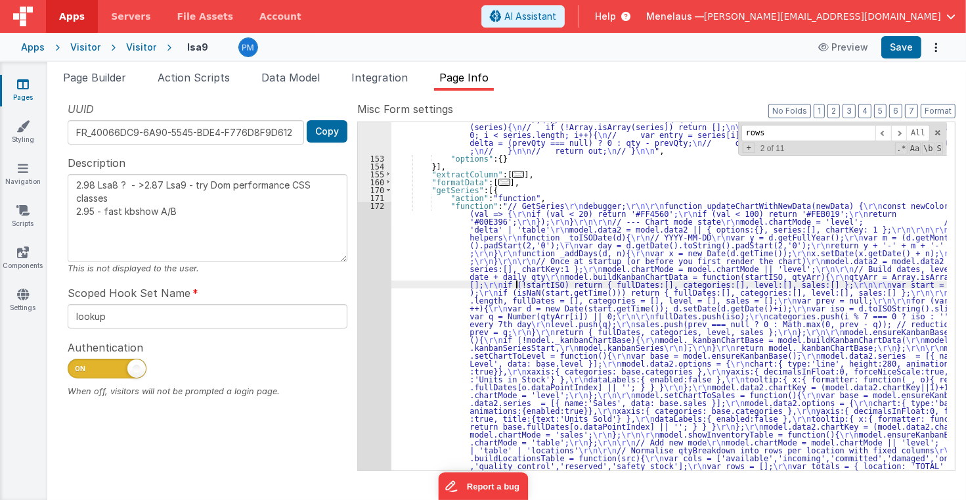
click at [376, 297] on div "172" at bounding box center [374, 442] width 33 height 481
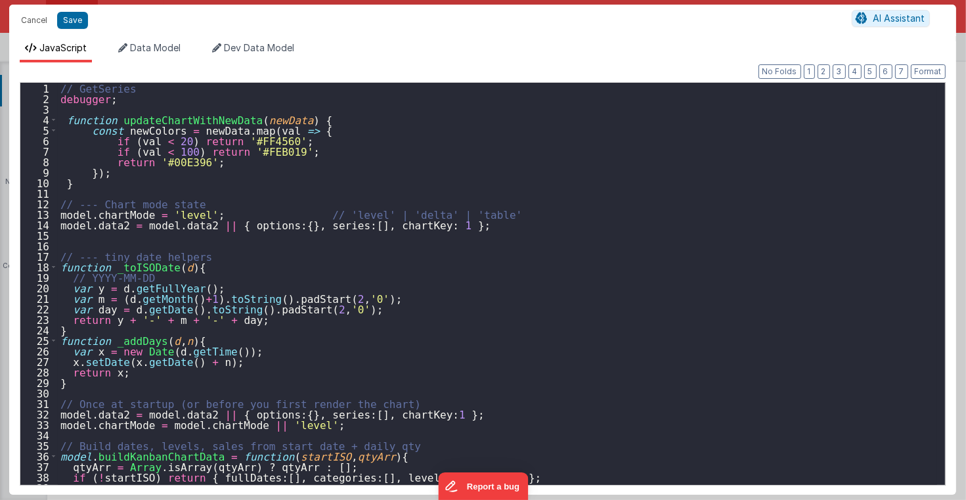
scroll to position [763, 0]
click at [32, 20] on button "Cancel" at bounding box center [33, 20] width 39 height 18
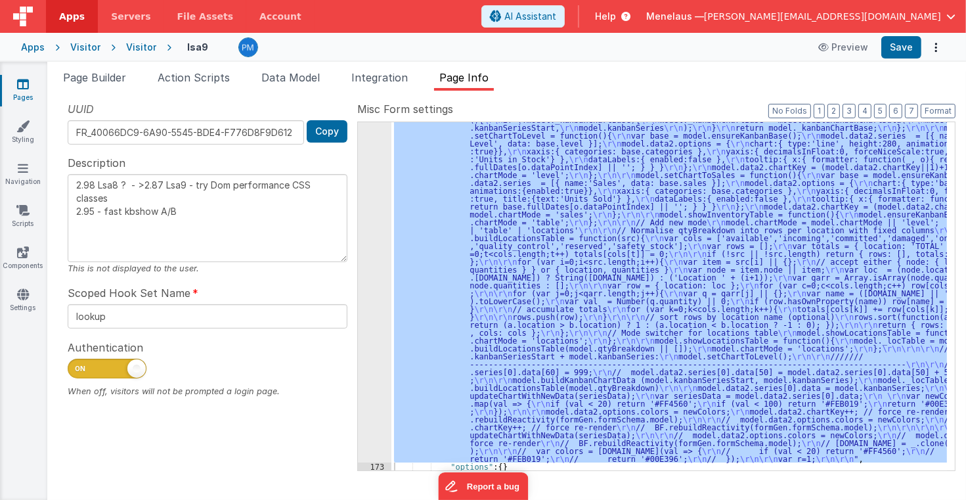
click at [824, 158] on div ""function" : "// GetSeries \r\n debugger; \r\n\r\n function updateChartWithNewD…" at bounding box center [669, 296] width 556 height 348
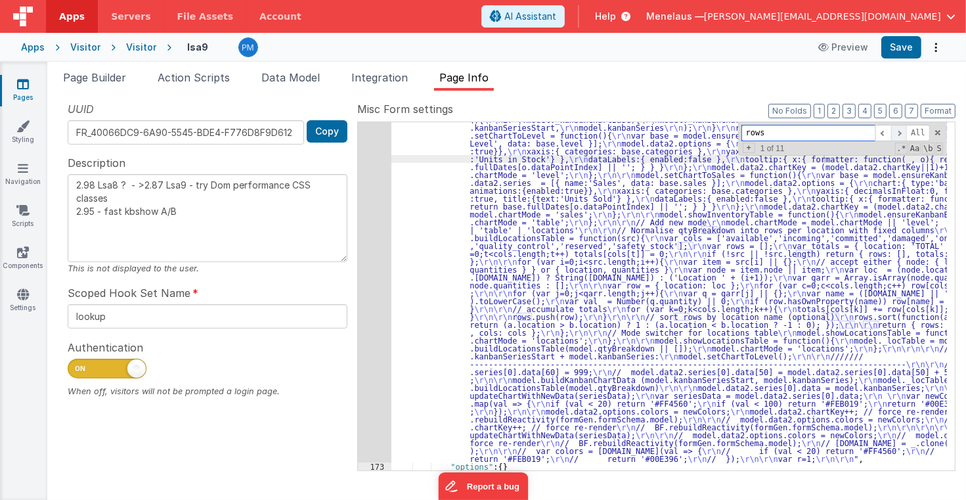
click at [903, 134] on span at bounding box center [899, 133] width 16 height 16
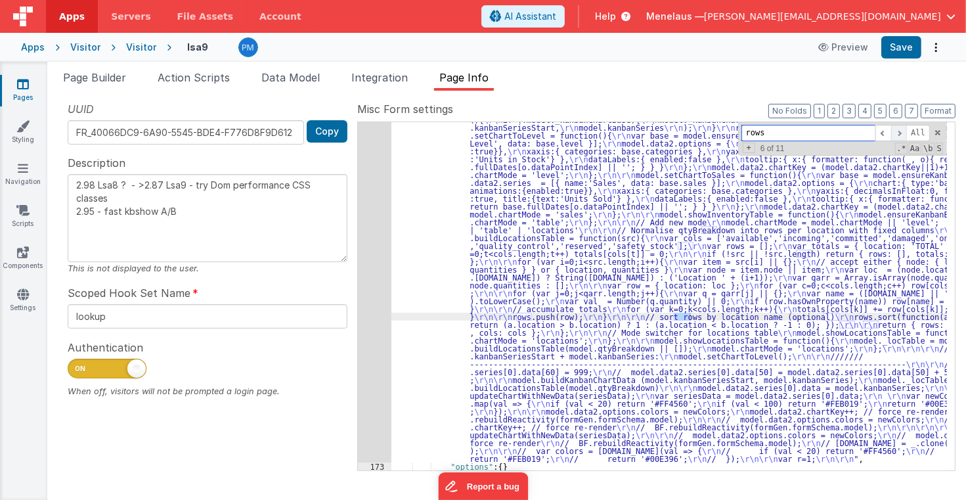
click at [903, 134] on span at bounding box center [899, 133] width 16 height 16
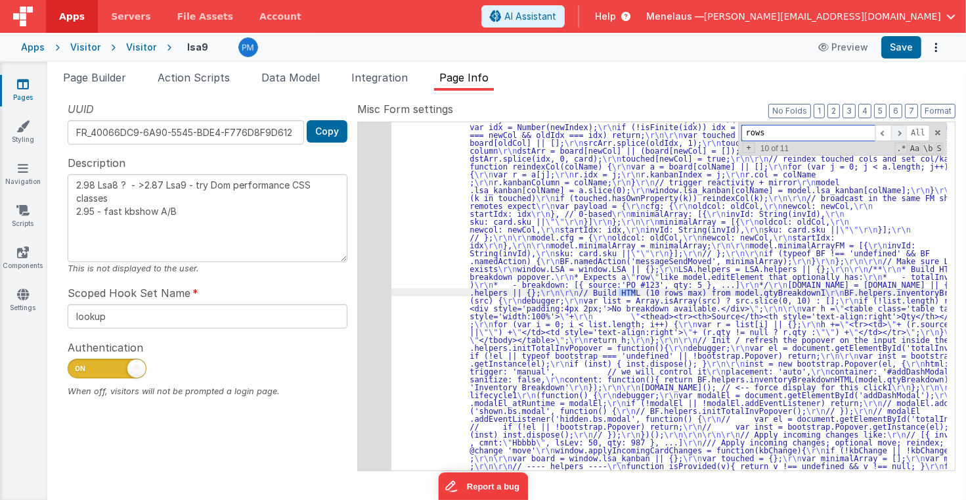
scroll to position [2190, 0]
click at [903, 134] on span at bounding box center [899, 133] width 16 height 16
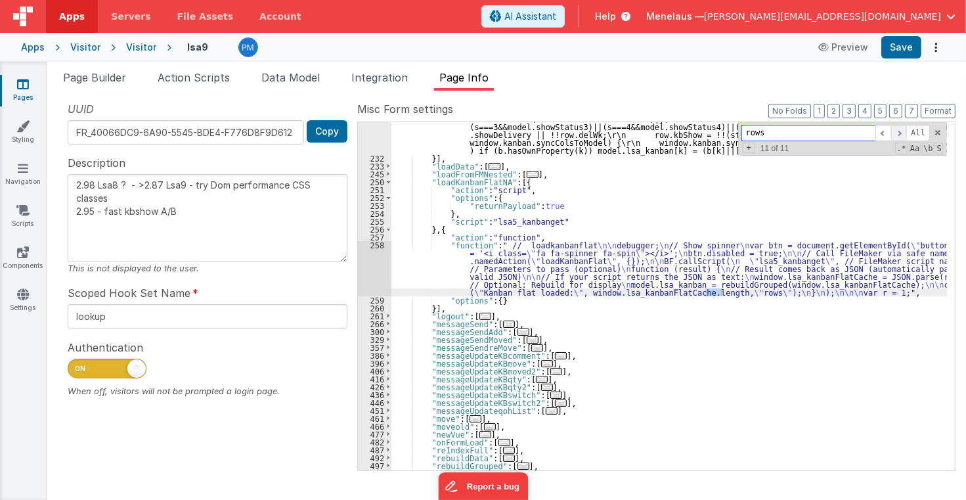
scroll to position [4058, 0]
click at [903, 134] on span at bounding box center [899, 133] width 16 height 16
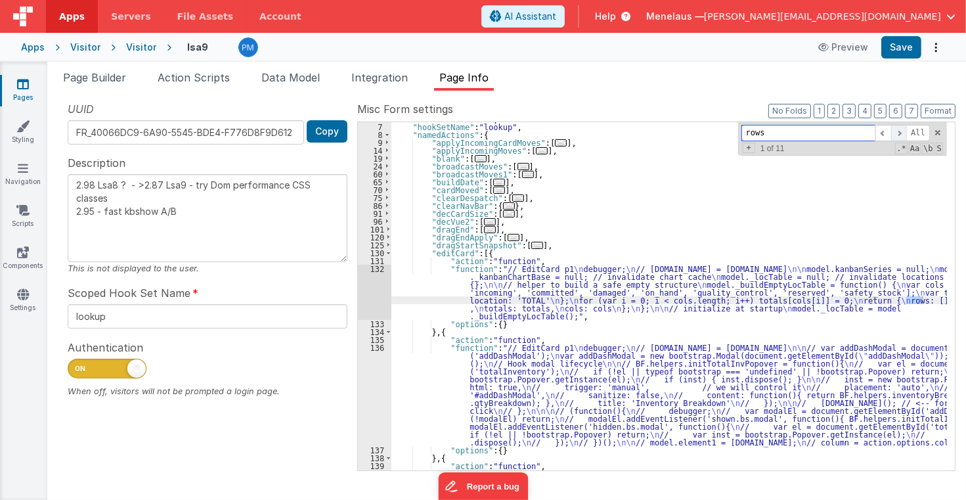
click at [903, 134] on span at bounding box center [899, 133] width 16 height 16
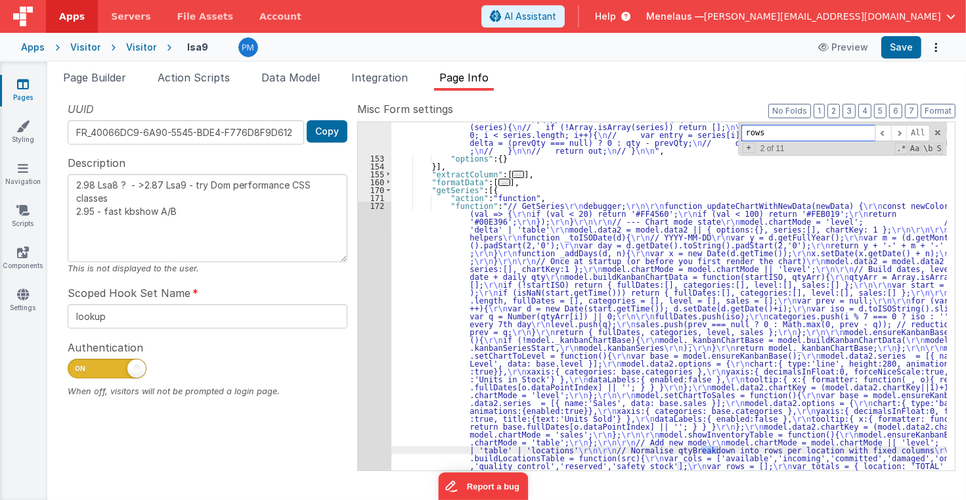
scroll to position [543, 0]
click at [903, 131] on span at bounding box center [899, 133] width 16 height 16
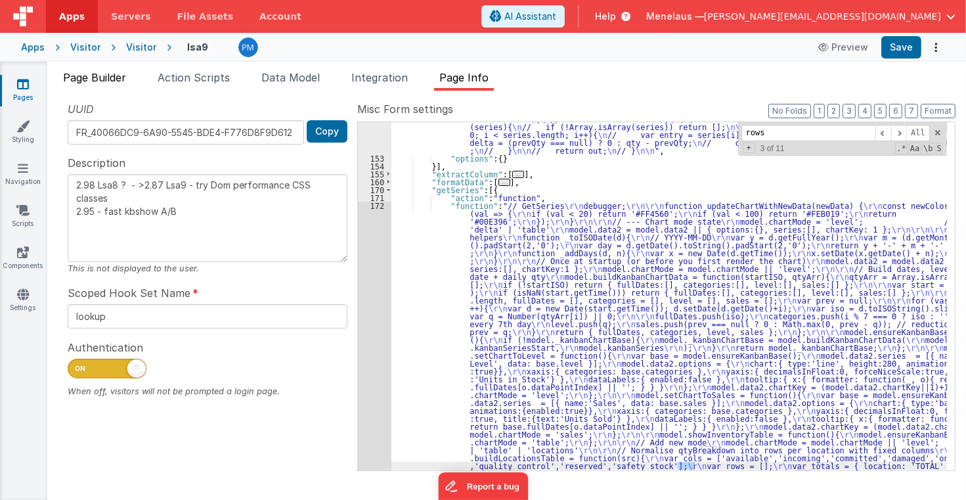
click at [110, 78] on span "Page Builder" at bounding box center [94, 77] width 63 height 13
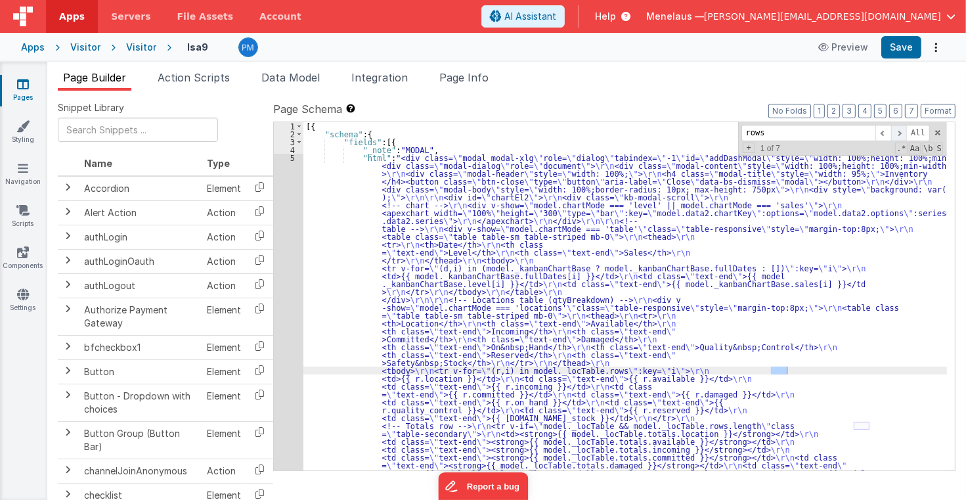
type input "rows"
click at [903, 129] on span at bounding box center [899, 133] width 16 height 16
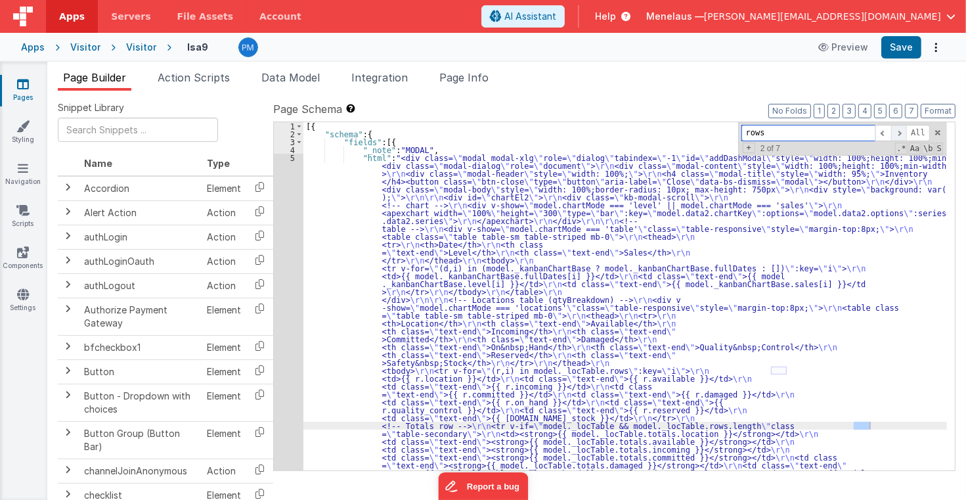
click at [903, 129] on span at bounding box center [899, 133] width 16 height 16
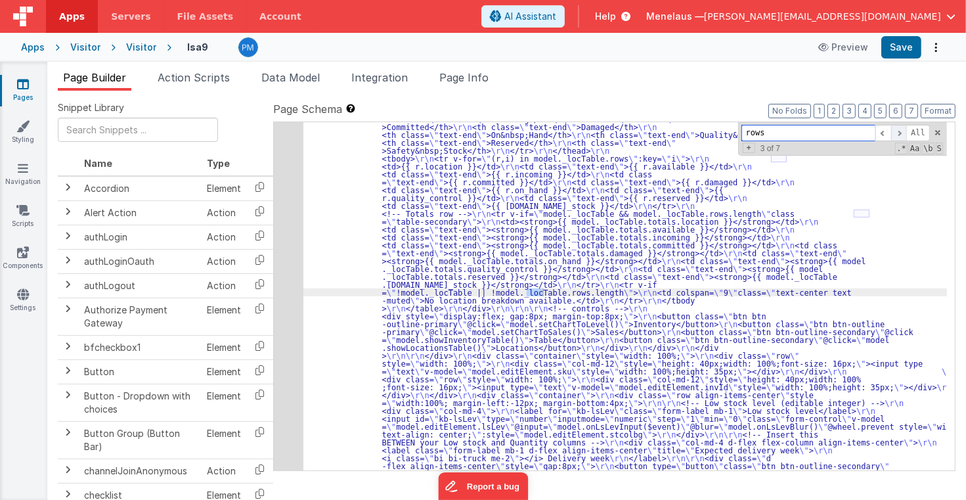
scroll to position [212, 0]
click at [903, 129] on span at bounding box center [899, 133] width 16 height 16
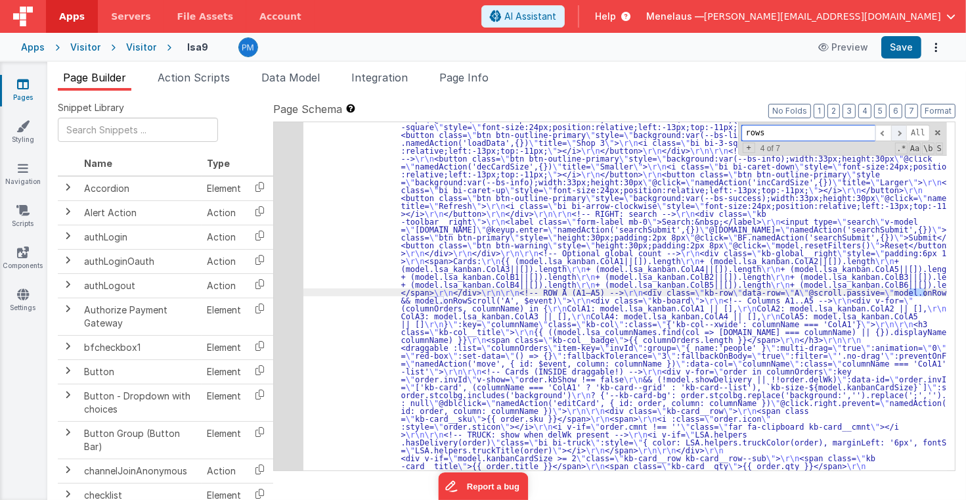
click at [903, 129] on span at bounding box center [899, 133] width 16 height 16
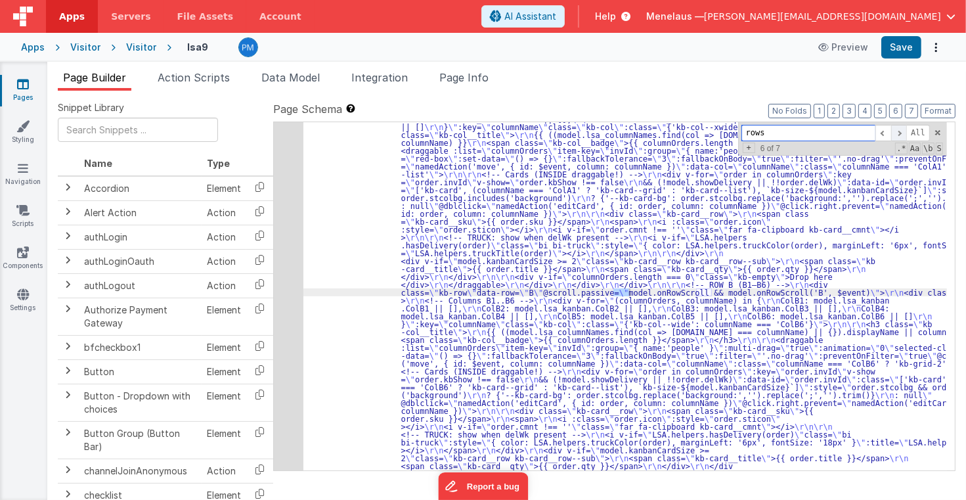
scroll to position [1213, 0]
click at [903, 129] on span at bounding box center [899, 133] width 16 height 16
click at [295, 79] on span "Data Model" at bounding box center [290, 77] width 58 height 13
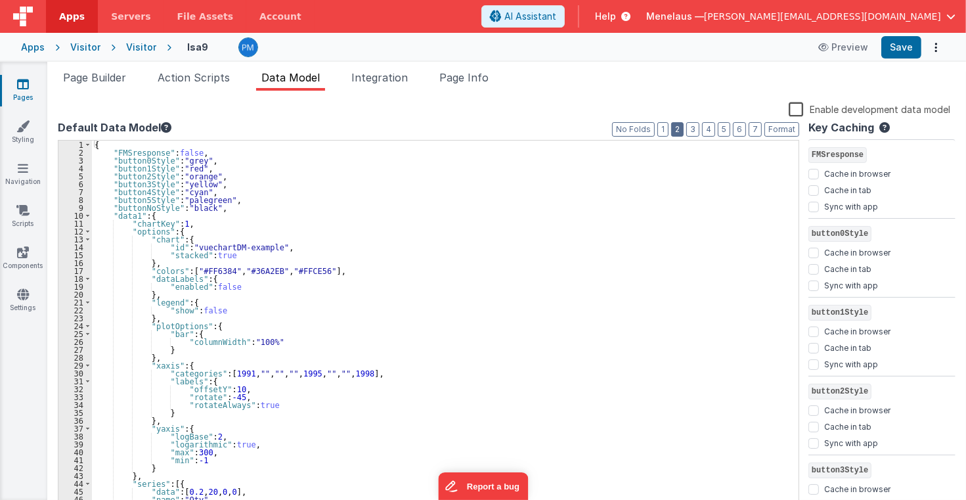
click at [684, 129] on button "2" at bounding box center [677, 129] width 12 height 14
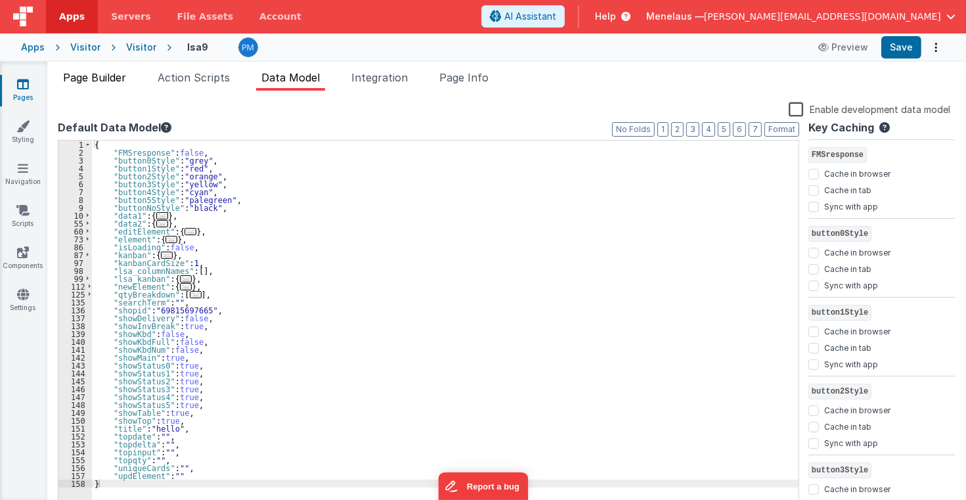
click at [108, 75] on span "Page Builder" at bounding box center [94, 77] width 63 height 13
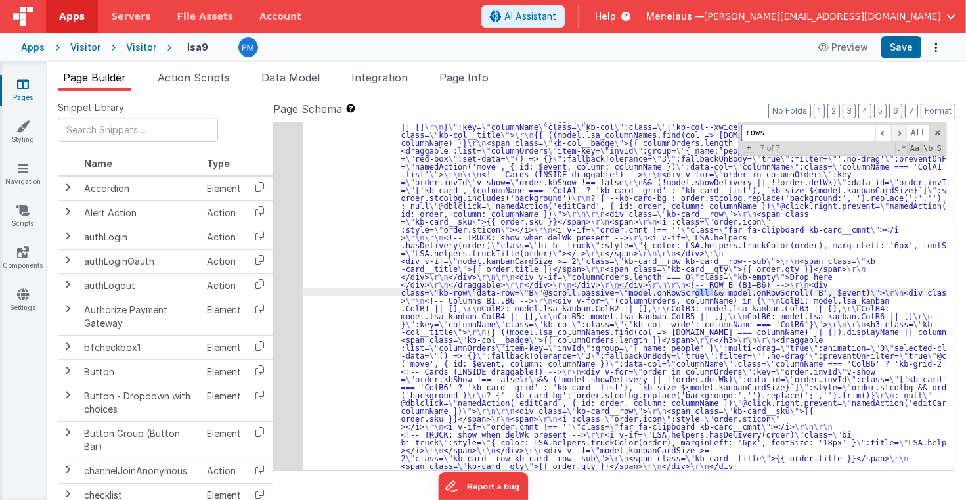
click at [904, 131] on span at bounding box center [899, 133] width 16 height 16
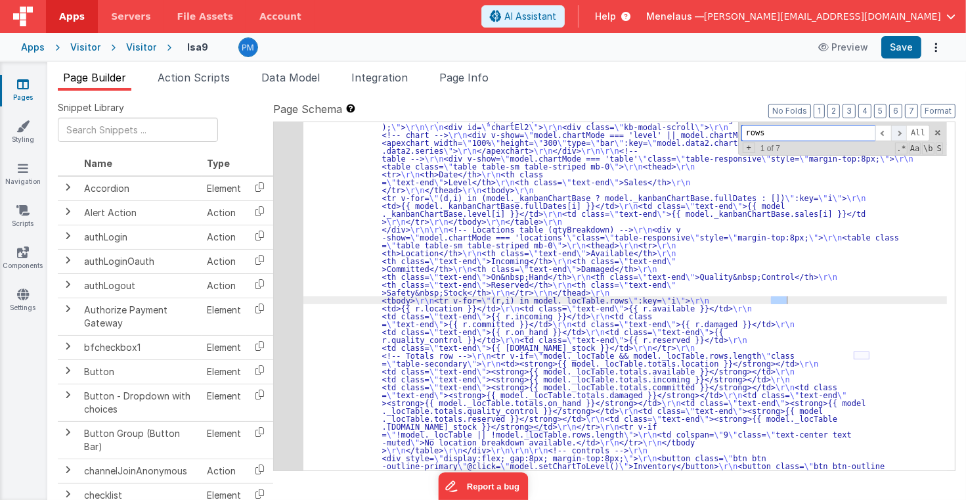
scroll to position [70, 0]
drag, startPoint x: 730, startPoint y: 300, endPoint x: 787, endPoint y: 300, distance: 56.5
click at [457, 79] on span "Page Info" at bounding box center [463, 77] width 49 height 13
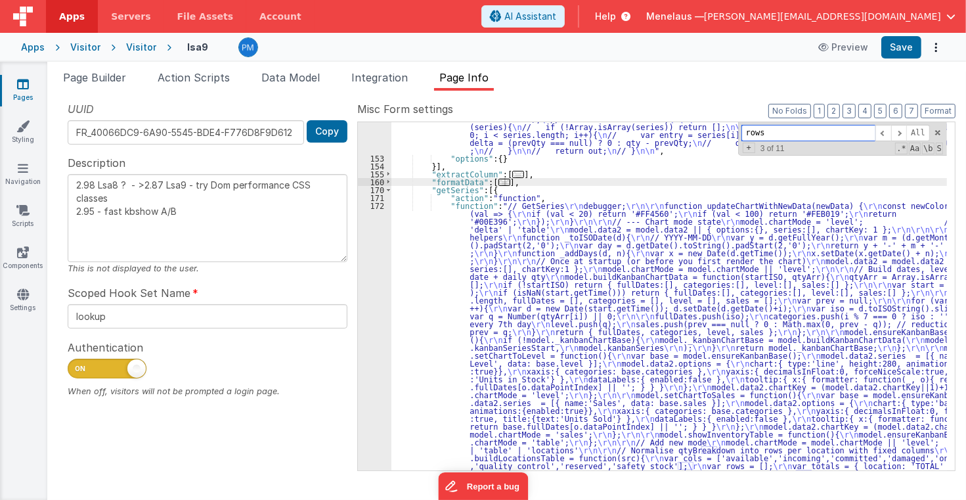
drag, startPoint x: 772, startPoint y: 133, endPoint x: 748, endPoint y: 133, distance: 24.3
click at [748, 133] on input "rows" at bounding box center [809, 133] width 134 height 16
paste input "_locTable."
click at [807, 131] on input "_locTable.rows" at bounding box center [809, 133] width 134 height 16
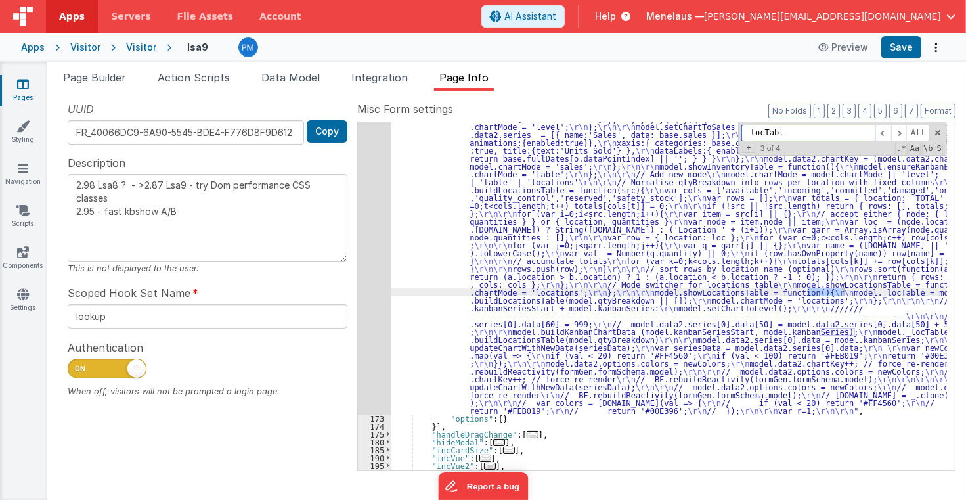
scroll to position [811, 0]
type input "_locTable"
click at [902, 133] on span at bounding box center [899, 133] width 16 height 16
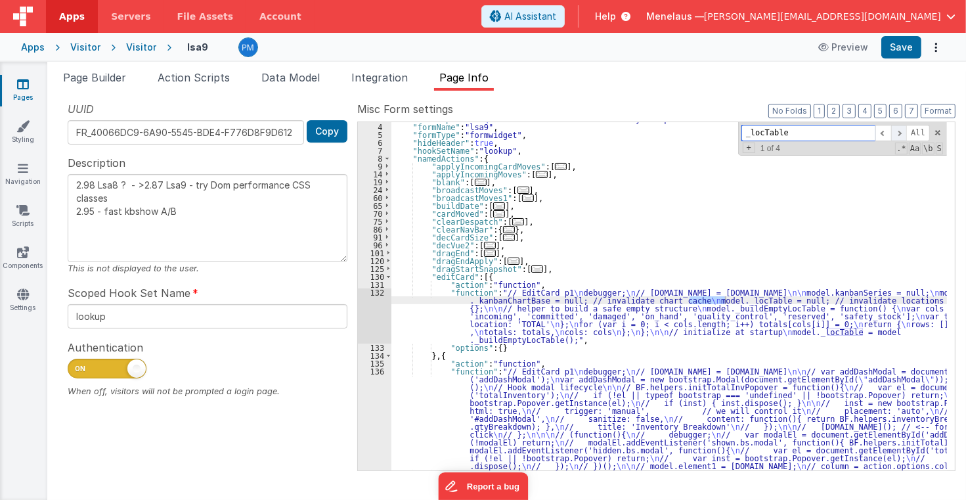
scroll to position [23, 0]
click at [902, 132] on span at bounding box center [899, 133] width 16 height 16
click at [902, 131] on span at bounding box center [899, 133] width 16 height 16
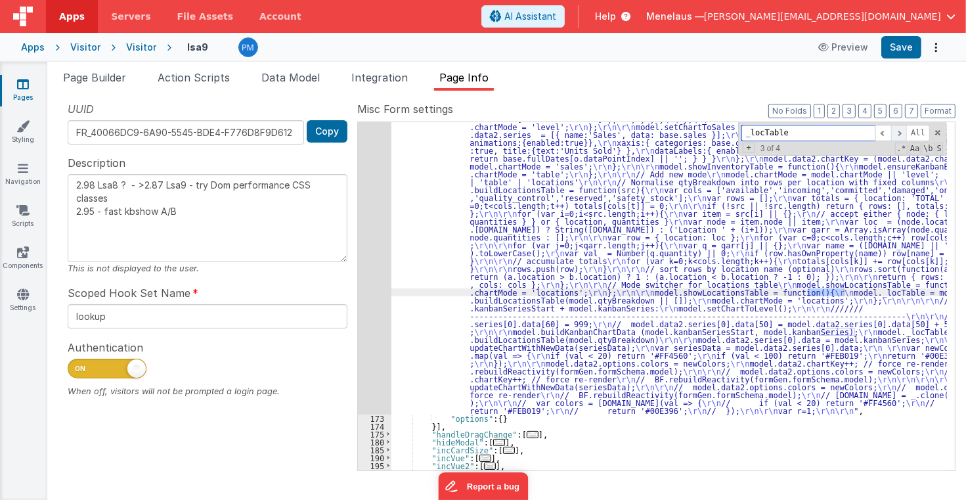
scroll to position [811, 0]
click at [902, 131] on span at bounding box center [899, 133] width 16 height 16
click at [904, 131] on span at bounding box center [899, 133] width 16 height 16
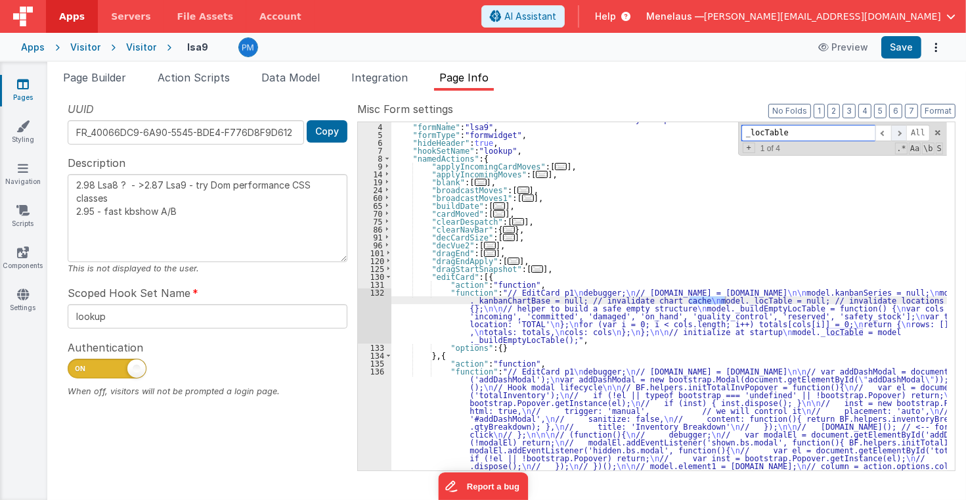
scroll to position [23, 0]
click at [299, 76] on span "Data Model" at bounding box center [290, 77] width 58 height 13
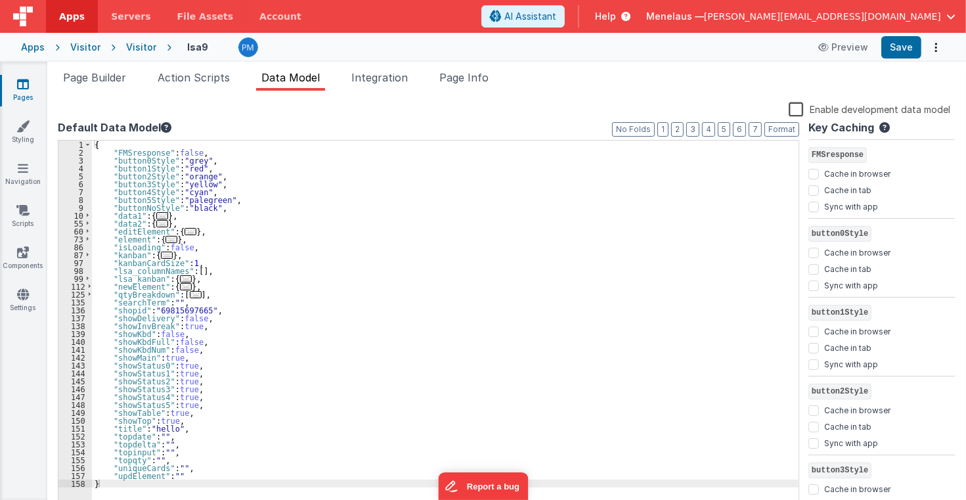
click at [183, 477] on div "{ "FMSresponse" : false , "button0Style" : "grey" , "button1Style" : "red" , "b…" at bounding box center [445, 334] width 707 height 386
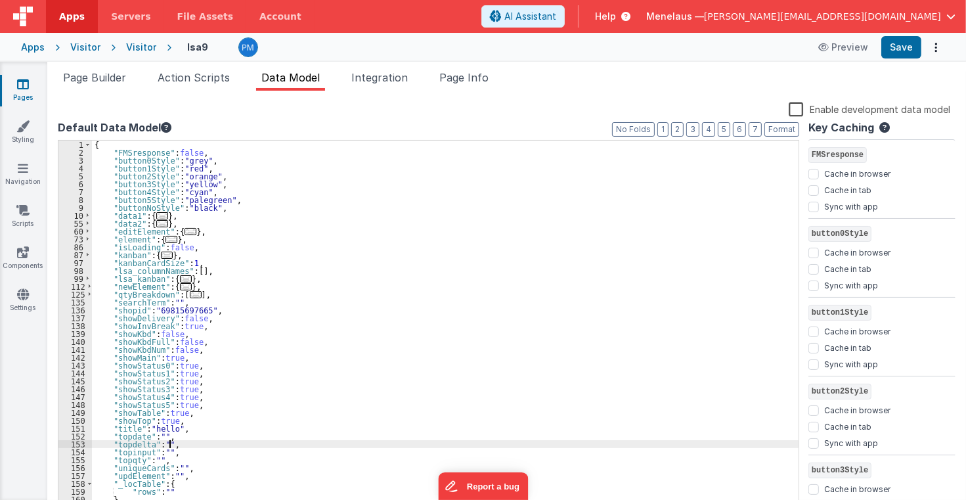
click at [315, 445] on div "{ "FMSresponse" : false , "button0Style" : "grey" , "button1Style" : "red" , "b…" at bounding box center [445, 334] width 707 height 386
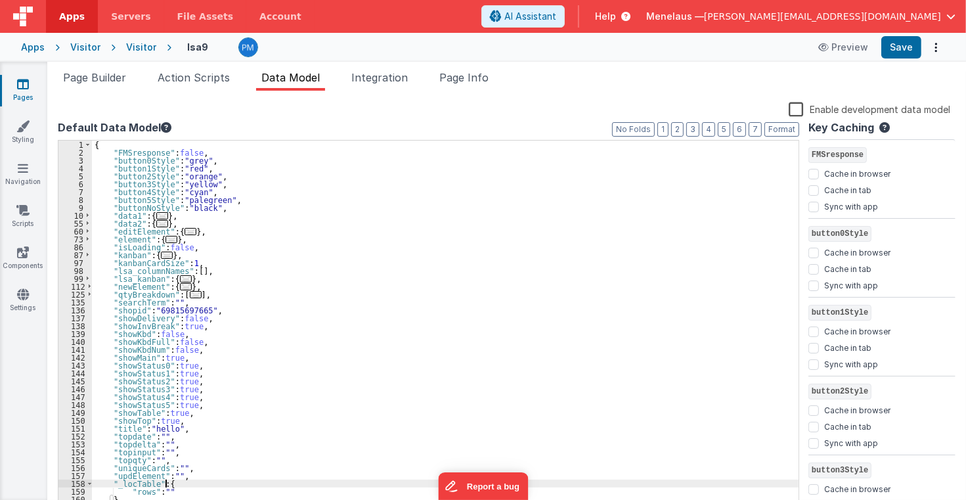
click at [211, 481] on div "{ "FMSresponse" : false , "button0Style" : "grey" , "button1Style" : "red" , "b…" at bounding box center [445, 334] width 707 height 386
click at [483, 74] on span "Page Info" at bounding box center [463, 77] width 49 height 13
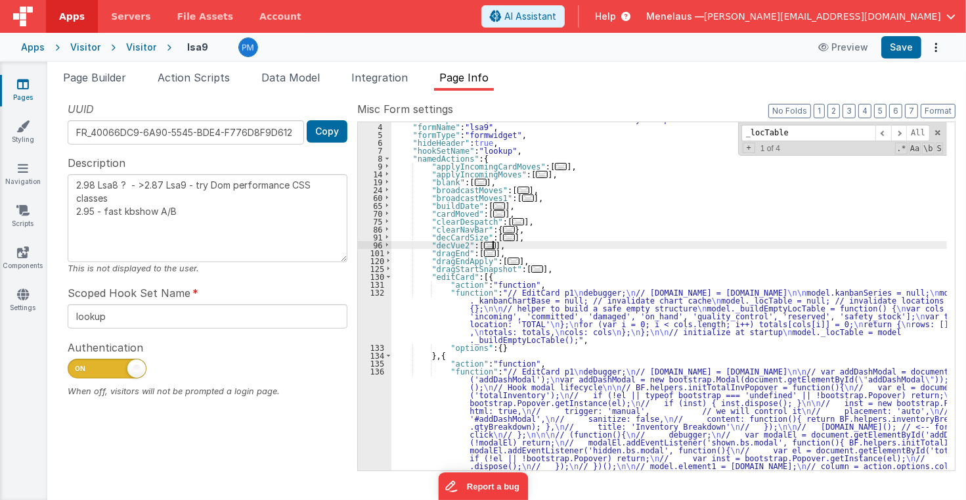
click at [797, 244] on div ""description" : " \r 2.98 Lsa8 ? - >2.87 Lsa9 - try Dom performance CSS classes…" at bounding box center [669, 297] width 556 height 364
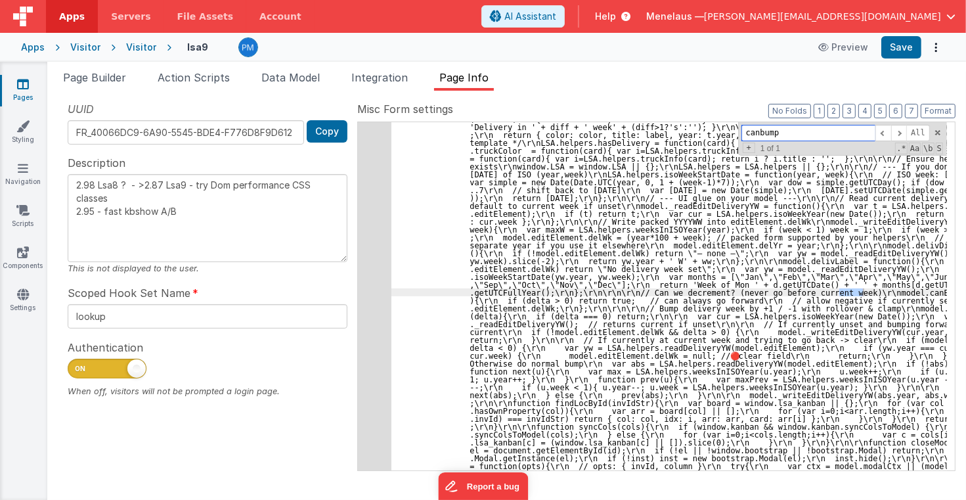
scroll to position [3649, 0]
type input "canbump"
click at [84, 80] on span "Page Builder" at bounding box center [94, 77] width 63 height 13
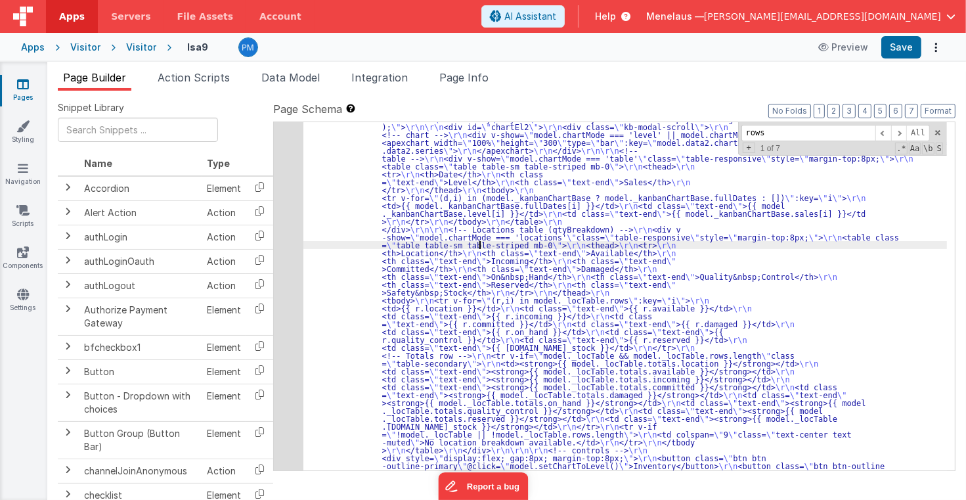
drag, startPoint x: 772, startPoint y: 133, endPoint x: 724, endPoint y: 133, distance: 47.3
click at [724, 133] on div ""html" : "<div class= \" modal modal-xlg \" role= \" dialog \" tabindex= \" -1 …" at bounding box center [625, 296] width 644 height 348
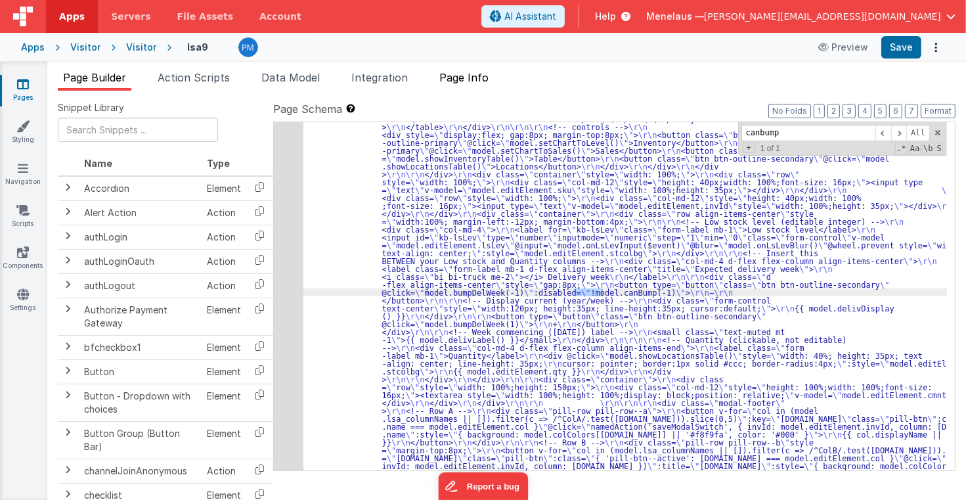
click at [465, 74] on span "Page Info" at bounding box center [463, 77] width 49 height 13
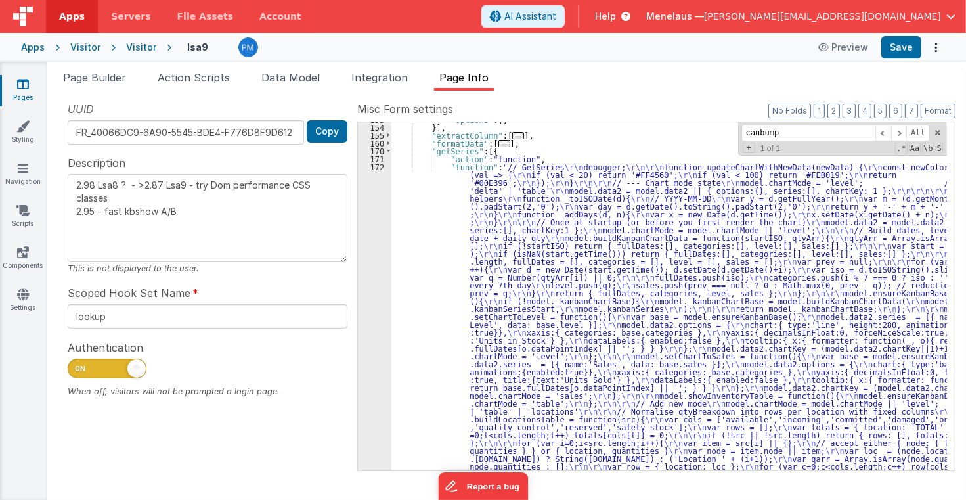
scroll to position [539, 0]
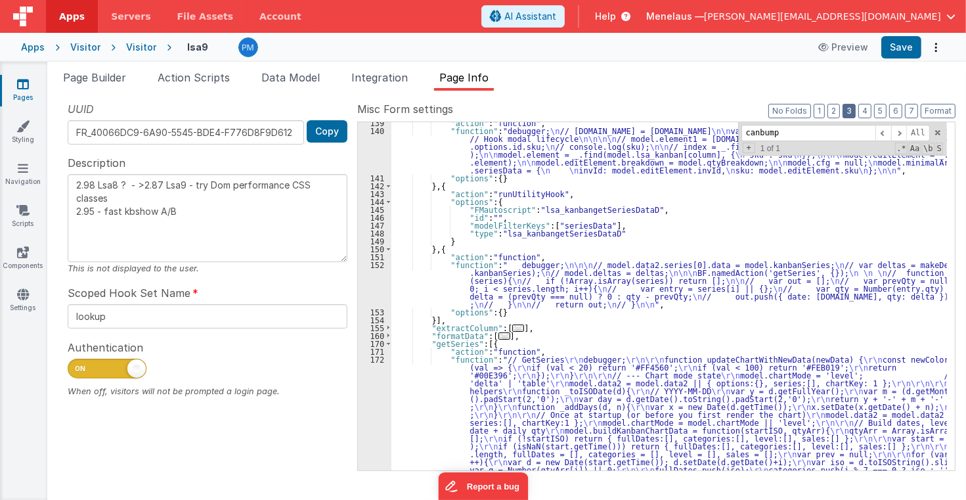
click at [849, 112] on button "3" at bounding box center [849, 111] width 13 height 14
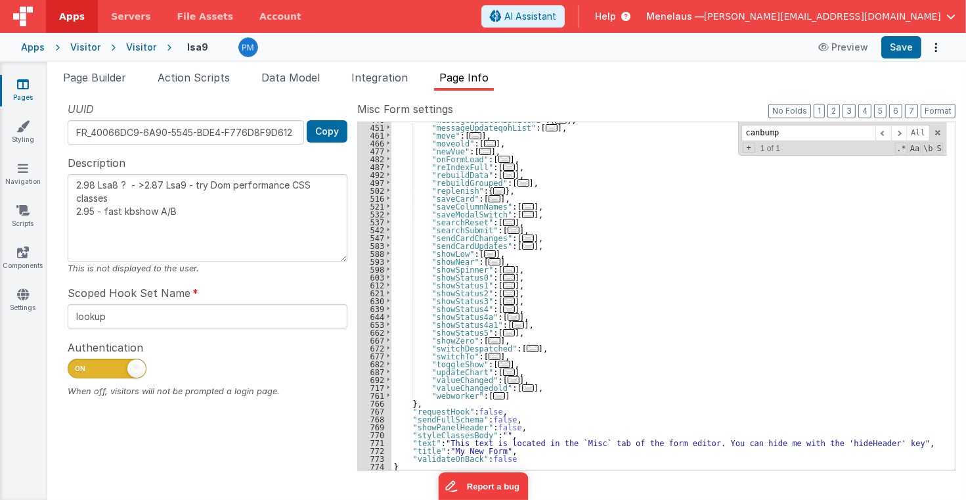
drag, startPoint x: 103, startPoint y: 76, endPoint x: 159, endPoint y: 122, distance: 72.3
click at [103, 76] on span "Page Builder" at bounding box center [94, 77] width 63 height 13
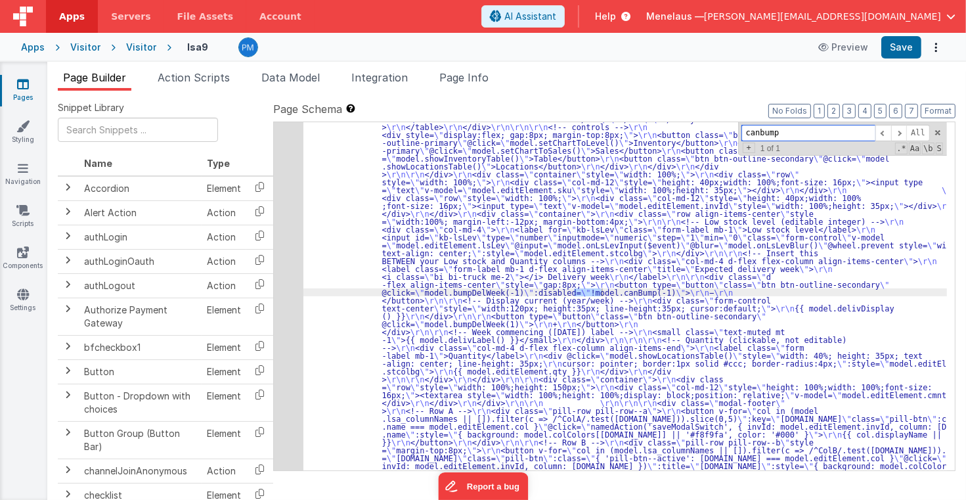
click at [765, 130] on input "canbump" at bounding box center [809, 133] width 134 height 16
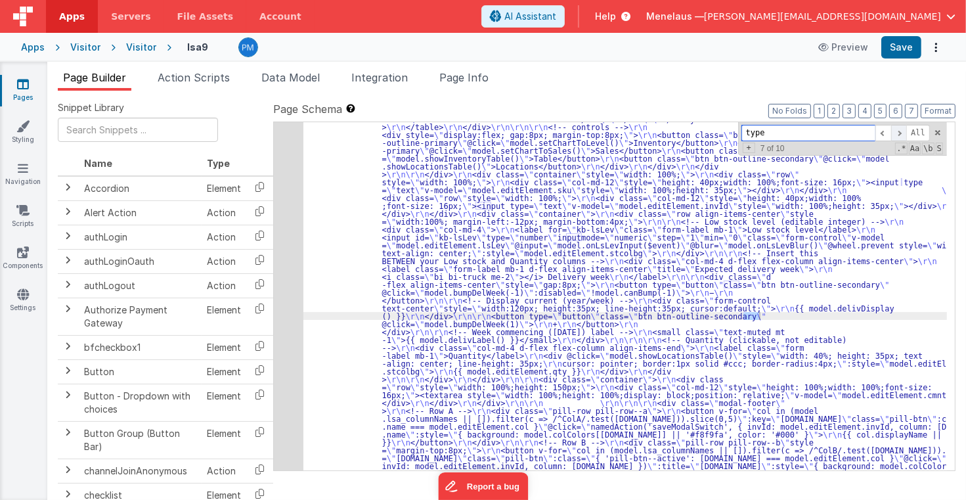
type input "type"
click at [902, 132] on span at bounding box center [899, 133] width 16 height 16
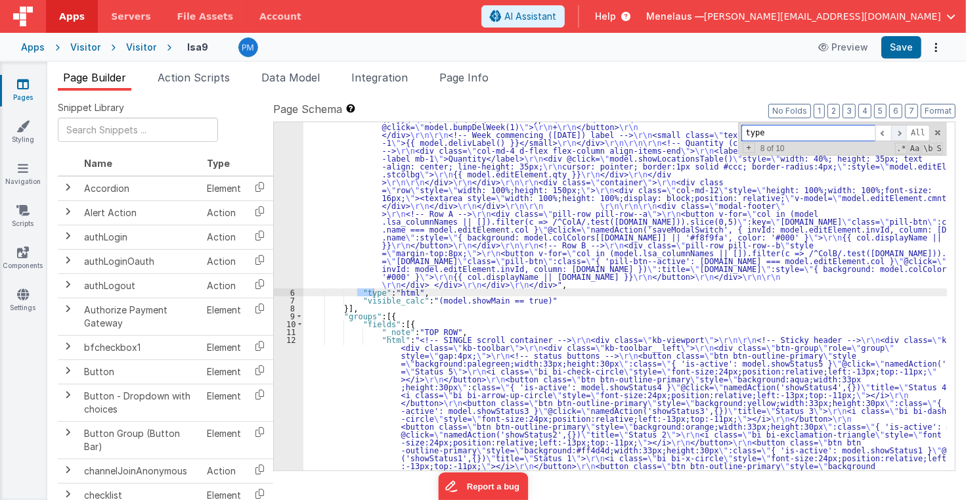
click at [902, 132] on span at bounding box center [899, 133] width 16 height 16
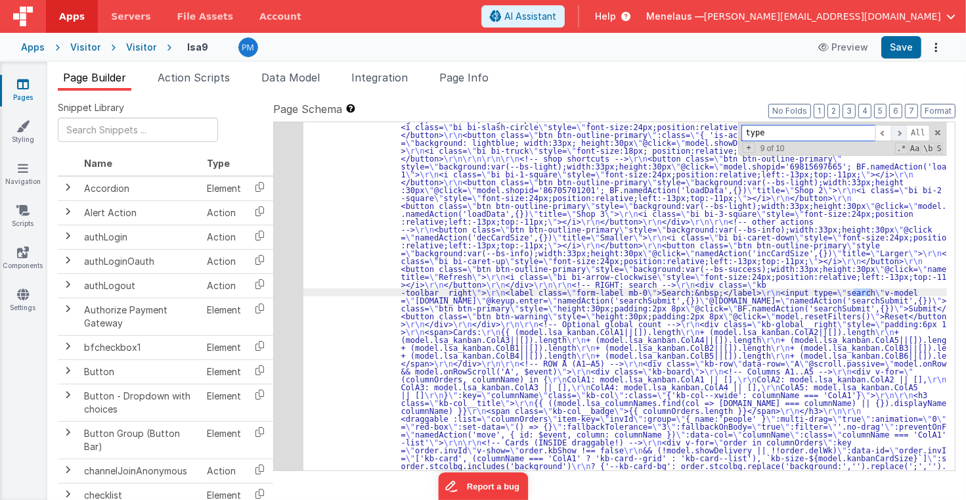
scroll to position [945, 0]
click at [902, 132] on span at bounding box center [899, 133] width 16 height 16
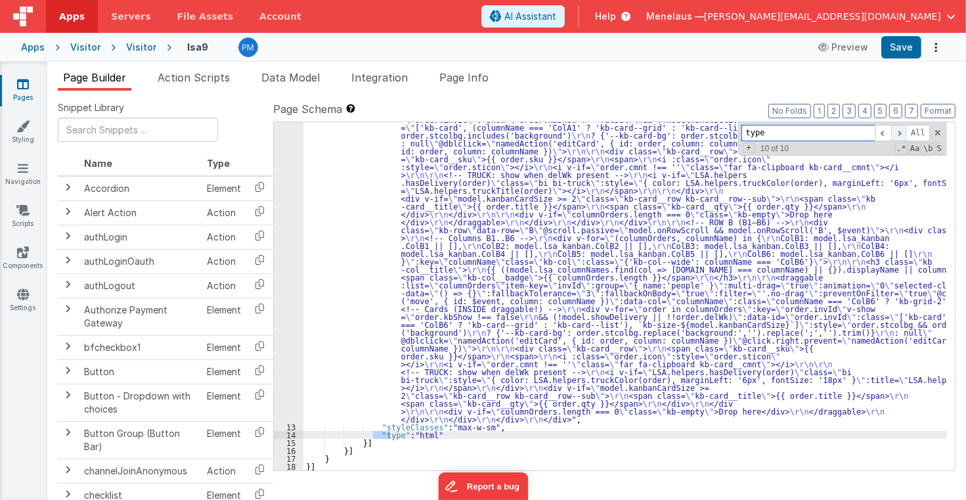
click at [902, 132] on span at bounding box center [899, 133] width 16 height 16
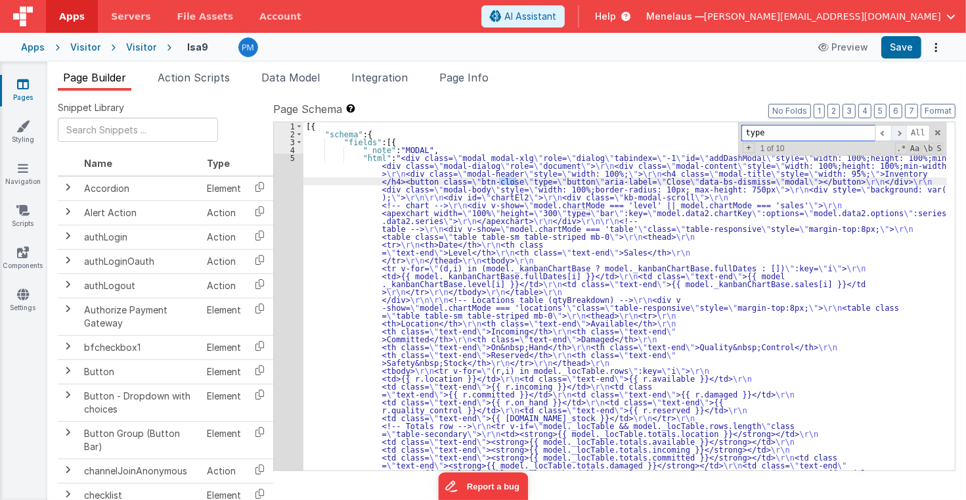
scroll to position [0, 0]
click at [902, 132] on span at bounding box center [899, 133] width 16 height 16
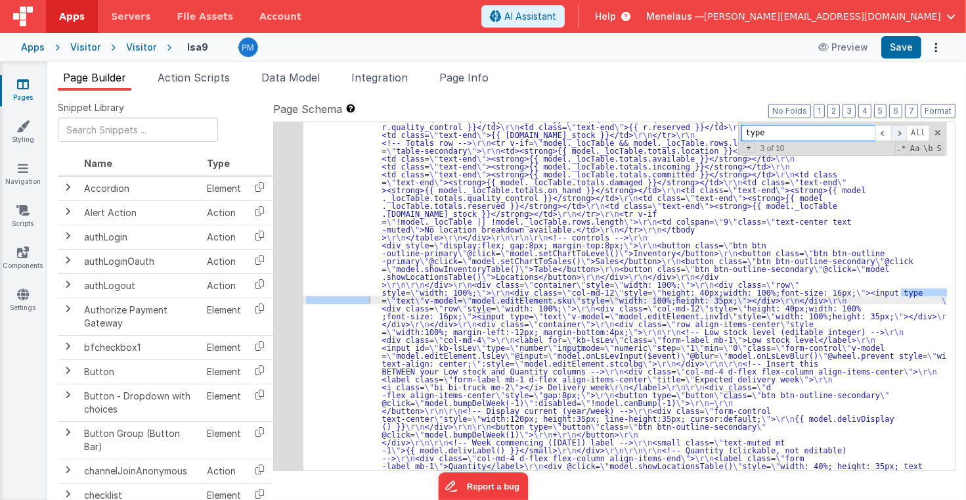
click at [902, 132] on span at bounding box center [899, 133] width 16 height 16
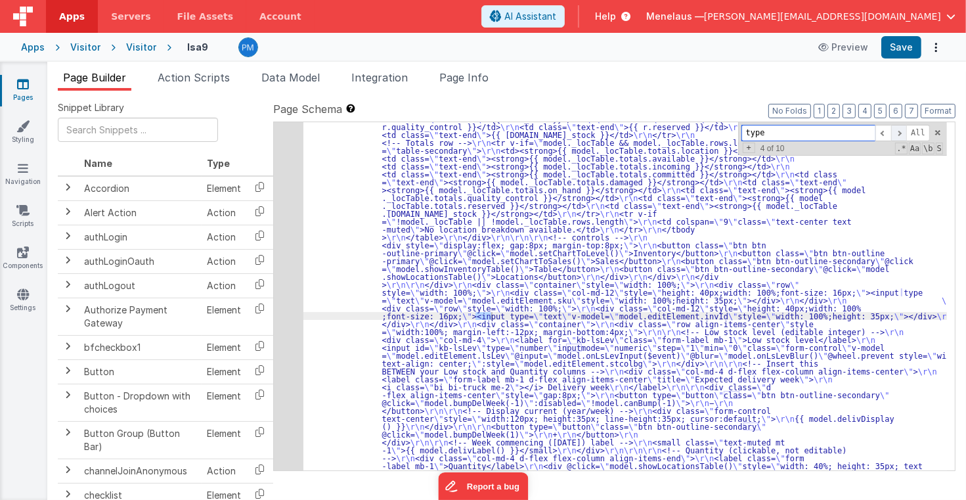
click at [902, 132] on span at bounding box center [899, 133] width 16 height 16
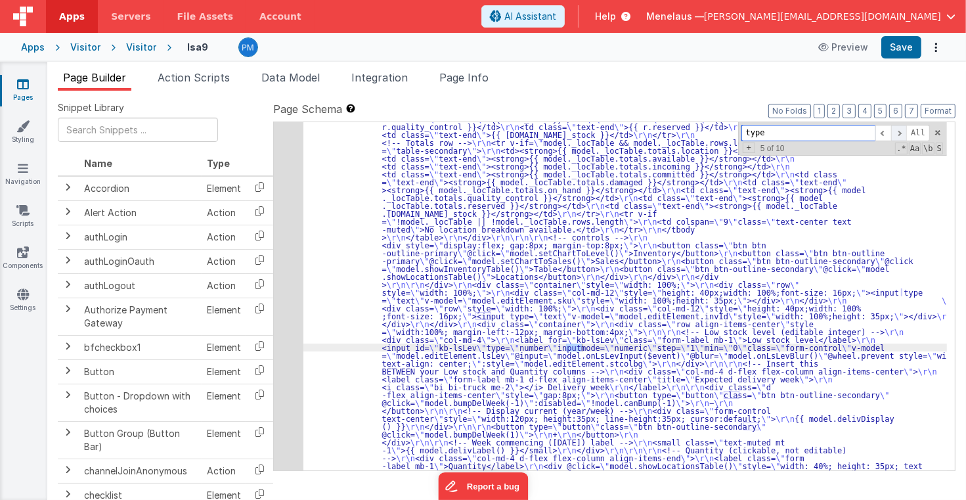
click at [902, 132] on span at bounding box center [899, 133] width 16 height 16
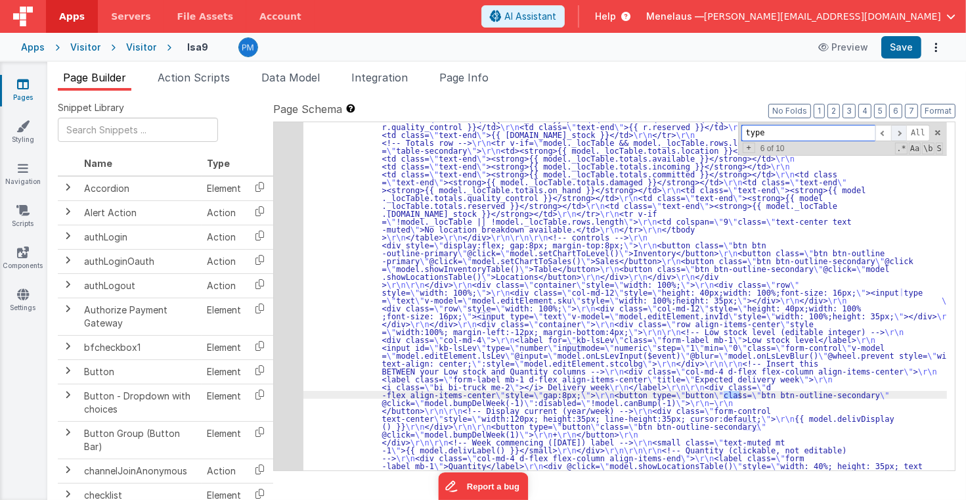
click at [902, 132] on span at bounding box center [899, 133] width 16 height 16
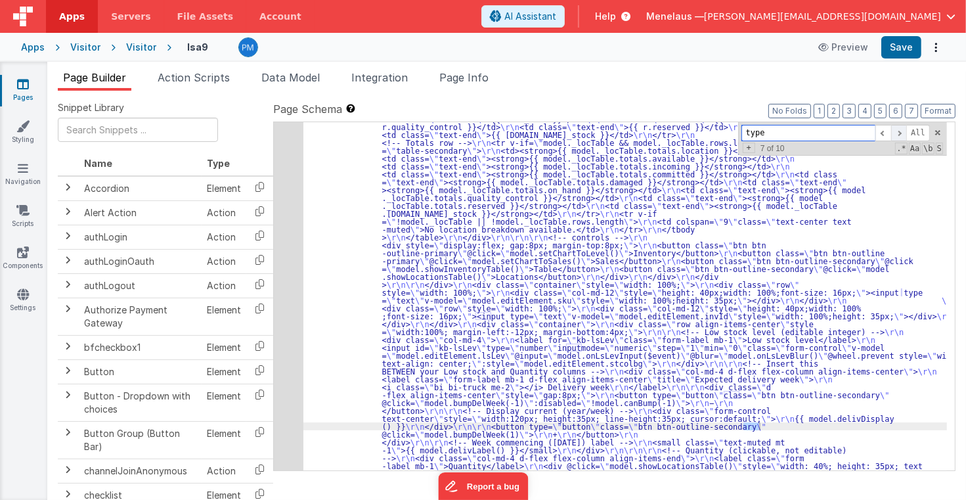
click at [904, 131] on span at bounding box center [899, 133] width 16 height 16
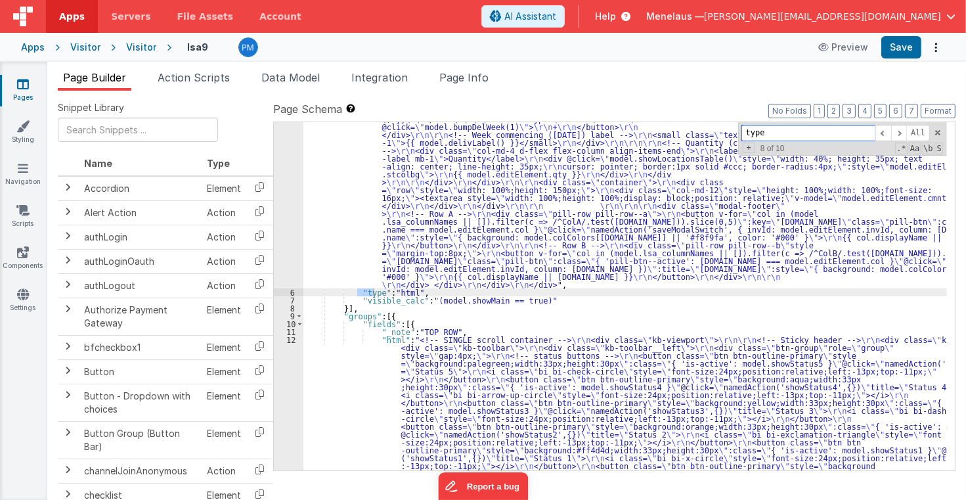
scroll to position [622, 0]
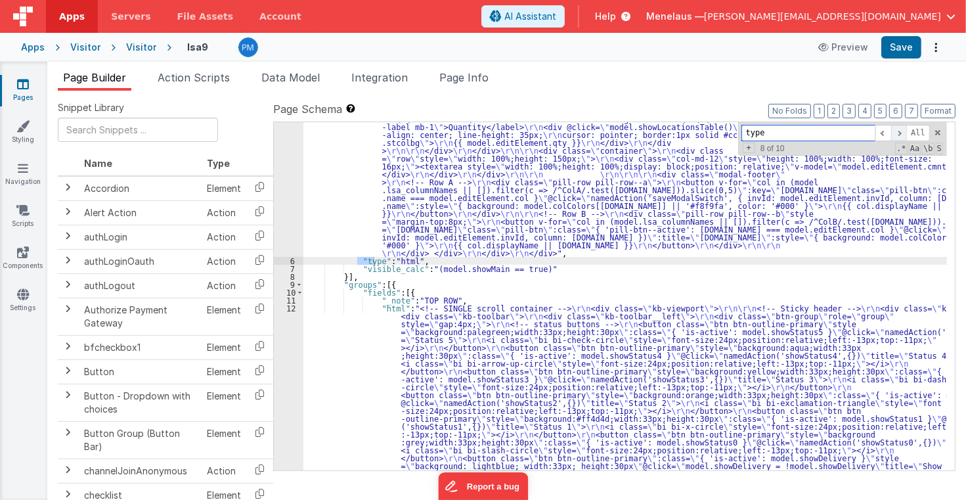
click at [901, 132] on span at bounding box center [899, 133] width 16 height 16
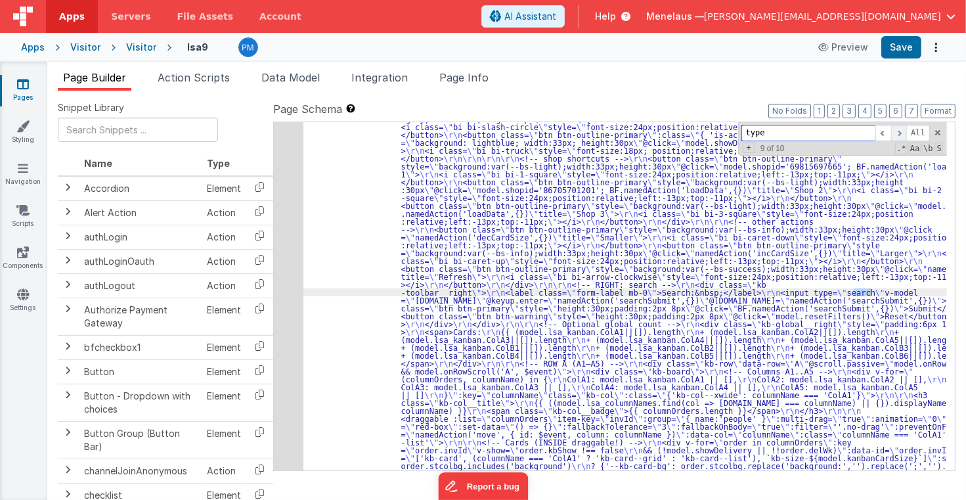
scroll to position [945, 0]
click at [901, 132] on span at bounding box center [899, 133] width 16 height 16
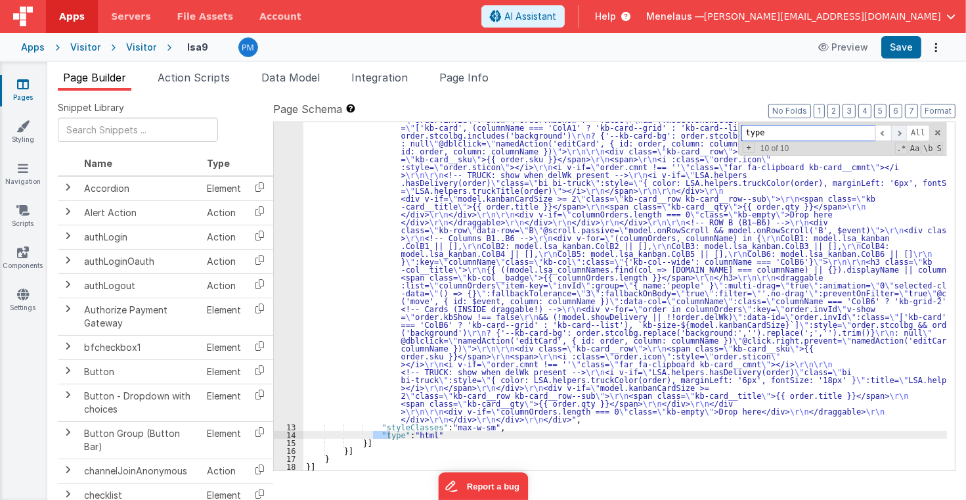
scroll to position [1275, 0]
click at [901, 132] on span at bounding box center [899, 133] width 16 height 16
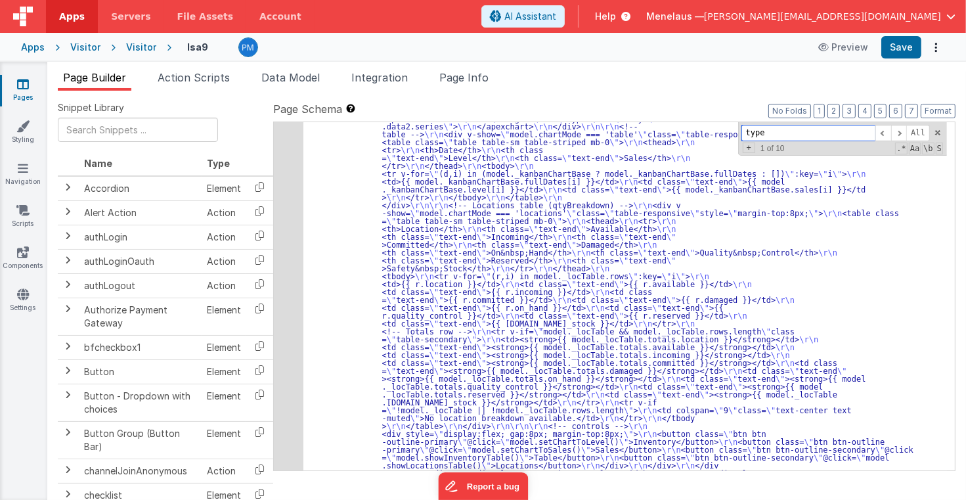
scroll to position [95, 0]
click at [904, 131] on span at bounding box center [899, 133] width 16 height 16
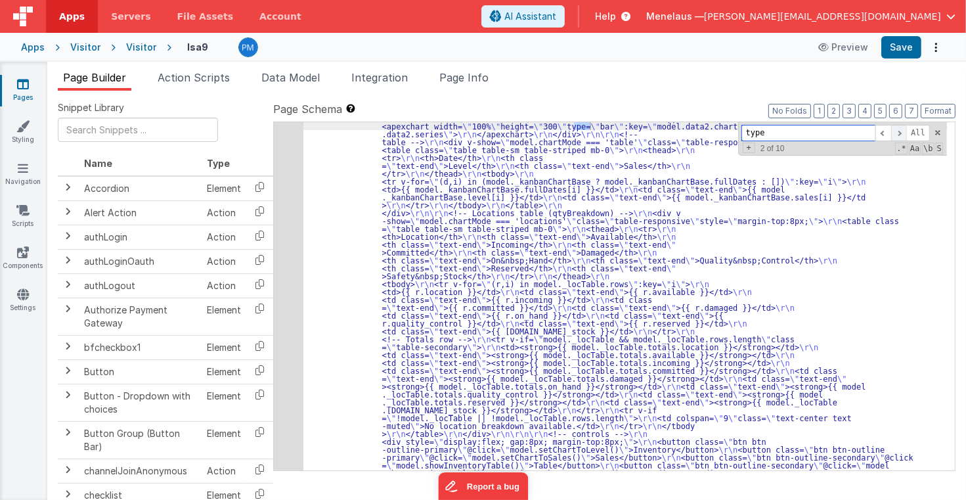
scroll to position [87, 0]
click at [904, 131] on span at bounding box center [899, 133] width 16 height 16
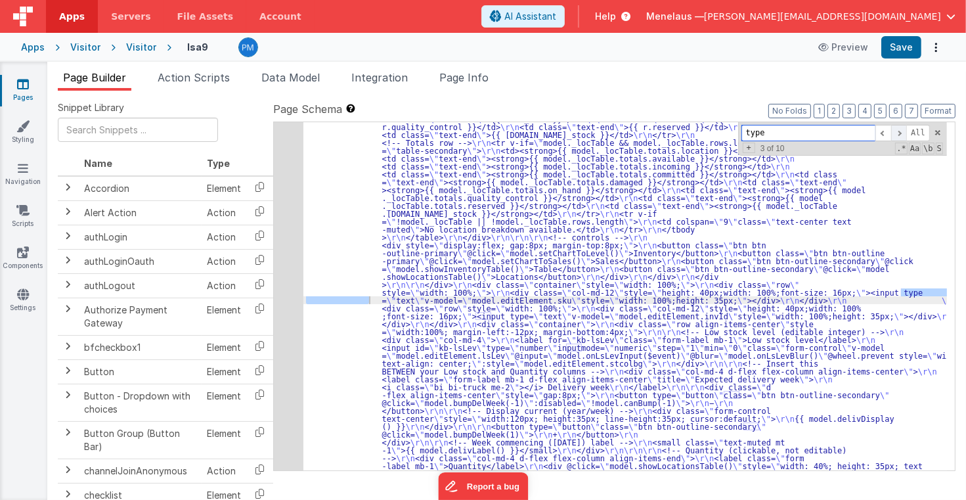
click at [904, 131] on span at bounding box center [899, 133] width 16 height 16
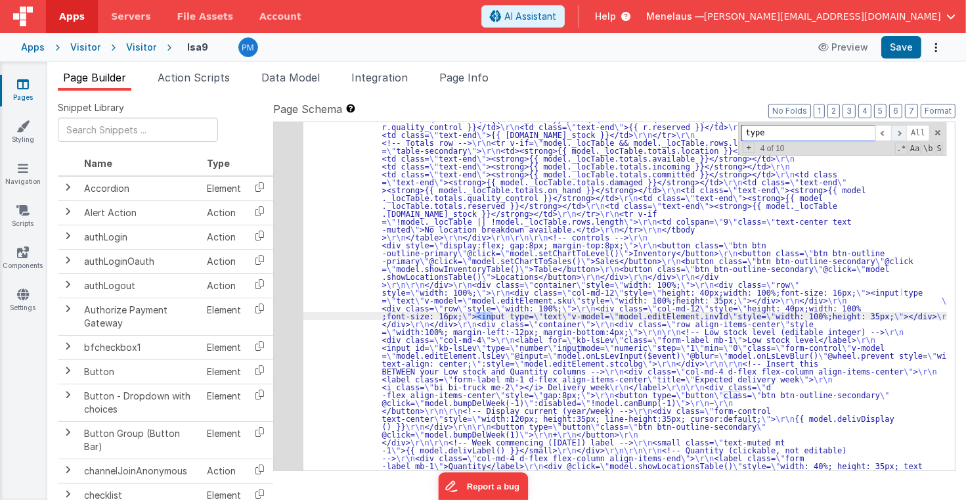
click at [904, 131] on span at bounding box center [899, 133] width 16 height 16
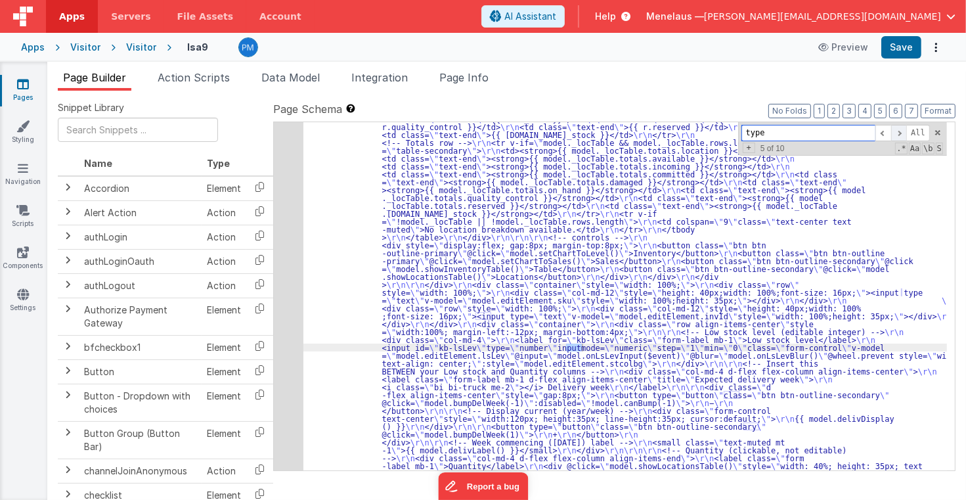
click at [904, 131] on span at bounding box center [899, 133] width 16 height 16
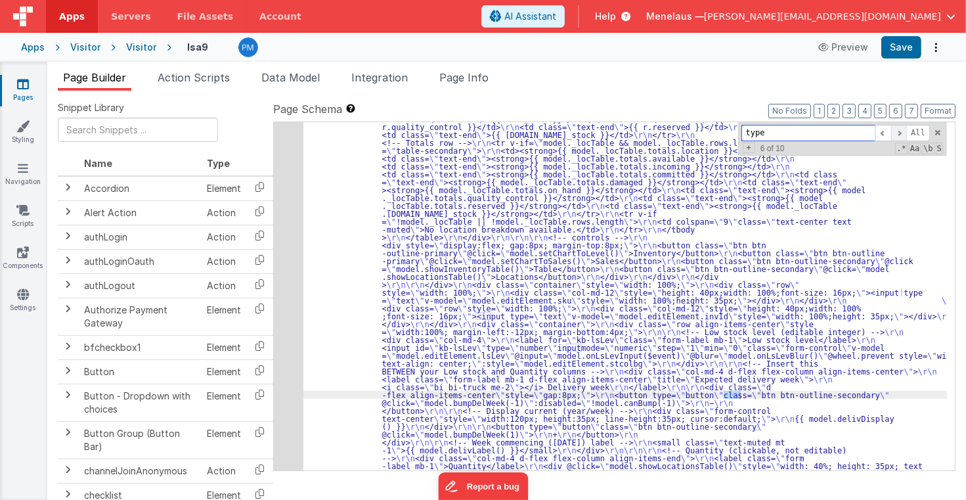
click at [904, 131] on span at bounding box center [899, 133] width 16 height 16
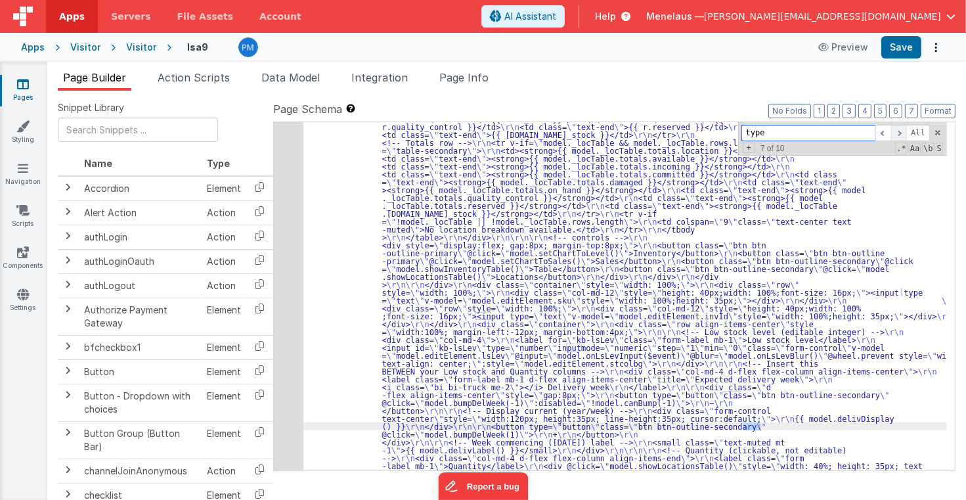
click at [904, 131] on span at bounding box center [899, 133] width 16 height 16
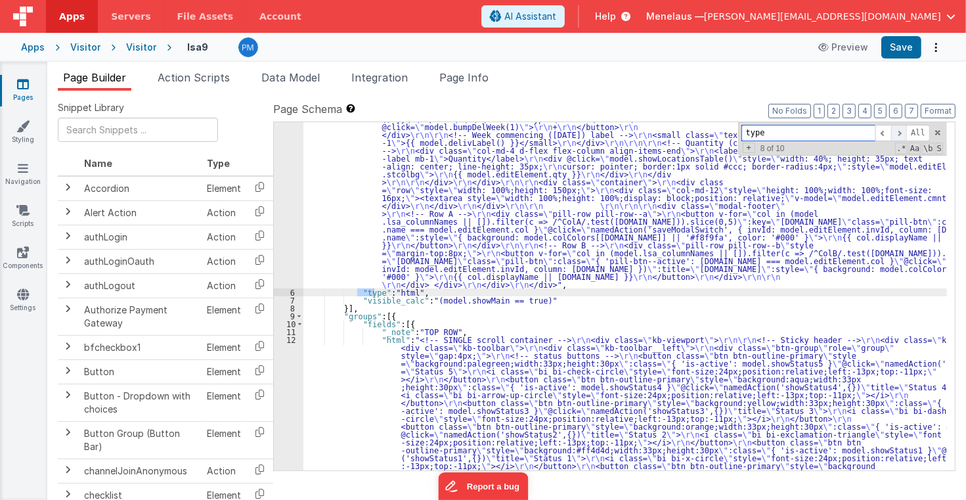
scroll to position [590, 0]
click at [899, 129] on span at bounding box center [899, 133] width 16 height 16
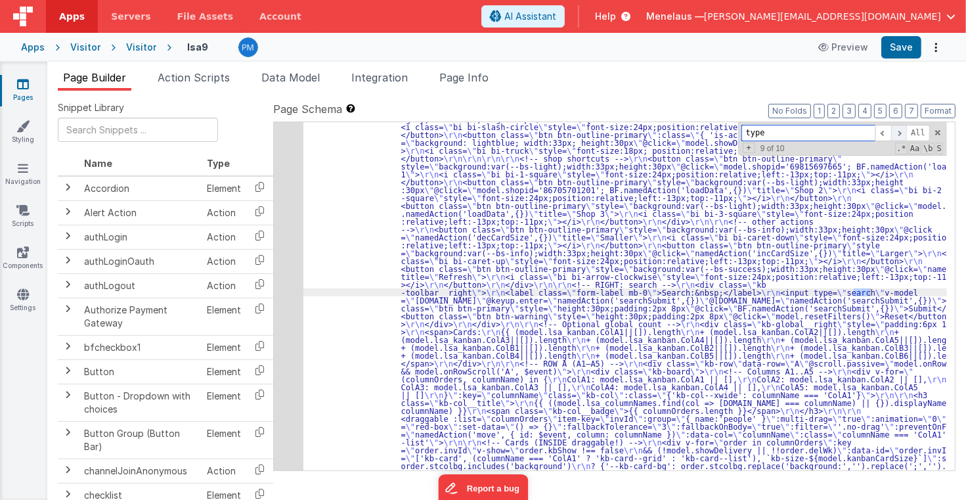
scroll to position [945, 0]
click at [899, 129] on span at bounding box center [899, 133] width 16 height 16
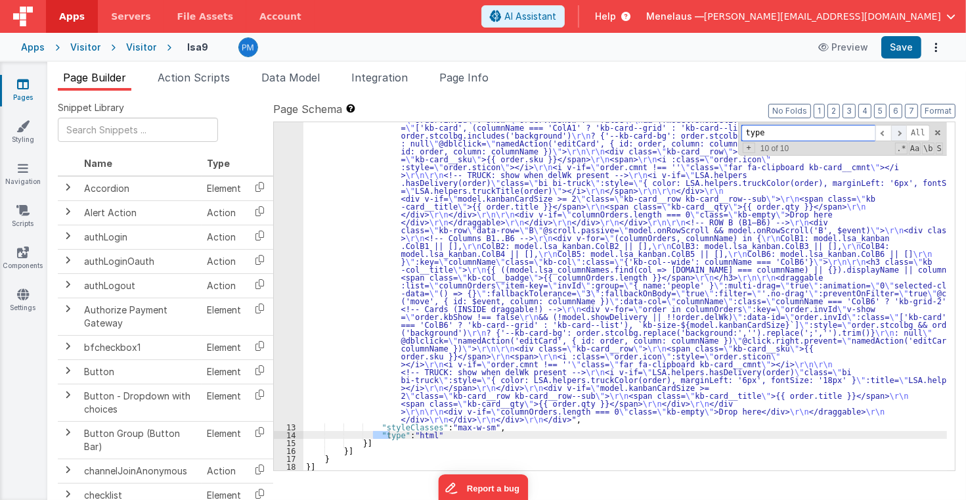
scroll to position [1275, 0]
click at [886, 130] on span at bounding box center [884, 133] width 16 height 16
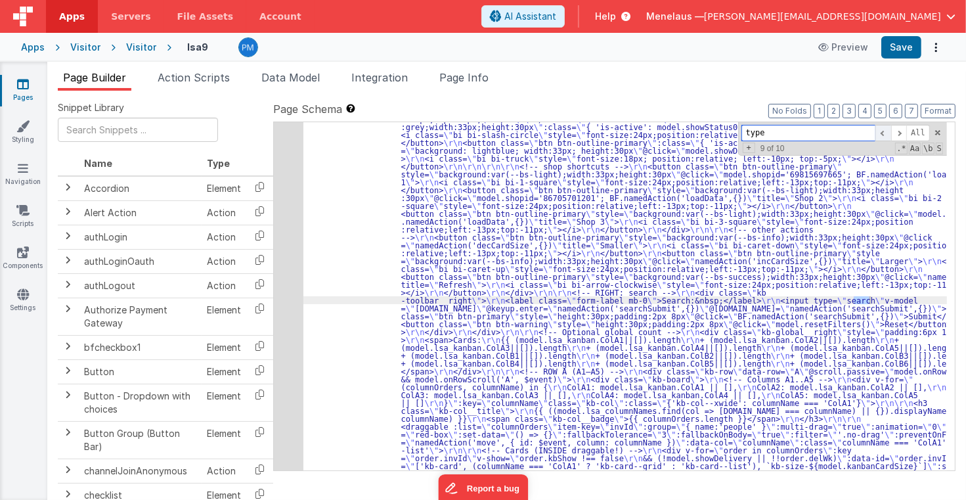
scroll to position [937, 0]
click at [886, 130] on span at bounding box center [884, 133] width 16 height 16
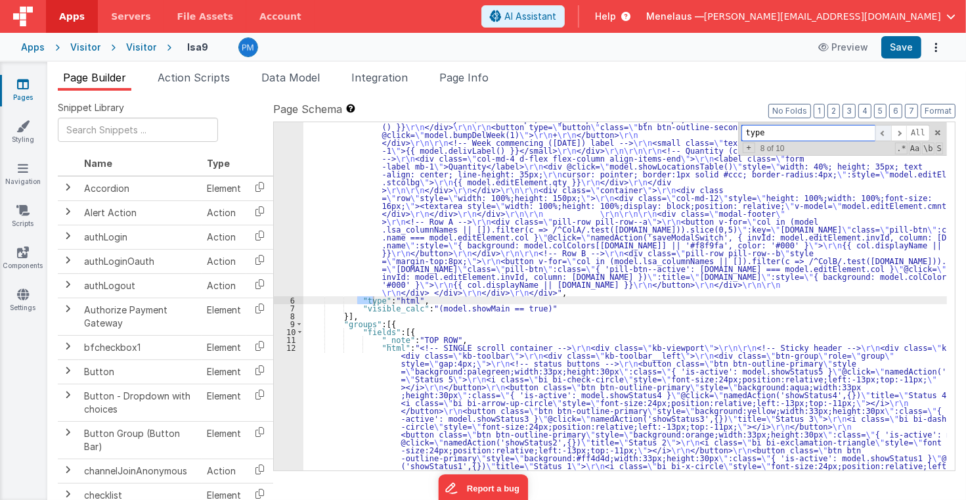
scroll to position [583, 0]
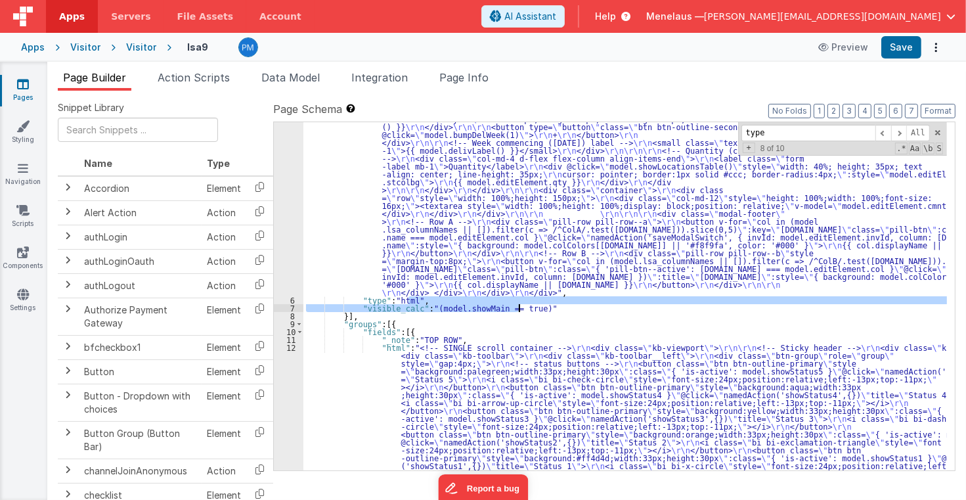
drag, startPoint x: 409, startPoint y: 300, endPoint x: 535, endPoint y: 305, distance: 126.9
click at [535, 305] on div ""html" : "<div class= \" modal modal-xlg \" role= \" dialog \" tabindex= \" -1 …" at bounding box center [625, 494] width 644 height 1846
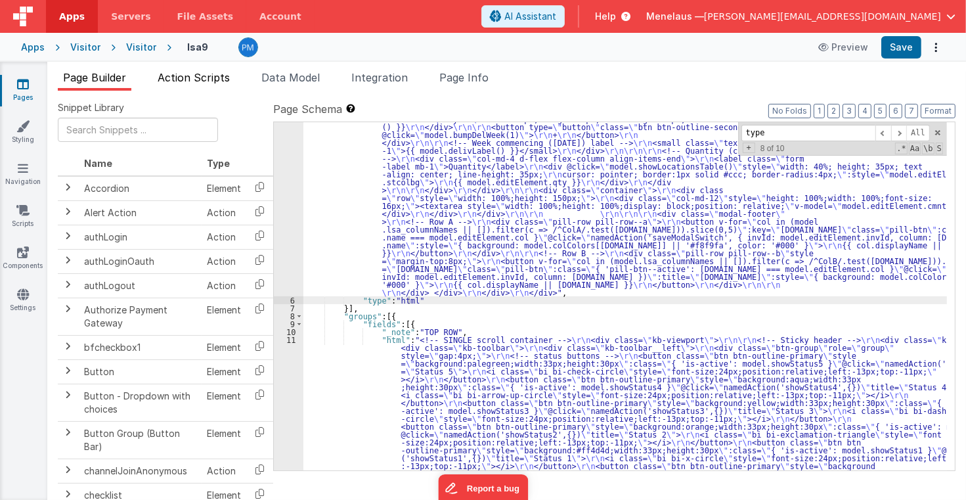
click at [211, 77] on span "Action Scripts" at bounding box center [194, 77] width 72 height 13
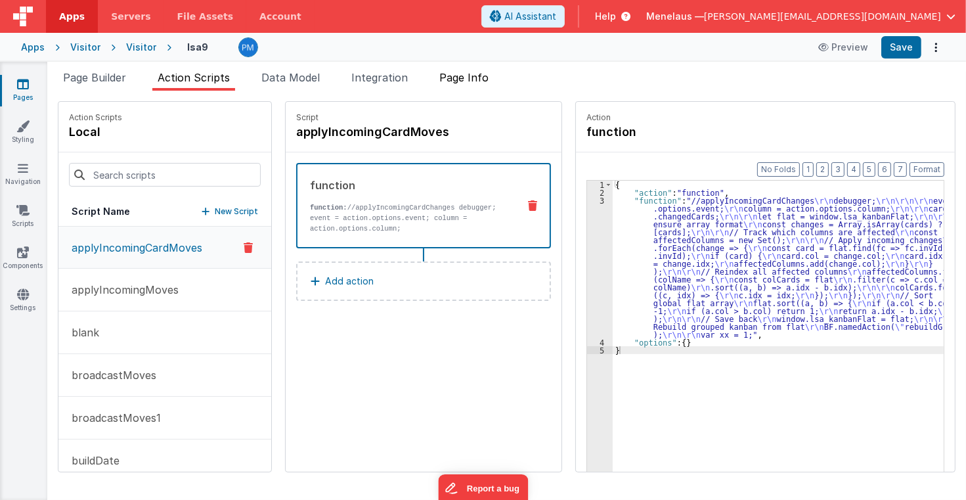
click at [472, 75] on span "Page Info" at bounding box center [463, 77] width 49 height 13
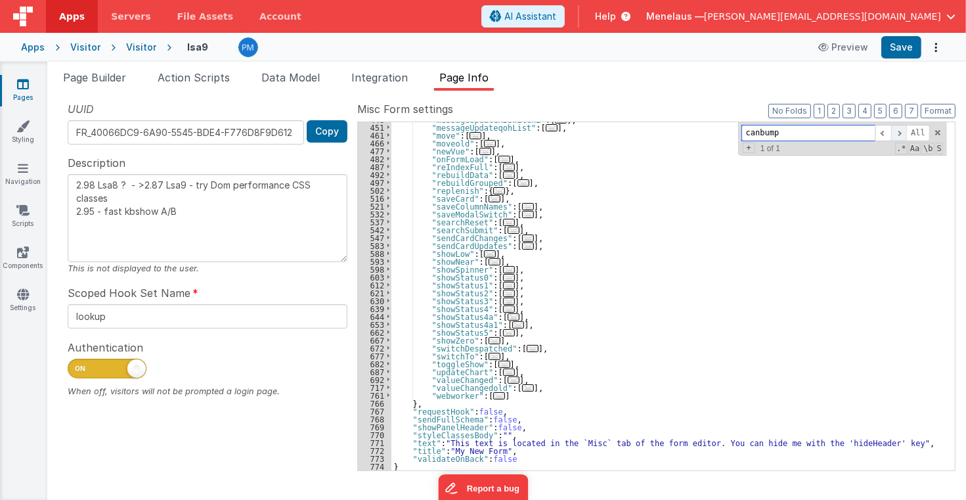
click at [901, 131] on span at bounding box center [899, 133] width 16 height 16
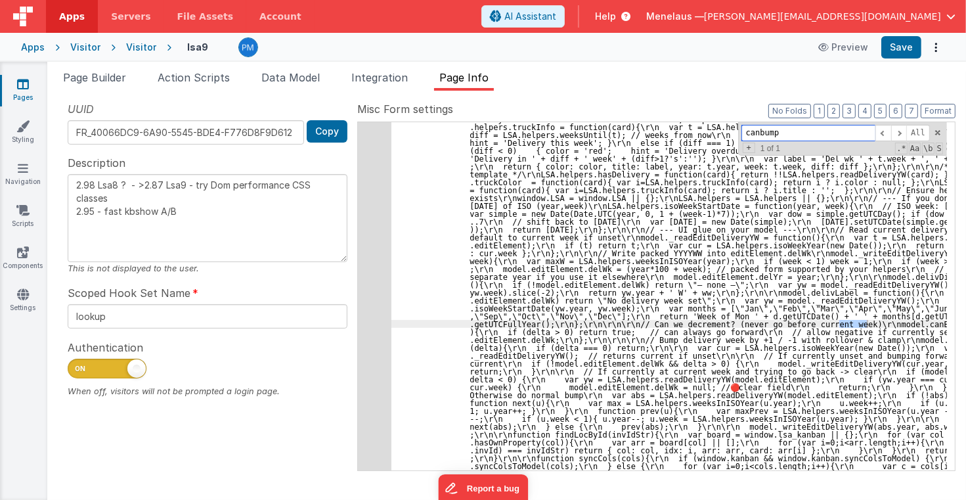
scroll to position [2553, 0]
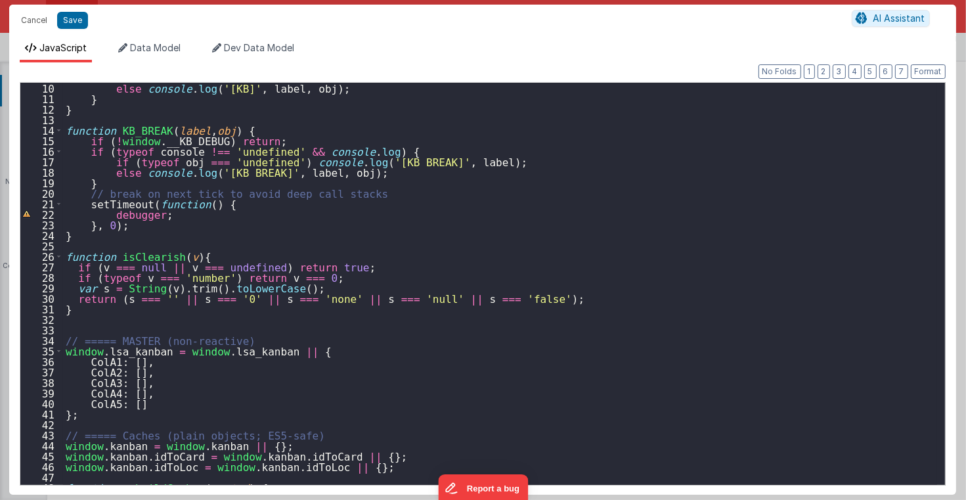
scroll to position [126, 0]
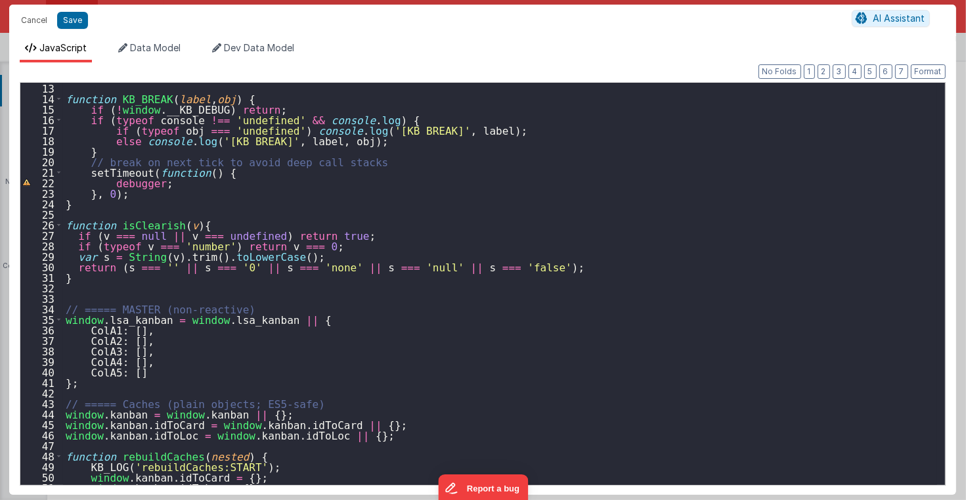
click at [93, 183] on div "function KB_BREAK ( label , obj ) { if ( ! window . __KB_DEBUG ) return ; if ( …" at bounding box center [500, 294] width 874 height 423
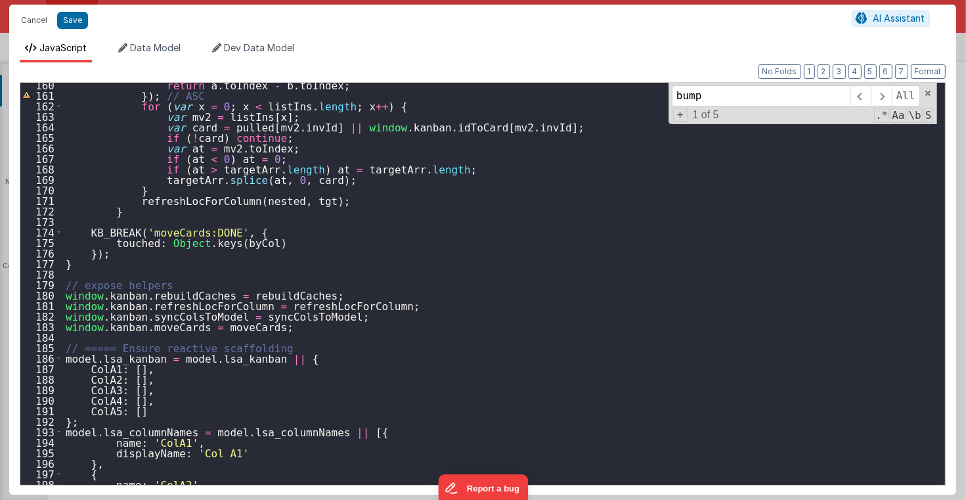
scroll to position [1674, 0]
type input "bump"
click at [74, 16] on button "Save" at bounding box center [72, 20] width 31 height 17
type textarea "2.98 Lsa8 ? - >2.87 Lsa9 - try Dom performance CSS classes 2.95 - fast kbshow A…"
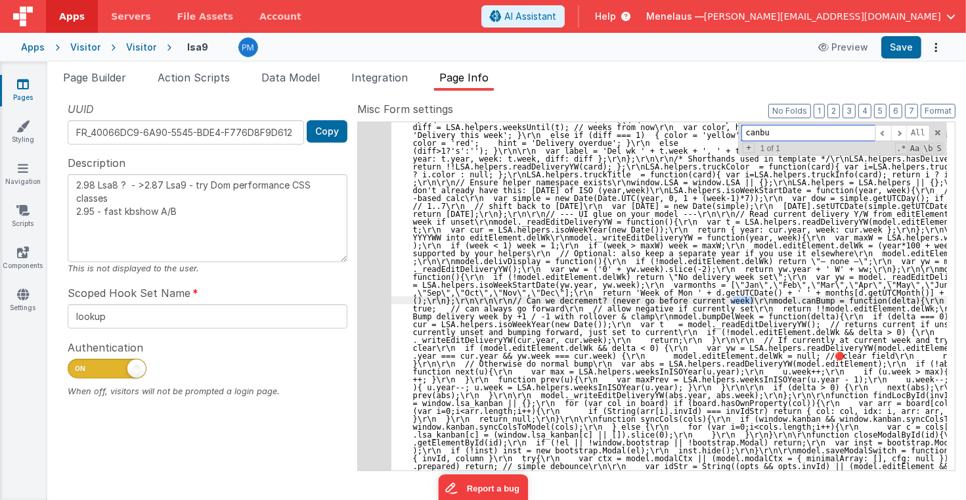
scroll to position [2356, 0]
type input "canbump"
click at [116, 83] on span "Page Builder" at bounding box center [94, 77] width 63 height 13
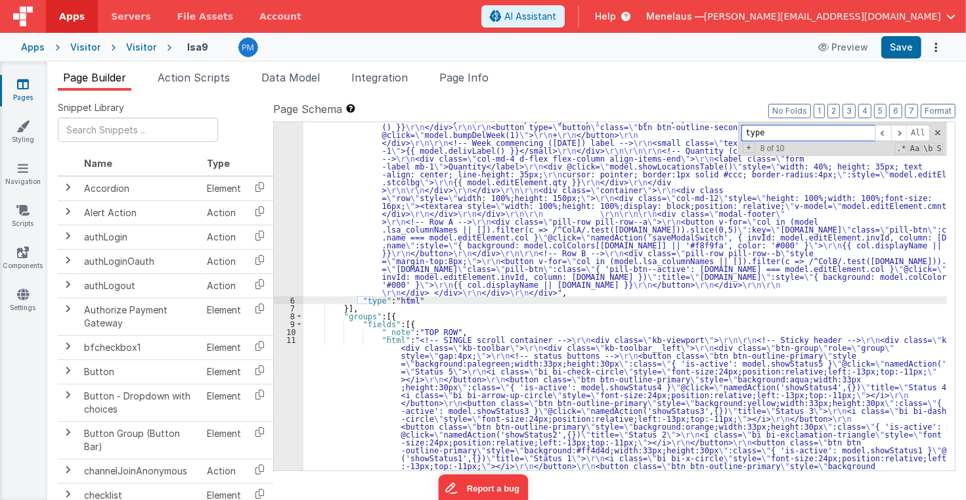
click at [757, 134] on input "type" at bounding box center [809, 133] width 134 height 16
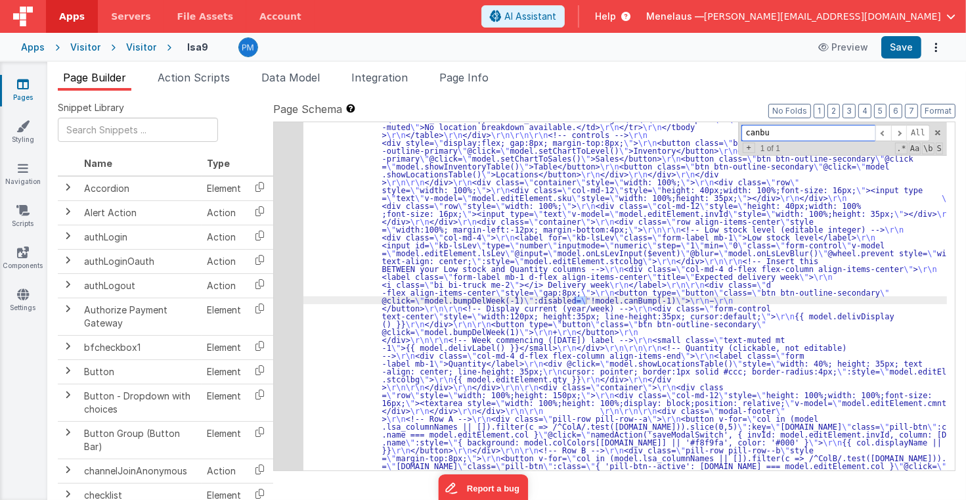
scroll to position [386, 0]
type input "canbump"
click at [289, 294] on div "5" at bounding box center [289, 130] width 30 height 725
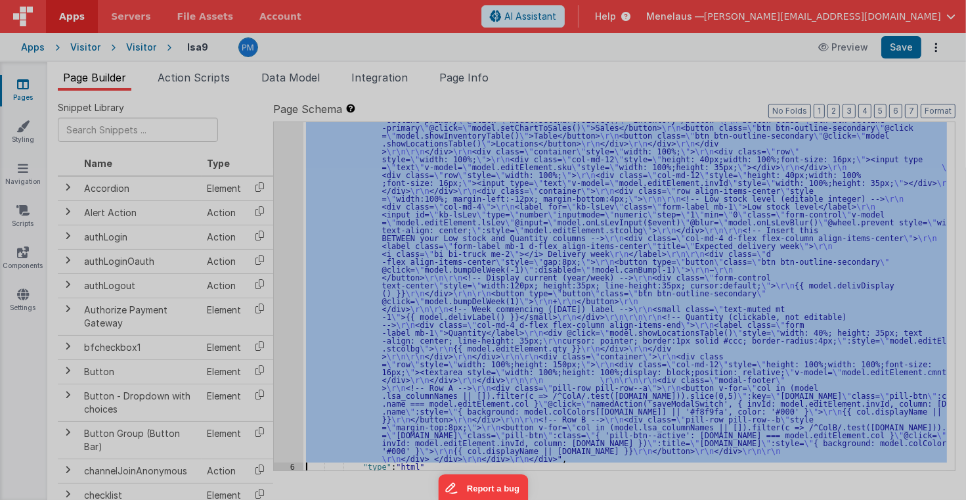
click at [290, 292] on div "< div class = "modal modal-xlg" role = "dialog" tabindex = "-1" id = "addDashMo…" at bounding box center [258, 301] width 401 height 456
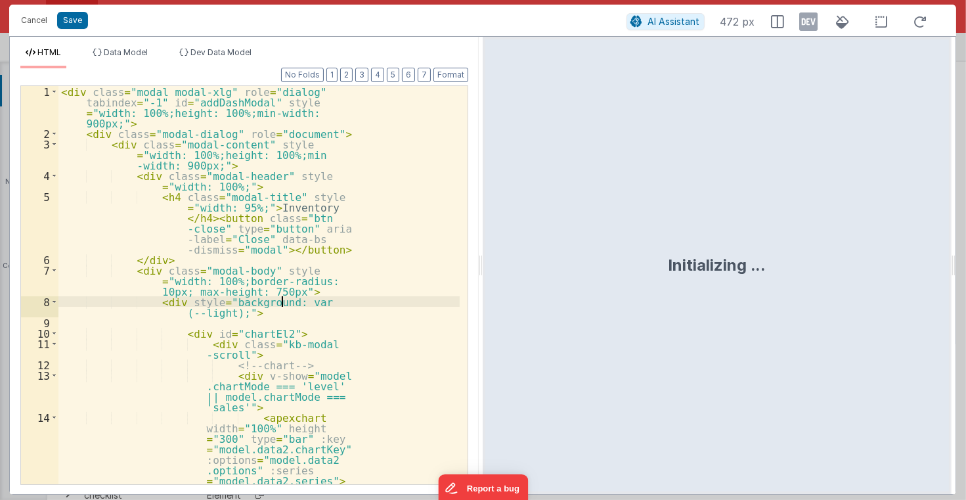
scroll to position [416, 0]
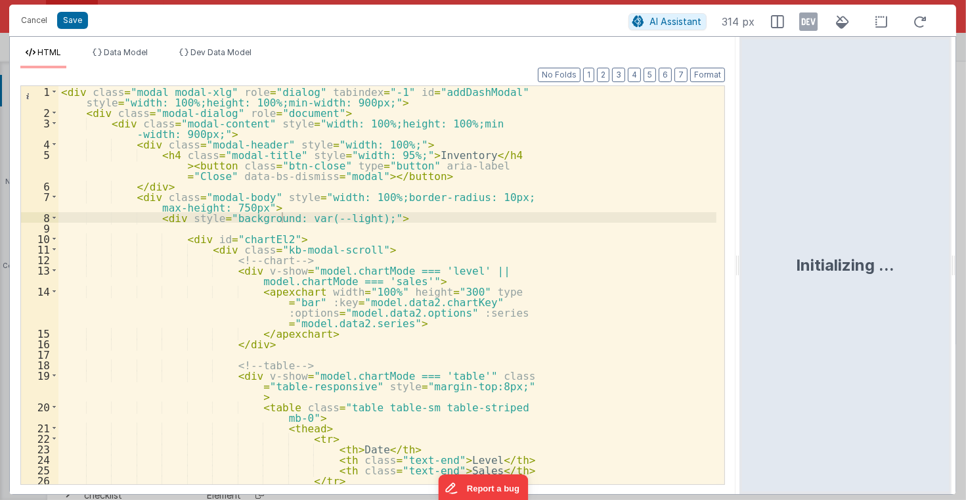
drag, startPoint x: 479, startPoint y: 273, endPoint x: 742, endPoint y: 274, distance: 262.7
click at [742, 274] on html "Cancel Save AI Assistant 314 px HTML Data Model Dev Data Model Format 7 6 5 4 3…" at bounding box center [483, 250] width 966 height 500
click at [607, 269] on div "< div class = "modal modal-xlg" role = "dialog" tabindex = "-1" id = "addDashMo…" at bounding box center [387, 301] width 658 height 430
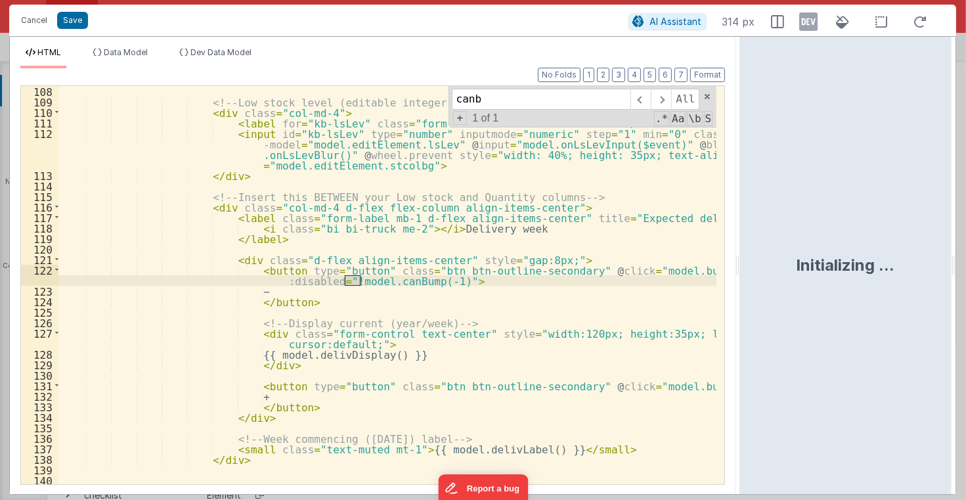
scroll to position [1251, 0]
type input "canbump"
click at [28, 20] on button "Cancel" at bounding box center [33, 20] width 39 height 18
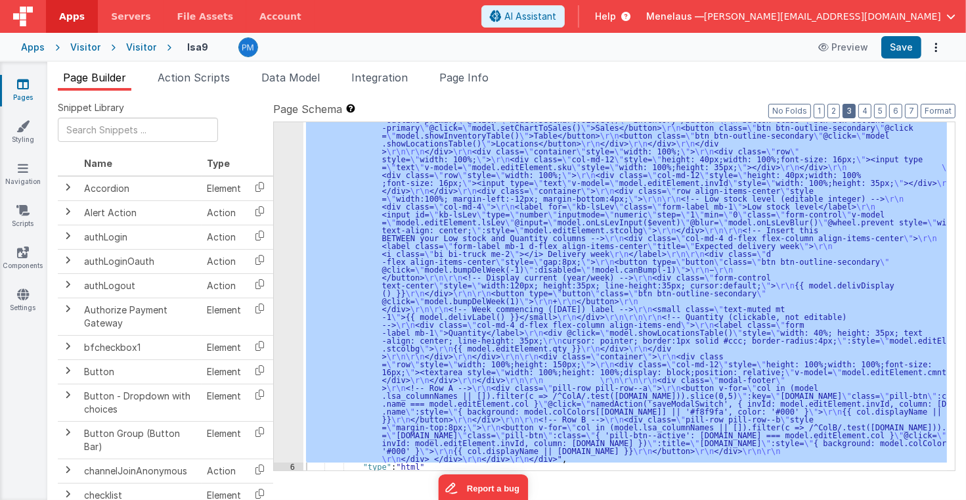
click at [854, 109] on button "3" at bounding box center [849, 111] width 13 height 14
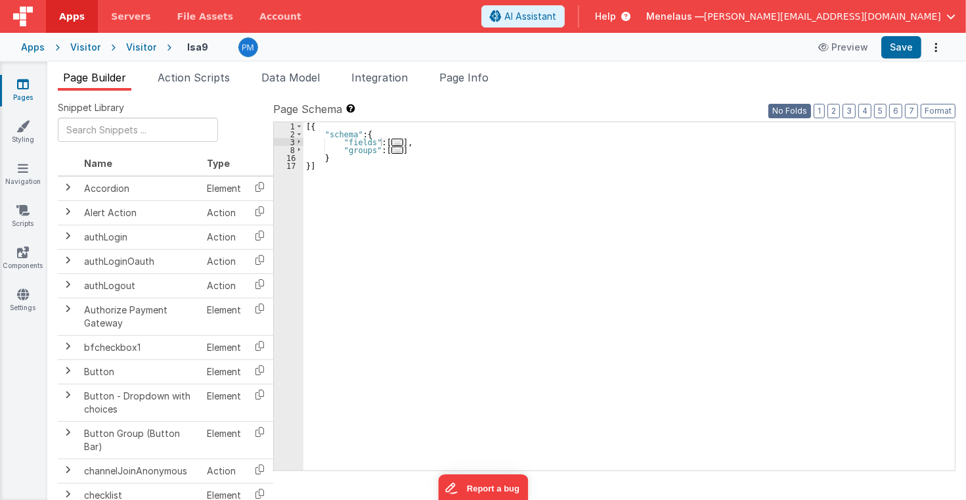
click at [799, 109] on button "No Folds" at bounding box center [789, 111] width 43 height 14
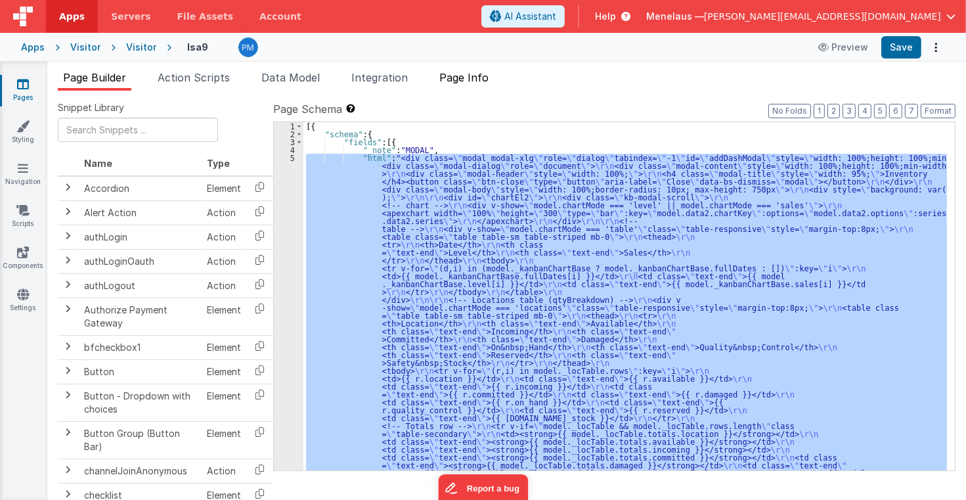
click at [472, 79] on span "Page Info" at bounding box center [463, 77] width 49 height 13
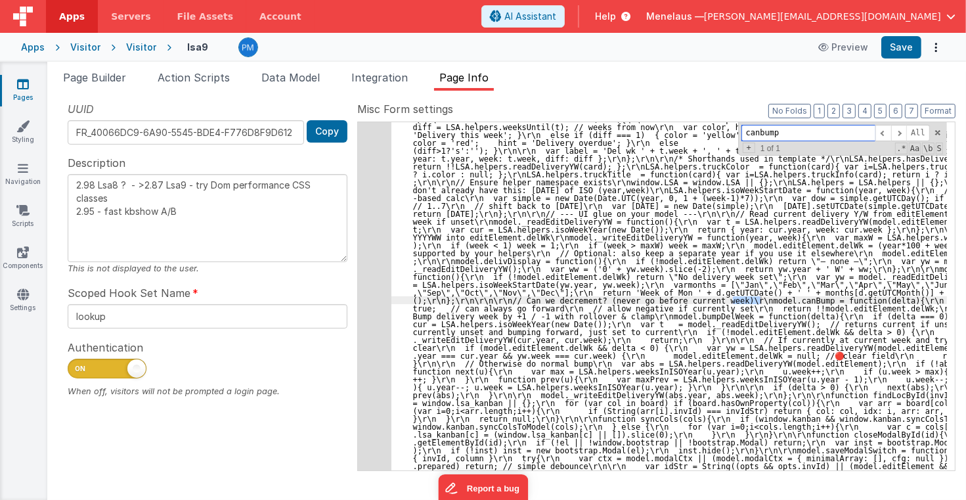
drag, startPoint x: 788, startPoint y: 132, endPoint x: 725, endPoint y: 132, distance: 62.4
click at [725, 132] on div ""function" : "// kanbanSetup (ES5/BF-safe with one debug switch for ALL functio…" at bounding box center [669, 296] width 556 height 348
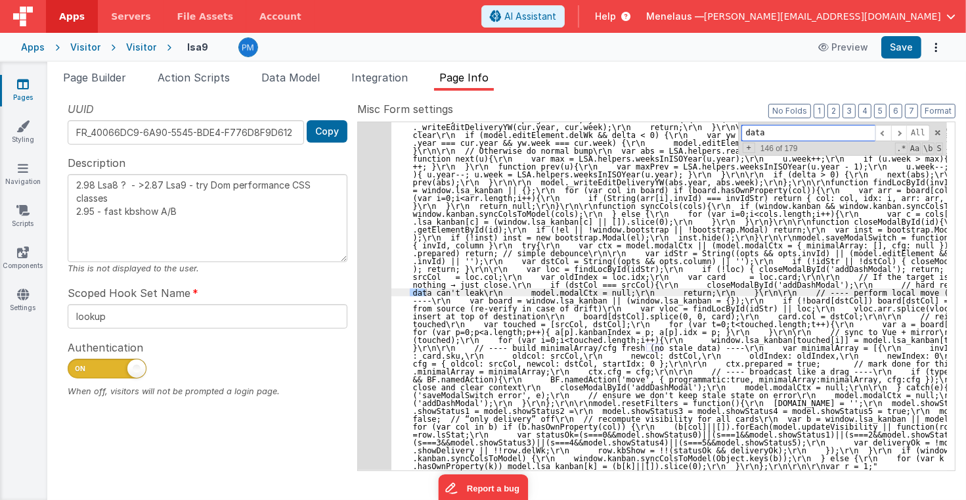
scroll to position [2569, 0]
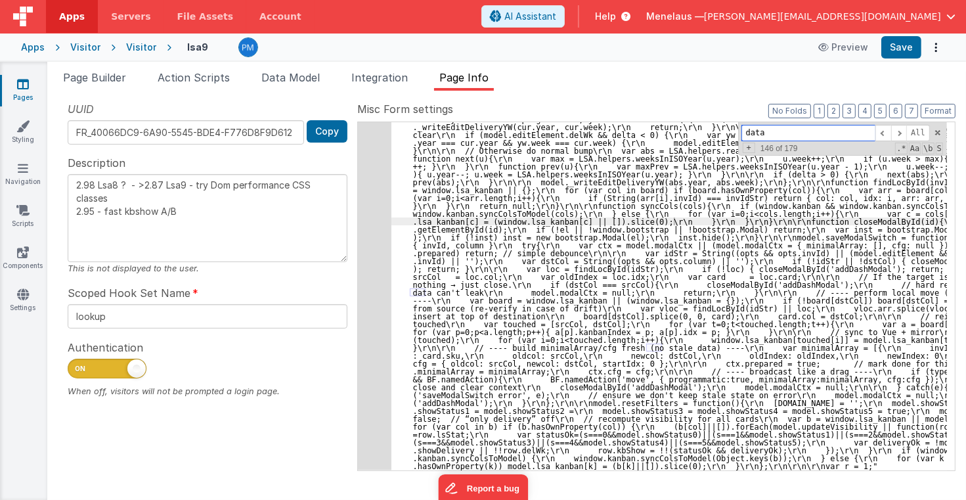
click at [772, 131] on input "data" at bounding box center [809, 133] width 134 height 16
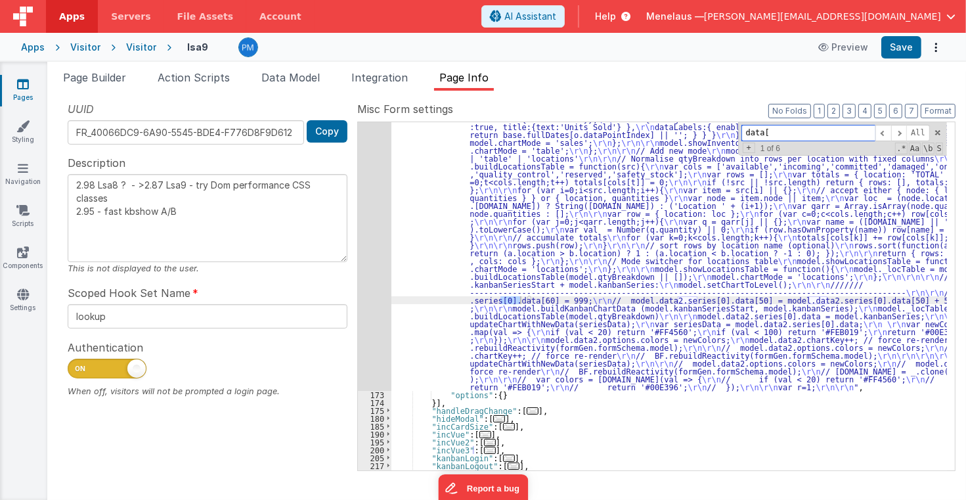
scroll to position [425, 0]
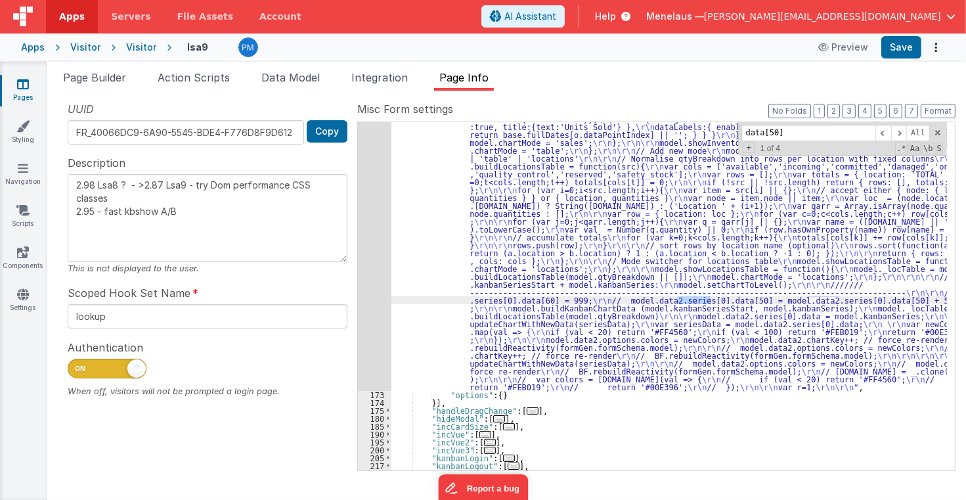
click at [556, 336] on div ""function" : "// GetSeries \r\n debugger; \r\n\r\n function updateChartWithNewD…" at bounding box center [669, 328] width 556 height 837
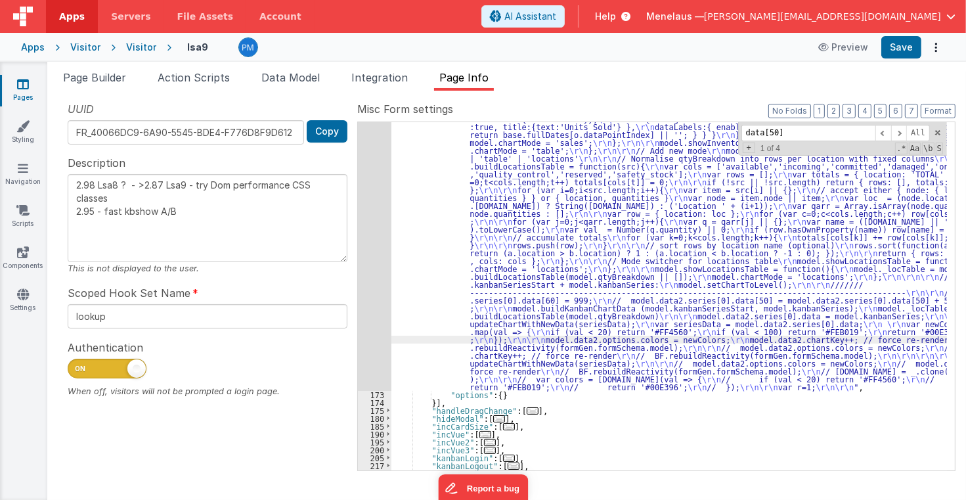
click at [372, 336] on div "172" at bounding box center [374, 150] width 33 height 481
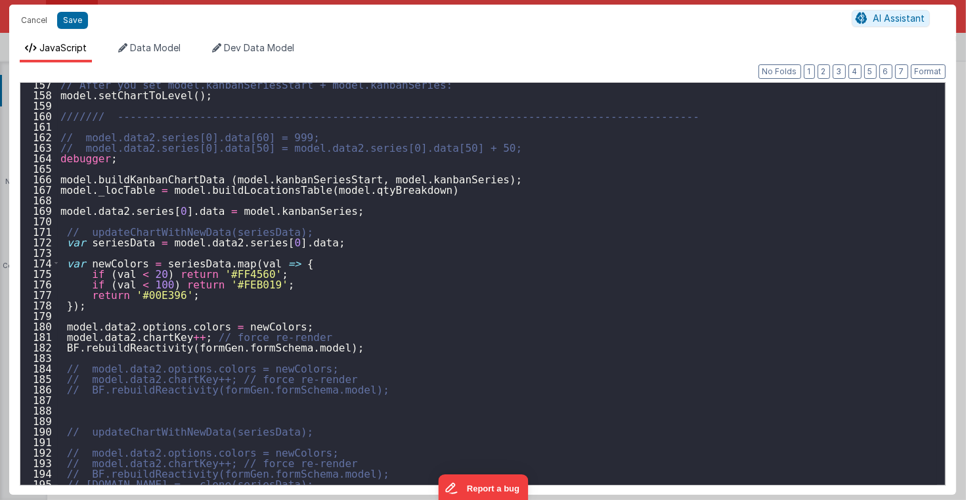
scroll to position [1643, 0]
drag, startPoint x: 39, startPoint y: 22, endPoint x: 535, endPoint y: 245, distance: 543.6
click at [39, 22] on button "Cancel" at bounding box center [33, 20] width 39 height 18
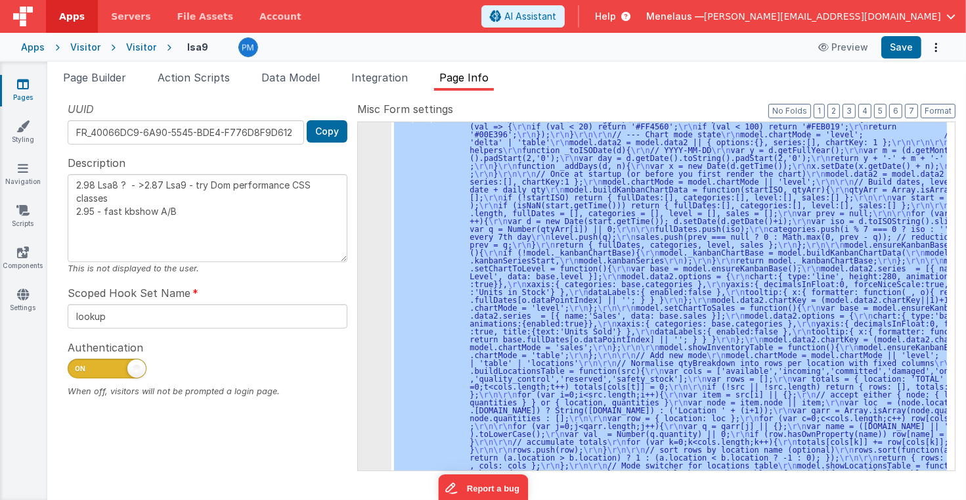
scroll to position [315, 0]
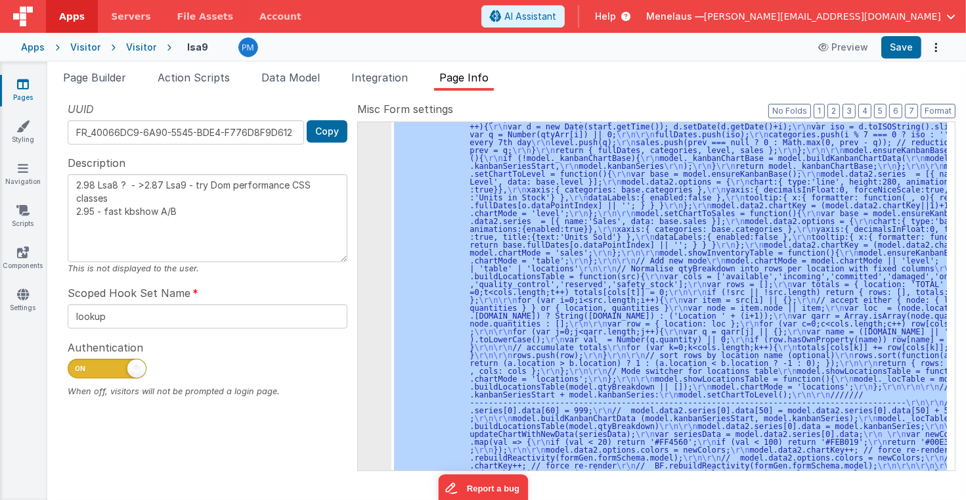
click at [688, 487] on div "Snippet Library Name Type Accordion Element Alert Action Action authLogin Actio…" at bounding box center [506, 295] width 919 height 409
click at [719, 330] on div ""function" : "// GetSeries \r\n debugger; \r\n\r\n function updateChartWithNewD…" at bounding box center [669, 296] width 556 height 348
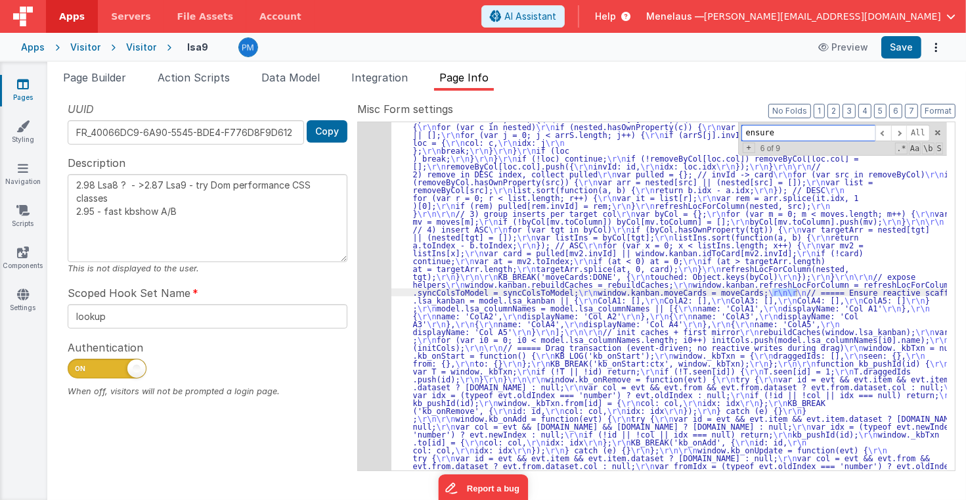
scroll to position [1095, 0]
click at [783, 133] on input "ensurebas" at bounding box center [809, 133] width 134 height 16
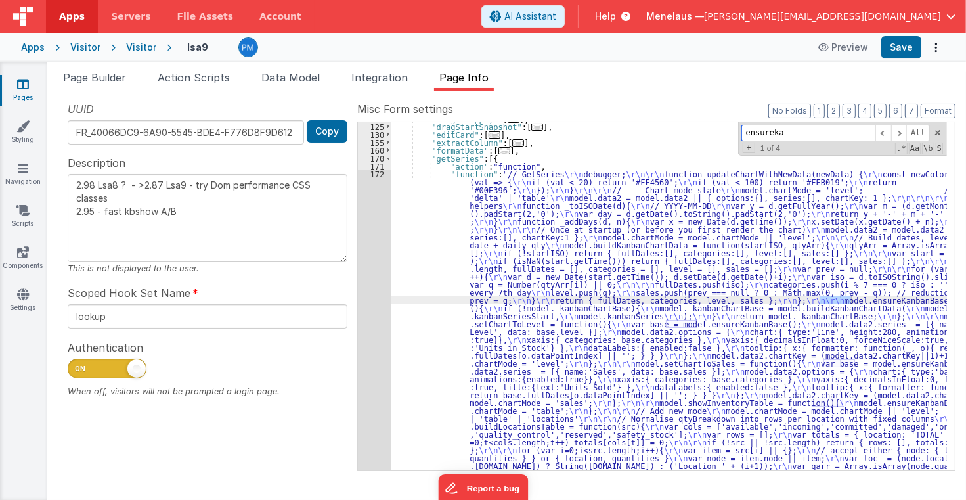
scroll to position [165, 0]
type input "ensurekan"
drag, startPoint x: 883, startPoint y: 298, endPoint x: 795, endPoint y: 300, distance: 87.4
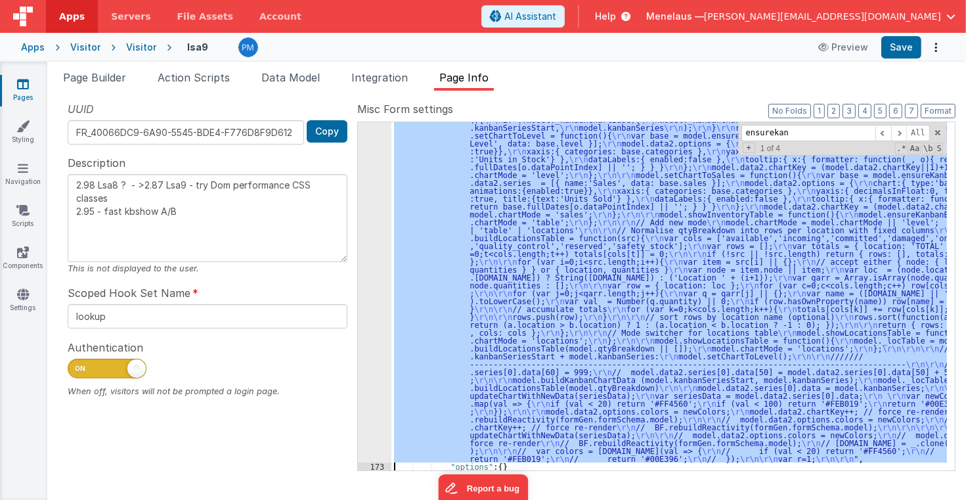
scroll to position [353, 0]
click at [391, 327] on div ""function" : "// GetSeries \r\n debugger; \r\n\r\n function updateChartWithNewD…" at bounding box center [669, 296] width 556 height 348
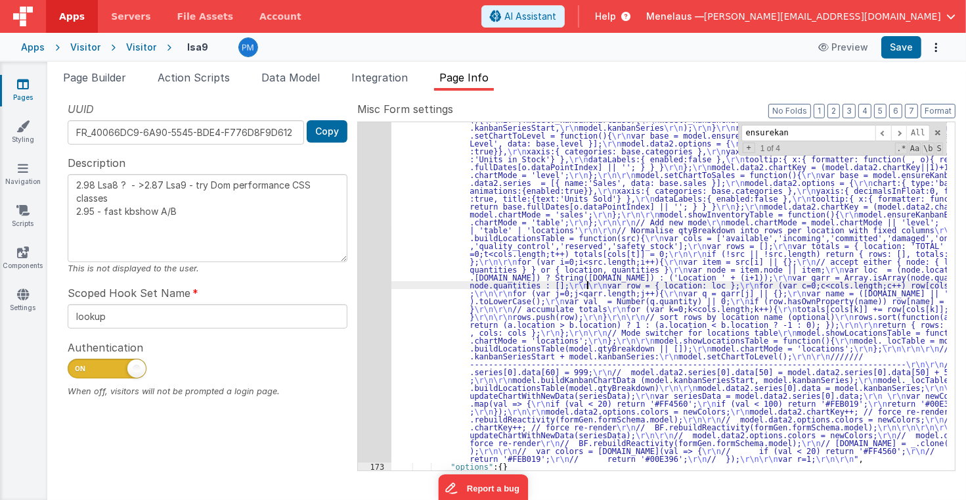
click at [588, 285] on div ""function" : "// GetSeries \r\n debugger; \r\n\r\n function updateChartWithNewD…" at bounding box center [669, 400] width 556 height 837
click at [363, 284] on div "172" at bounding box center [374, 222] width 33 height 481
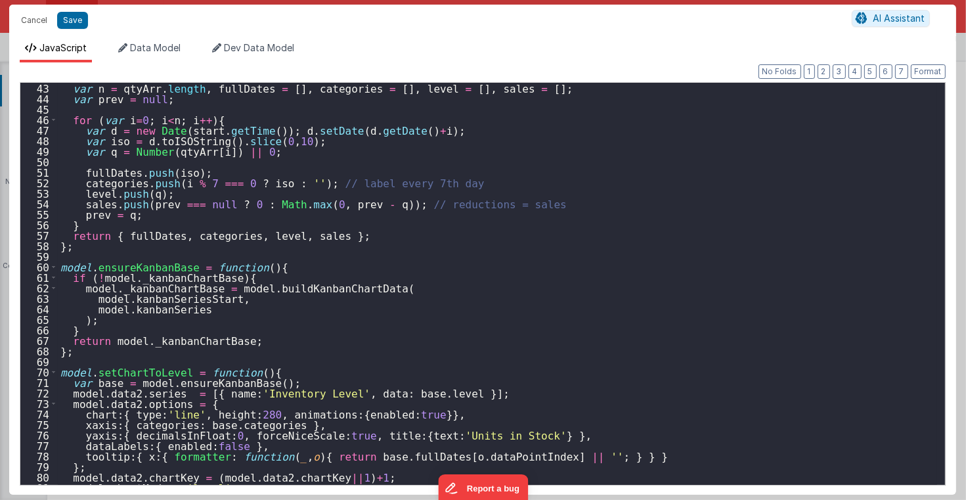
scroll to position [441, 0]
click at [683, 294] on div "var n = qtyArr . length , fullDates = [ ] , categories = [ ] , level = [ ] , sa…" at bounding box center [497, 294] width 879 height 423
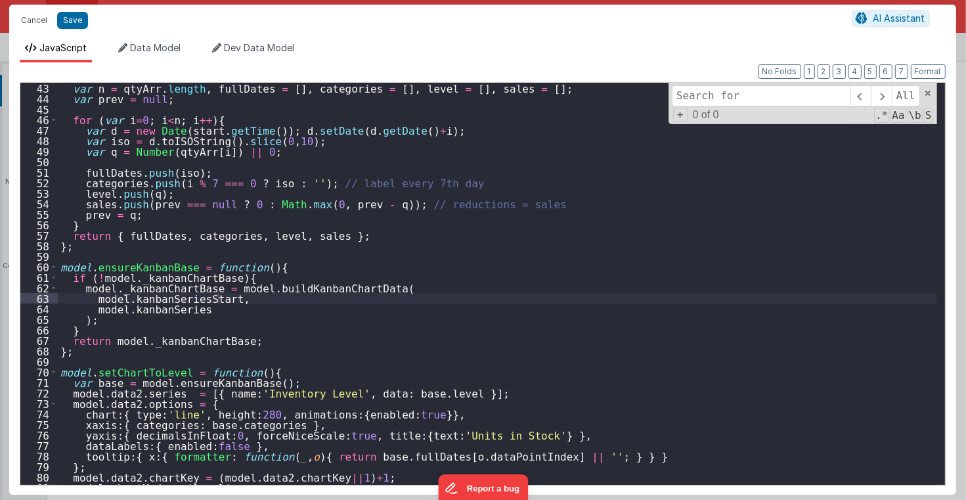
click at [744, 99] on input at bounding box center [761, 95] width 179 height 21
type input "model.ensureKanbanBase"
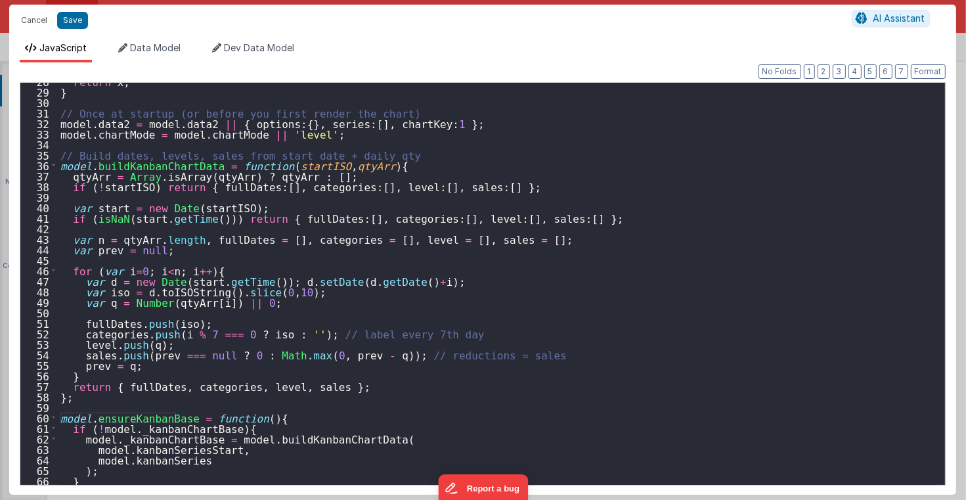
scroll to position [290, 0]
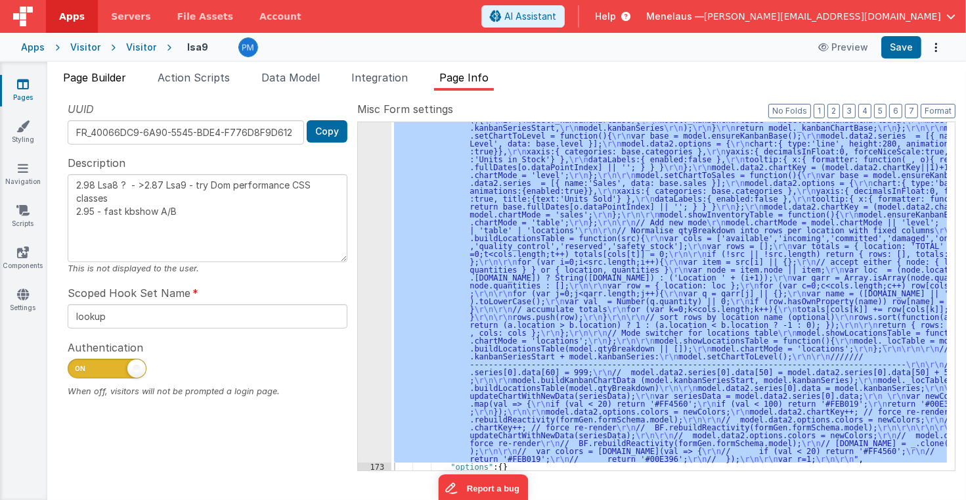
click at [109, 73] on span "Page Builder" at bounding box center [94, 77] width 63 height 13
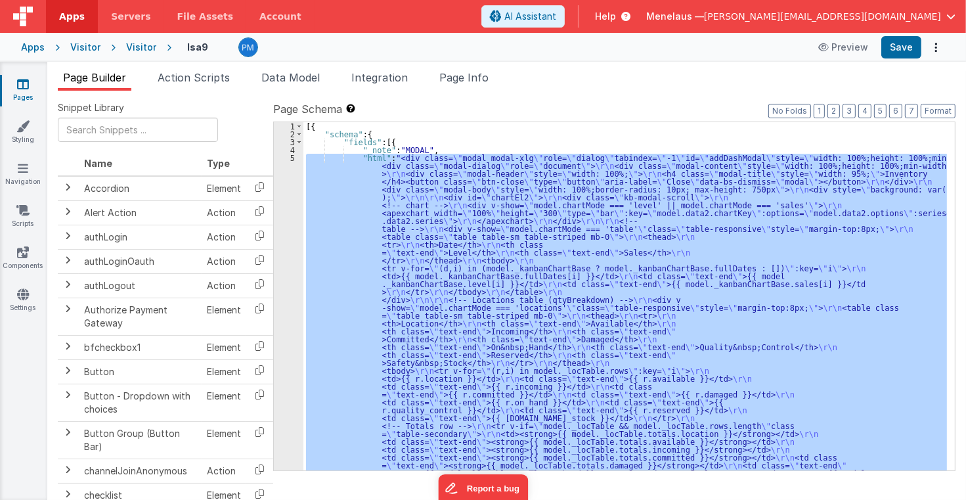
click at [497, 244] on div "[{ "schema" : { "fields" : [{ "_note" : "MODAL" , "html" : "<div class= \" moda…" at bounding box center [625, 296] width 644 height 348
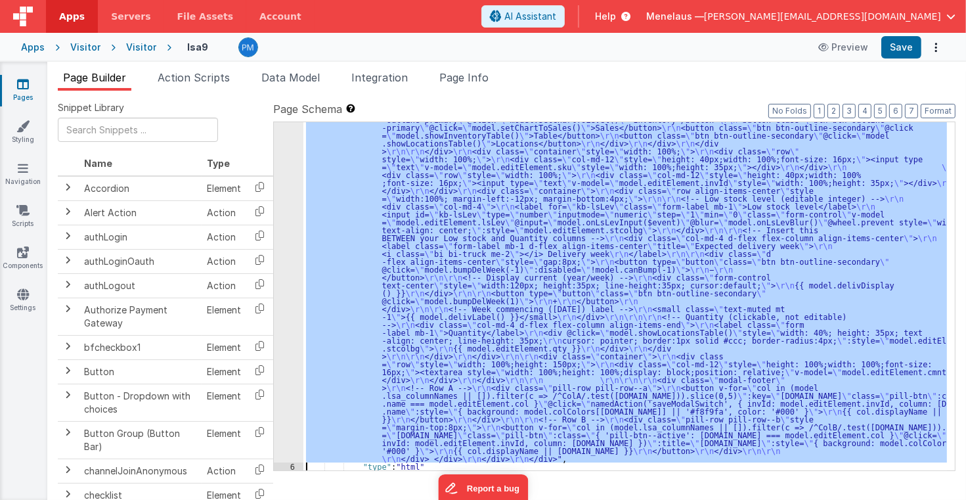
click at [290, 324] on div "5 6 7 8 9 10 11 12 13 14 15 16 17" at bounding box center [289, 277] width 30 height 1081
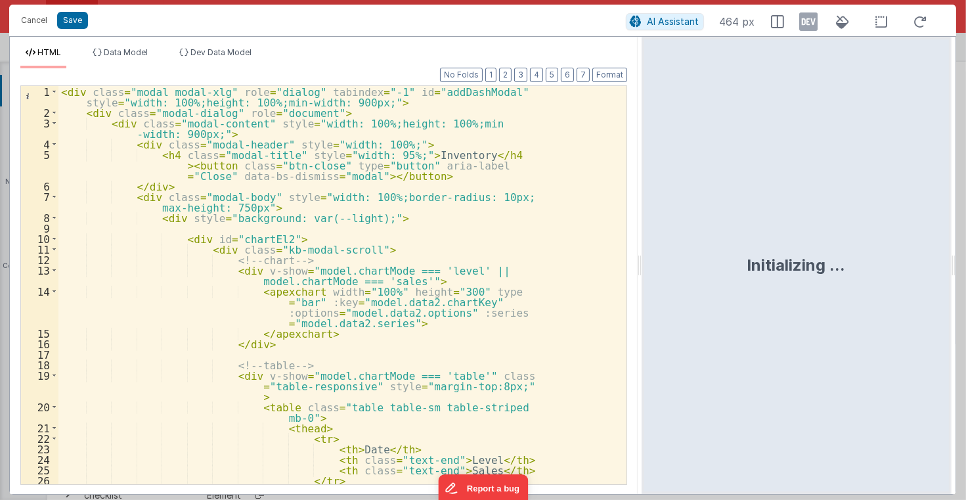
drag, startPoint x: 481, startPoint y: 270, endPoint x: 642, endPoint y: 286, distance: 161.8
click at [642, 286] on html "Cancel Save AI Assistant 464 px HTML Data Model Dev Data Model Format 7 6 5 4 3…" at bounding box center [483, 250] width 966 height 500
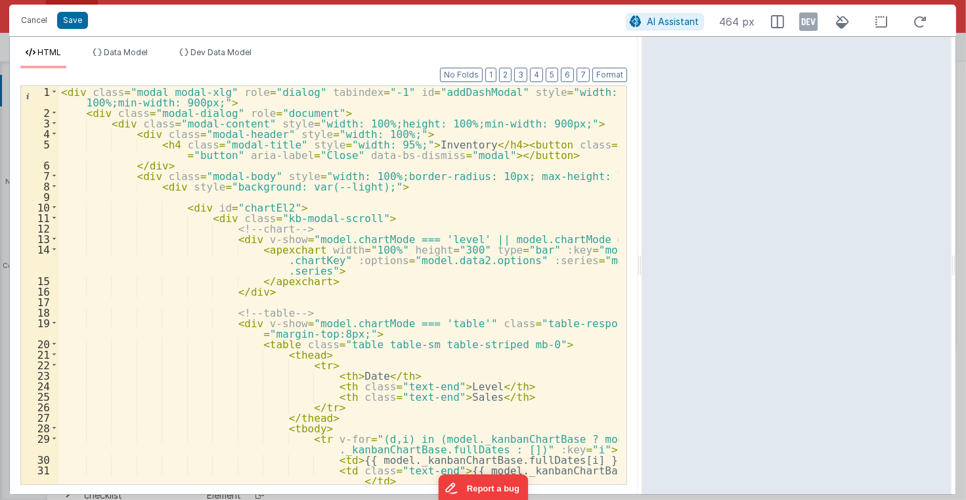
click at [238, 208] on div "< div class = "modal modal-xlg" role = "dialog" tabindex = "-1" id = "addDashMo…" at bounding box center [338, 306] width 560 height 441
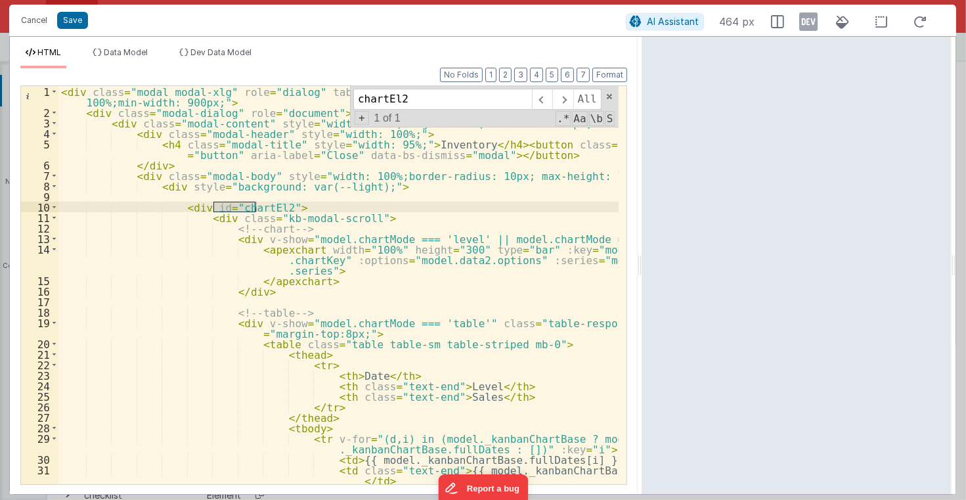
click at [329, 217] on div "< div class = "modal modal-xlg" role = "dialog" tabindex = "-1" id = "addDashMo…" at bounding box center [338, 306] width 560 height 441
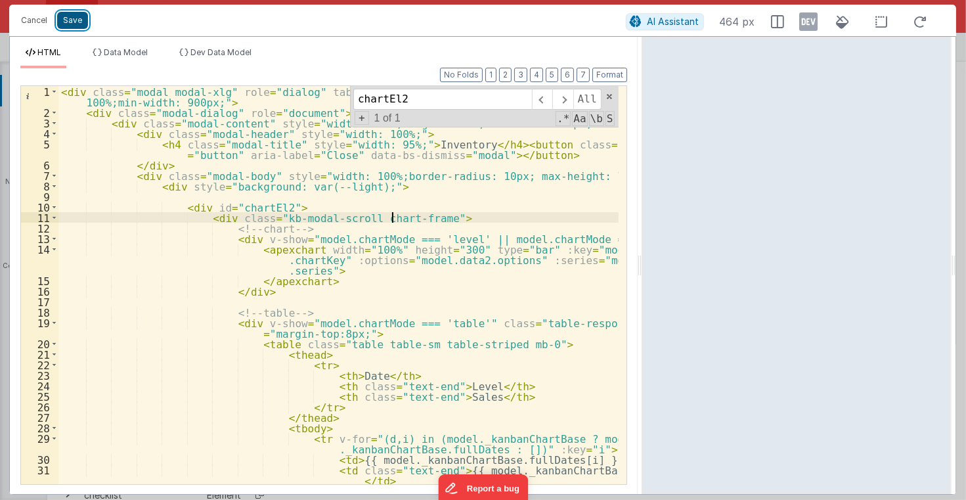
click at [68, 18] on button "Save" at bounding box center [72, 20] width 31 height 17
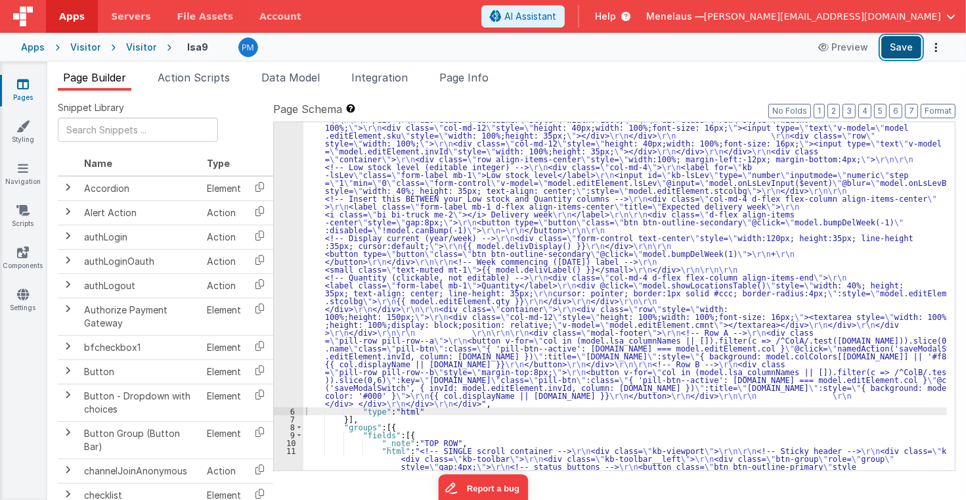
click at [902, 44] on button "Save" at bounding box center [901, 47] width 40 height 22
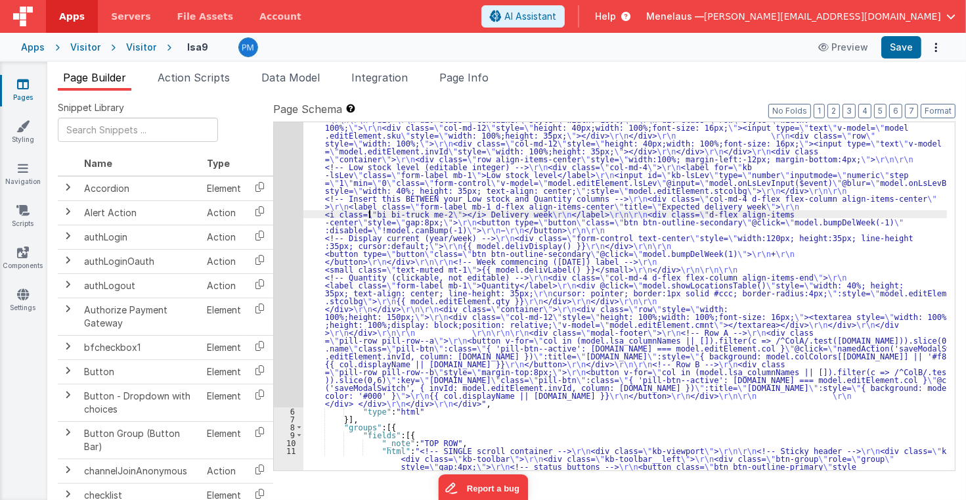
click at [290, 221] on div "5" at bounding box center [289, 72] width 30 height 670
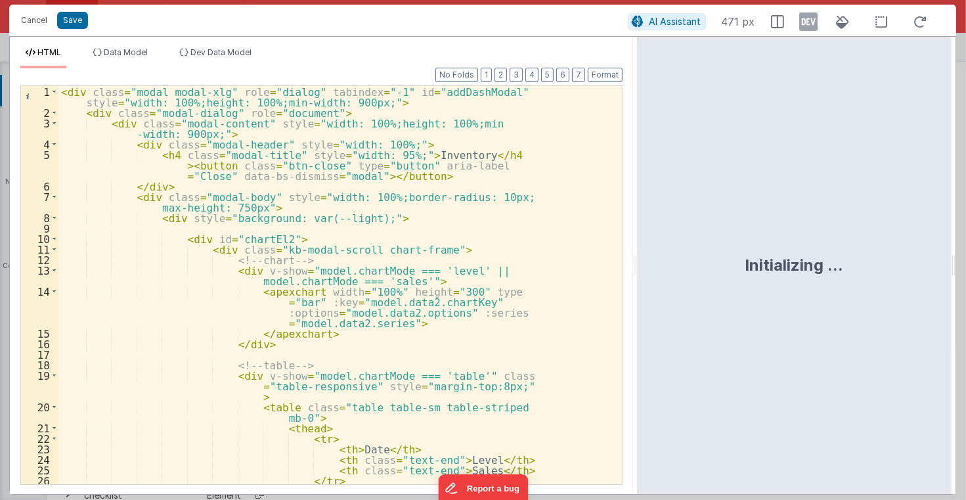
drag, startPoint x: 479, startPoint y: 265, endPoint x: 638, endPoint y: 278, distance: 158.9
click at [638, 278] on html "Cancel Save AI Assistant 471 px HTML Data Model Dev Data Model Format 7 6 5 4 3…" at bounding box center [483, 250] width 966 height 500
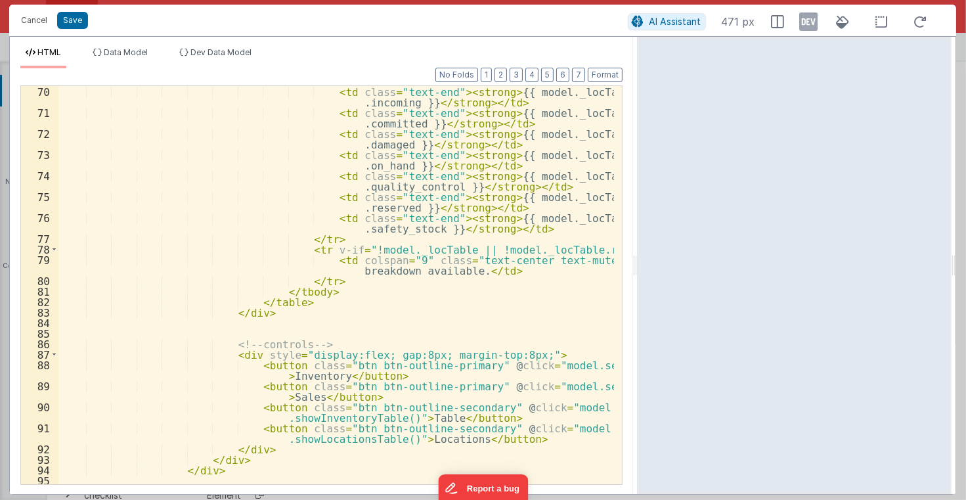
scroll to position [946, 0]
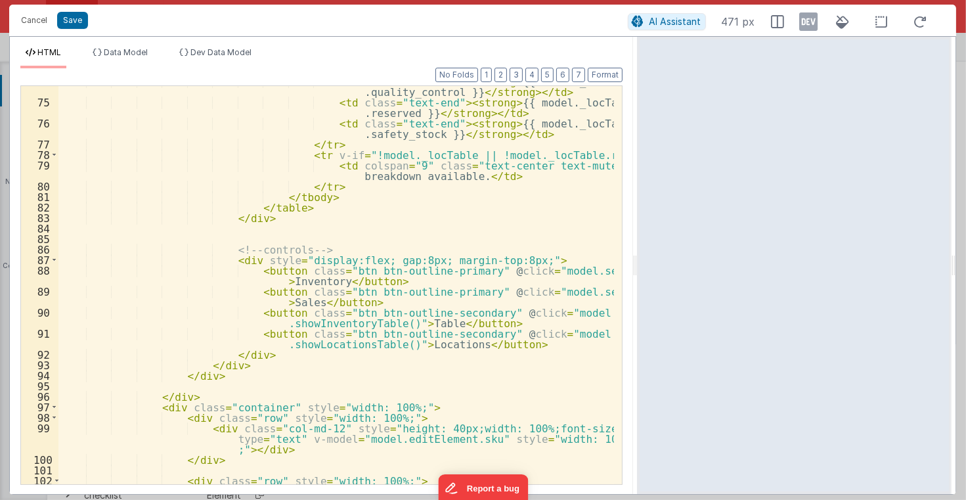
click at [455, 259] on div "< td class = "text-end" > < strong > {{ model._locTable.totals .quality_control…" at bounding box center [336, 301] width 556 height 451
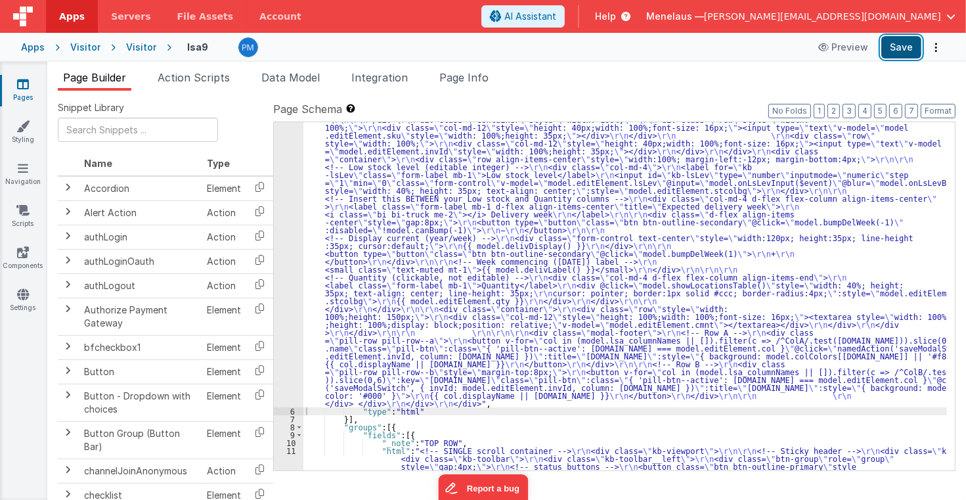
click at [900, 44] on button "Save" at bounding box center [901, 47] width 40 height 22
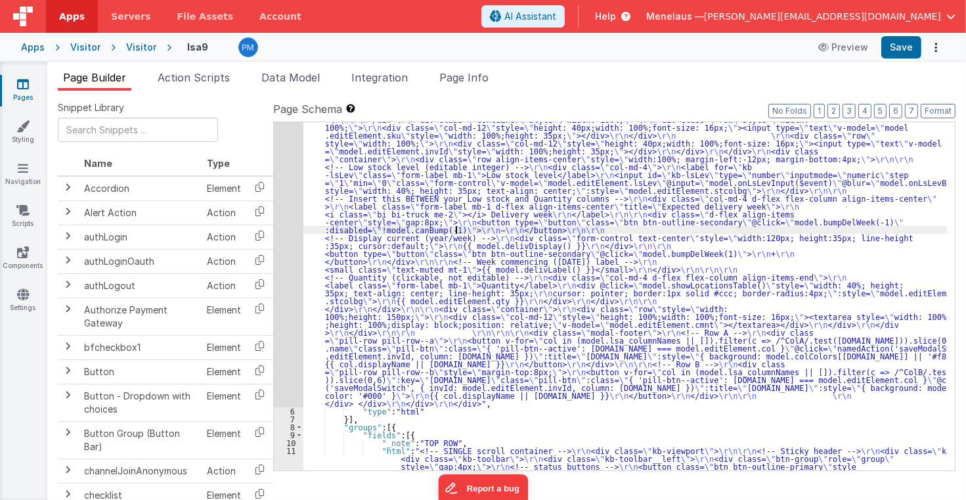
click at [280, 255] on div "5" at bounding box center [289, 72] width 30 height 670
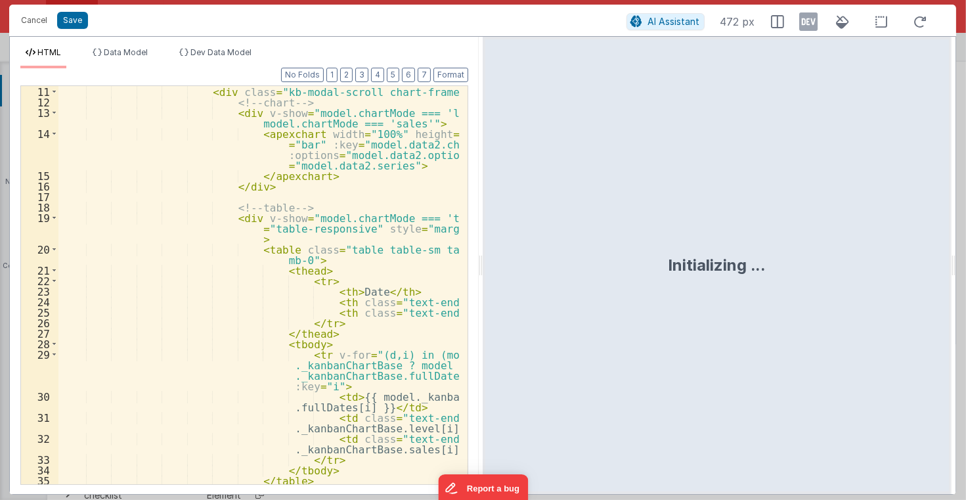
scroll to position [158, 0]
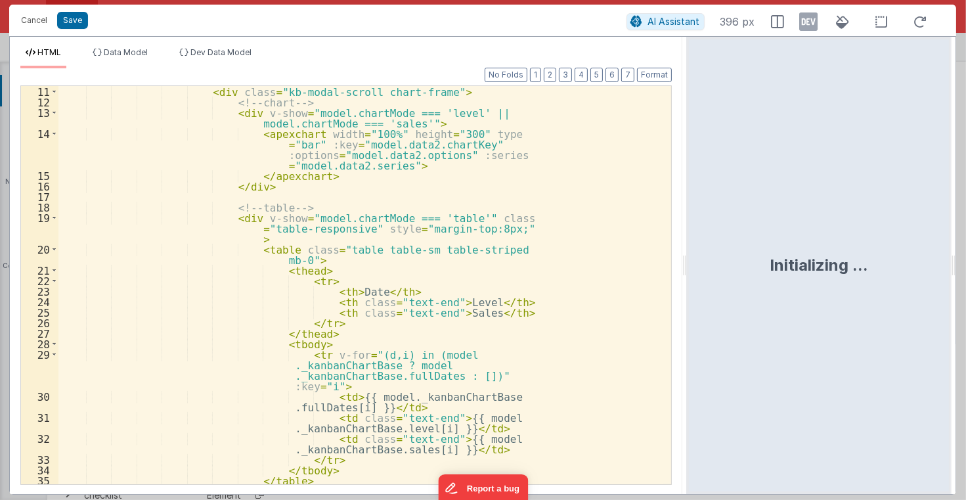
drag, startPoint x: 478, startPoint y: 265, endPoint x: 688, endPoint y: 285, distance: 210.4
click at [688, 285] on html "Cancel Save AI Assistant 396 px HTML Data Model Dev Data Model Format 7 6 5 4 3…" at bounding box center [483, 250] width 966 height 500
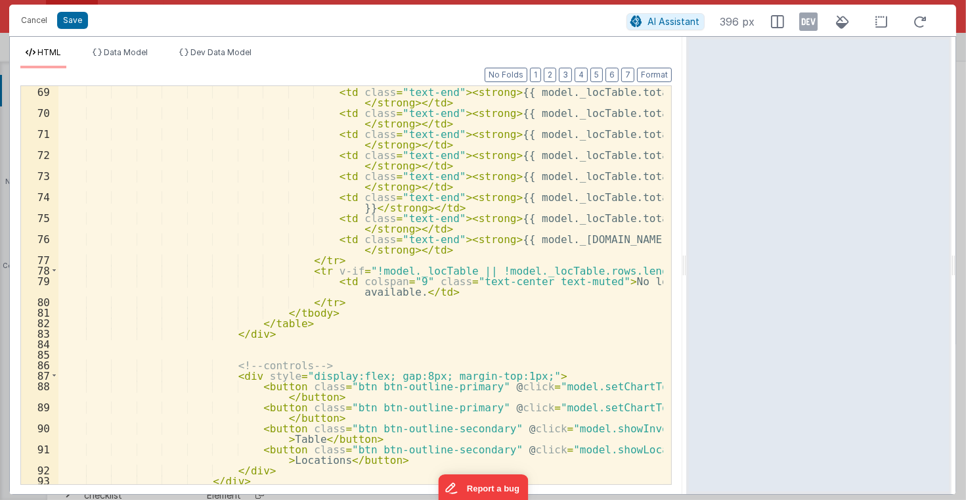
scroll to position [883, 0]
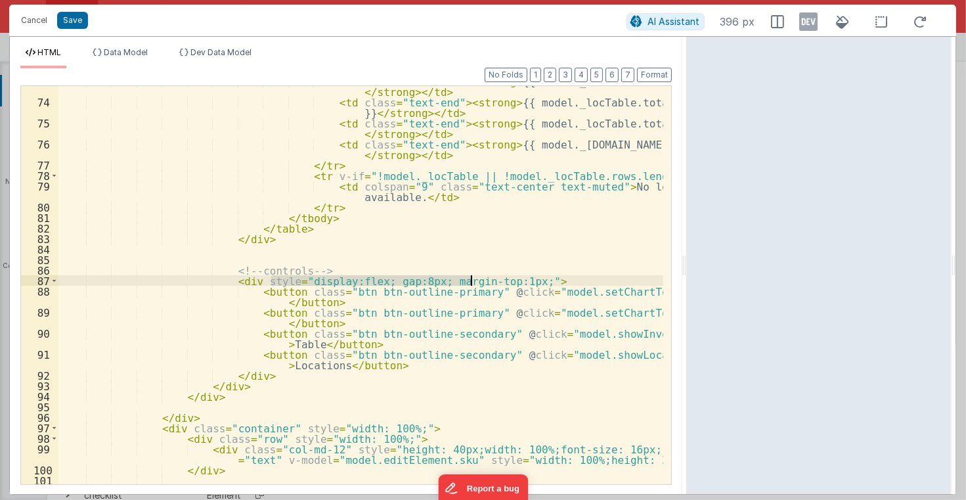
drag, startPoint x: 272, startPoint y: 281, endPoint x: 469, endPoint y: 279, distance: 197.1
click at [469, 279] on div "< td class = "text-end" > < strong > {{ model._locTable.totals.on_hand }} </ st…" at bounding box center [361, 291] width 606 height 430
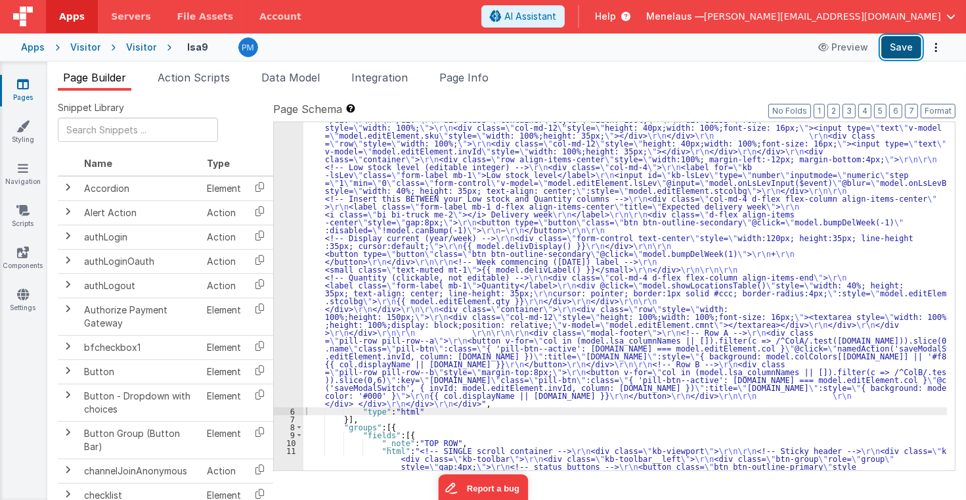
click at [904, 47] on button "Save" at bounding box center [901, 47] width 40 height 22
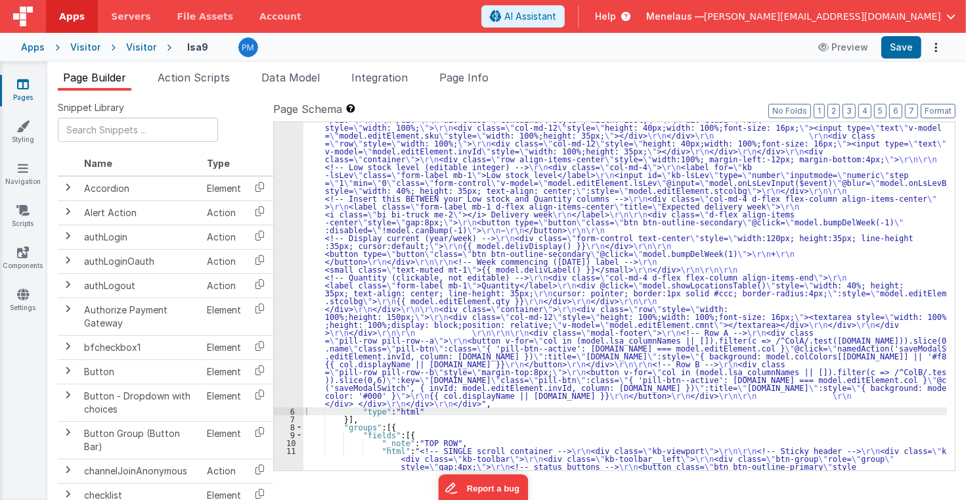
drag, startPoint x: 392, startPoint y: 254, endPoint x: 368, endPoint y: 248, distance: 25.0
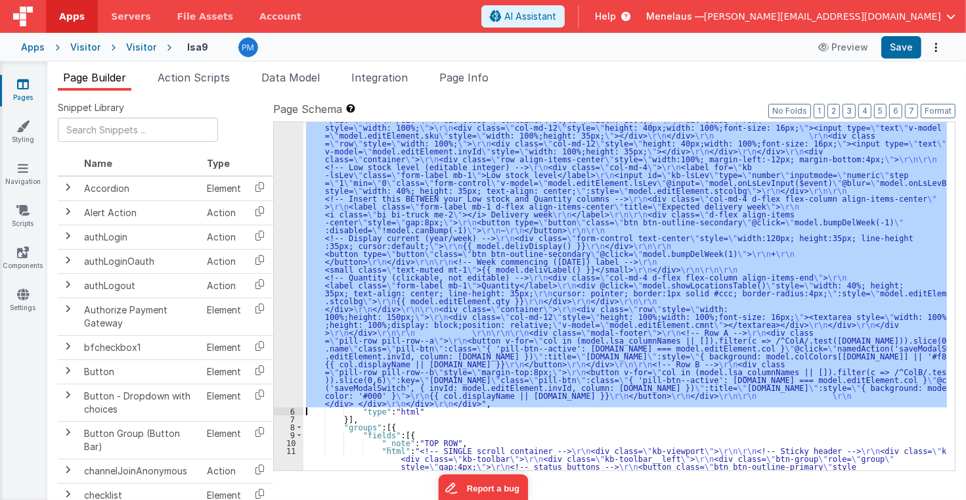
click at [290, 239] on div "5" at bounding box center [289, 72] width 30 height 670
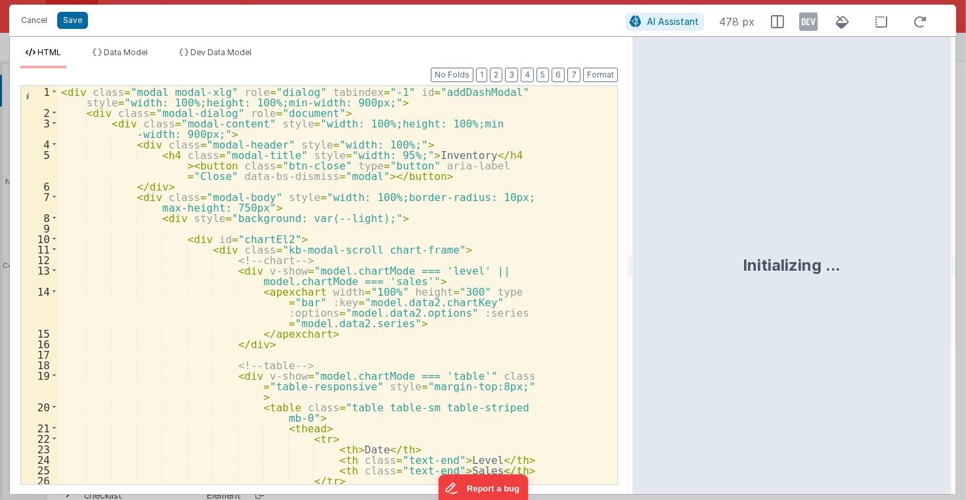
drag, startPoint x: 481, startPoint y: 267, endPoint x: 633, endPoint y: 268, distance: 152.4
click at [633, 268] on html "Cancel Save AI Assistant 478 px HTML Data Model Dev Data Model Format 7 6 5 4 3…" at bounding box center [483, 250] width 966 height 500
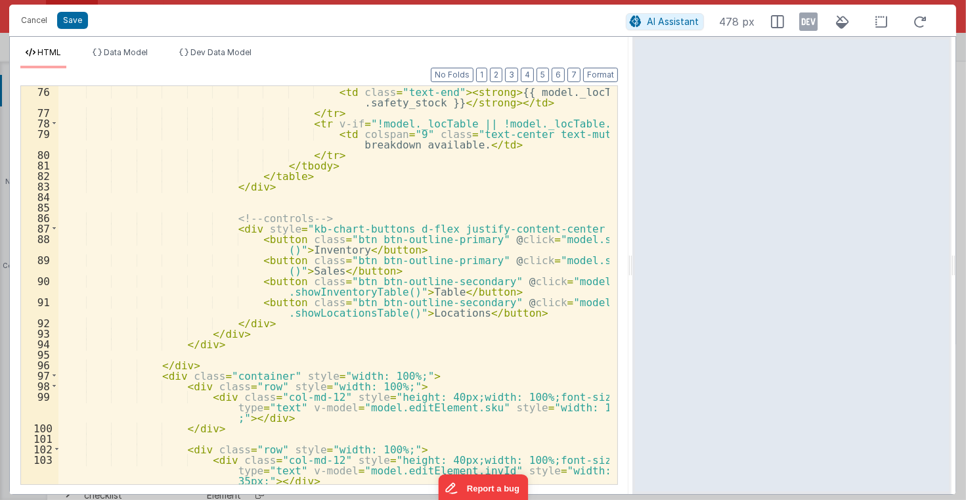
scroll to position [977, 0]
click at [408, 258] on div "< td class = "text-end" > < strong > {{ model._locTable.totals .safety_stock }}…" at bounding box center [333, 301] width 551 height 430
click at [410, 257] on div "< td class = "text-end" > < strong > {{ model._locTable.totals .safety_stock }}…" at bounding box center [333, 301] width 551 height 430
click at [412, 301] on div "< td class = "text-end" > < strong > {{ model._locTable.totals .safety_stock }}…" at bounding box center [333, 301] width 551 height 430
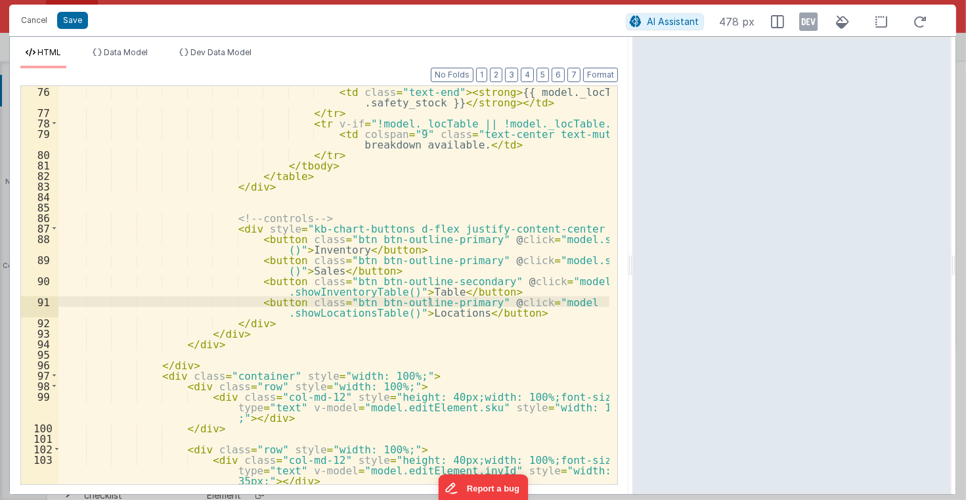
click at [470, 381] on div "< td class = "text-end" > < strong > {{ model._locTable.totals .safety_stock }}…" at bounding box center [333, 301] width 551 height 430
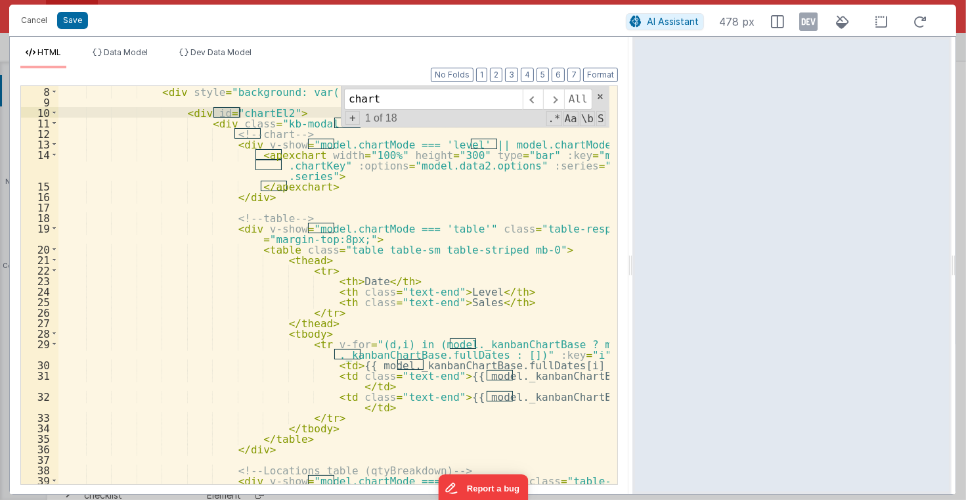
scroll to position [0, 0]
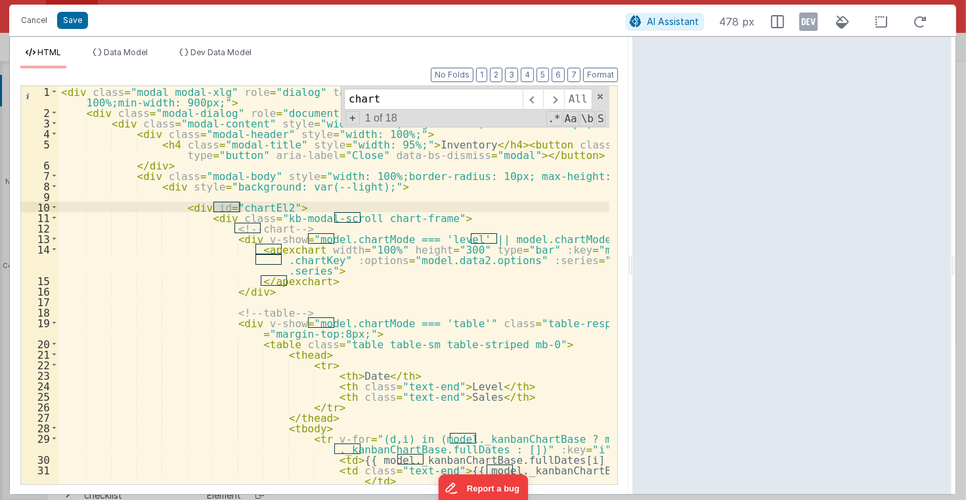
type input "chart"
click at [476, 294] on div "< div class = "modal modal-xlg" role = "dialog" tabindex = "-1" id = "addDashMo…" at bounding box center [333, 306] width 551 height 441
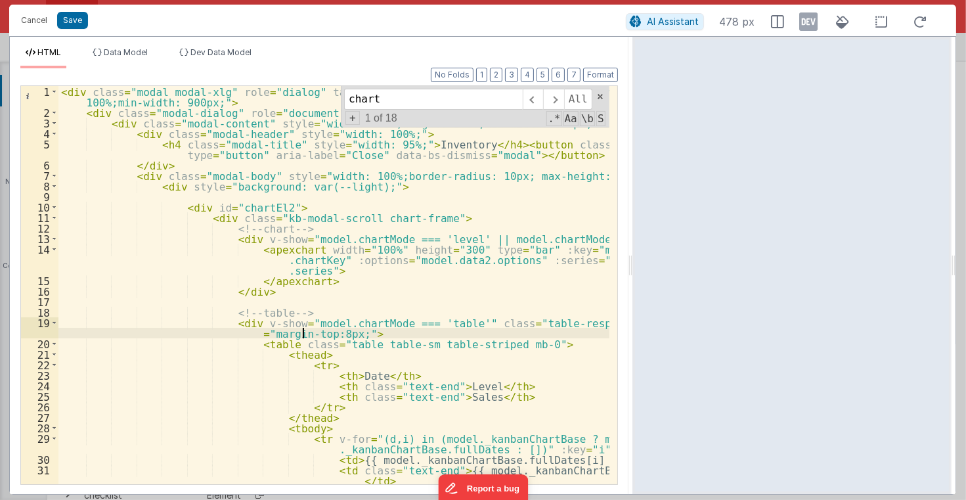
click at [302, 336] on div "< div class = "modal modal-xlg" role = "dialog" tabindex = "-1" id = "addDashMo…" at bounding box center [333, 306] width 551 height 441
click at [300, 334] on div "< div class = "modal modal-xlg" role = "dialog" tabindex = "-1" id = "addDashMo…" at bounding box center [333, 306] width 551 height 441
click at [76, 22] on button "Save" at bounding box center [72, 20] width 31 height 17
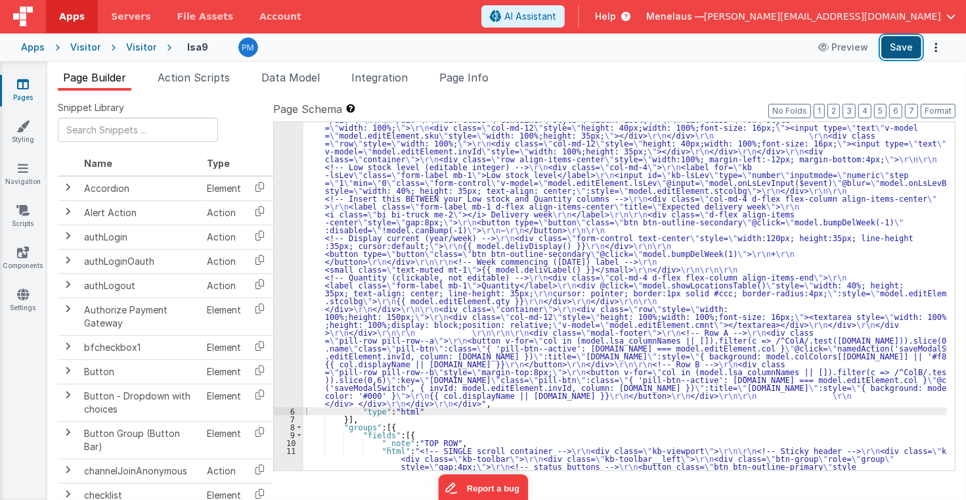
click at [893, 47] on button "Save" at bounding box center [901, 47] width 40 height 22
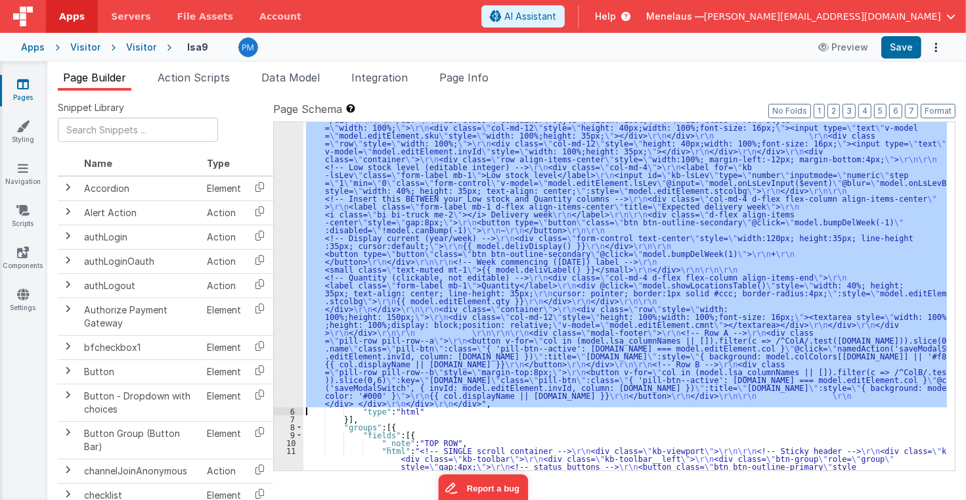
click at [292, 225] on div "5" at bounding box center [289, 72] width 30 height 670
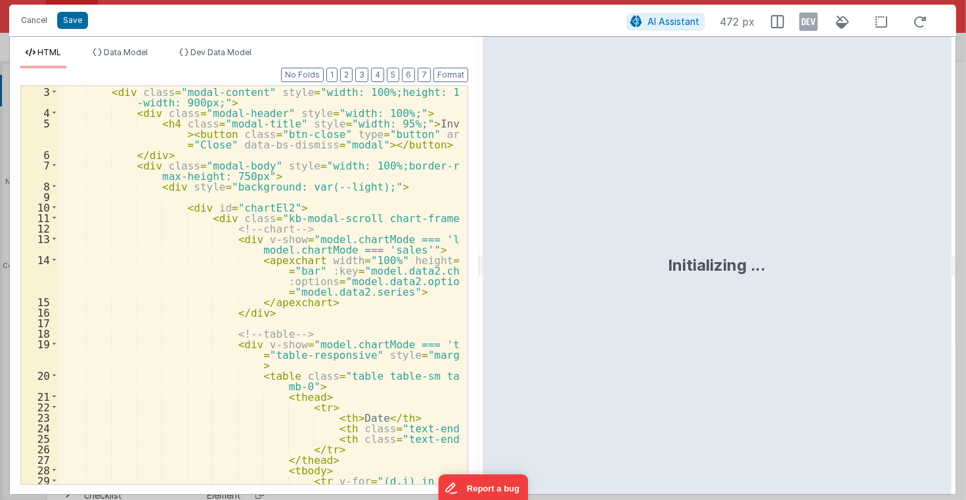
scroll to position [63, 0]
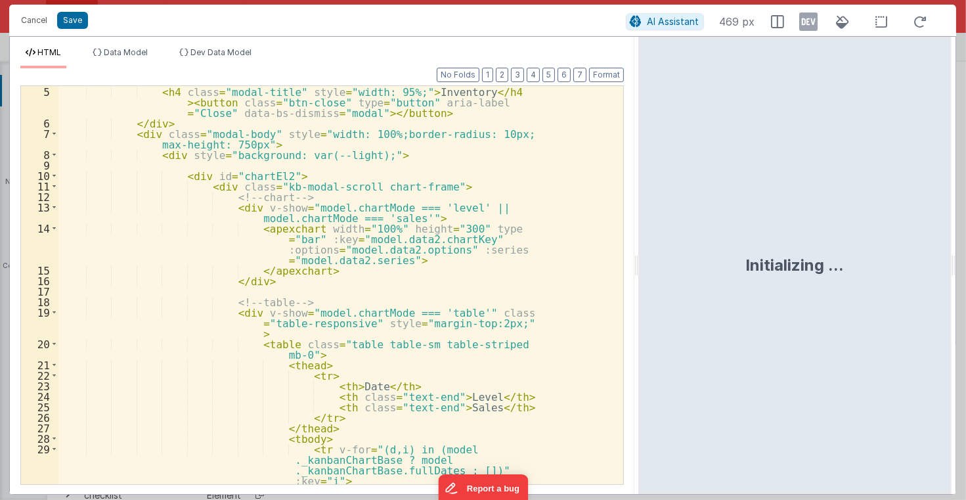
drag, startPoint x: 479, startPoint y: 262, endPoint x: 639, endPoint y: 265, distance: 160.3
click at [639, 265] on html "Cancel Save AI Assistant 469 px HTML Data Model Dev Data Model Format 7 6 5 4 3…" at bounding box center [483, 250] width 966 height 500
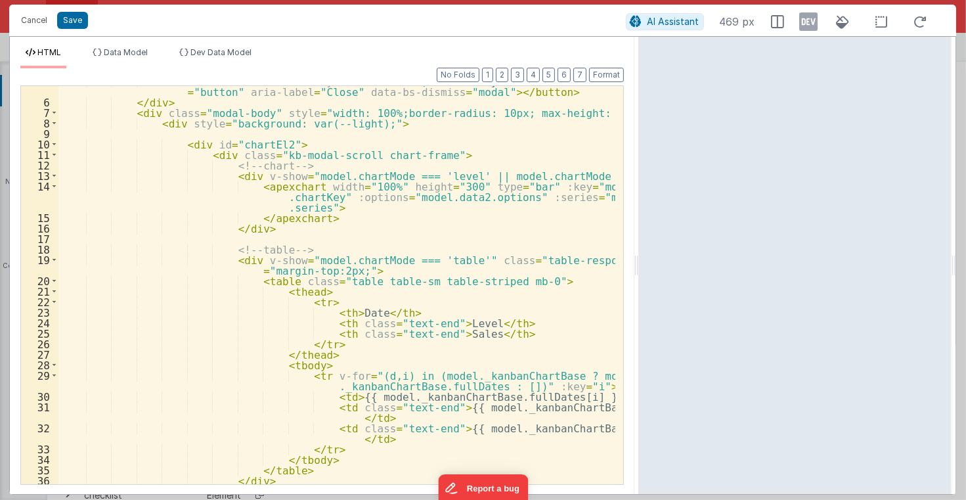
scroll to position [95, 0]
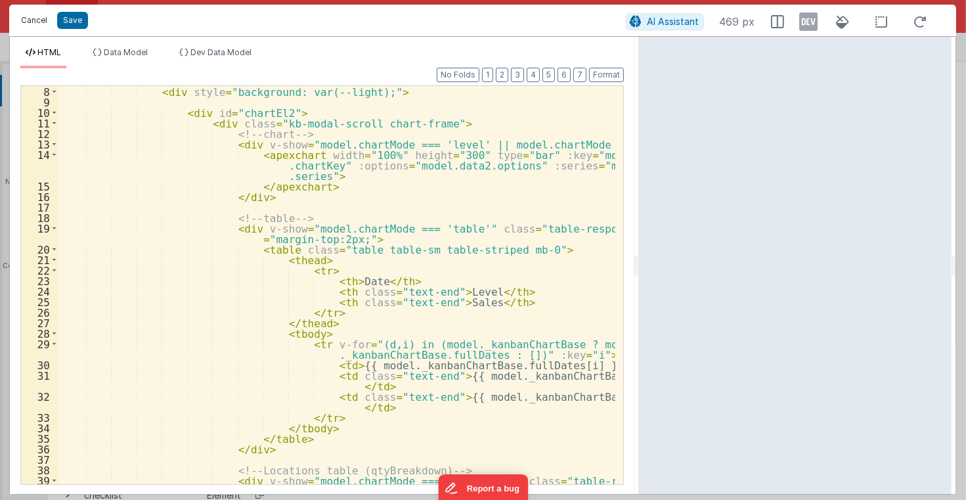
click at [29, 18] on button "Cancel" at bounding box center [33, 20] width 39 height 18
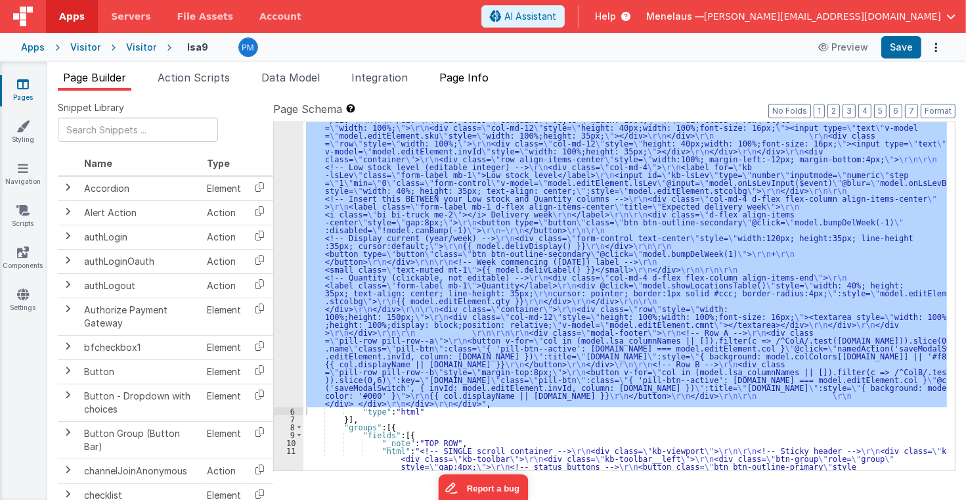
click at [483, 76] on span "Page Info" at bounding box center [463, 77] width 49 height 13
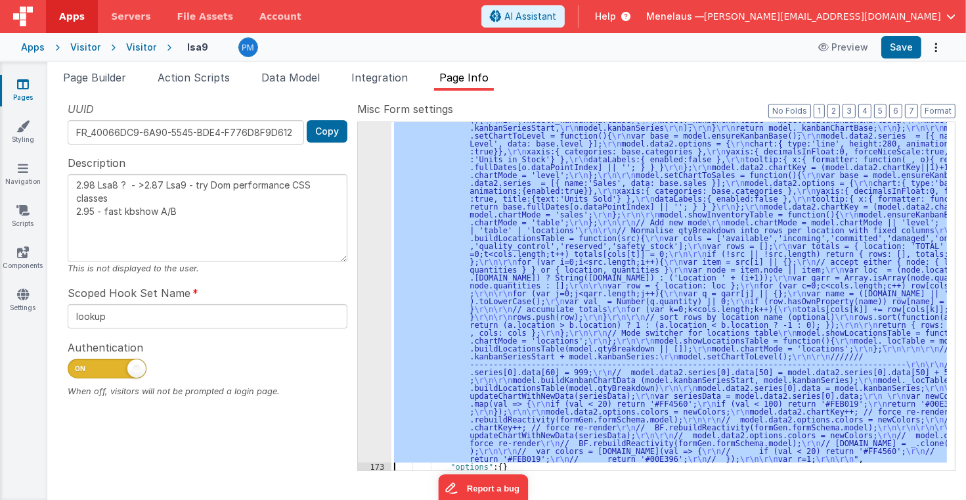
click at [722, 202] on div ""function" : "// GetSeries \r\n debugger; \r\n\r\n function updateChartWithNewD…" at bounding box center [669, 296] width 556 height 348
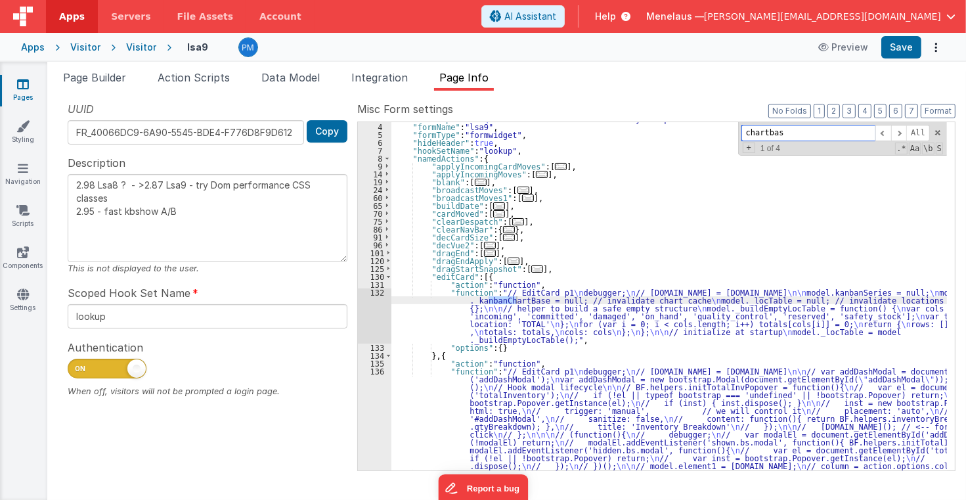
scroll to position [23, 0]
type input "chartbase"
click at [903, 131] on span at bounding box center [899, 133] width 16 height 16
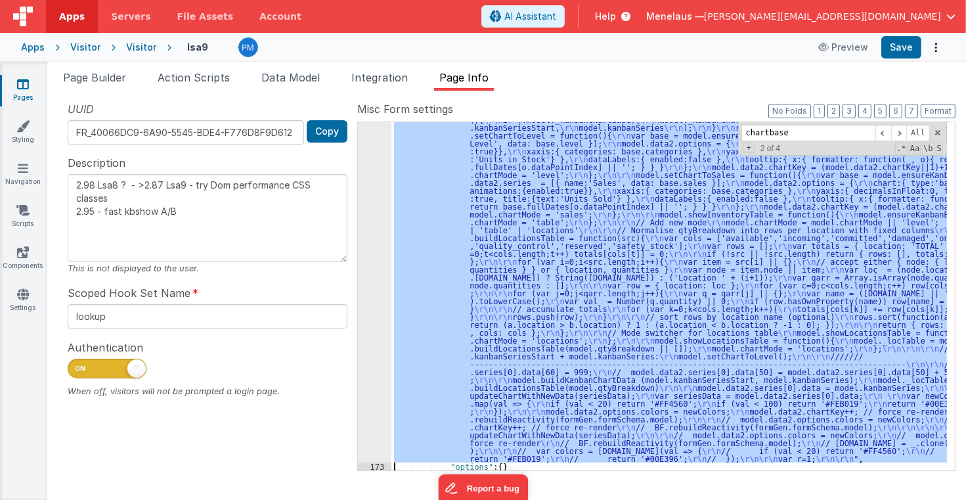
click at [366, 322] on div "172 173 174 175 180 181 182 183 184 185 190" at bounding box center [374, 400] width 33 height 837
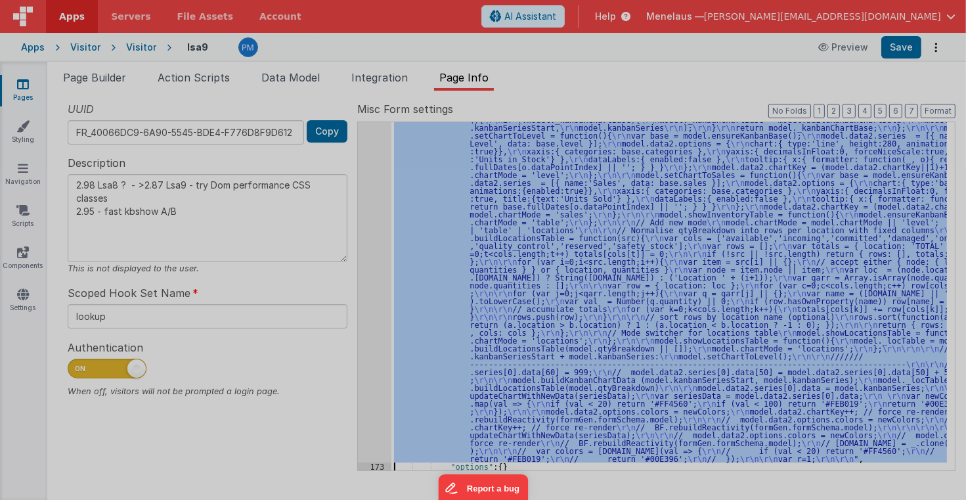
scroll to position [763, 0]
click at [367, 321] on div "// GetSeries debugger ; function updateChartWithNewData ( newData ) { const new…" at bounding box center [497, 281] width 879 height 423
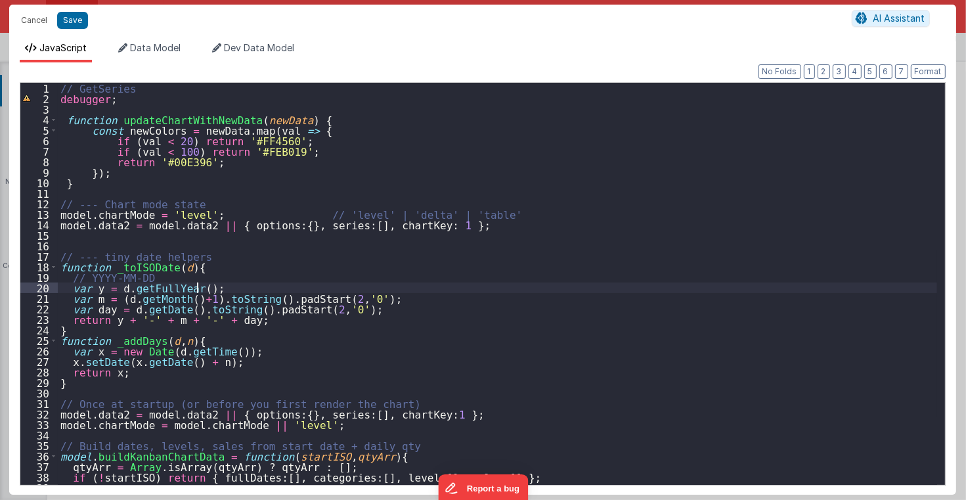
click at [486, 291] on div "// GetSeries debugger ; function updateChartWithNewData ( newData ) { const new…" at bounding box center [497, 294] width 879 height 423
click at [540, 284] on div "// GetSeries debugger ; function updateChartWithNewData ( newData ) { const new…" at bounding box center [497, 294] width 879 height 423
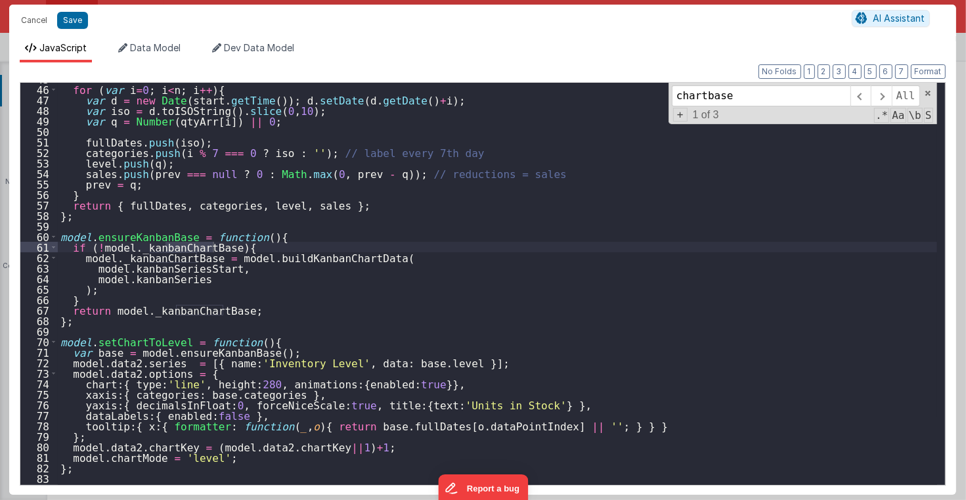
scroll to position [535, 0]
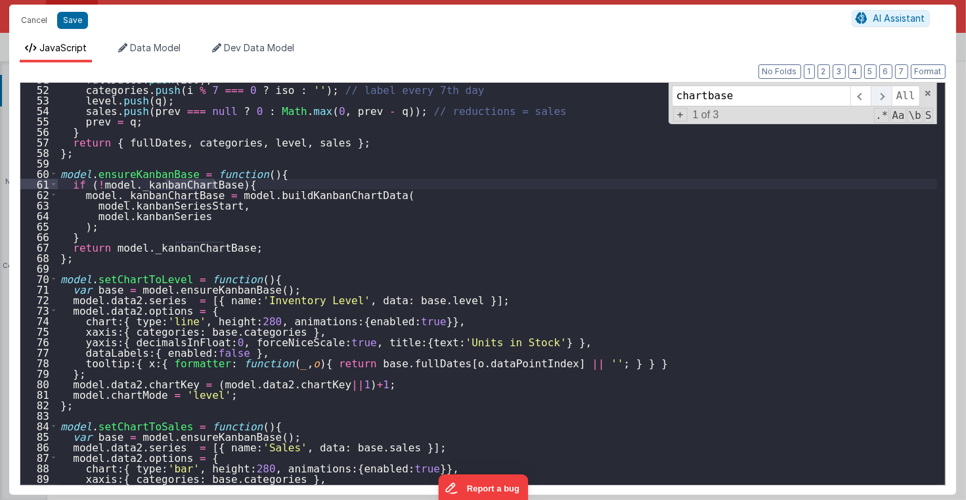
type input "chartbase"
click at [885, 97] on span at bounding box center [881, 95] width 20 height 21
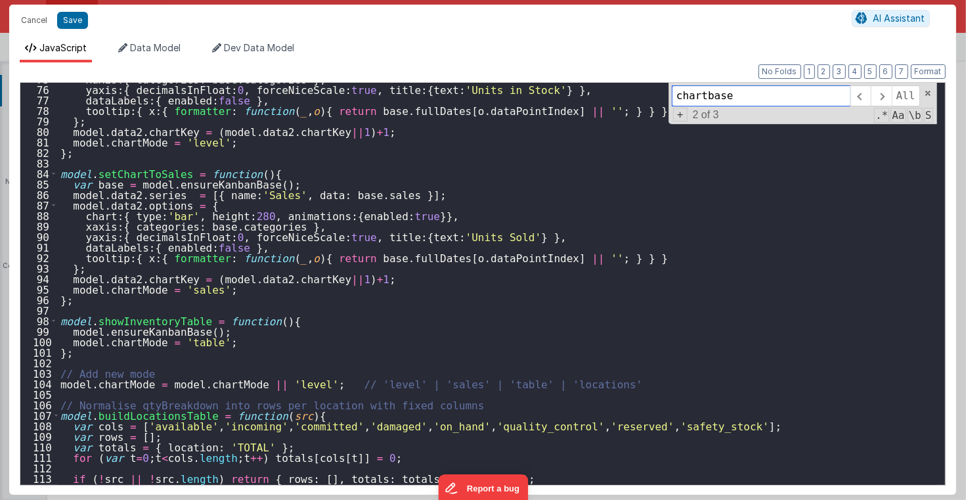
scroll to position [787, 0]
click at [30, 18] on button "Cancel" at bounding box center [33, 20] width 39 height 18
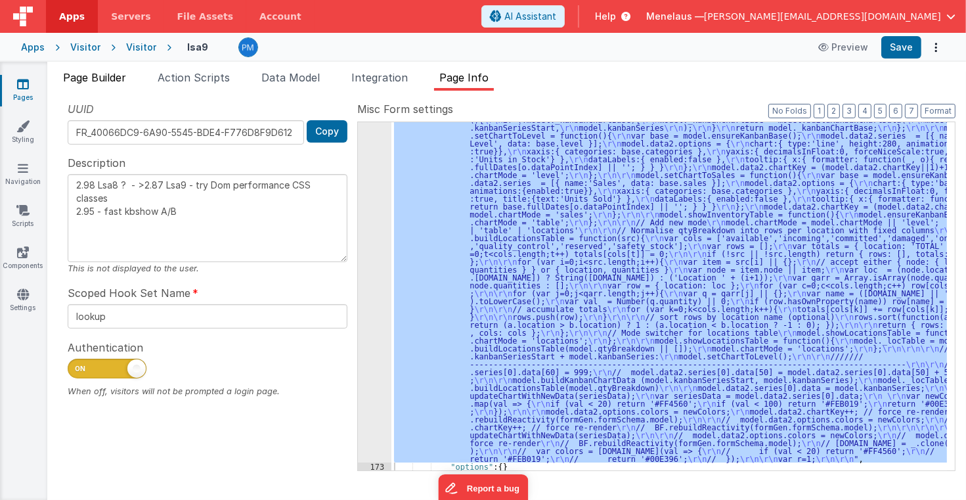
click at [112, 72] on span "Page Builder" at bounding box center [94, 77] width 63 height 13
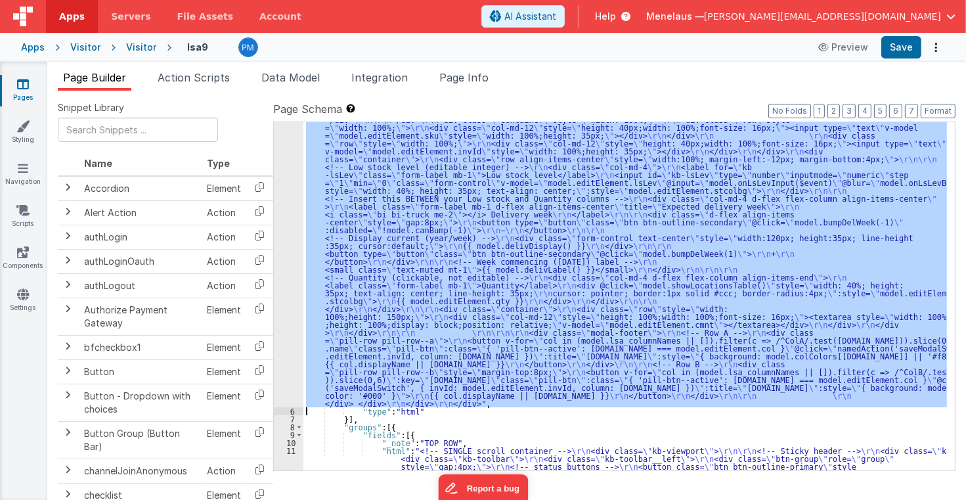
click at [288, 241] on div "5" at bounding box center [289, 72] width 30 height 670
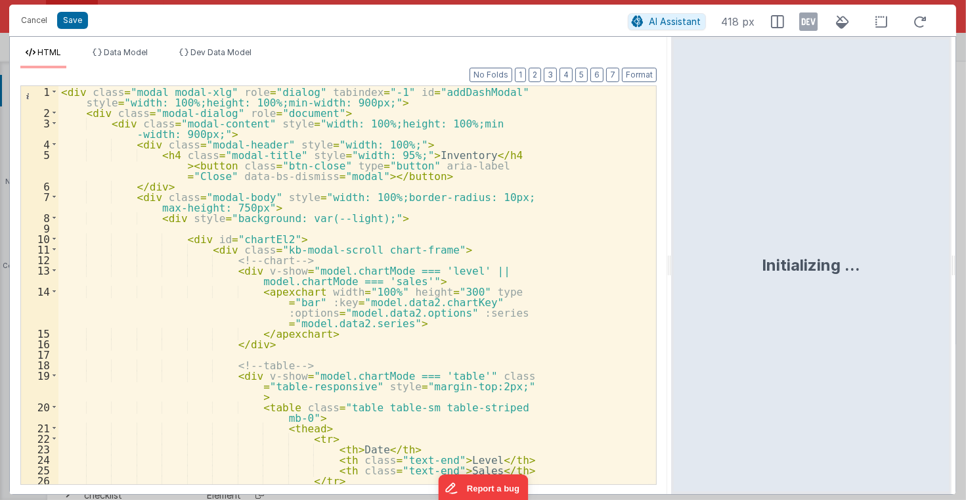
drag, startPoint x: 481, startPoint y: 265, endPoint x: 673, endPoint y: 266, distance: 191.8
click at [673, 266] on html "Cancel Save AI Assistant 418 px HTML Data Model Dev Data Model Format 7 6 5 4 3…" at bounding box center [483, 250] width 966 height 500
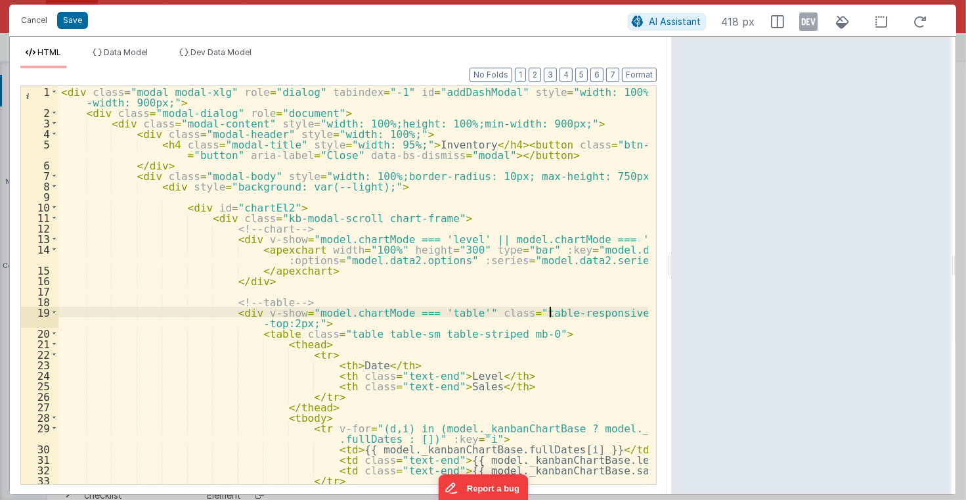
click at [550, 309] on div "< div class = "modal modal-xlg" role = "dialog" tabindex = "-1" id = "addDashMo…" at bounding box center [353, 301] width 590 height 430
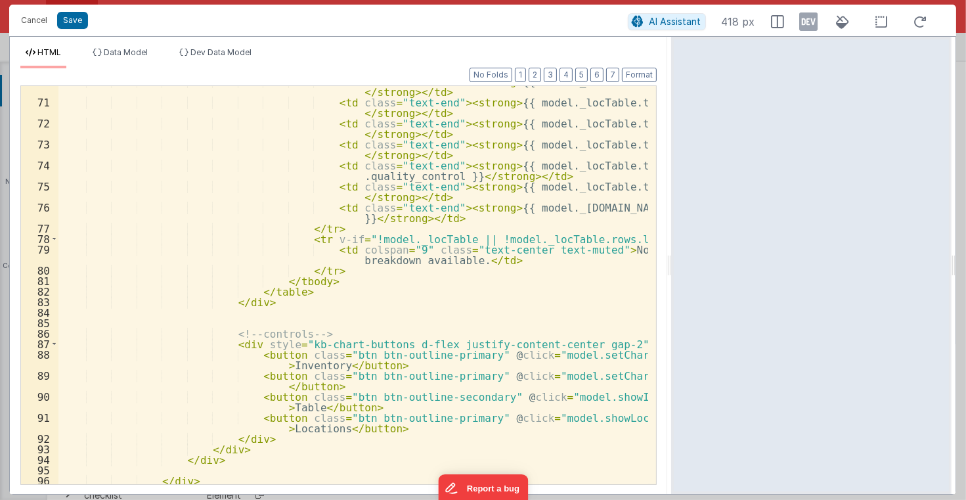
scroll to position [820, 0]
click at [270, 342] on div "< td class = "text-end" > < strong > {{ model._locTable.totals.incoming }} </ s…" at bounding box center [353, 291] width 590 height 430
paste textarea
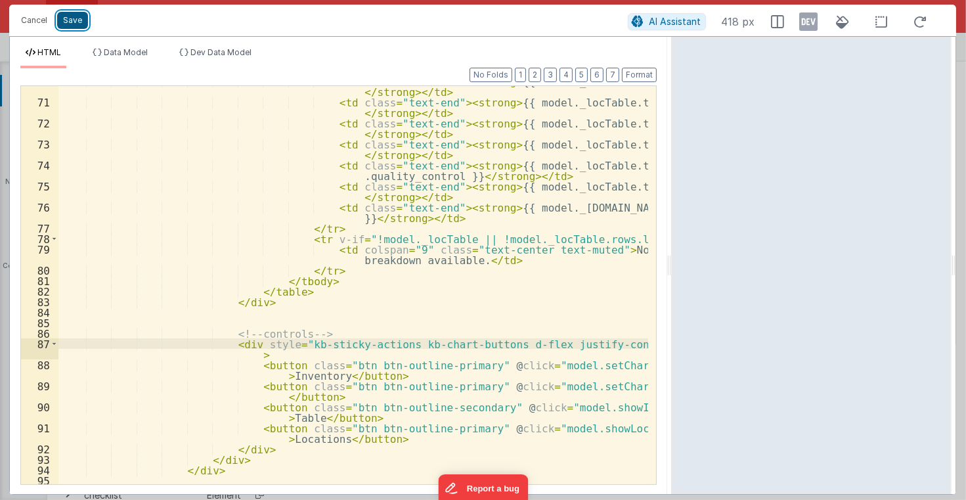
click at [71, 18] on button "Save" at bounding box center [72, 20] width 31 height 17
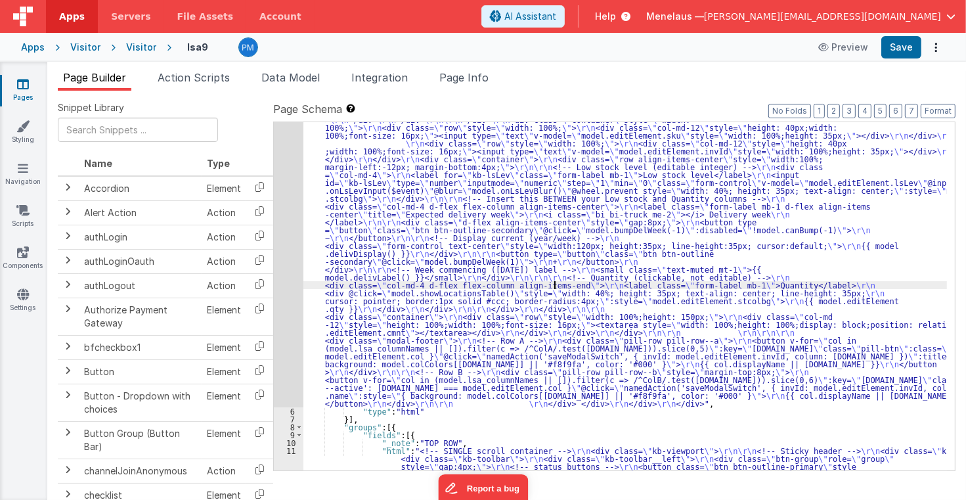
click at [291, 244] on div "5" at bounding box center [289, 72] width 30 height 670
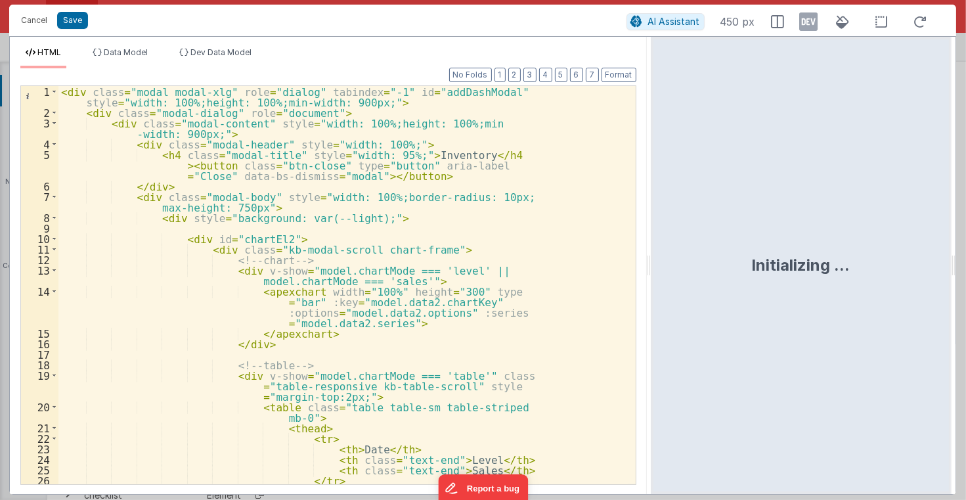
drag, startPoint x: 481, startPoint y: 263, endPoint x: 652, endPoint y: 263, distance: 170.8
click at [652, 263] on html "Cancel Save AI Assistant 450 px HTML Data Model Dev Data Model Format 7 6 5 4 3…" at bounding box center [483, 250] width 966 height 500
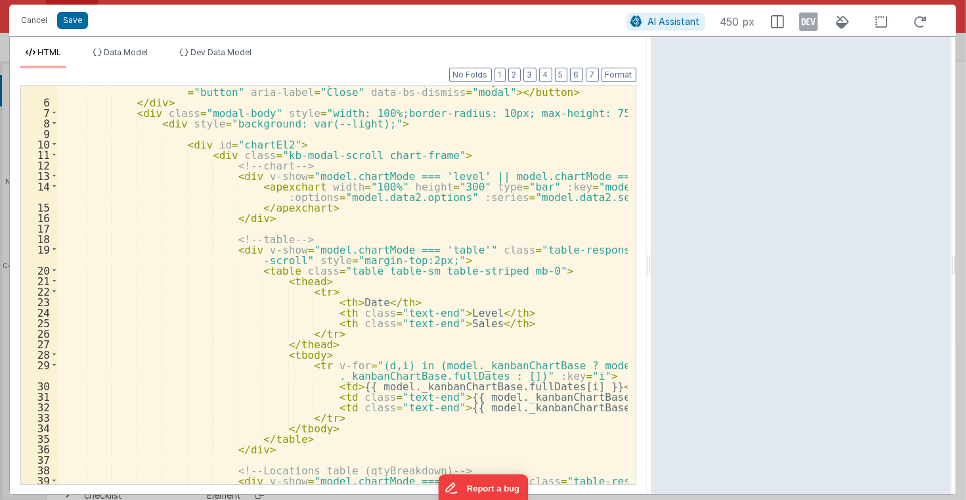
scroll to position [63, 0]
drag, startPoint x: 550, startPoint y: 250, endPoint x: 466, endPoint y: 248, distance: 83.4
click at [466, 248] on div "< h4 class = "modal-title" style = "width: 95%;" > Inventory </ h4 > < button c…" at bounding box center [342, 296] width 569 height 441
click at [549, 248] on div "< h4 class = "modal-title" style = "width: 95%;" > Inventory </ h4 > < button c…" at bounding box center [342, 285] width 569 height 398
drag, startPoint x: 549, startPoint y: 248, endPoint x: 467, endPoint y: 248, distance: 82.1
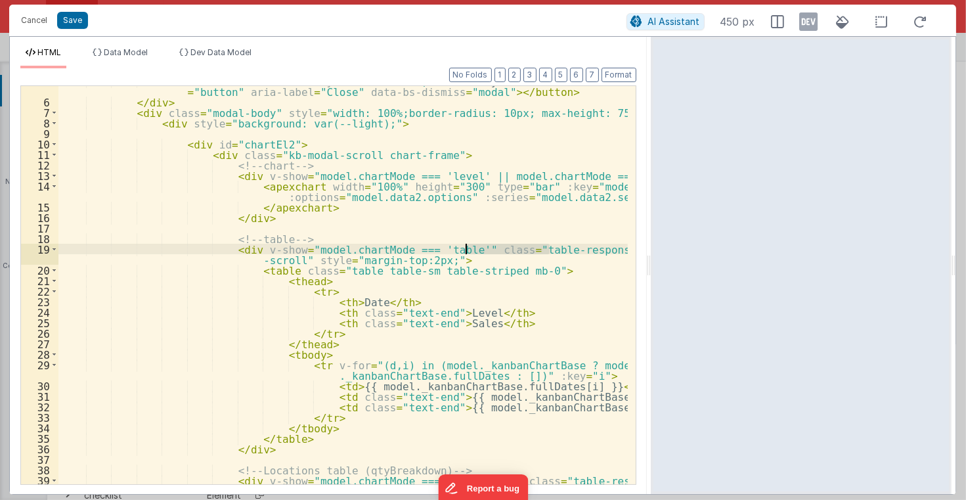
click at [467, 248] on div "< h4 class = "modal-title" style = "width: 95%;" > Inventory </ h4 > < button c…" at bounding box center [342, 296] width 569 height 441
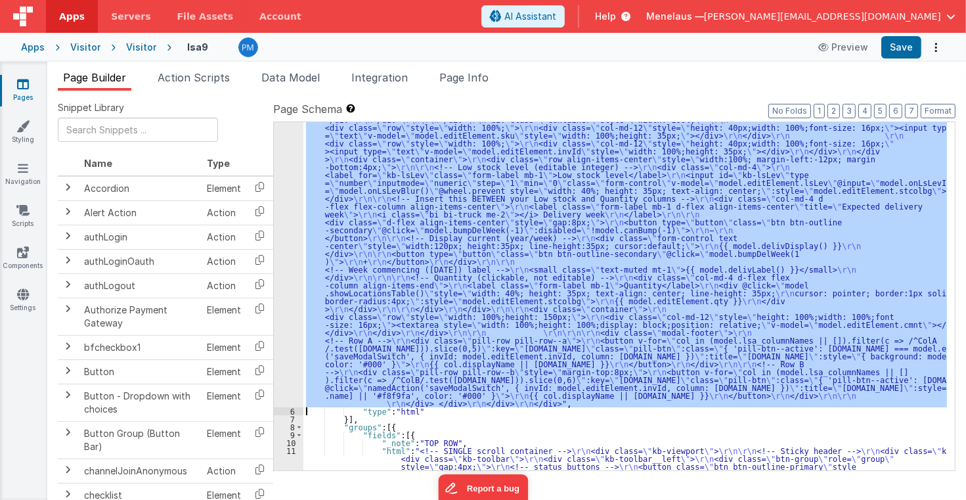
click at [290, 252] on div "5" at bounding box center [289, 72] width 30 height 670
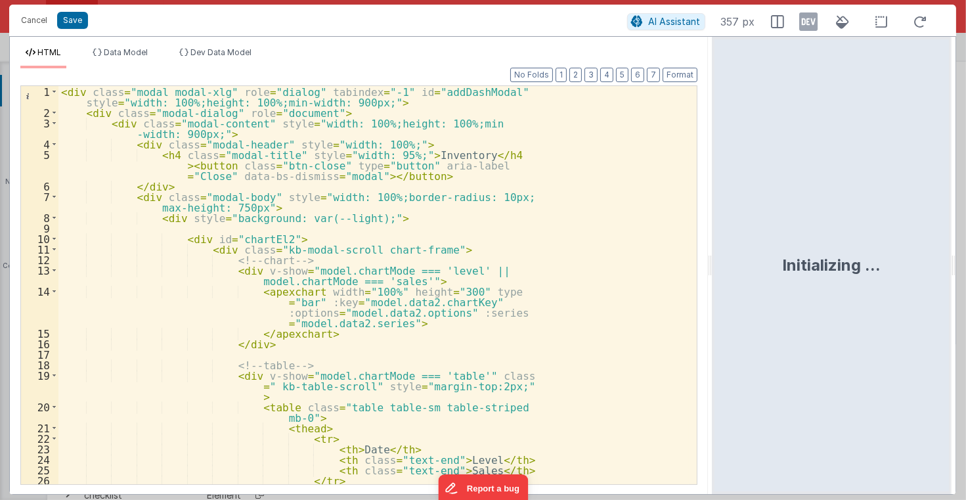
drag, startPoint x: 481, startPoint y: 268, endPoint x: 713, endPoint y: 282, distance: 232.9
click at [713, 282] on html "Cancel Save AI Assistant 357 px HTML Data Model Dev Data Model Format 7 6 5 4 3…" at bounding box center [483, 250] width 966 height 500
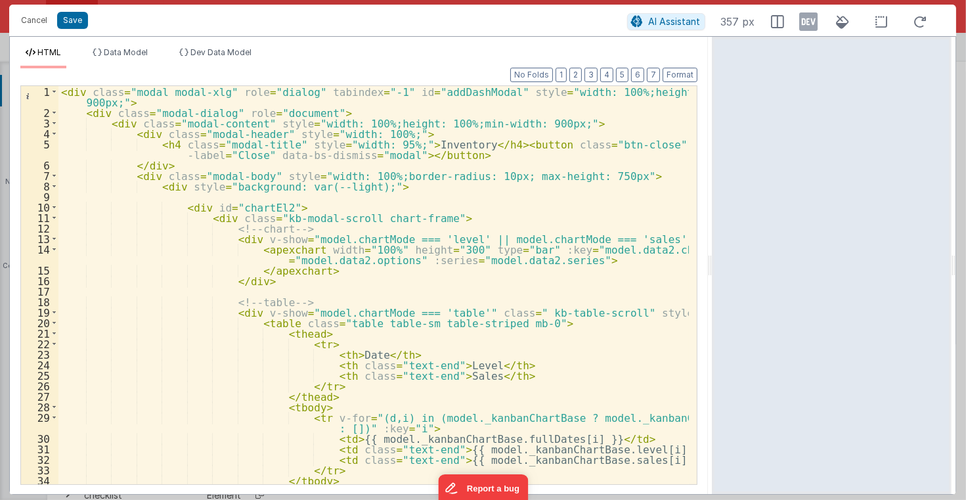
click at [487, 356] on div "< div class = "modal modal-xlg" role = "dialog" tabindex = "-1" id = "addDashMo…" at bounding box center [373, 301] width 631 height 430
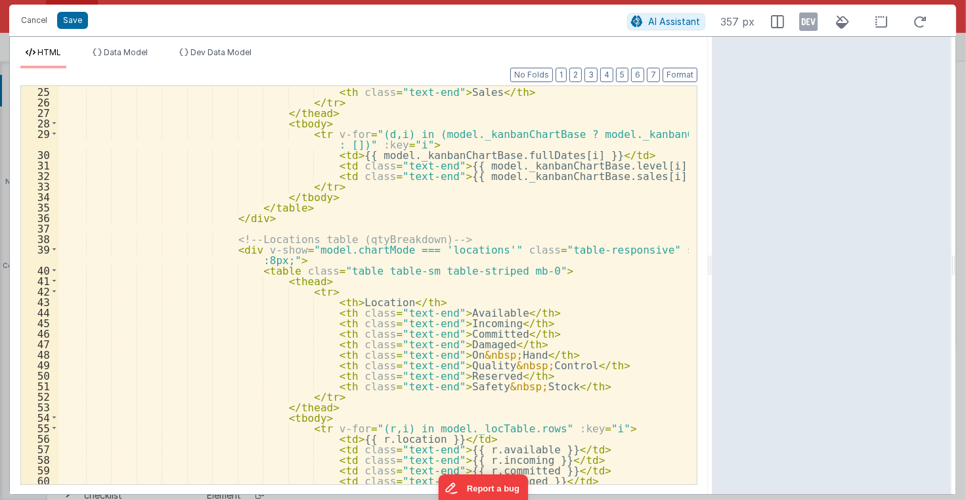
scroll to position [284, 0]
drag, startPoint x: 518, startPoint y: 248, endPoint x: 569, endPoint y: 246, distance: 50.6
click at [569, 246] on div "< th class = "text-end" > Sales </ th > </ tr > </ thead > < tbody > < tr v-for…" at bounding box center [373, 296] width 631 height 420
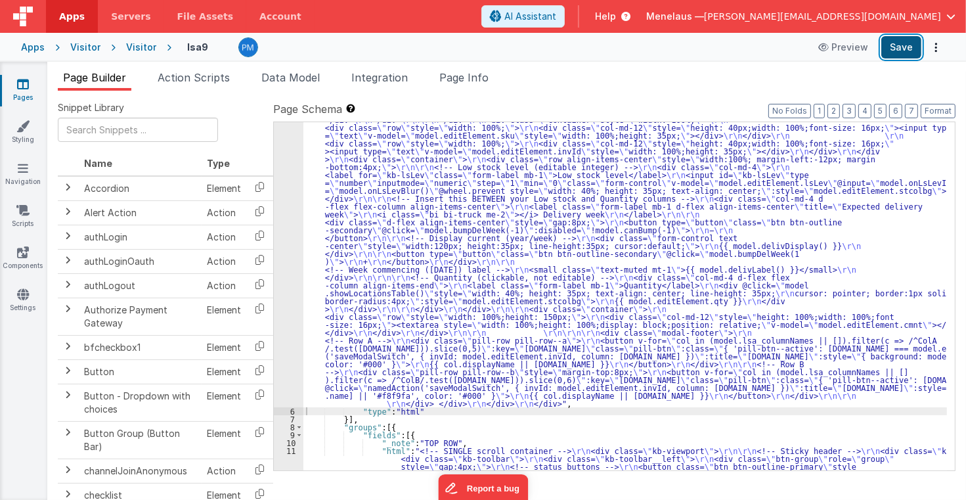
click at [914, 47] on button "Save" at bounding box center [901, 47] width 40 height 22
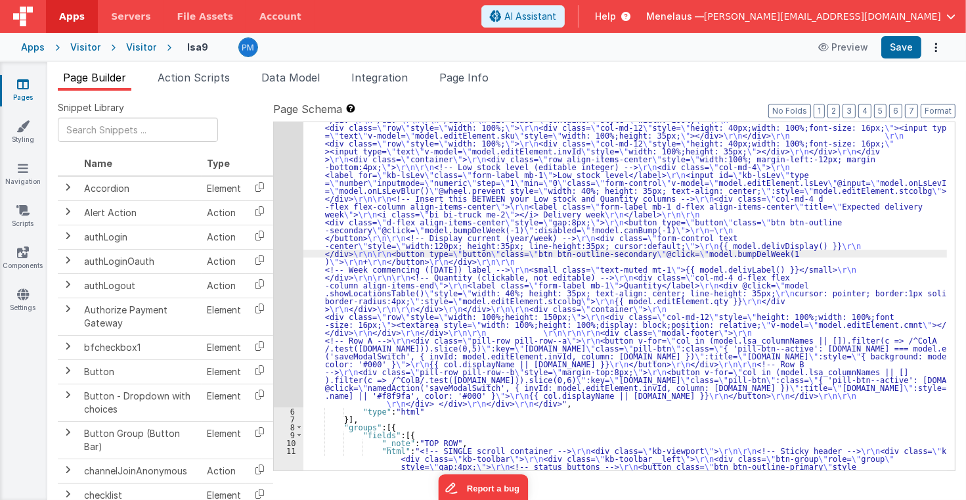
click at [287, 244] on div "5" at bounding box center [289, 72] width 30 height 670
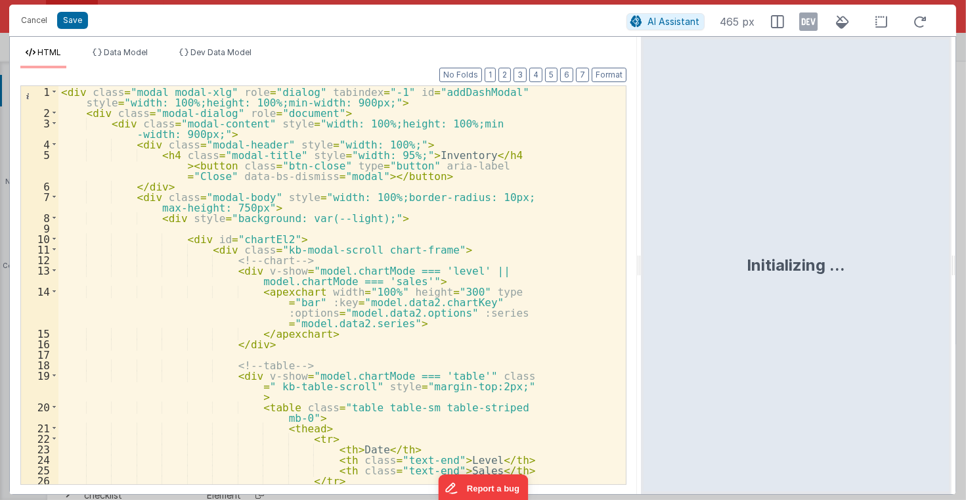
drag, startPoint x: 481, startPoint y: 266, endPoint x: 636, endPoint y: 265, distance: 155.7
click at [643, 266] on html "Cancel Save AI Assistant 465 px HTML Data Model Dev Data Model Format 7 6 5 4 3…" at bounding box center [483, 250] width 966 height 500
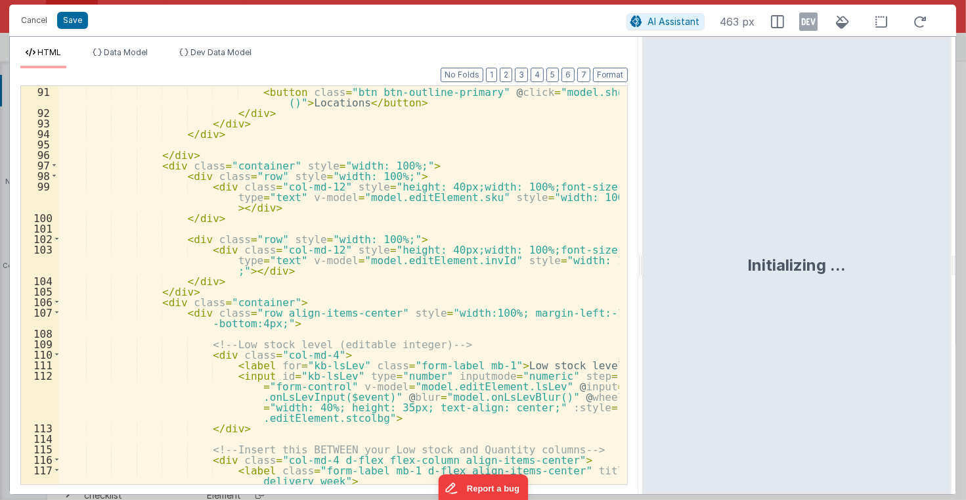
scroll to position [1198, 0]
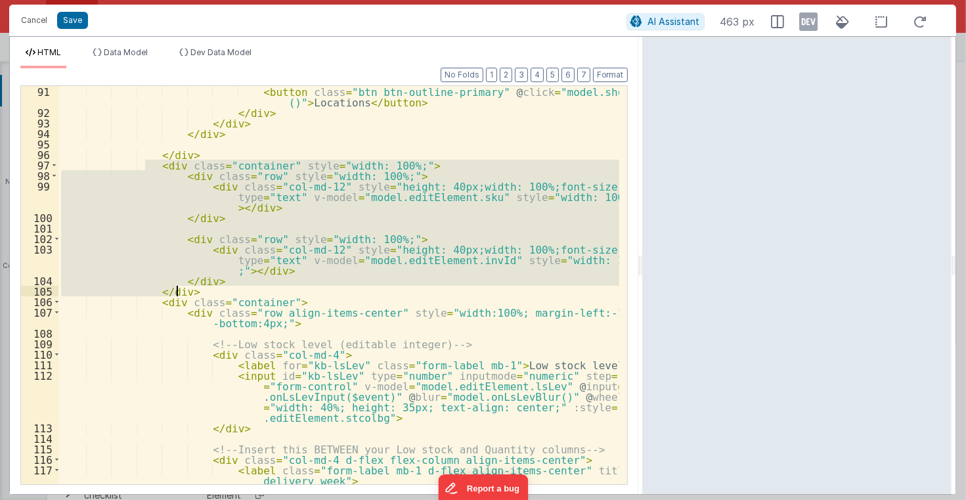
drag, startPoint x: 145, startPoint y: 165, endPoint x: 189, endPoint y: 292, distance: 134.2
click at [189, 292] on div "< button class = "btn btn-outline-primary" @ click = "model.showLocationsTable …" at bounding box center [338, 301] width 561 height 430
click at [302, 40] on div "HTML Data Model Dev Data Model Format 7 6 5 4 3 2 1 No Folds 91 92 93 94 95 96 …" at bounding box center [324, 265] width 629 height 457
click at [275, 230] on div "< button class = "btn btn-outline-primary" @ click = "model.showLocationsTable …" at bounding box center [338, 285] width 561 height 398
drag, startPoint x: 144, startPoint y: 165, endPoint x: 192, endPoint y: 288, distance: 132.5
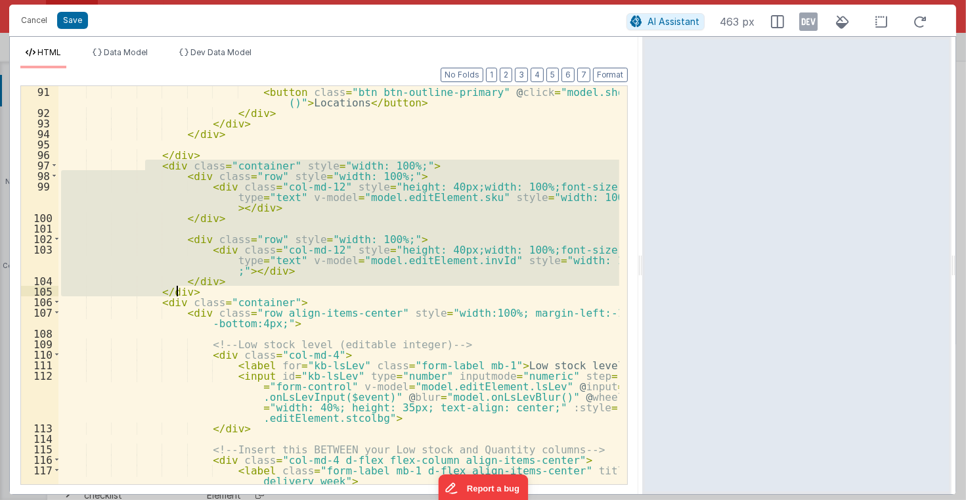
click at [192, 288] on div "< button class = "btn btn-outline-primary" @ click = "model.showLocationsTable …" at bounding box center [338, 301] width 561 height 430
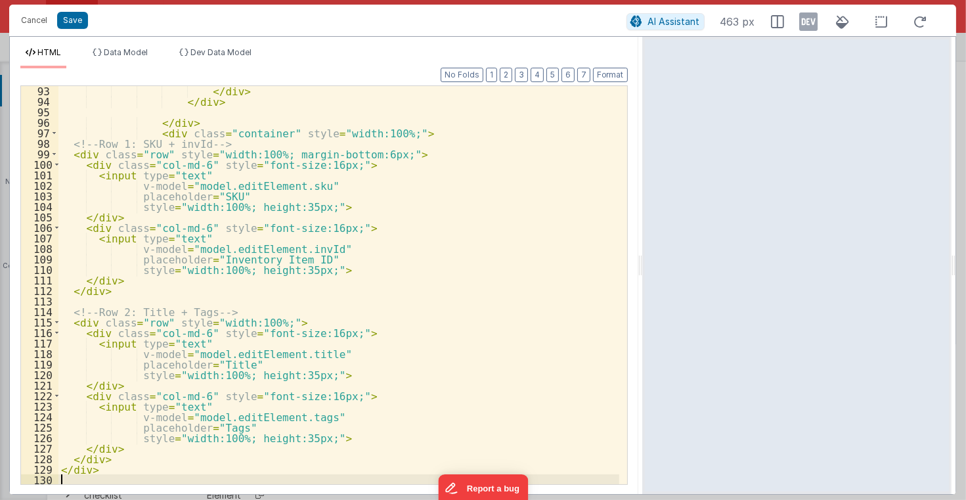
scroll to position [1230, 0]
click at [601, 76] on button "Format" at bounding box center [610, 75] width 35 height 14
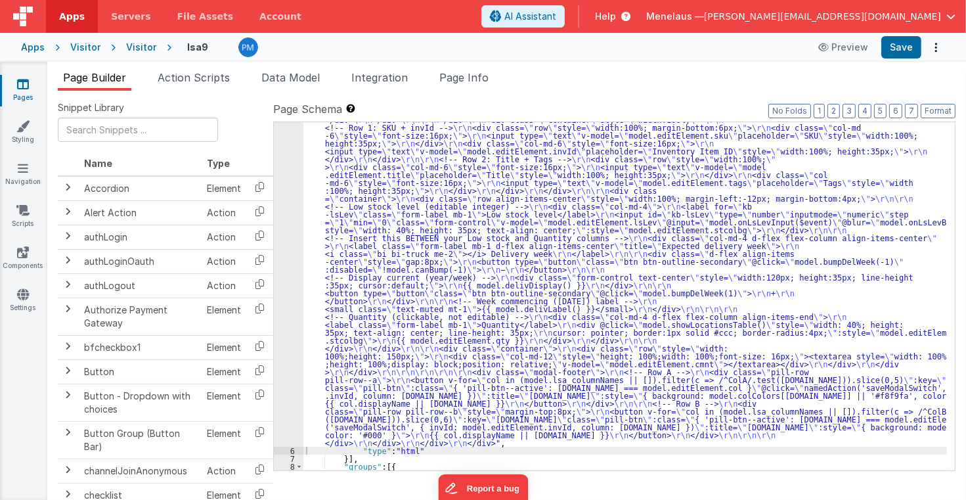
click at [444, 255] on div ""html" : "<div class= \" modal modal-xlg \" role= \" dialog \" tabindex= \" -1 …" at bounding box center [625, 269] width 644 height 1065
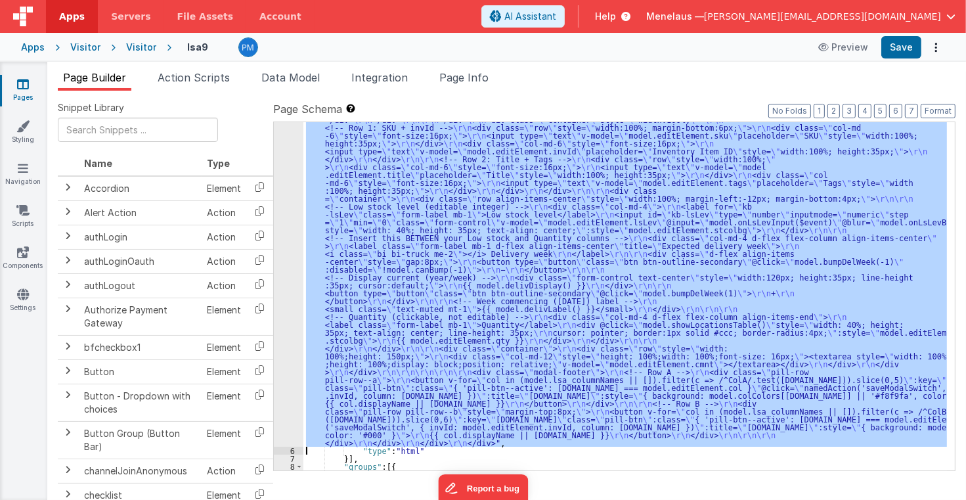
click at [286, 281] on div "5" at bounding box center [289, 91] width 30 height 709
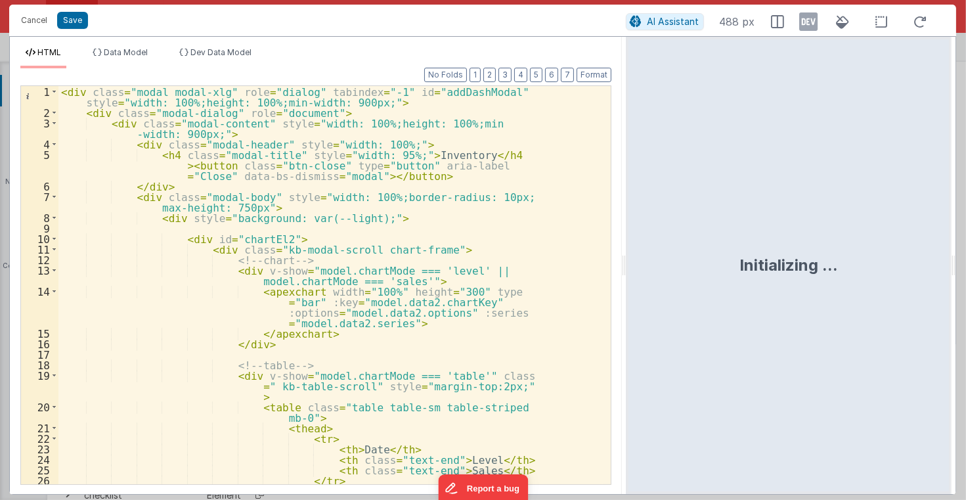
drag, startPoint x: 482, startPoint y: 265, endPoint x: 628, endPoint y: 268, distance: 145.8
click at [628, 268] on html "Cancel Save AI Assistant 488 px HTML Data Model Dev Data Model Format 7 6 5 4 3…" at bounding box center [483, 250] width 966 height 500
click at [563, 288] on div "< div class = "modal modal-xlg" role = "dialog" tabindex = "-1" id = "addDashMo…" at bounding box center [331, 301] width 546 height 430
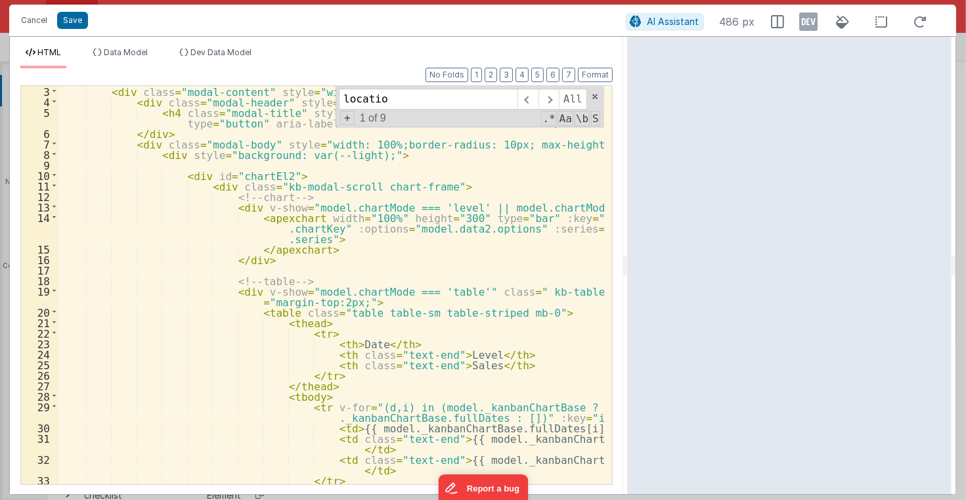
scroll to position [0, 0]
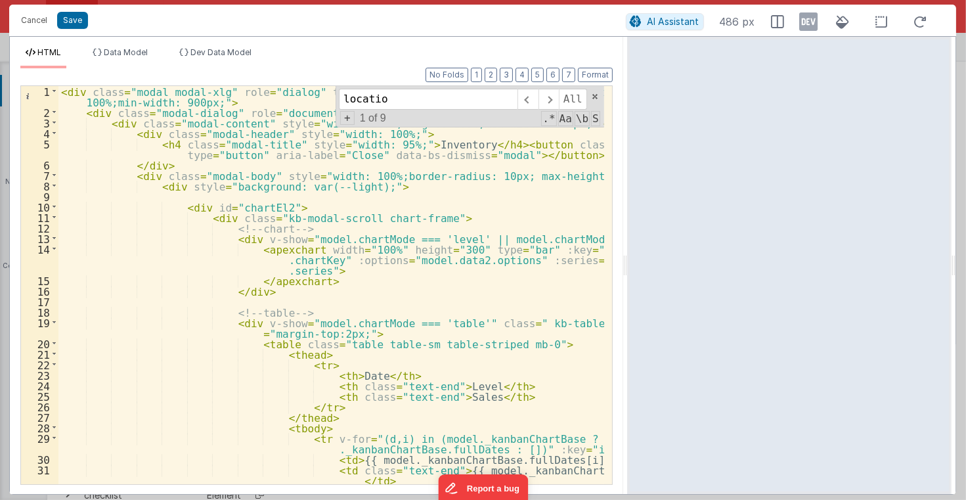
type input "locatio"
click at [334, 215] on div "< div class = "modal modal-xlg" role = "dialog" tabindex = "-1" id = "addDashMo…" at bounding box center [331, 306] width 546 height 441
drag, startPoint x: 336, startPoint y: 216, endPoint x: 391, endPoint y: 217, distance: 55.8
click at [391, 217] on div "< div class = "modal modal-xlg" role = "dialog" tabindex = "-1" id = "addDashMo…" at bounding box center [331, 306] width 546 height 441
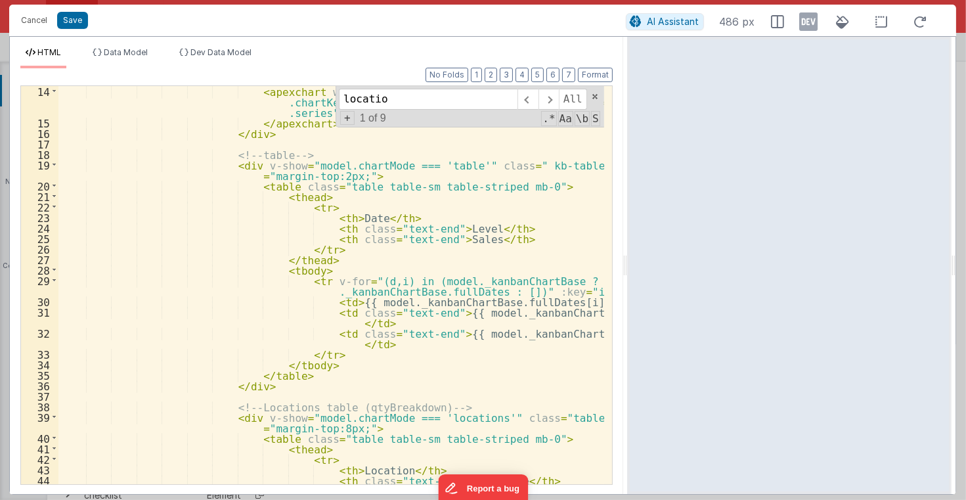
scroll to position [158, 0]
click at [551, 411] on div "< apexchart width = "100%" height = "300" type = "bar" :key = "model.data2 .cha…" at bounding box center [331, 306] width 546 height 441
click at [550, 415] on div "< apexchart width = "100%" height = "300" type = "bar" :key = "model.data2 .cha…" at bounding box center [331, 306] width 546 height 441
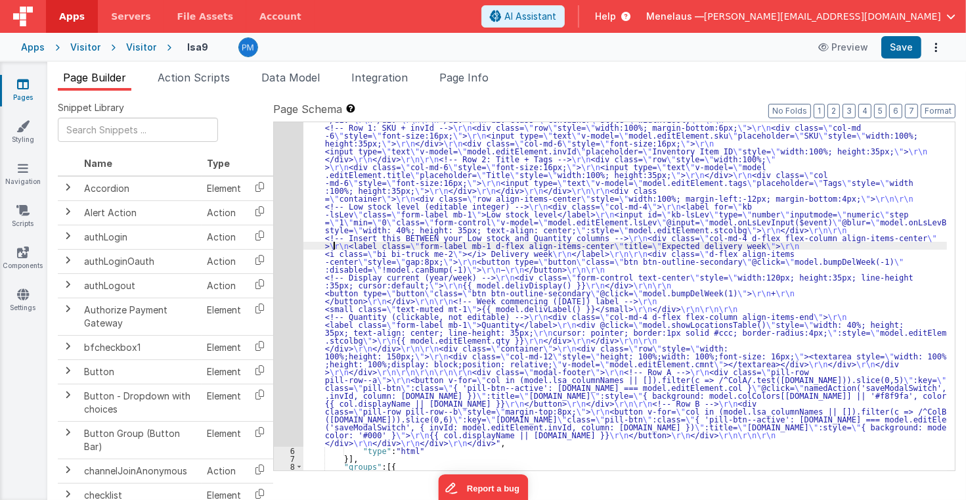
click at [334, 243] on div ""html" : "<div class= \" modal modal-xlg \" role= \" dialog \" tabindex= \" -1 …" at bounding box center [625, 269] width 644 height 1065
click at [294, 247] on div "5" at bounding box center [289, 91] width 30 height 709
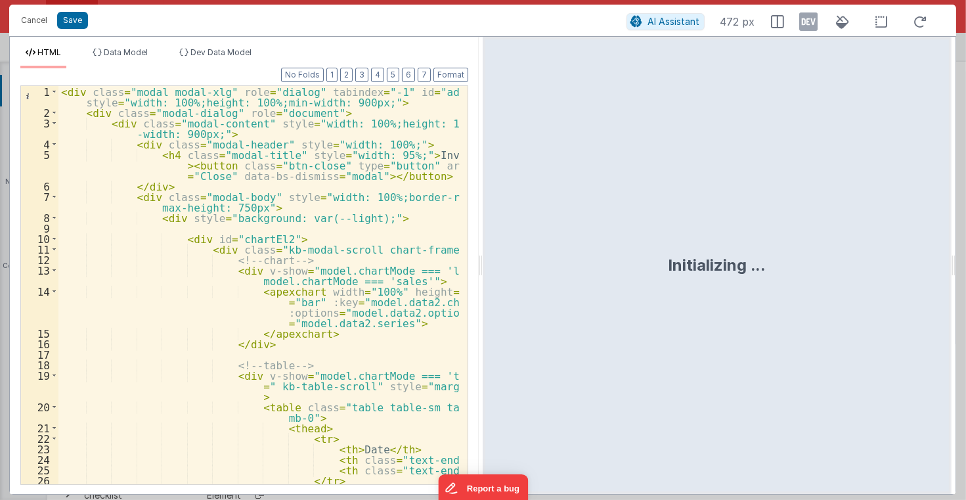
drag, startPoint x: 481, startPoint y: 271, endPoint x: 670, endPoint y: 258, distance: 188.9
click at [670, 258] on html "Cancel Save AI Assistant 472 px HTML Data Model Dev Data Model Format 7 6 5 4 3…" at bounding box center [483, 250] width 966 height 500
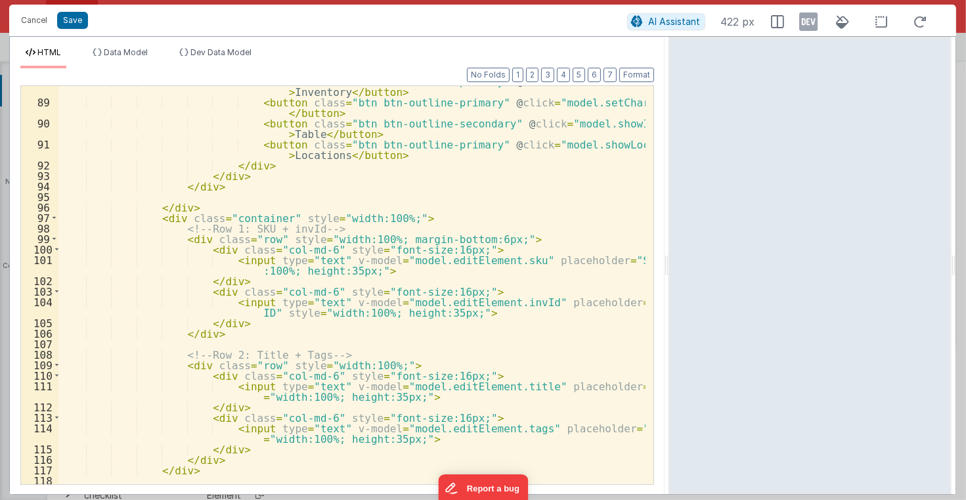
scroll to position [1166, 0]
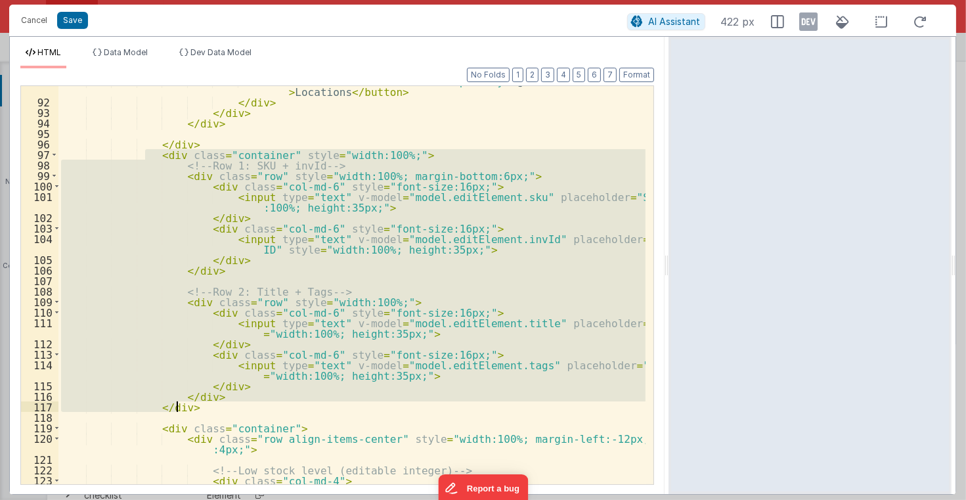
drag, startPoint x: 143, startPoint y: 154, endPoint x: 189, endPoint y: 408, distance: 258.3
click at [189, 408] on div "< button class = "btn btn-outline-primary" @ click = "model.showLocationsTable(…" at bounding box center [352, 291] width 588 height 430
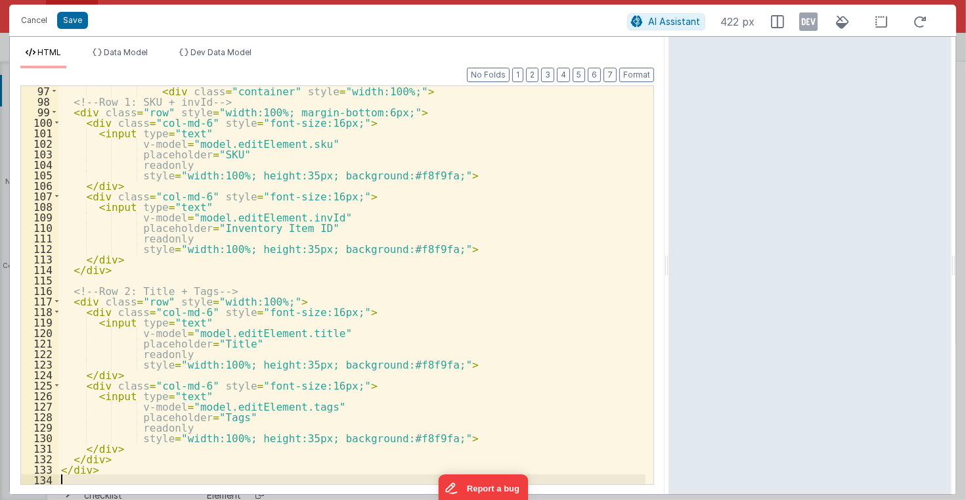
scroll to position [1230, 0]
click at [631, 83] on div "Format 7 6 5 4 3 2 1 No Folds 97 98 99 100 101 102 103 104 105 106 107 108 109 …" at bounding box center [337, 275] width 634 height 415
click at [633, 76] on button "Format" at bounding box center [636, 75] width 35 height 14
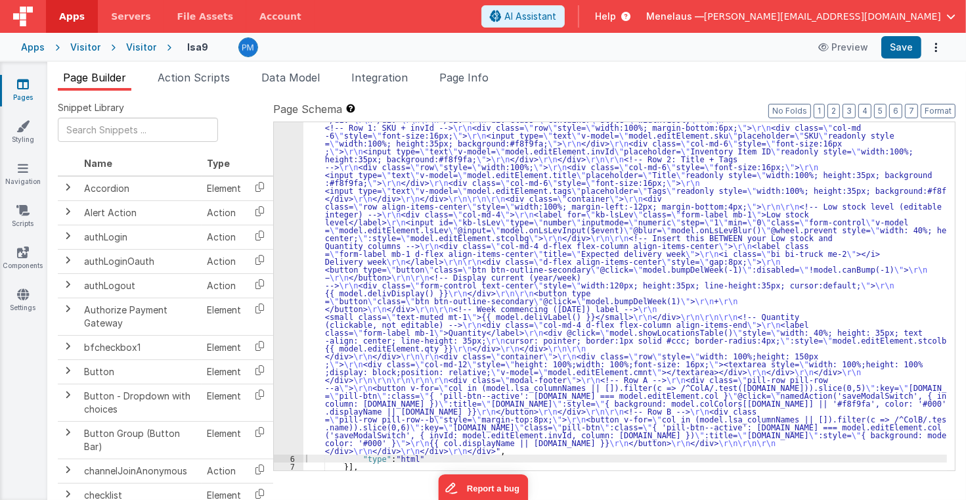
click at [418, 236] on div ""html" : "<div class= \" modal modal-xlg \" role= \" dialog \" tabindex= \" -1 …" at bounding box center [625, 273] width 644 height 1073
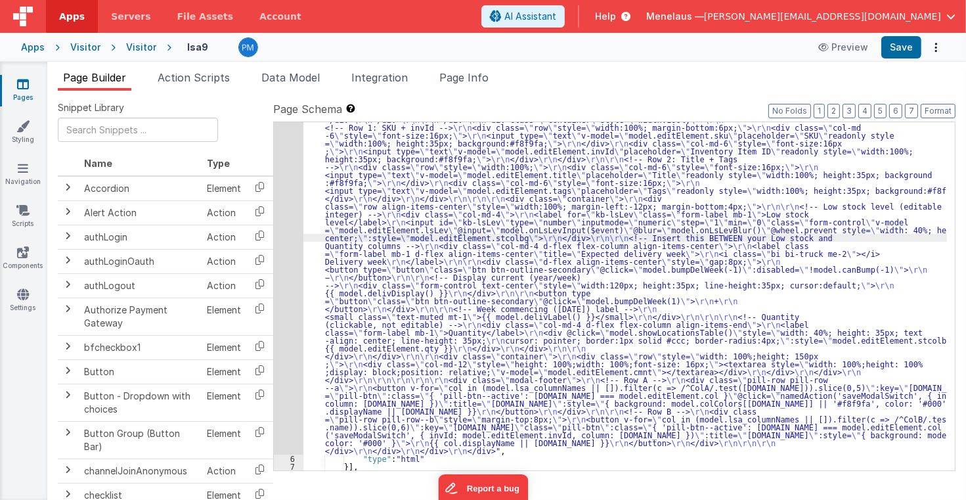
click at [293, 250] on div "5" at bounding box center [289, 95] width 30 height 717
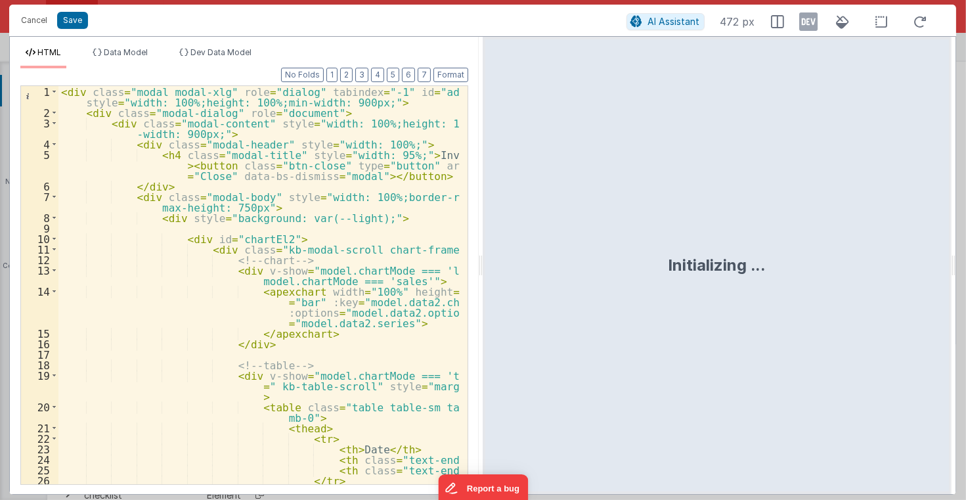
drag, startPoint x: 482, startPoint y: 271, endPoint x: 594, endPoint y: 286, distance: 113.4
click at [616, 286] on html "Cancel Save AI Assistant 472 px HTML Data Model Dev Data Model Format 7 6 5 4 3…" at bounding box center [483, 250] width 966 height 500
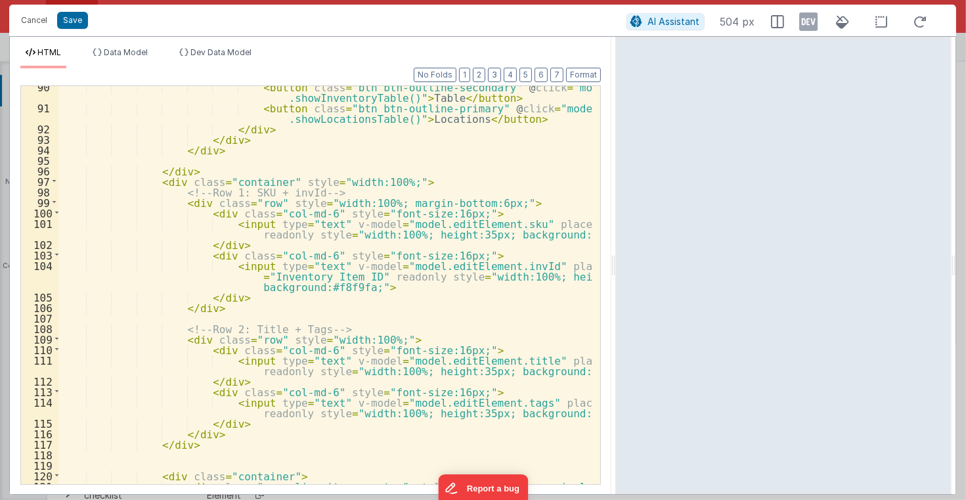
scroll to position [1171, 0]
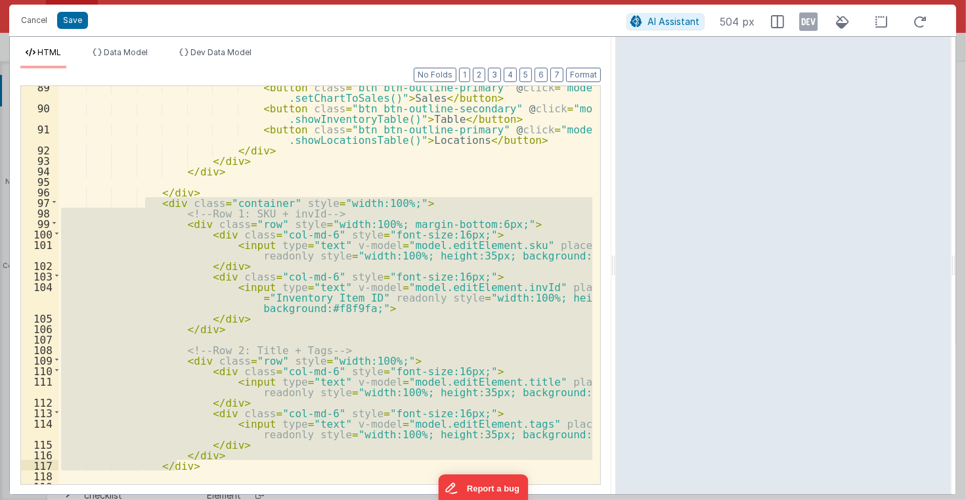
drag, startPoint x: 143, startPoint y: 203, endPoint x: 194, endPoint y: 464, distance: 266.4
click at [194, 464] on div "< button class = "btn btn-outline-primary" @ click = "model .setChartToSales()"…" at bounding box center [325, 296] width 535 height 430
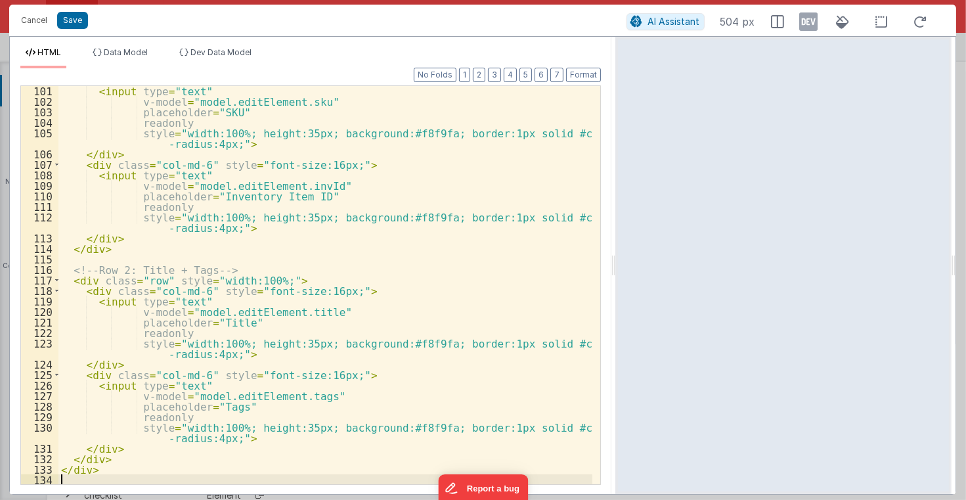
scroll to position [1324, 0]
click at [486, 279] on div "< input type = "text" v-model = "model.editElement.sku" placeholder = "SKU" rea…" at bounding box center [325, 295] width 535 height 420
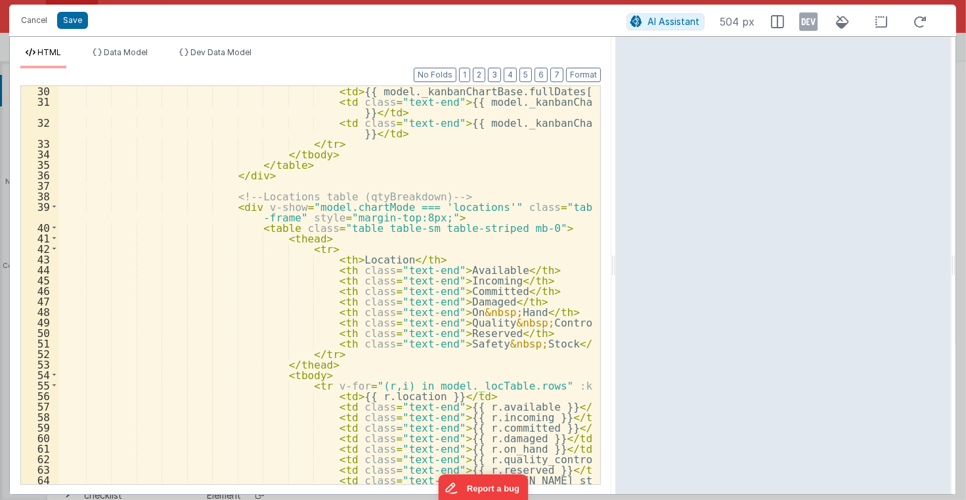
scroll to position [347, 0]
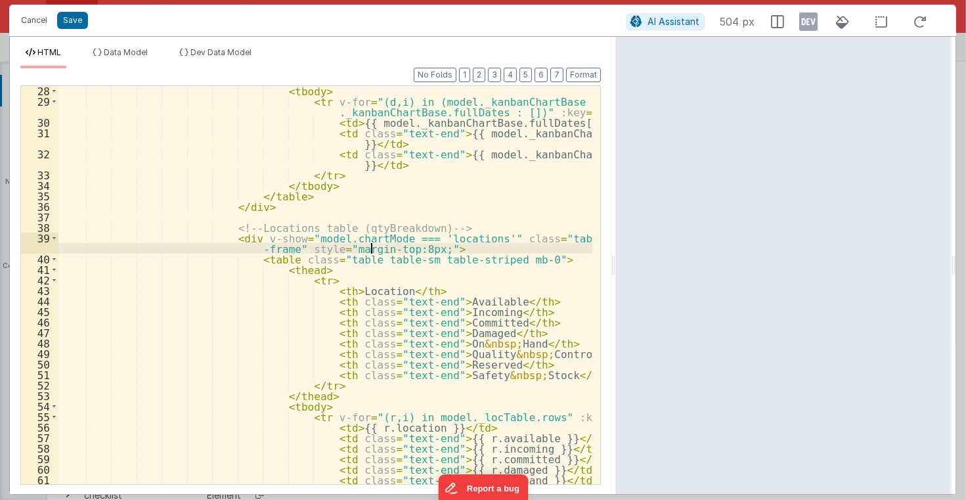
click at [370, 249] on div "< tbody > < tr v-for = "(d,i) in (model._kanbanChartBase ? model ._kanbanChartB…" at bounding box center [325, 295] width 535 height 420
click at [476, 257] on div "< tbody > < tr v-for = "(d,i) in (model._kanbanChartBase ? model ._kanbanChartB…" at bounding box center [325, 295] width 535 height 420
click at [477, 257] on div "< tbody > < tr v-for = "(d,i) in (model._kanbanChartBase ? model ._kanbanChartB…" at bounding box center [325, 295] width 535 height 420
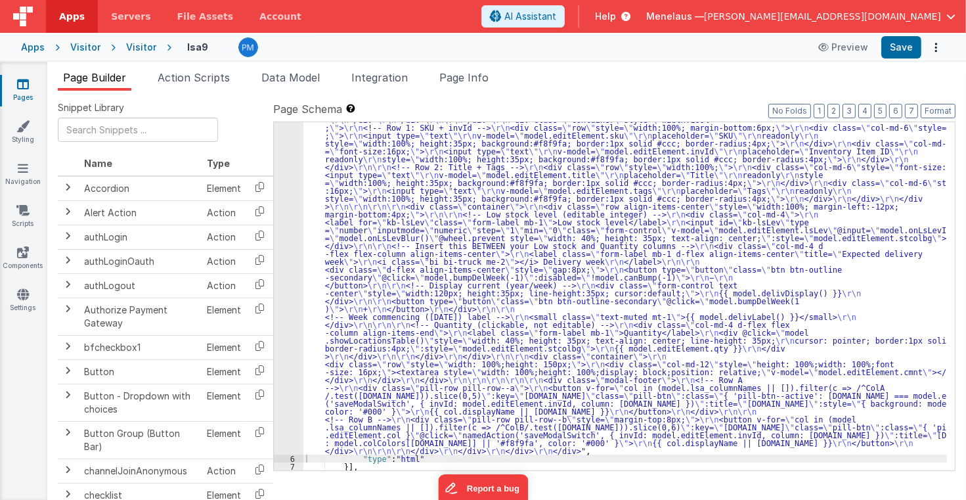
click at [284, 246] on div "5" at bounding box center [289, 95] width 30 height 717
click at [411, 254] on div ""html" : "<div class= \" modal modal-xlg \" role= \" dialog \" tabindex= \" -1 …" at bounding box center [625, 273] width 644 height 1073
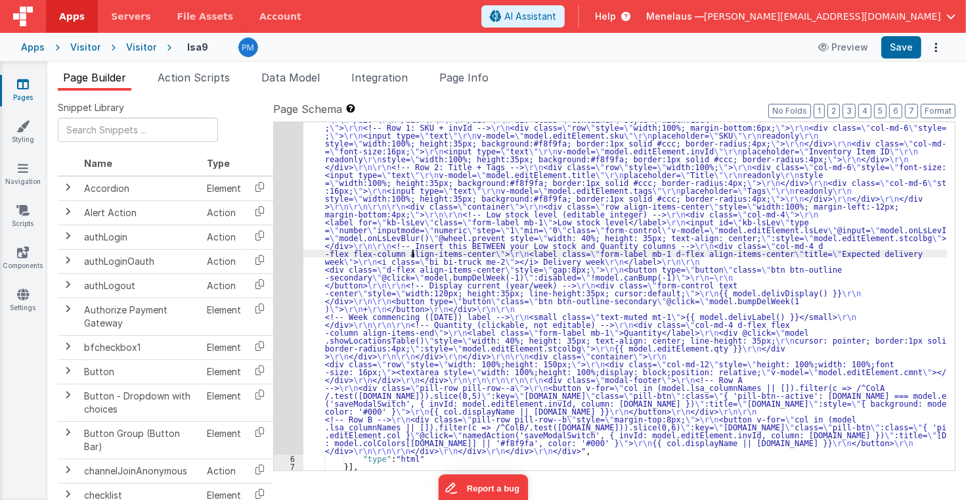
click at [281, 254] on div "5" at bounding box center [289, 95] width 30 height 717
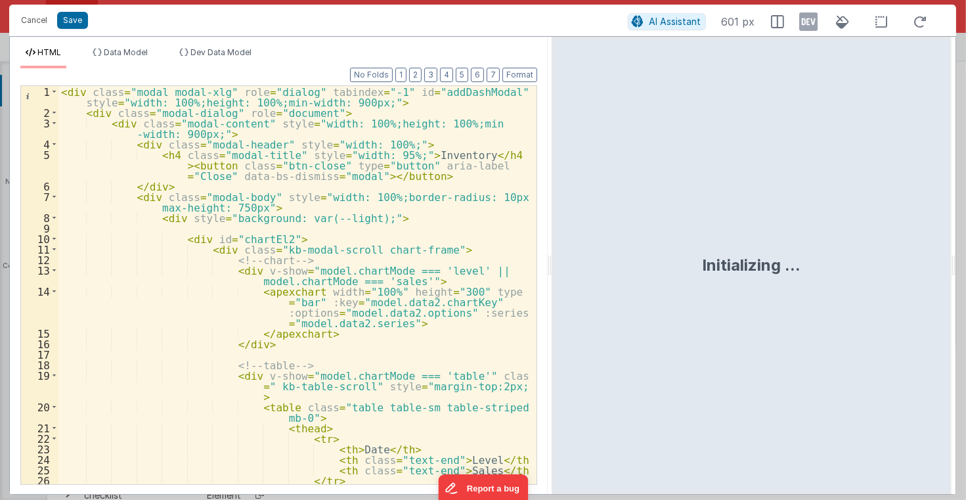
drag, startPoint x: 481, startPoint y: 262, endPoint x: 552, endPoint y: 263, distance: 70.9
click at [552, 263] on html "Cancel Save AI Assistant 601 px HTML Data Model Dev Data Model Format 7 6 5 4 3…" at bounding box center [483, 250] width 966 height 500
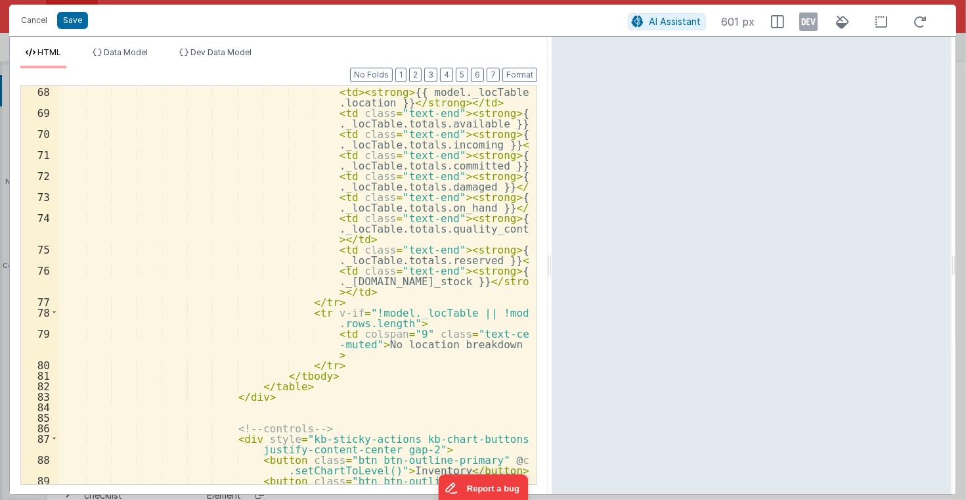
scroll to position [914, 0]
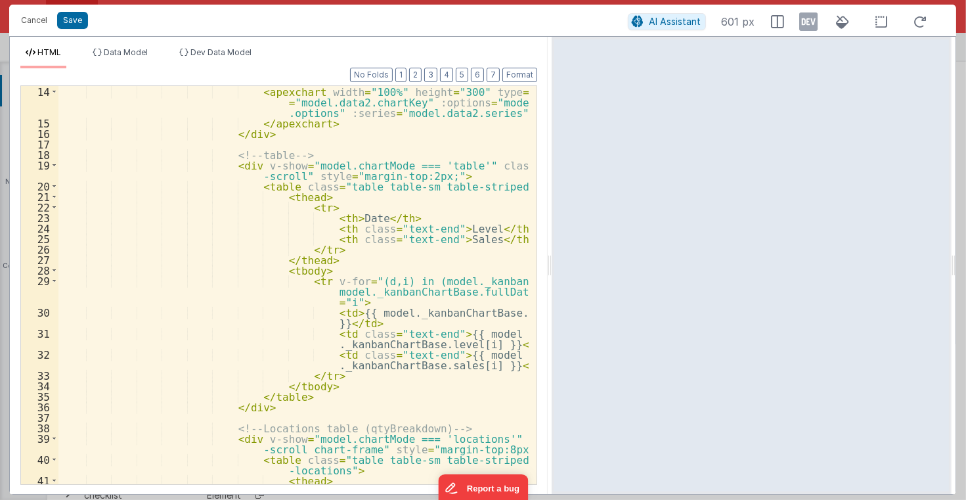
scroll to position [158, 0]
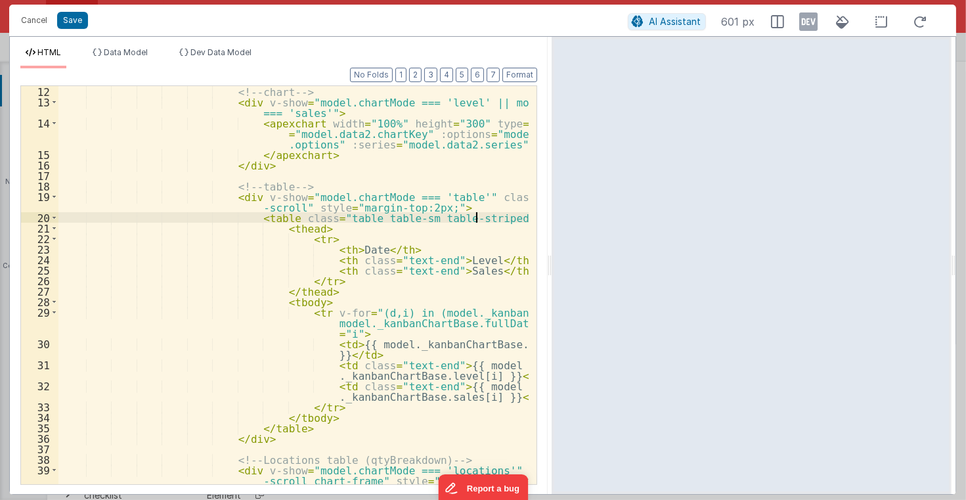
click at [476, 218] on div "<!-- chart --> < div v-show = "model.chartMode === 'level' || model.chartMode =…" at bounding box center [293, 301] width 470 height 430
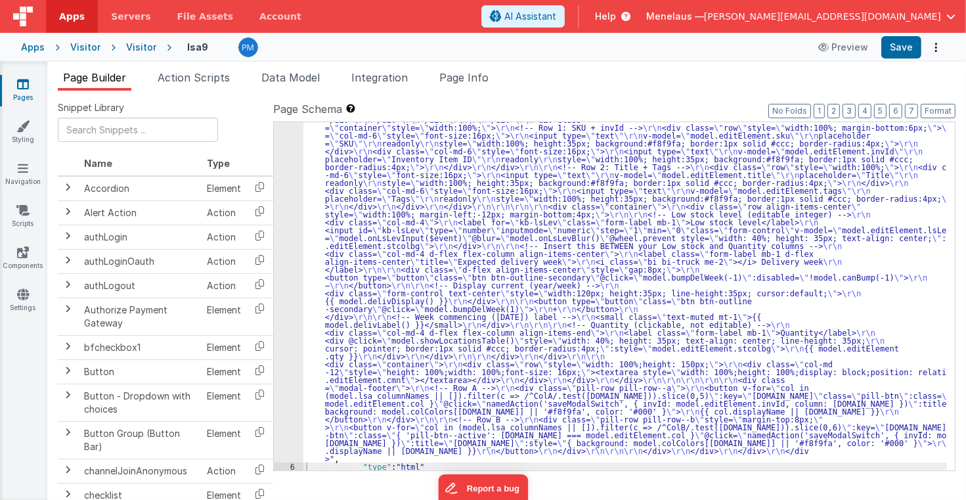
click at [483, 255] on div ""html" : "<div class= \" modal modal-xlg \" role= \" dialog \" tabindex= \" -1 …" at bounding box center [625, 277] width 644 height 1081
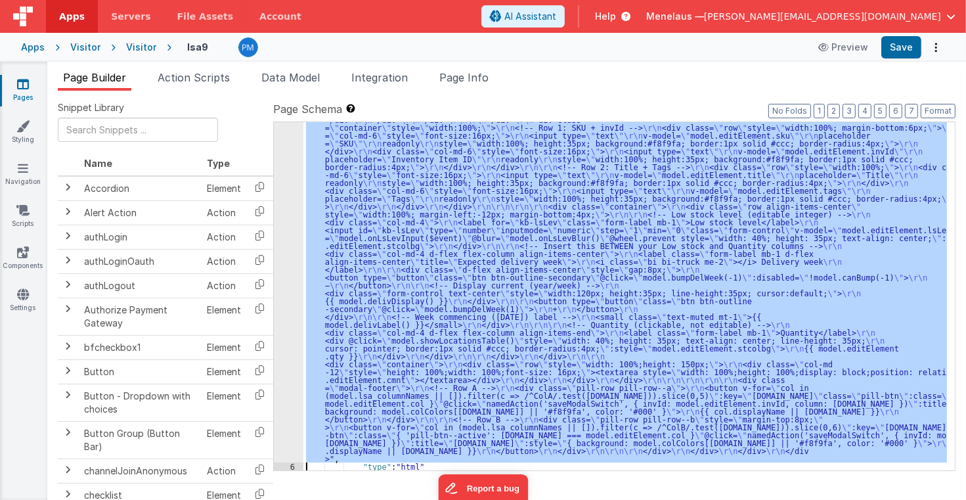
click at [286, 259] on div "5" at bounding box center [289, 99] width 30 height 725
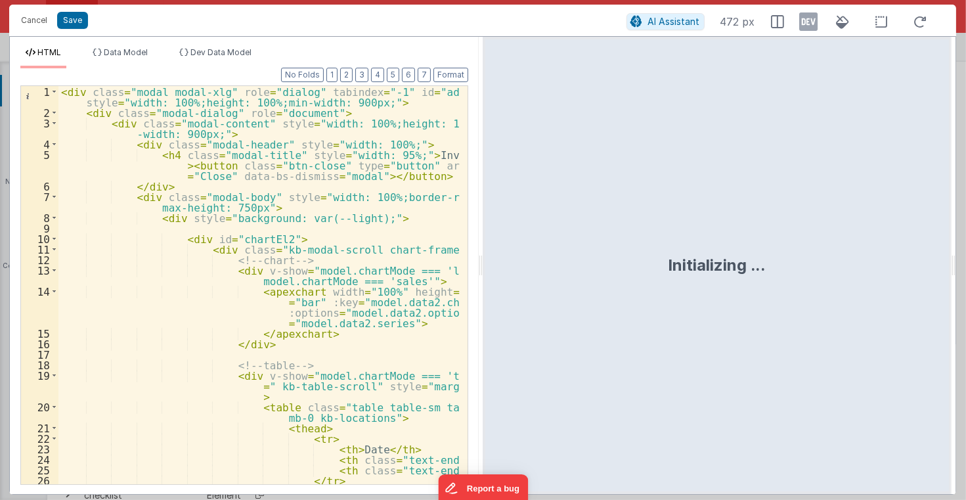
drag, startPoint x: 483, startPoint y: 268, endPoint x: 603, endPoint y: 268, distance: 120.2
click at [604, 268] on div "Initializing ..." at bounding box center [717, 265] width 469 height 457
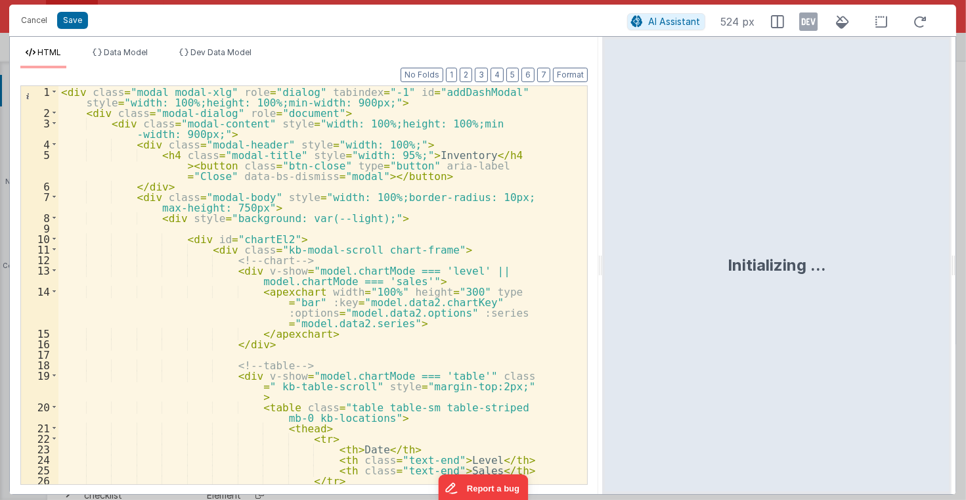
drag, startPoint x: 481, startPoint y: 265, endPoint x: 603, endPoint y: 266, distance: 122.2
click at [603, 266] on html "Cancel Save AI Assistant 524 px HTML Data Model Dev Data Model Format 7 6 5 4 3…" at bounding box center [483, 250] width 966 height 500
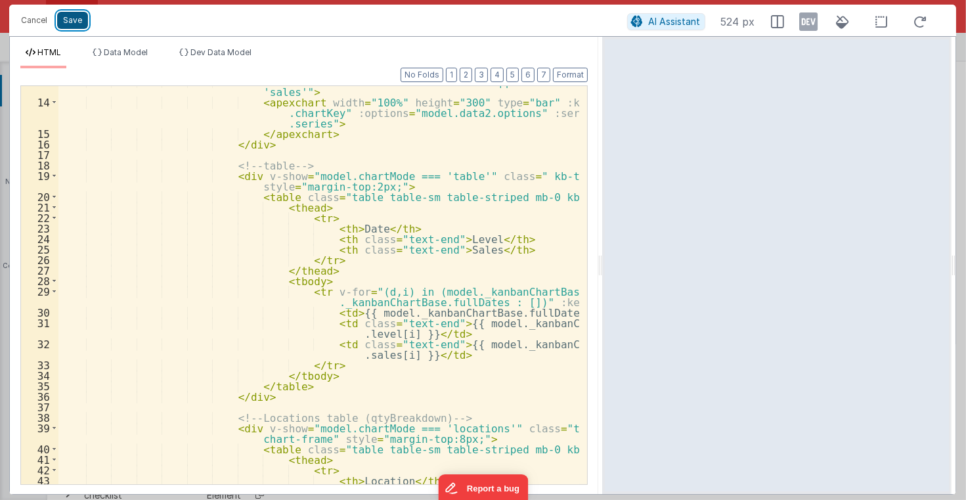
click at [66, 18] on button "Save" at bounding box center [72, 20] width 31 height 17
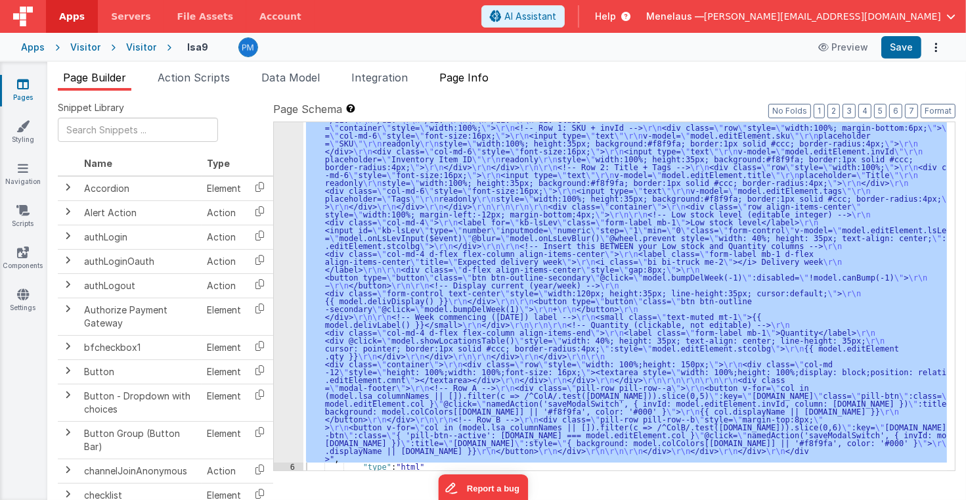
click at [483, 79] on span "Page Info" at bounding box center [463, 77] width 49 height 13
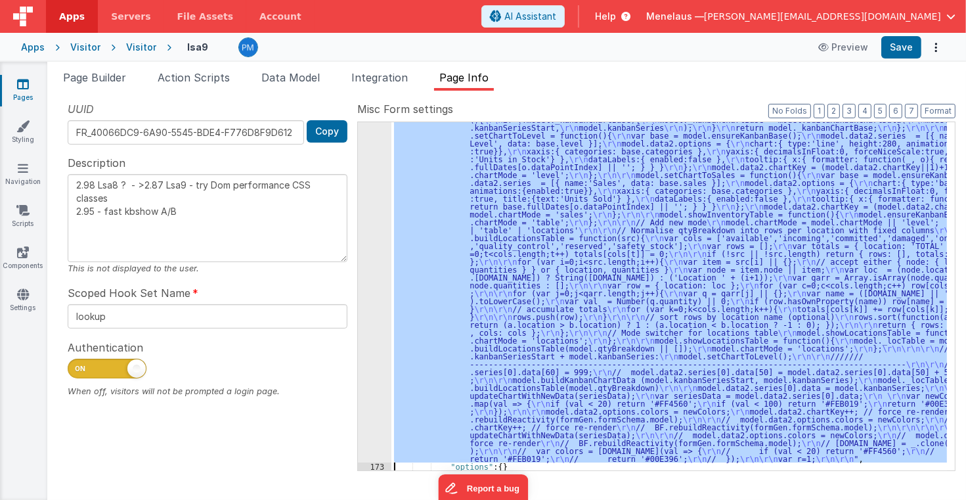
click at [636, 297] on div ""function" : "// GetSeries \r\n debugger; \r\n\r\n function updateChartWithNewD…" at bounding box center [669, 296] width 556 height 348
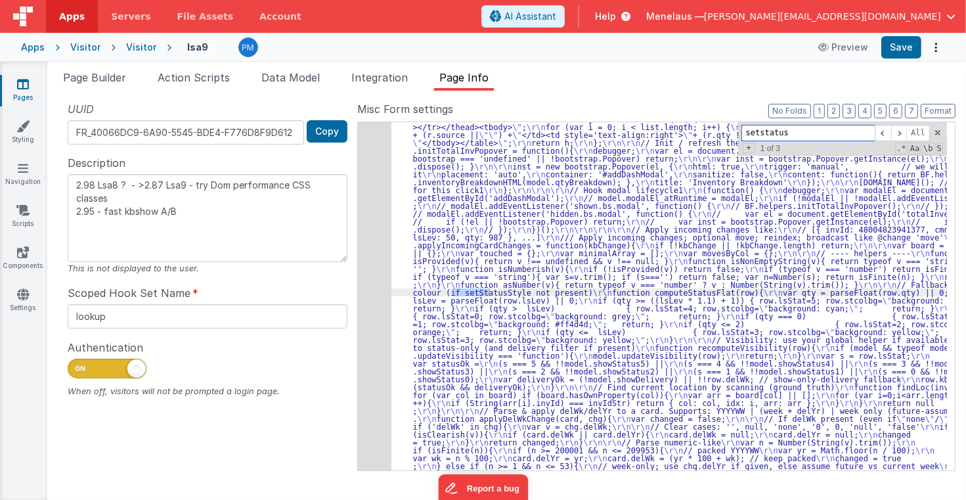
scroll to position [2380, 0]
click at [815, 137] on input "setstatus" at bounding box center [809, 133] width 134 height 16
click at [901, 129] on span at bounding box center [899, 133] width 16 height 16
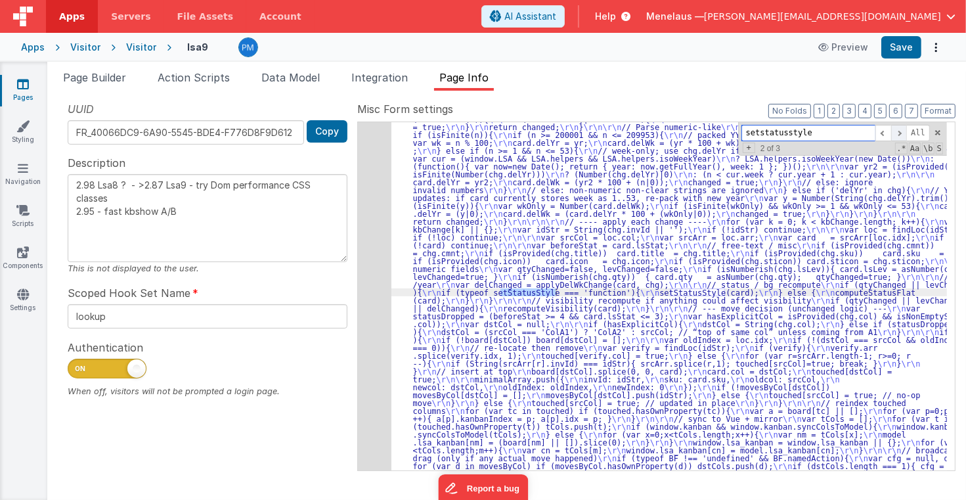
scroll to position [2695, 0]
click at [901, 132] on span at bounding box center [899, 133] width 16 height 16
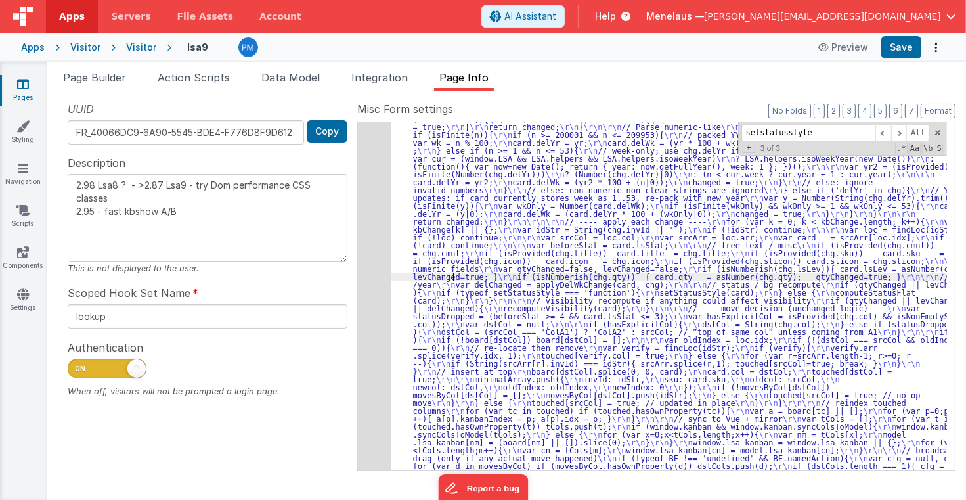
click at [385, 282] on div "231" at bounding box center [374, 44] width 33 height 2632
click at [383, 282] on div "231" at bounding box center [374, 44] width 33 height 2632
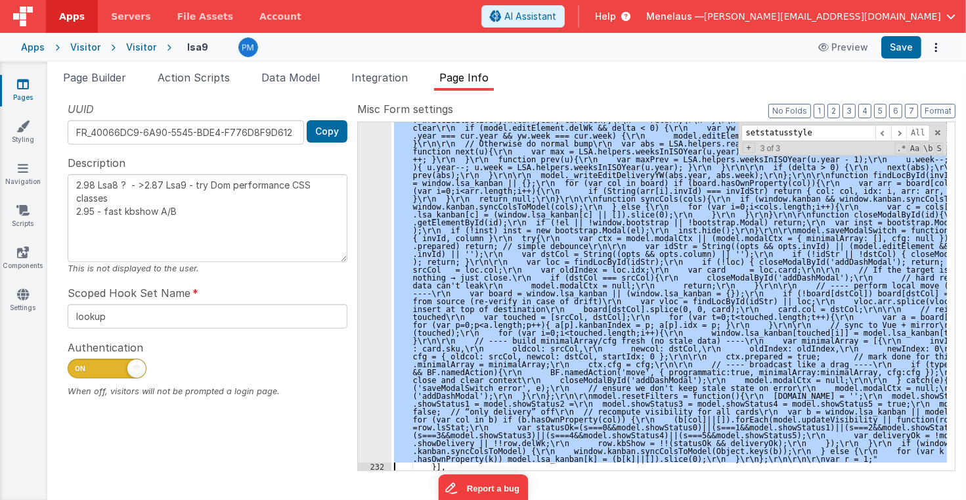
scroll to position [3593, 0]
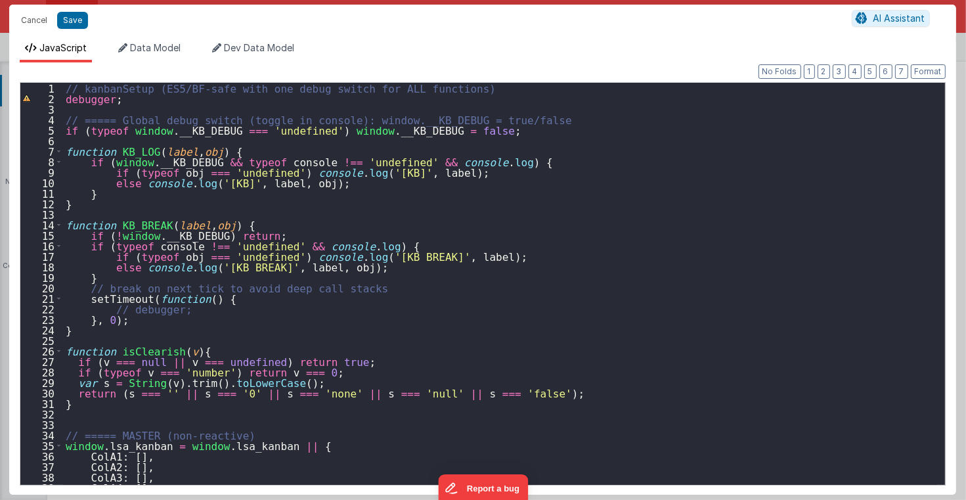
type input ""function": "// kanbanSetup (ES5/BF-safe with one debug switch for ALL function…"
click at [680, 284] on div "// kanbanSetup (ES5/BF-safe with one debug switch for ALL functions) debugger ;…" at bounding box center [500, 294] width 874 height 423
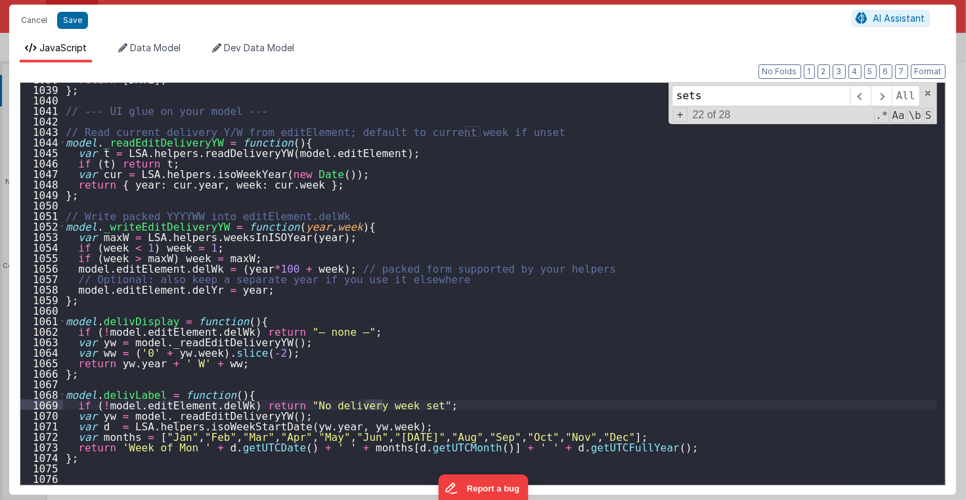
scroll to position [6388, 0]
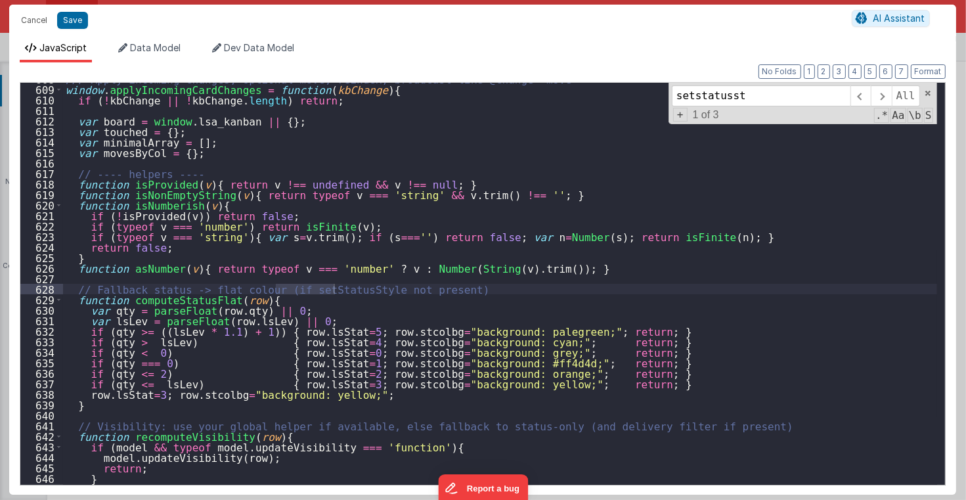
click at [744, 99] on input "setstatusst" at bounding box center [761, 95] width 179 height 21
type input "setstatusstyle"
click at [885, 96] on span at bounding box center [881, 95] width 20 height 21
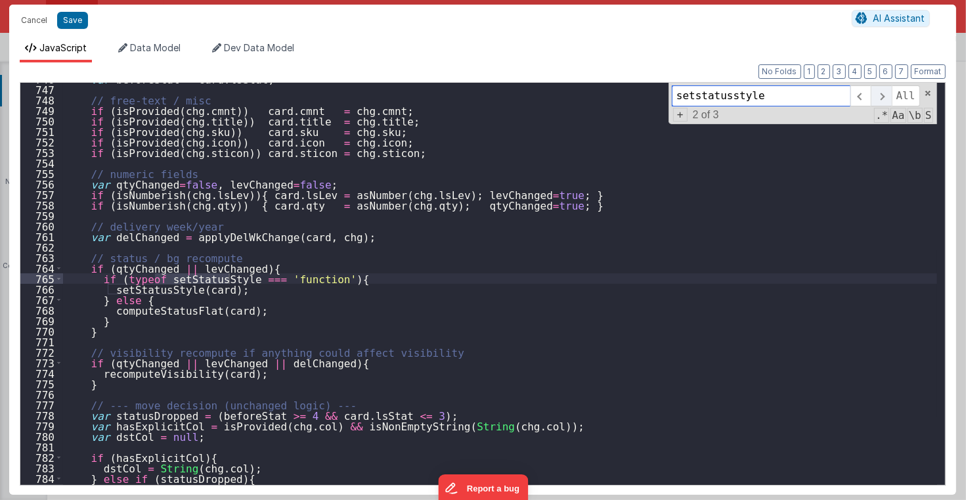
scroll to position [7838, 0]
click at [885, 96] on span at bounding box center [881, 95] width 20 height 21
click at [884, 93] on span at bounding box center [881, 95] width 20 height 21
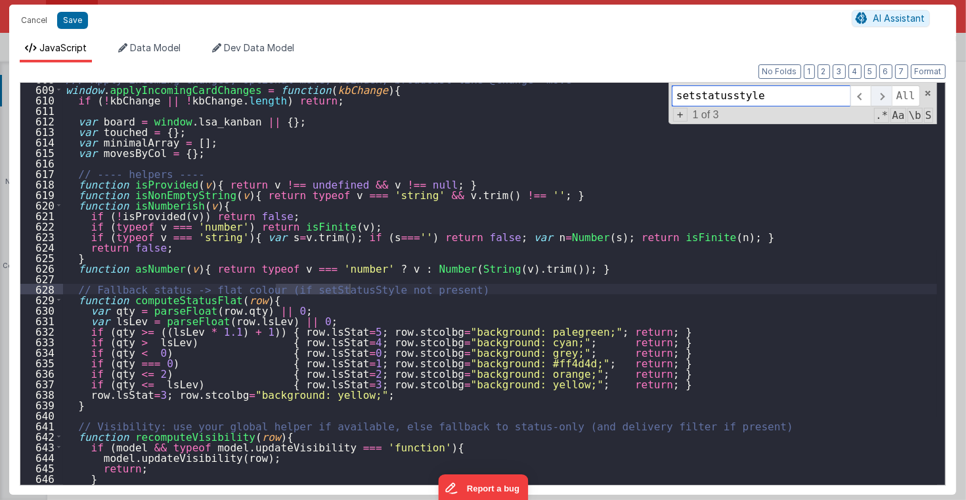
click at [884, 93] on span at bounding box center [881, 95] width 20 height 21
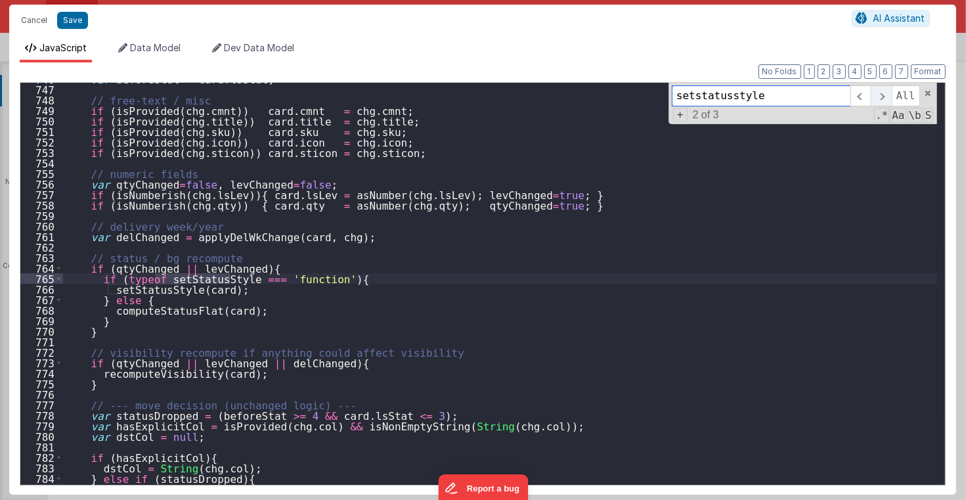
scroll to position [7838, 0]
click at [884, 93] on span at bounding box center [881, 95] width 20 height 21
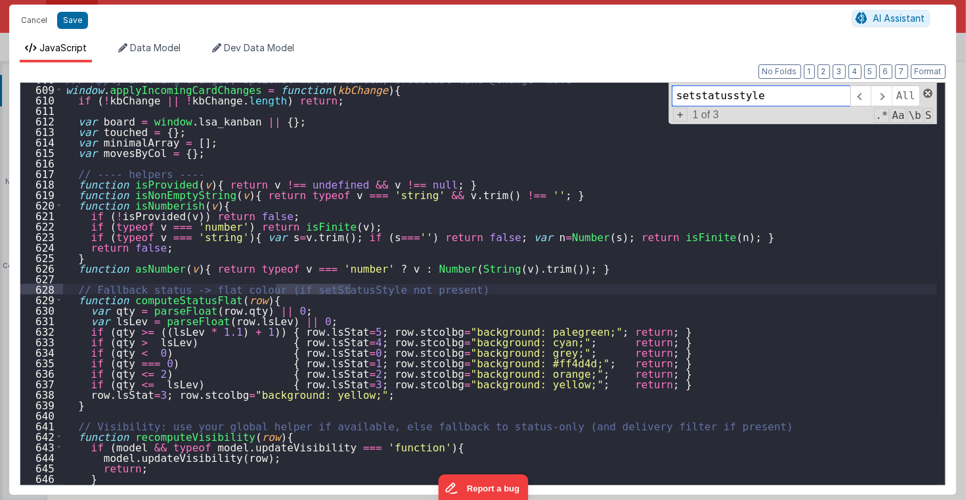
click at [927, 92] on span at bounding box center [927, 93] width 9 height 9
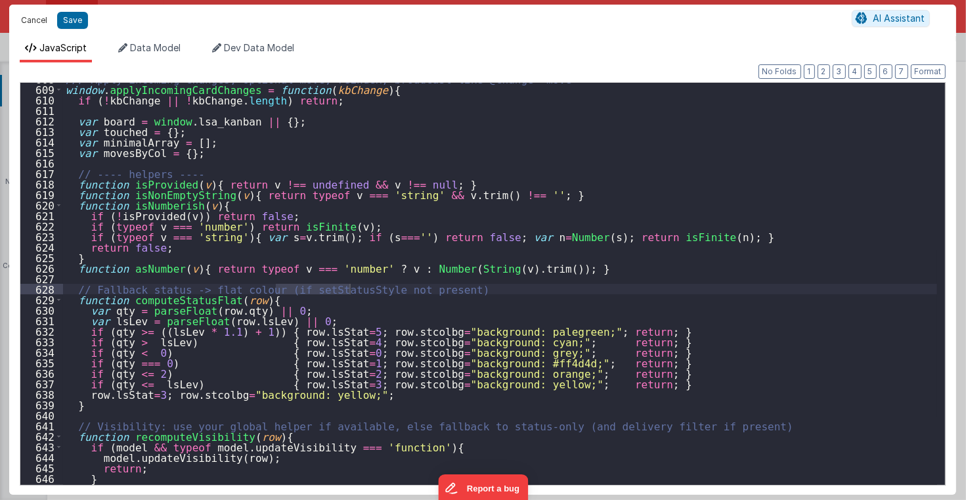
drag, startPoint x: 37, startPoint y: 16, endPoint x: 879, endPoint y: 173, distance: 857.2
click at [37, 16] on button "Cancel" at bounding box center [33, 20] width 39 height 18
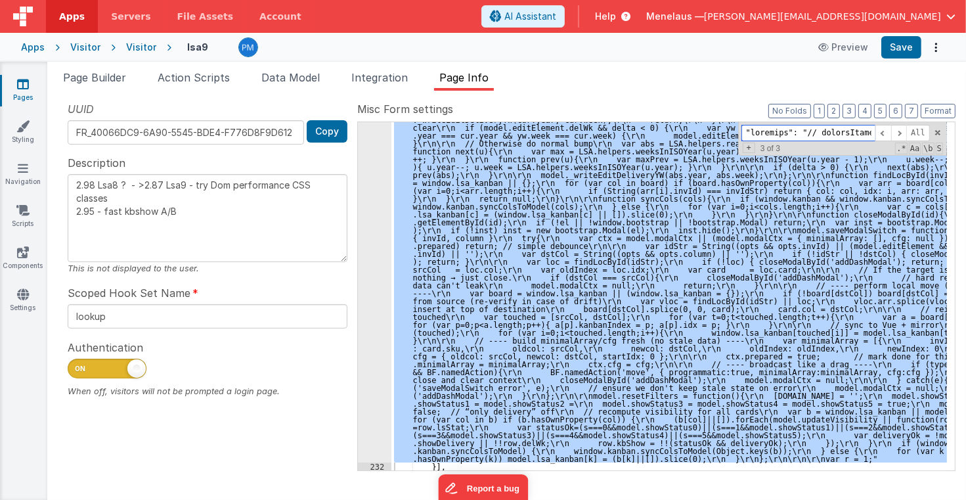
click at [832, 131] on input at bounding box center [809, 133] width 134 height 16
paste input "kb-locations"
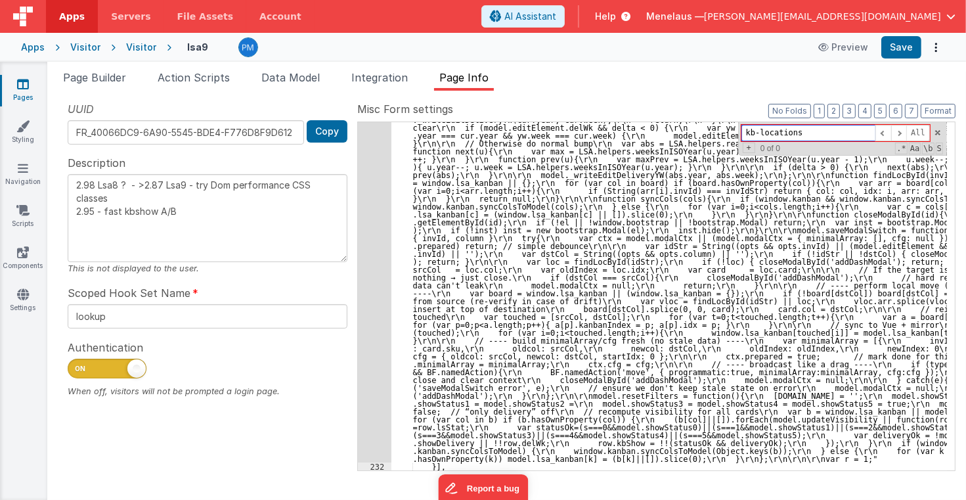
drag, startPoint x: 832, startPoint y: 131, endPoint x: 700, endPoint y: 133, distance: 131.4
click at [700, 133] on div ""function" : "// kanbanSetup (ES5/BF-safe with one debug switch for ALL functio…" at bounding box center [669, 296] width 556 height 348
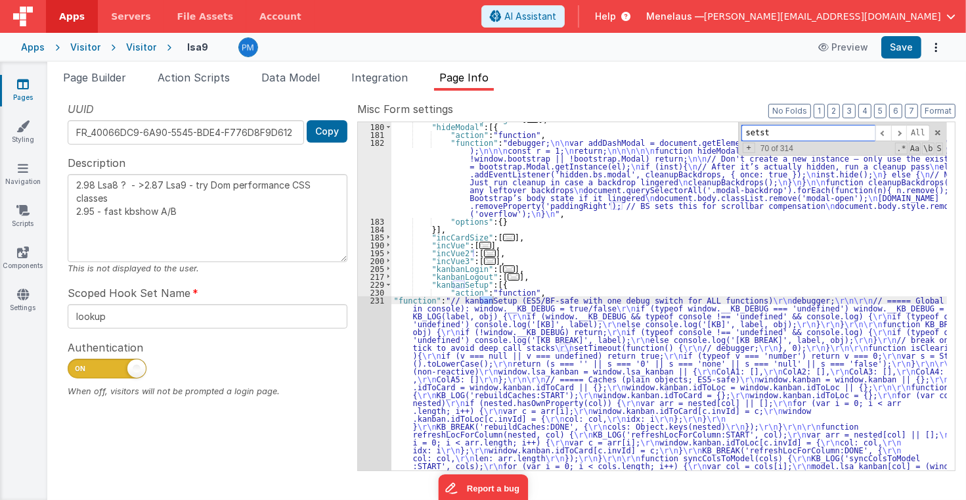
scroll to position [2380, 0]
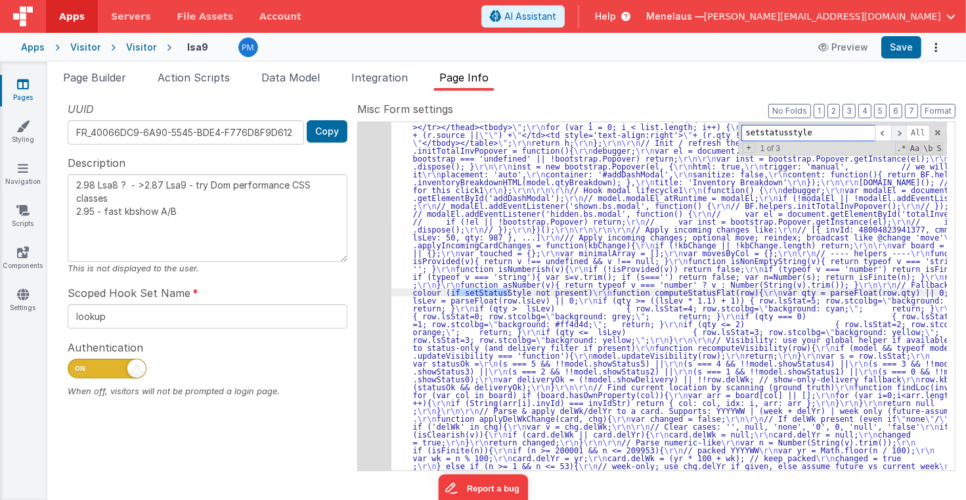
click at [901, 131] on span at bounding box center [899, 133] width 16 height 16
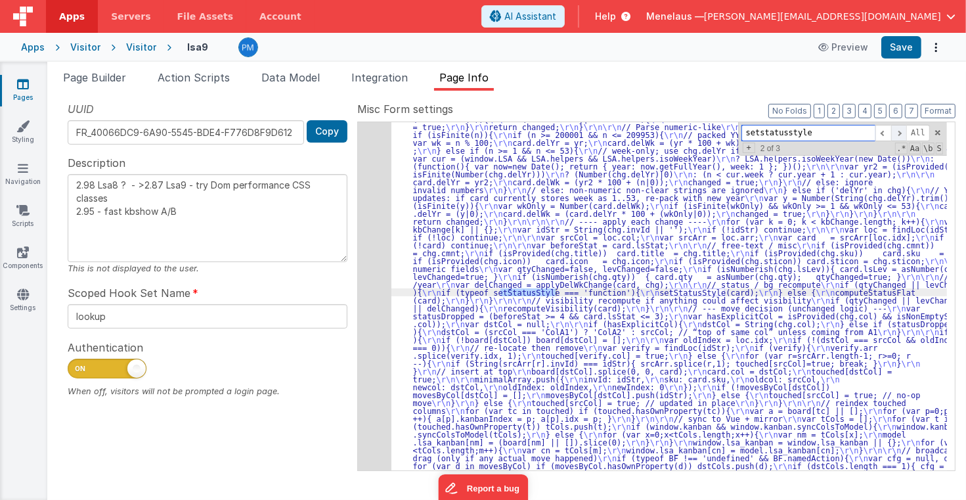
click at [901, 131] on span at bounding box center [899, 133] width 16 height 16
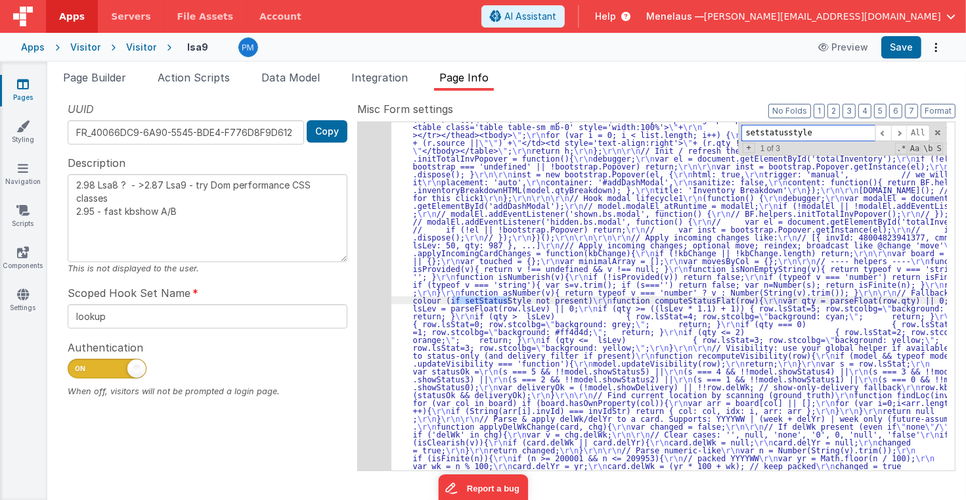
click at [775, 132] on input "setstatusstyle" at bounding box center [809, 133] width 134 height 16
drag, startPoint x: 738, startPoint y: 84, endPoint x: 778, endPoint y: 105, distance: 44.7
click at [738, 84] on ul "Page Builder Action Scripts Data Model Integration Page Info" at bounding box center [506, 80] width 919 height 21
drag, startPoint x: 808, startPoint y: 132, endPoint x: 736, endPoint y: 141, distance: 72.8
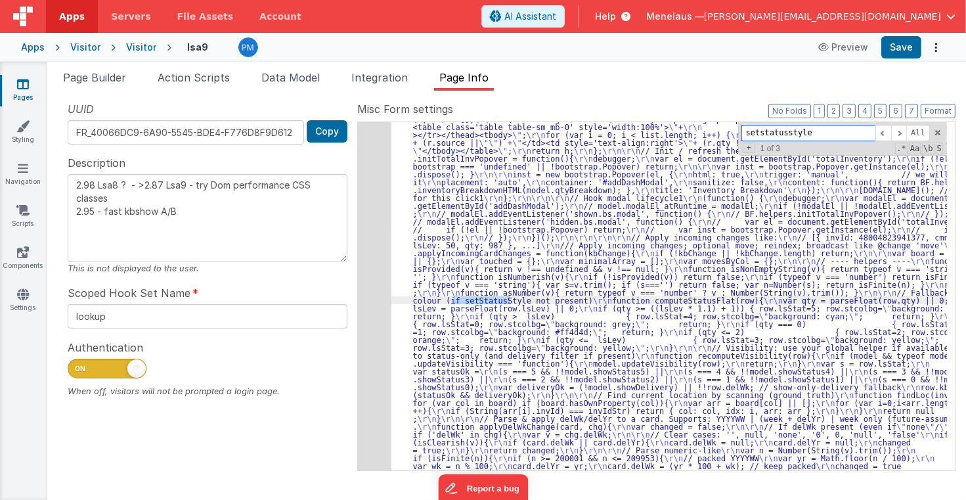
click at [736, 141] on div ""function" : "// kanbanSetup (ES5/BF-safe with one debug switch for ALL functio…" at bounding box center [669, 296] width 556 height 348
type input "computestatus"
click at [904, 132] on span at bounding box center [899, 133] width 16 height 16
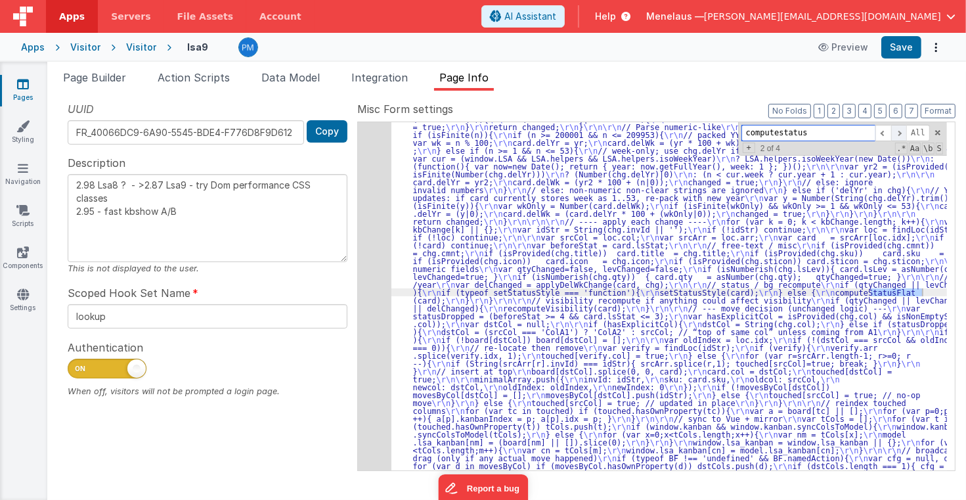
scroll to position [2695, 0]
click at [904, 132] on span at bounding box center [899, 133] width 16 height 16
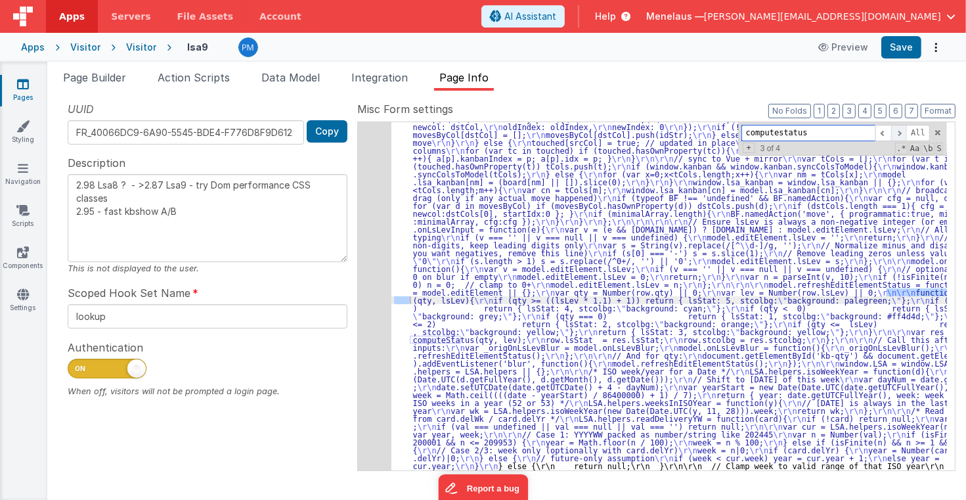
click at [904, 132] on span at bounding box center [899, 133] width 16 height 16
click at [855, 109] on button "3" at bounding box center [849, 111] width 13 height 14
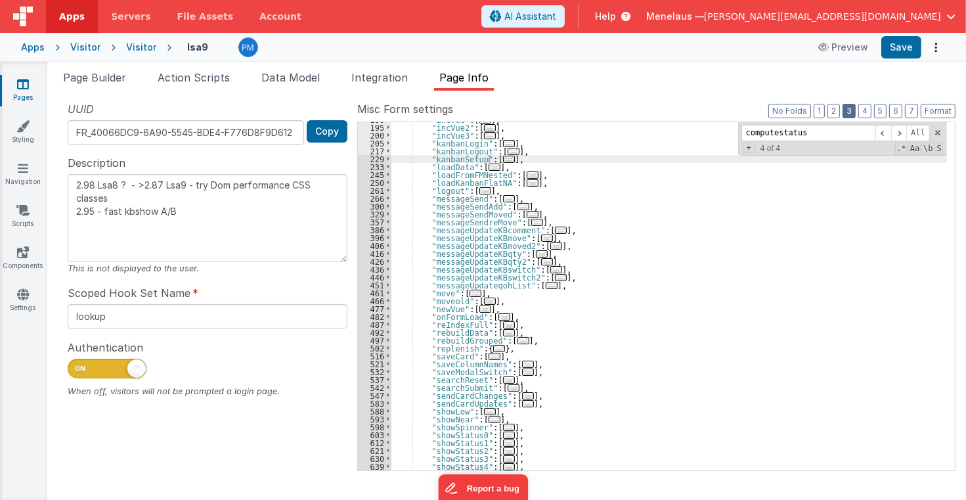
scroll to position [267, 0]
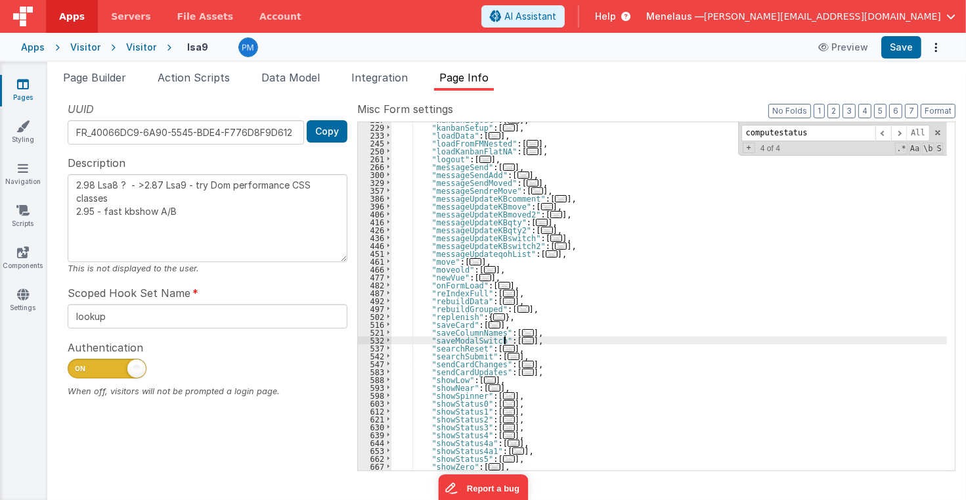
click at [522, 340] on span "..." at bounding box center [528, 340] width 12 height 7
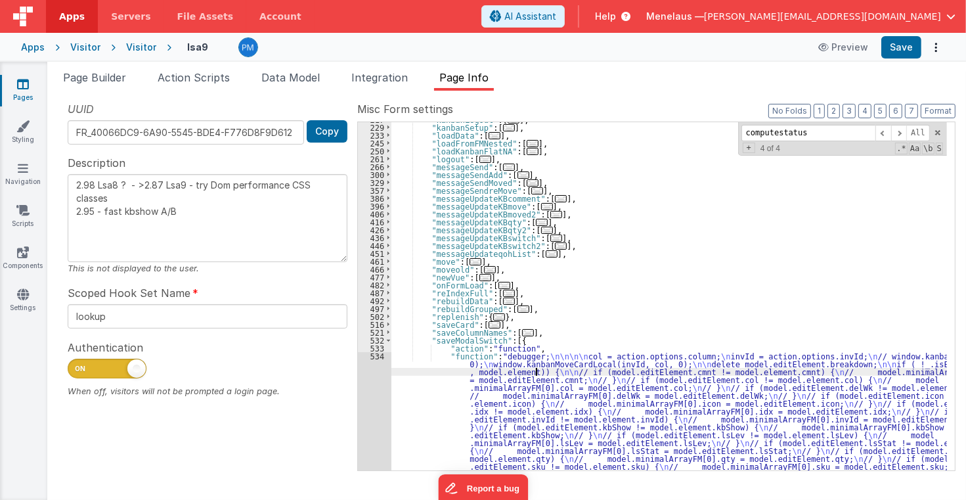
click at [535, 372] on div ""kanbanLogout" : [ ... ] , "kanbanSetup" : [ ... ] , "loadData" : [ ... ] , "lo…" at bounding box center [669, 503] width 556 height 774
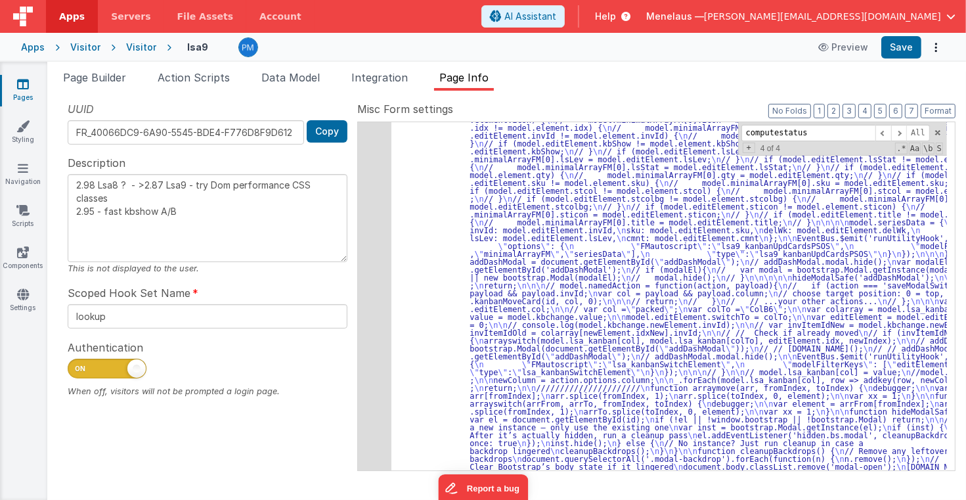
scroll to position [677, 0]
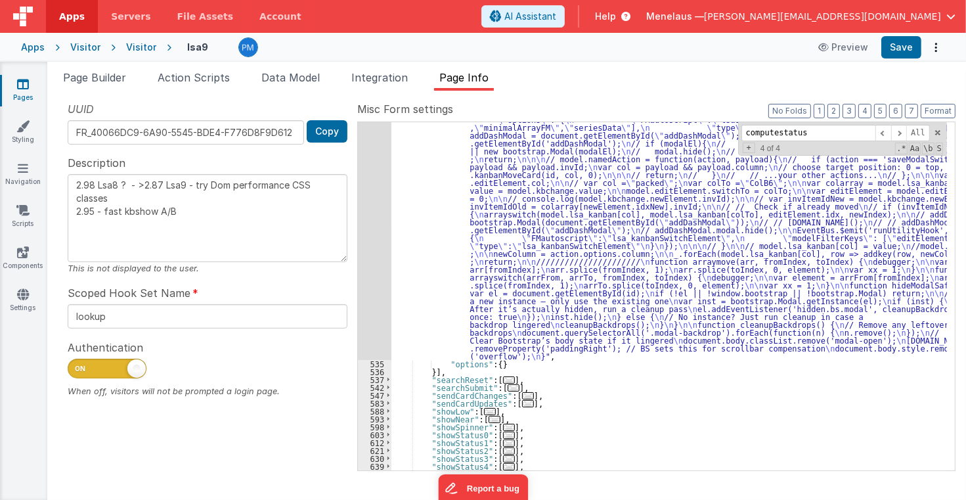
click at [370, 219] on div "534" at bounding box center [374, 151] width 33 height 418
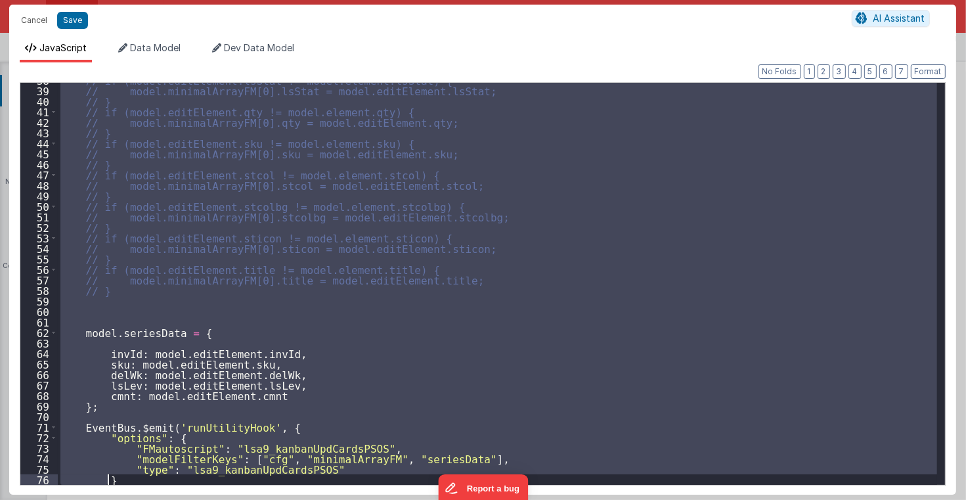
scroll to position [397, 0]
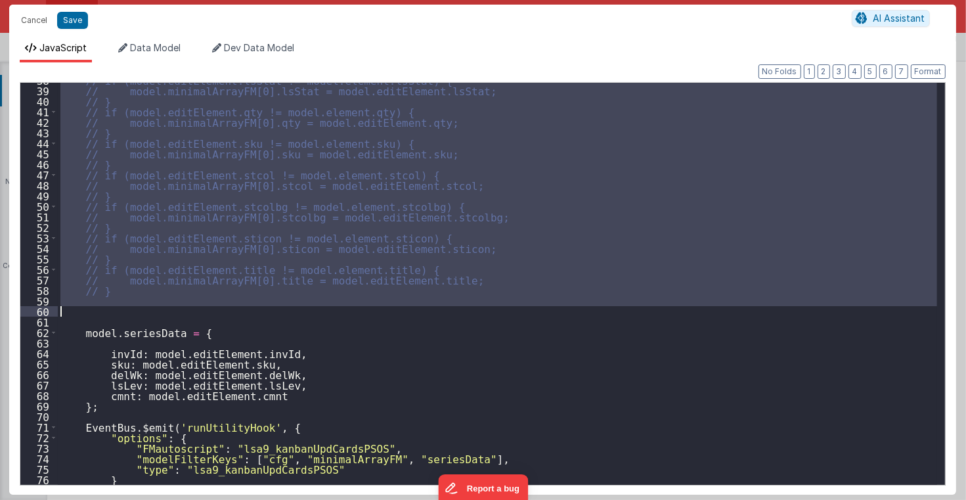
drag, startPoint x: 75, startPoint y: 224, endPoint x: 268, endPoint y: 307, distance: 210.3
click at [268, 307] on div "// if (model.editElement.lsStat != model.element.lsStat) { // model.minimalArra…" at bounding box center [497, 286] width 879 height 423
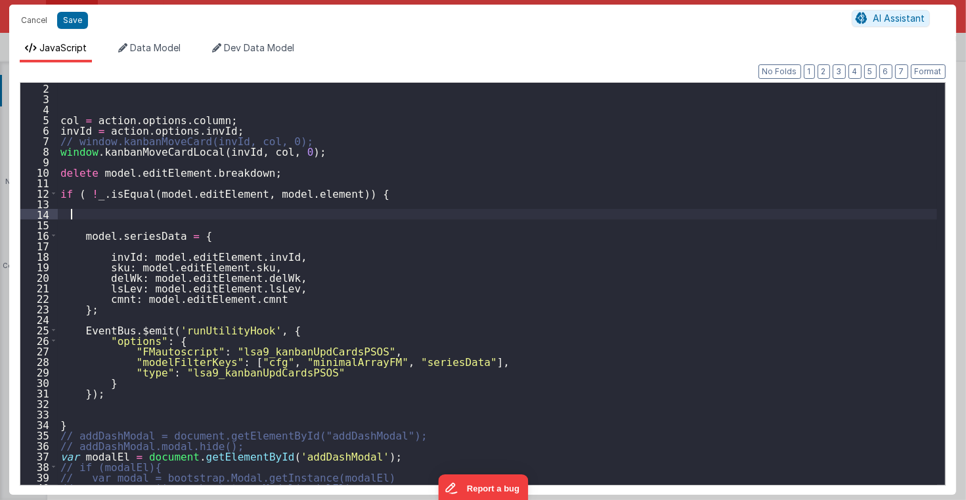
scroll to position [74, 0]
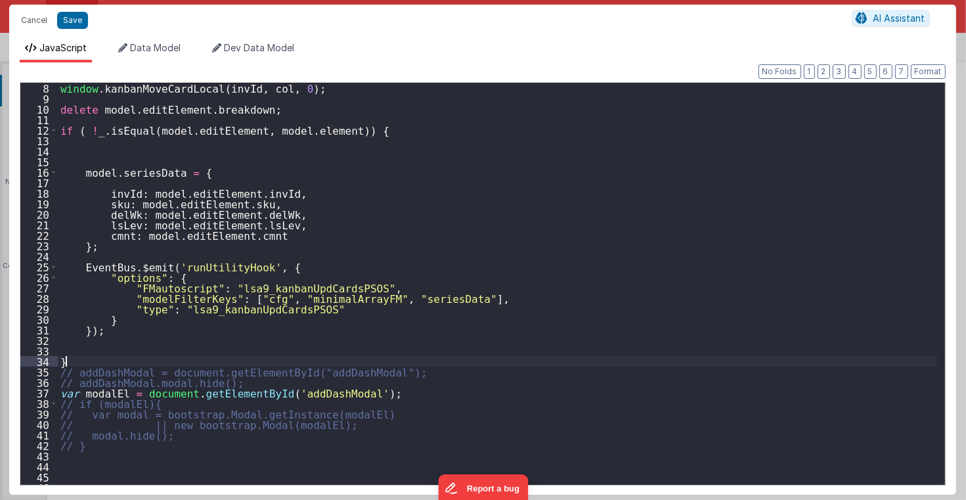
click at [187, 363] on div "window . kanbanMoveCardLocal ( invId , col , 0 ) ; delete model . editElement .…" at bounding box center [497, 294] width 879 height 423
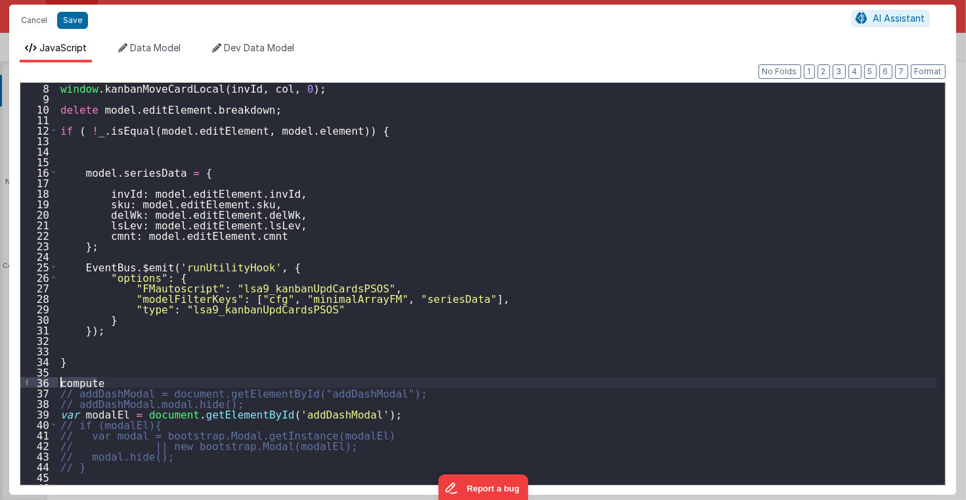
drag, startPoint x: 104, startPoint y: 380, endPoint x: 57, endPoint y: 378, distance: 46.7
click at [57, 378] on div "8 9 10 11 12 13 14 15 16 17 18 19 20 21 22 23 24 25 26 27 28 29 30 31 32 33 34 …" at bounding box center [483, 283] width 926 height 403
paste textarea
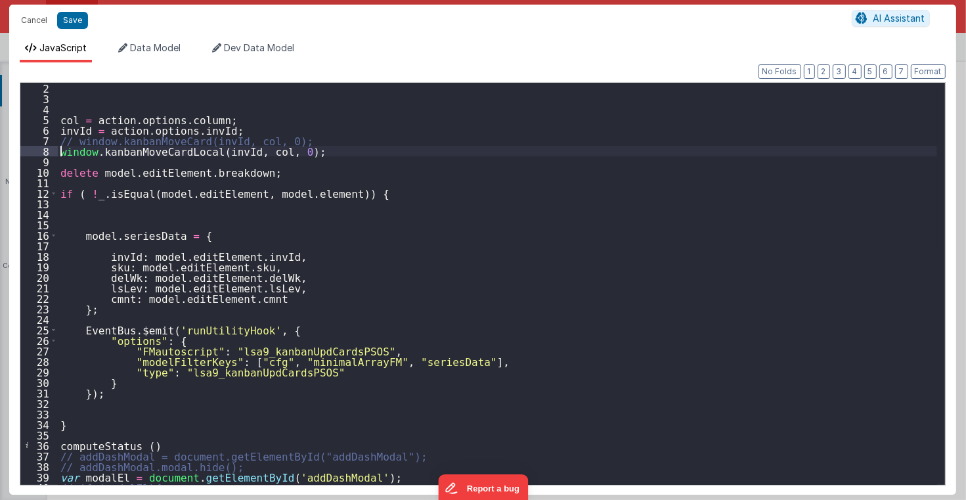
click at [60, 150] on div "col = action . options . column ; invId = action . options . invId ; // window.…" at bounding box center [497, 294] width 879 height 423
click at [138, 443] on div "col = action . options . column ; invId = action . options . invId ; // window.…" at bounding box center [497, 294] width 879 height 423
drag, startPoint x: 144, startPoint y: 192, endPoint x: 234, endPoint y: 192, distance: 90.0
click at [234, 192] on div "col = action . options . column ; invId = action . options . invId ; // window.…" at bounding box center [497, 294] width 879 height 423
click at [139, 445] on div "col = action . options . column ; invId = action . options . invId ; // window.…" at bounding box center [497, 294] width 879 height 423
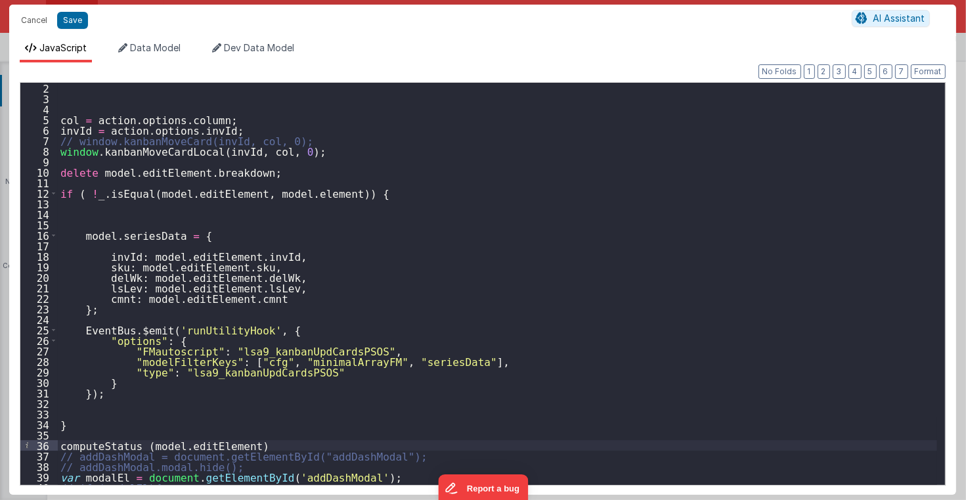
click at [242, 443] on div "col = action . options . column ; invId = action . options . invId ; // window.…" at bounding box center [497, 294] width 879 height 423
type textarea "2.98 Lsa8 ? - >2.87 Lsa9 - try Dom performance CSS classes 2.95 - fast kbshow A…"
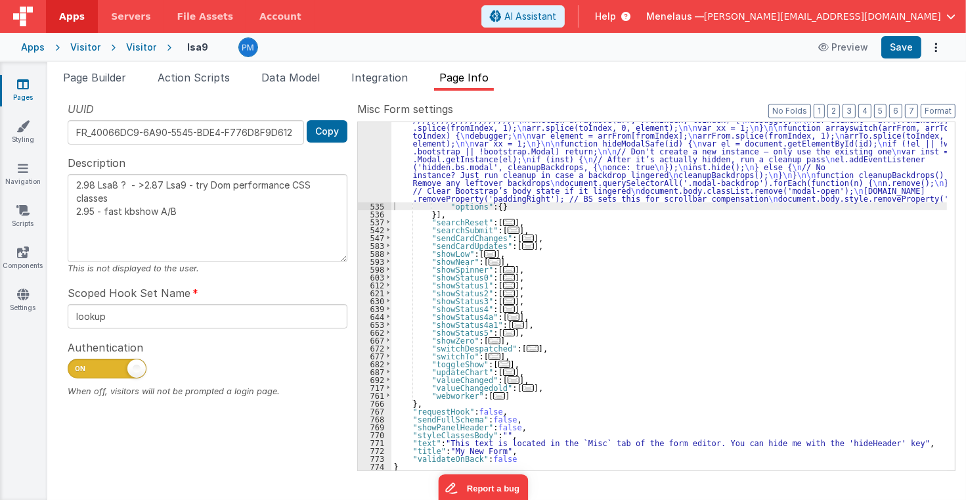
scroll to position [668, 0]
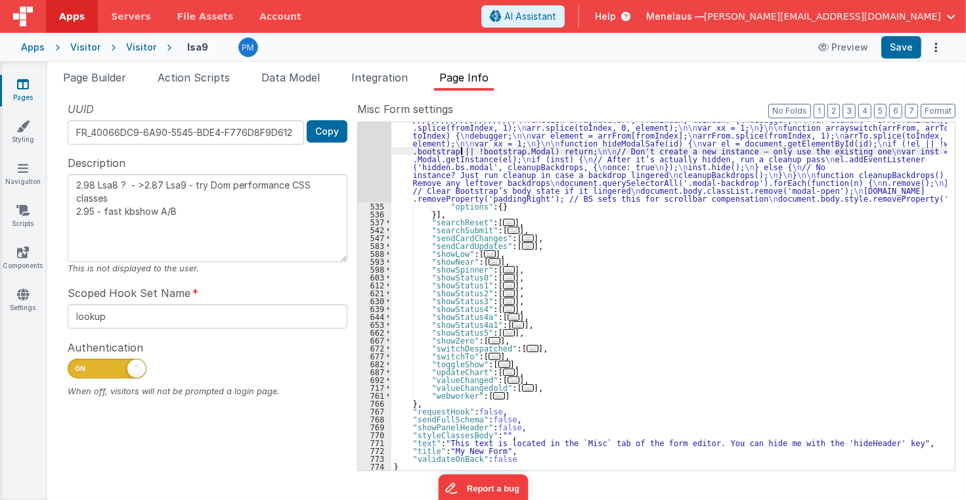
click at [460, 152] on div ""function" : "debugger; \n\n\n\n col = action.options.column; \n invId = action…" at bounding box center [669, 254] width 556 height 608
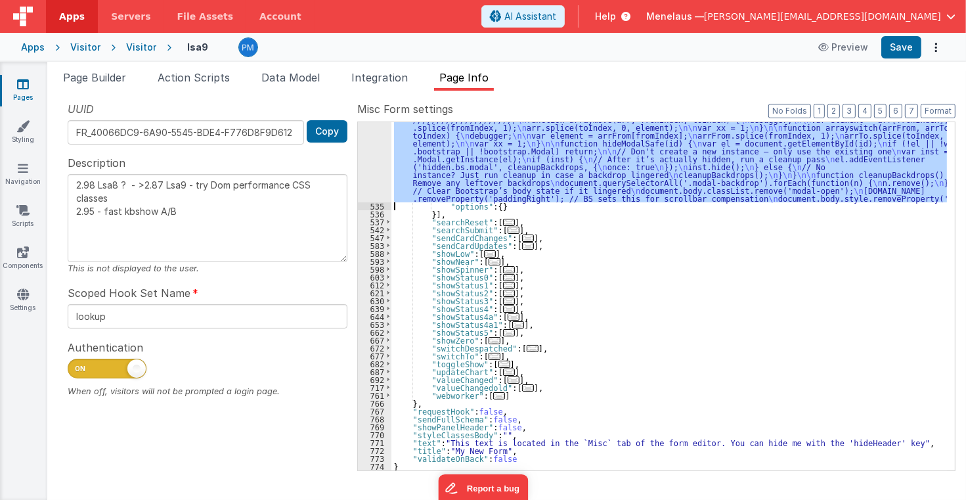
click at [376, 155] on div "534" at bounding box center [374, 76] width 33 height 252
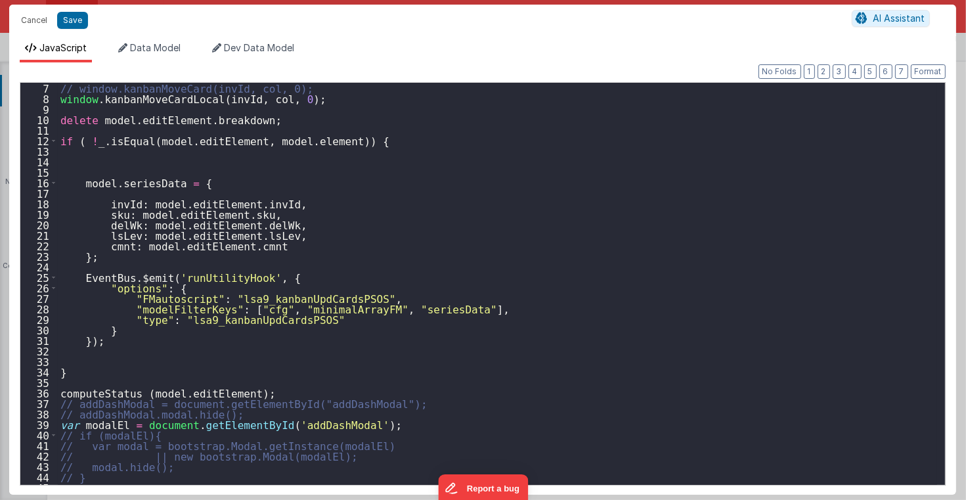
scroll to position [126, 0]
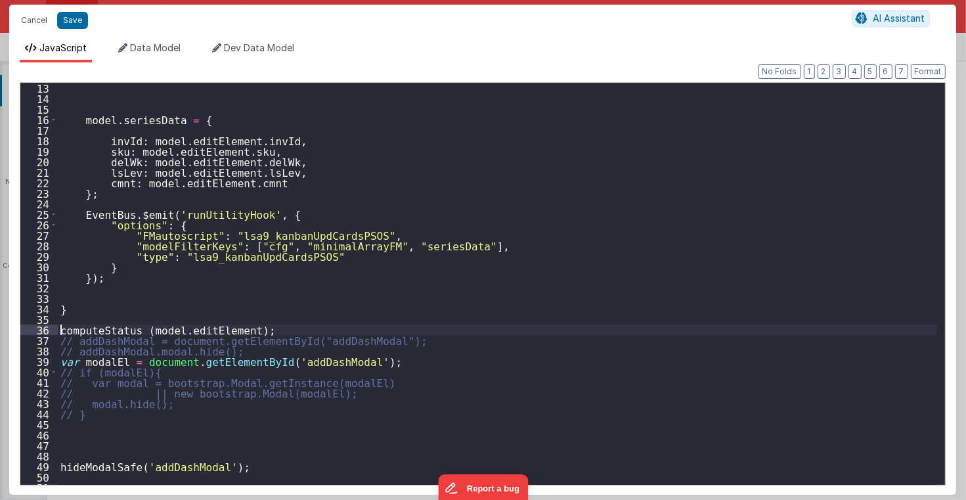
click at [60, 328] on div "model . seriesData = { invId : model . editElement . invId , sku : model . edit…" at bounding box center [497, 294] width 879 height 423
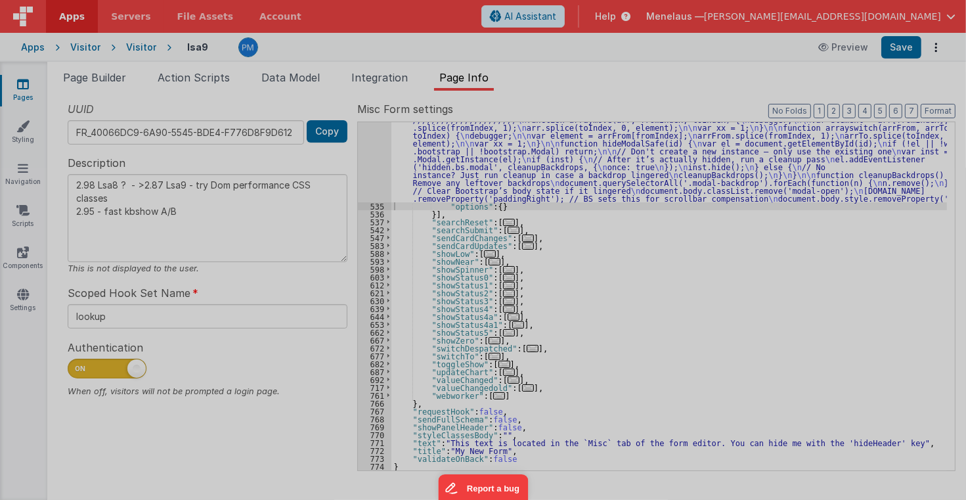
type textarea "2.98 Lsa8 ? - >2.87 Lsa9 - try Dom performance CSS classes 2.95 - fast kbshow A…"
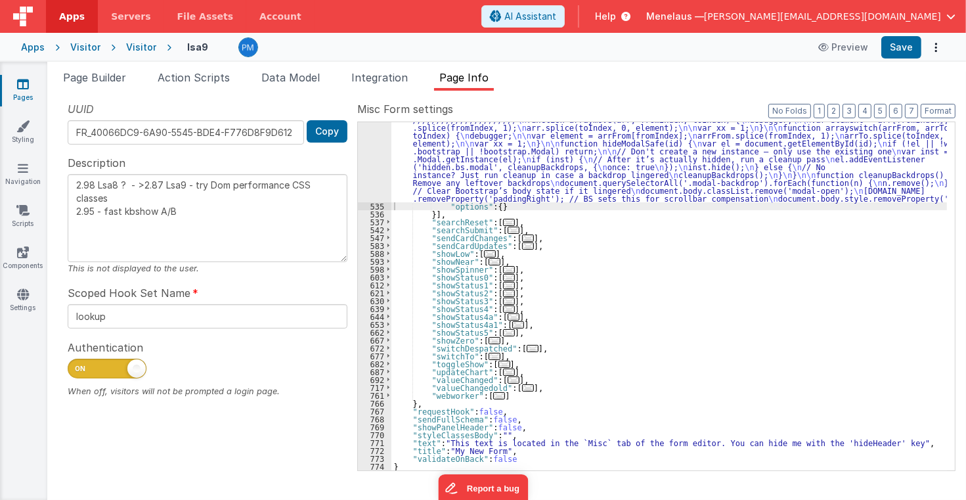
click at [684, 323] on div ""function" : "debugger; \n\n\n\n col = action.options.column; \n invId = action…" at bounding box center [669, 254] width 556 height 608
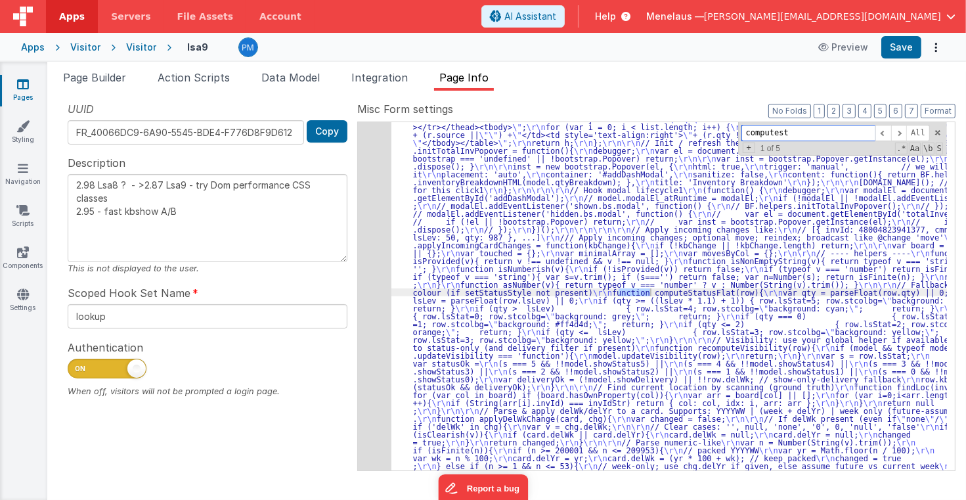
scroll to position [1363, 0]
click at [797, 133] on input "computest" at bounding box center [809, 133] width 134 height 16
type input "computestatus"
click at [906, 129] on span at bounding box center [899, 133] width 16 height 16
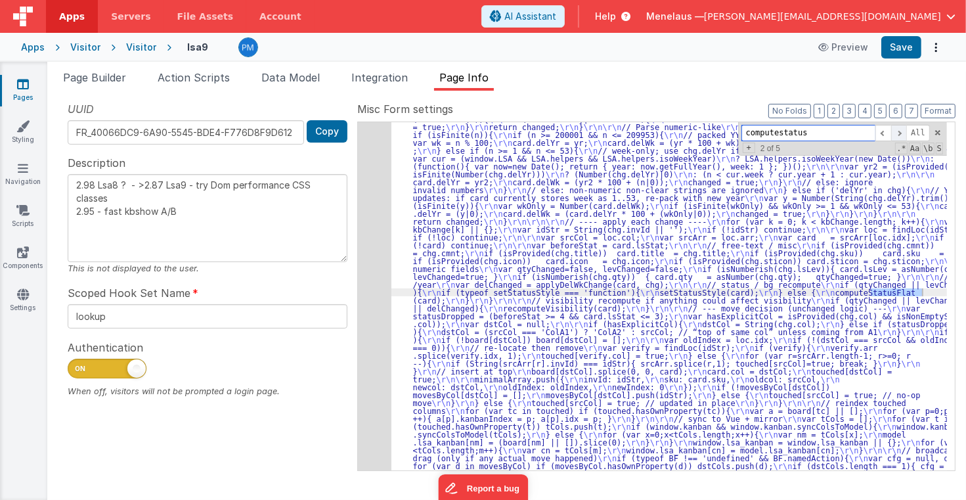
click at [906, 129] on span at bounding box center [899, 133] width 16 height 16
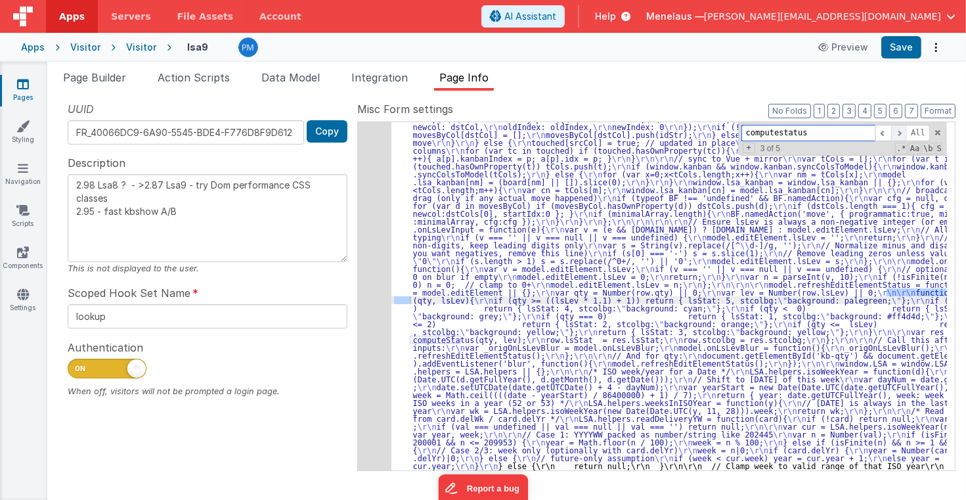
scroll to position [1938, 0]
click at [906, 129] on span at bounding box center [899, 133] width 16 height 16
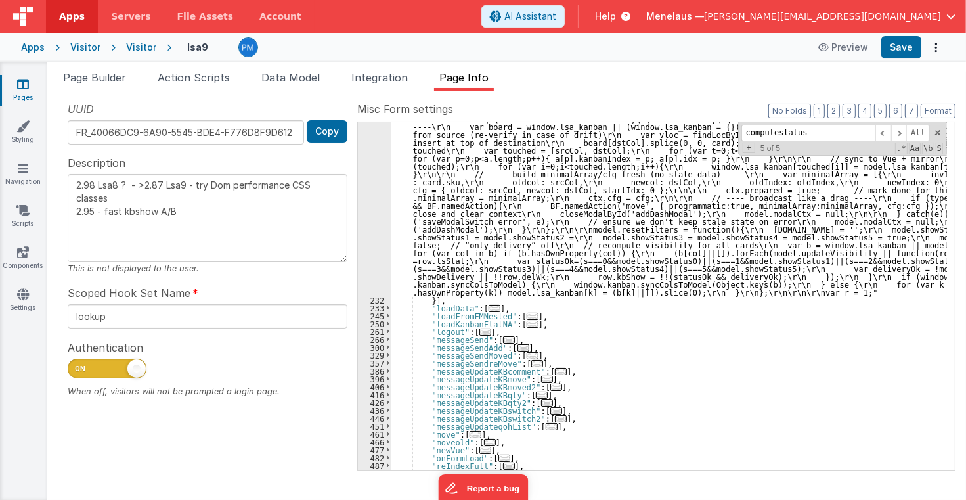
scroll to position [2679, 0]
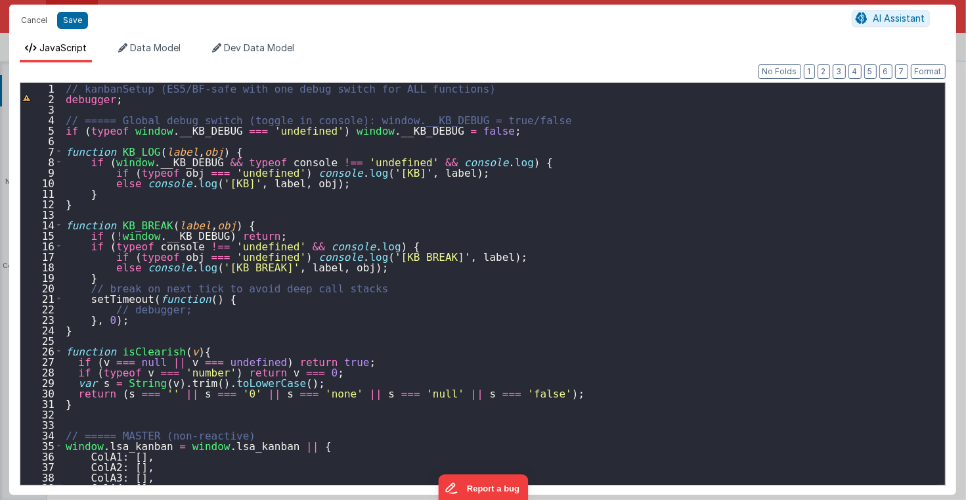
click at [609, 282] on div "// kanbanSetup (ES5/BF-safe with one debug switch for ALL functions) debugger ;…" at bounding box center [500, 294] width 874 height 423
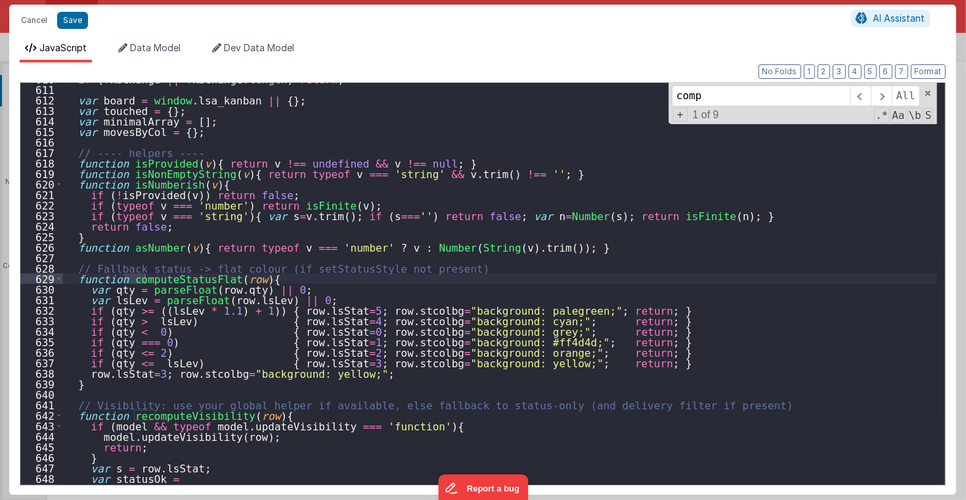
scroll to position [6409, 0]
type input "computest"
click at [883, 96] on span at bounding box center [881, 95] width 20 height 21
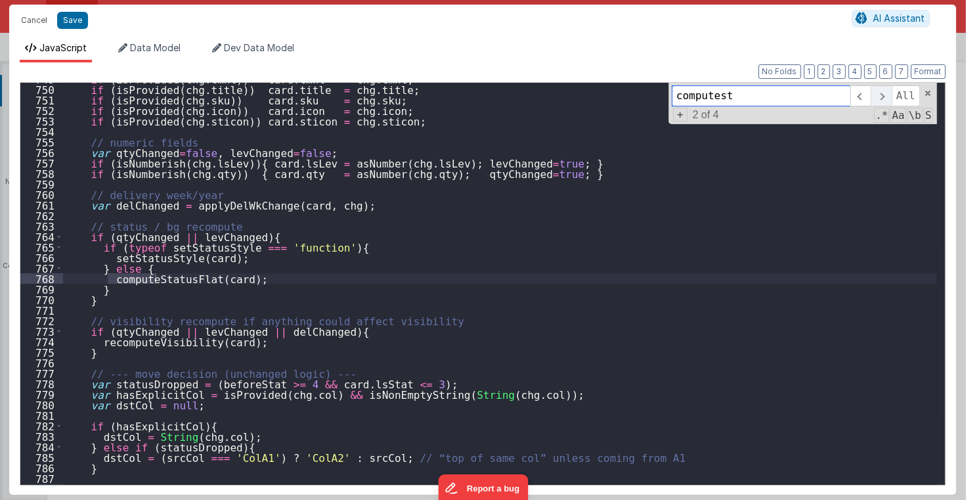
scroll to position [7870, 0]
click at [883, 96] on span at bounding box center [881, 95] width 20 height 21
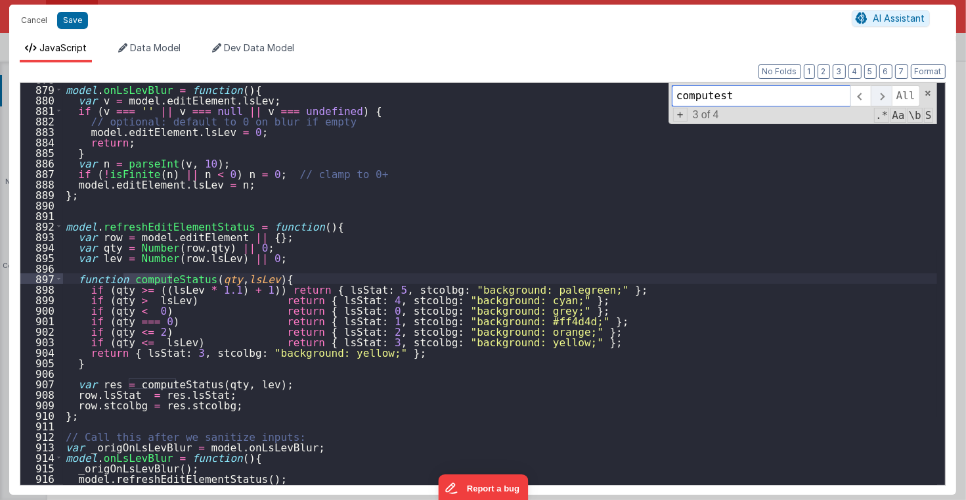
scroll to position [9225, 0]
click at [883, 96] on span at bounding box center [881, 95] width 20 height 21
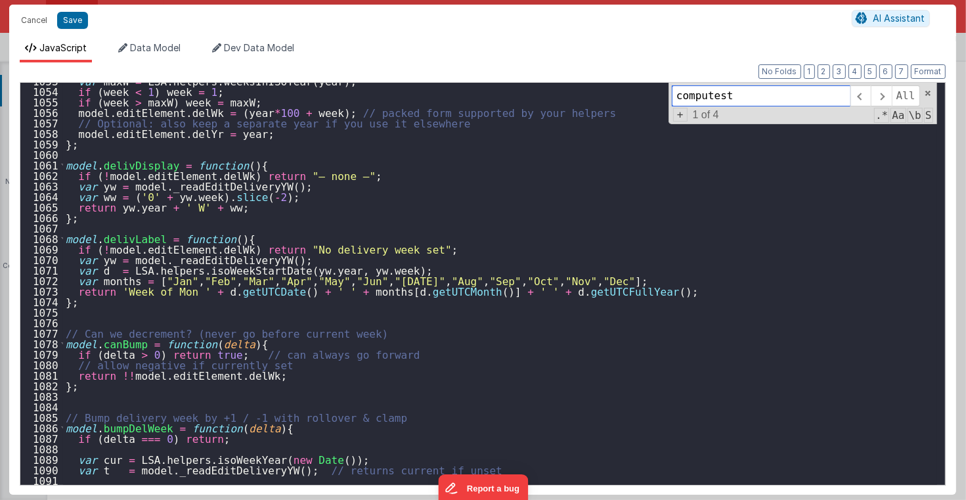
scroll to position [11135, 0]
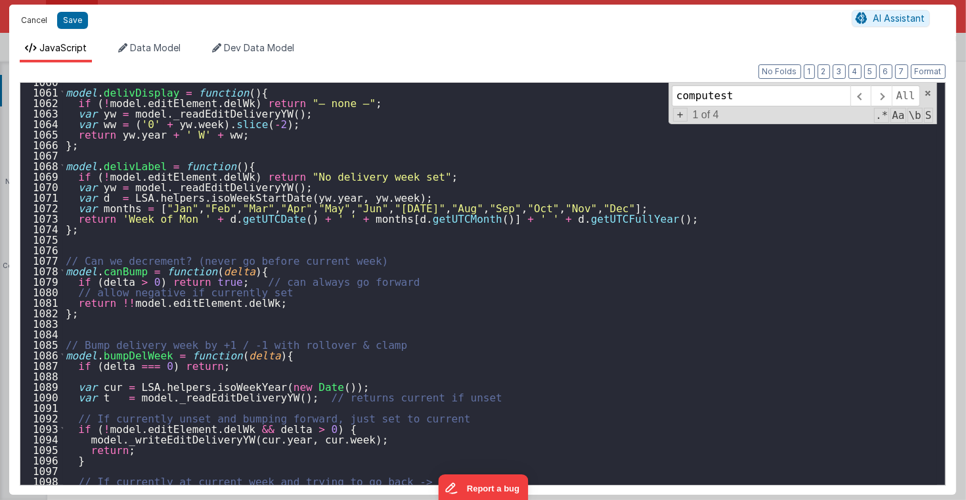
drag, startPoint x: 30, startPoint y: 17, endPoint x: 497, endPoint y: 298, distance: 544.5
click at [30, 17] on button "Cancel" at bounding box center [33, 20] width 39 height 18
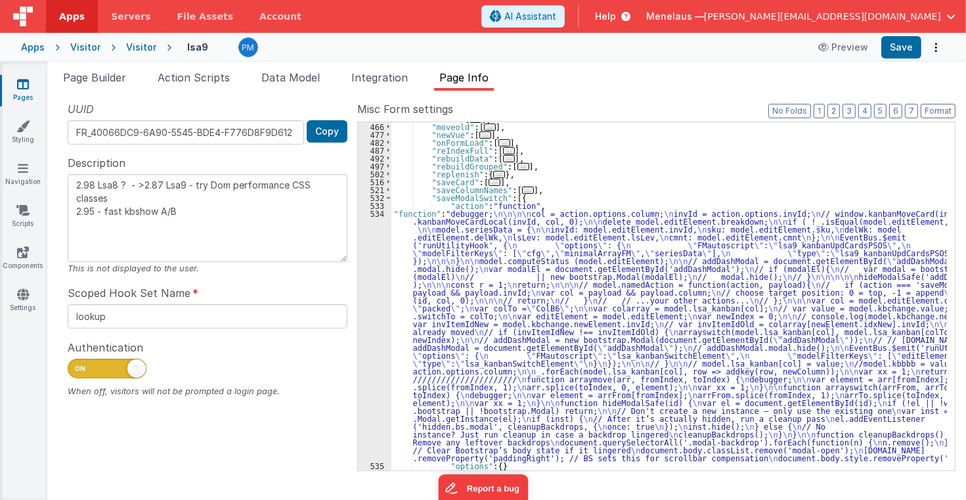
scroll to position [3057, 0]
click at [486, 307] on div ""move" : [ ... ] , "moveold" : [ ... ] , "newVue" : [ ... ] , "onFormLoad" : [ …" at bounding box center [669, 297] width 556 height 364
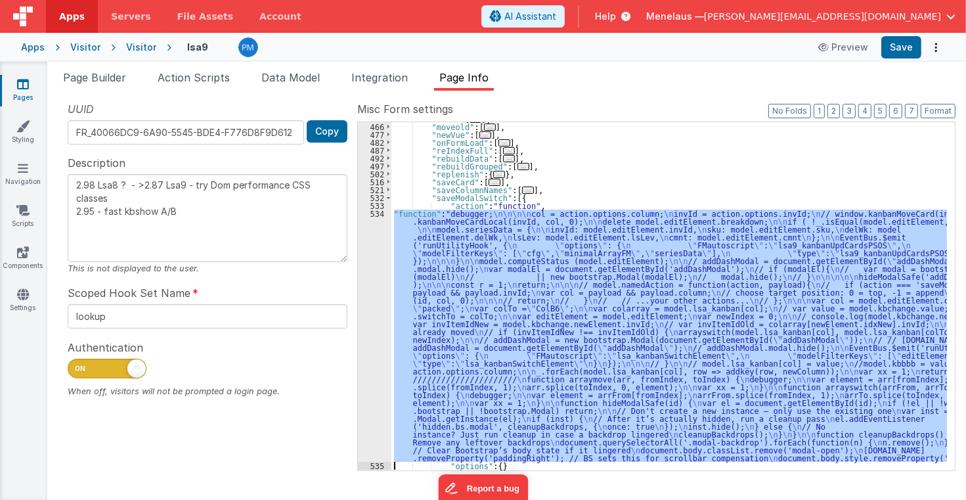
click at [373, 297] on div "534" at bounding box center [374, 336] width 33 height 252
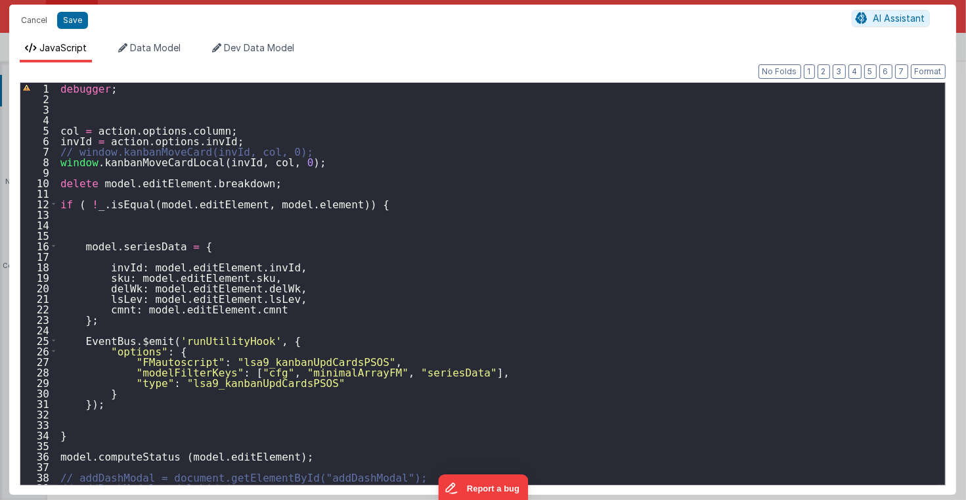
scroll to position [32, 0]
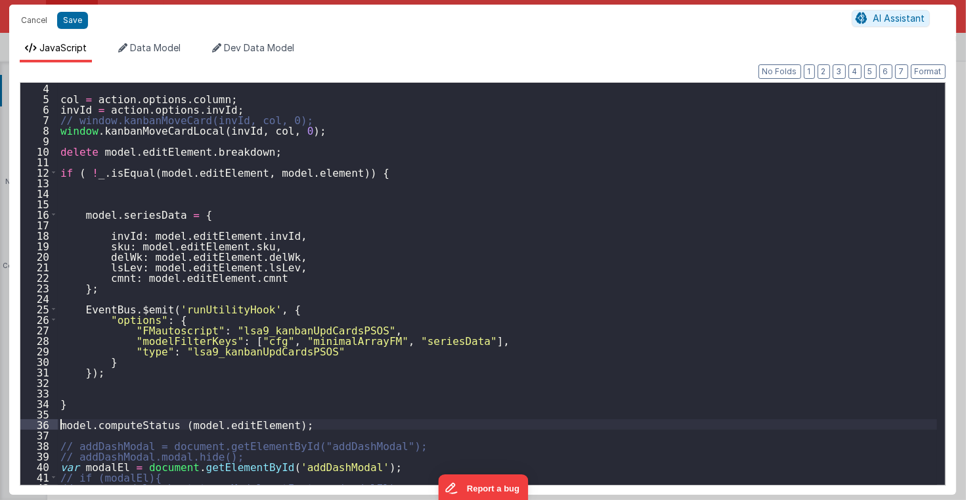
click at [59, 424] on div "col = action . options . column ; invId = action . options . invId ; // window.…" at bounding box center [497, 294] width 879 height 423
type textarea "2.98 Lsa8 ? - >2.87 Lsa9 - try Dom performance CSS classes 2.95 - fast kbshow A…"
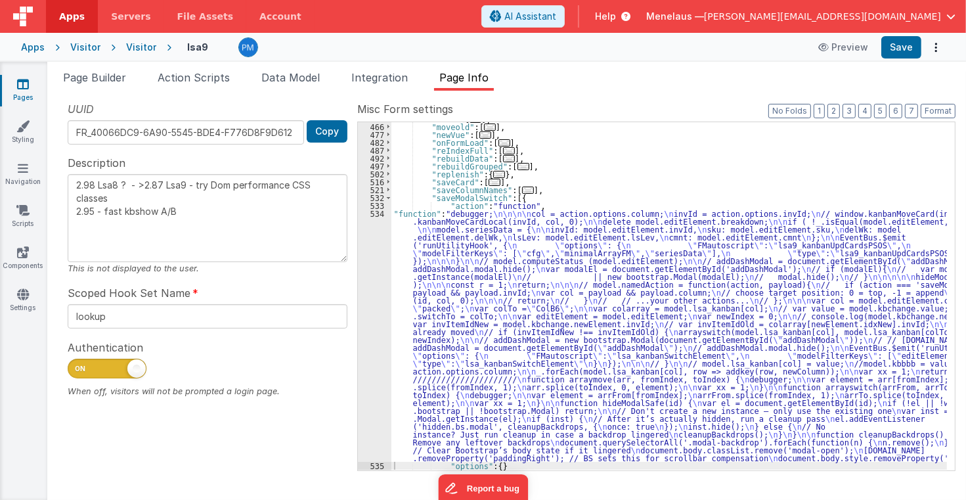
drag, startPoint x: 109, startPoint y: 74, endPoint x: 376, endPoint y: 219, distance: 303.6
click at [109, 74] on span "Page Builder" at bounding box center [94, 77] width 63 height 13
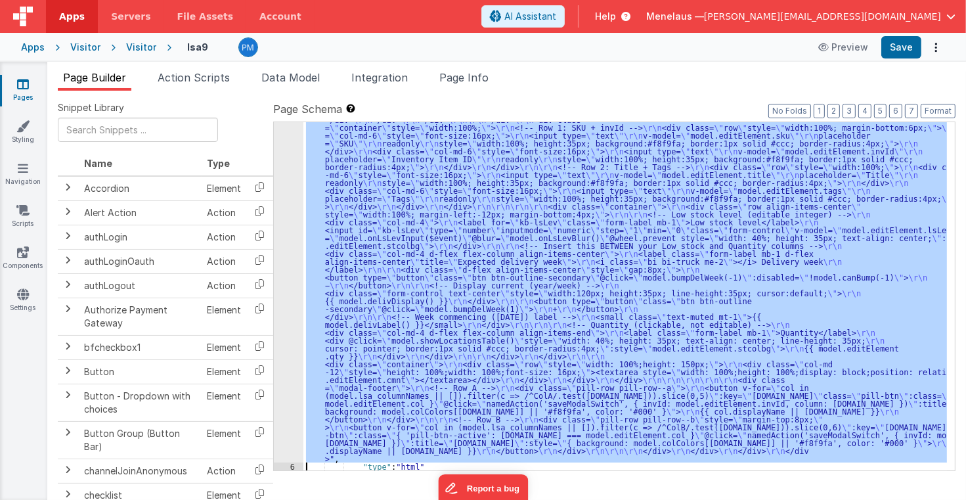
click at [284, 272] on div "5" at bounding box center [289, 99] width 30 height 725
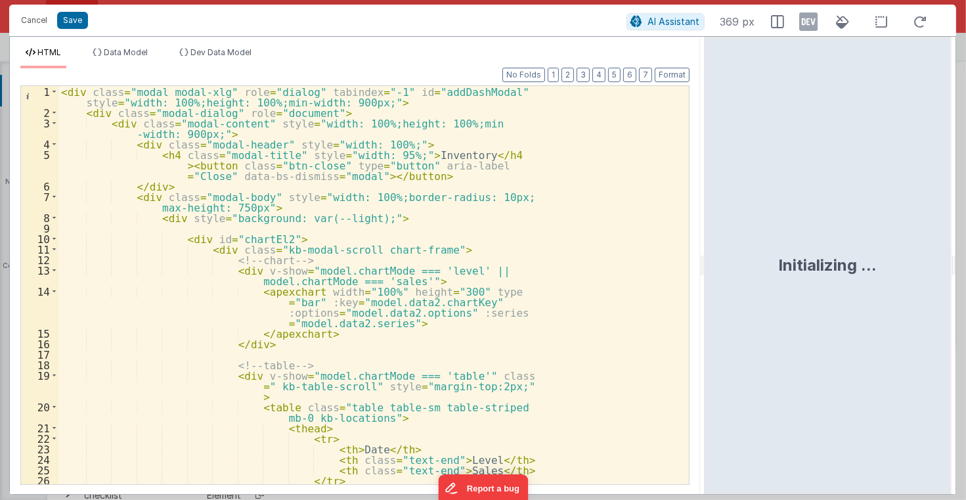
drag, startPoint x: 479, startPoint y: 268, endPoint x: 707, endPoint y: 277, distance: 227.4
click at [707, 277] on html "Cancel Save AI Assistant 369 px HTML Data Model Dev Data Model Format 7 6 5 4 3…" at bounding box center [483, 250] width 966 height 500
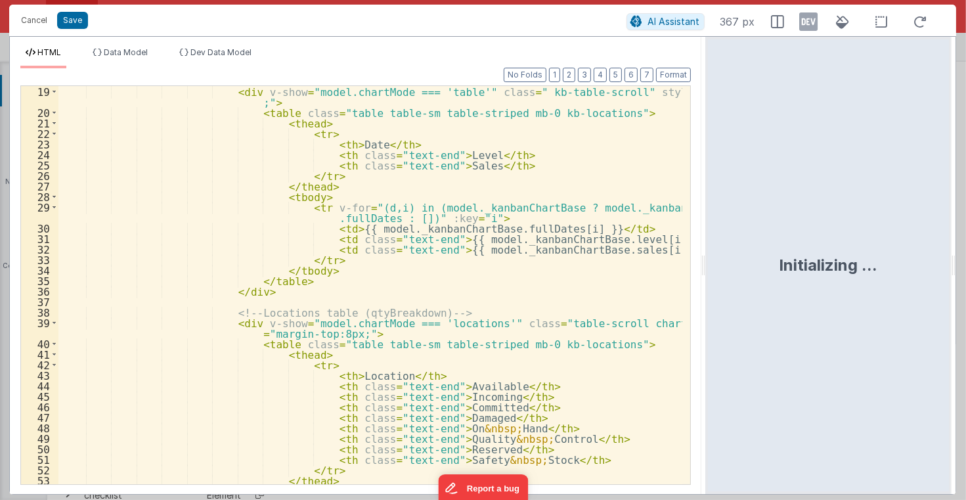
scroll to position [221, 0]
click at [302, 335] on div "< div v-show = "model.chartMode === 'table'" class = " kb-table-scroll" style =…" at bounding box center [370, 301] width 624 height 430
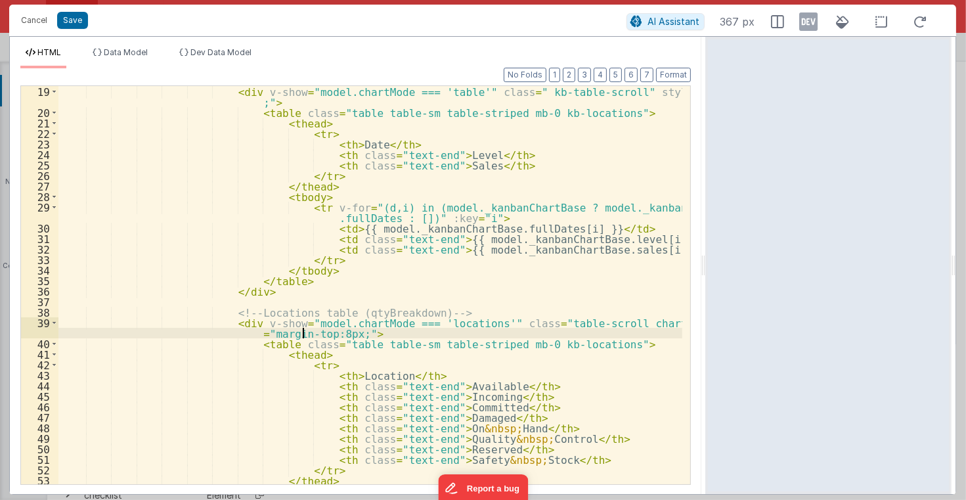
click at [302, 333] on div "< div v-show = "model.chartMode === 'table'" class = " kb-table-scroll" style =…" at bounding box center [370, 301] width 624 height 430
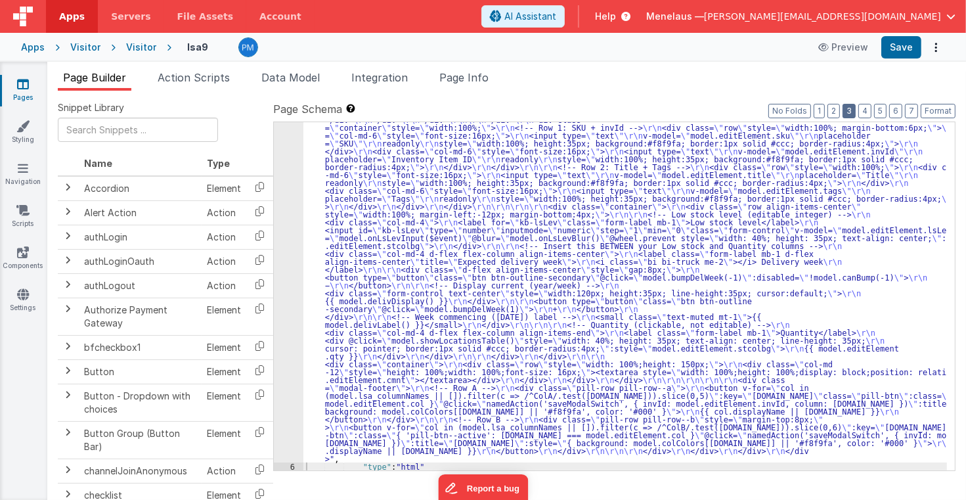
click at [853, 109] on button "3" at bounding box center [849, 111] width 13 height 14
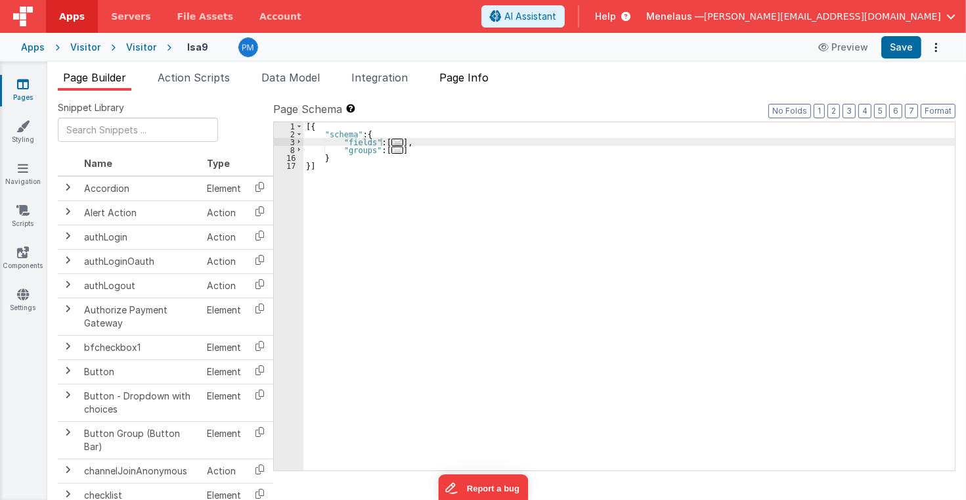
click at [464, 79] on span "Page Info" at bounding box center [463, 77] width 49 height 13
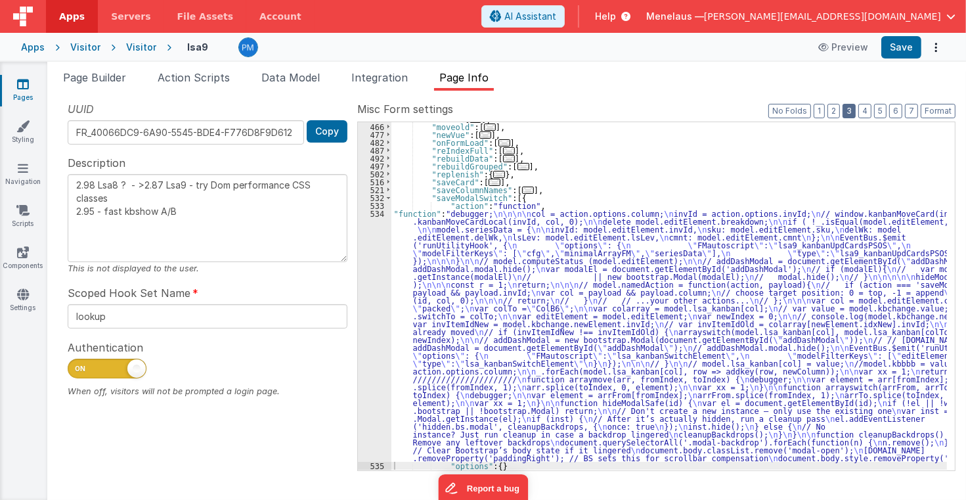
click at [852, 112] on button "3" at bounding box center [849, 111] width 13 height 14
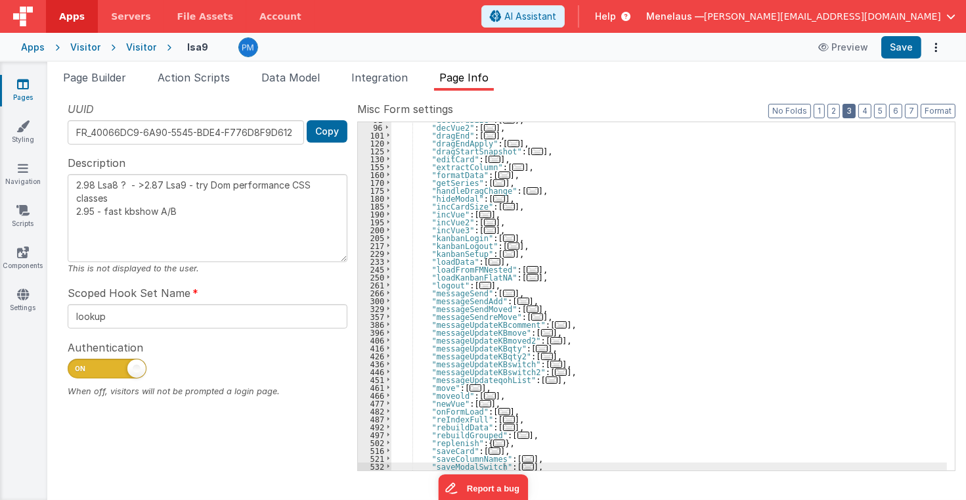
scroll to position [141, 0]
click at [503, 252] on span "..." at bounding box center [509, 253] width 12 height 7
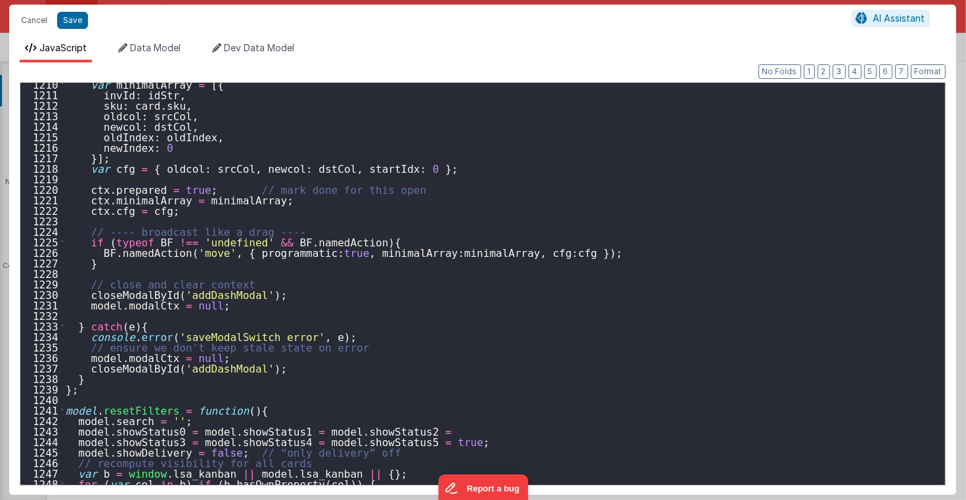
scroll to position [12892, 0]
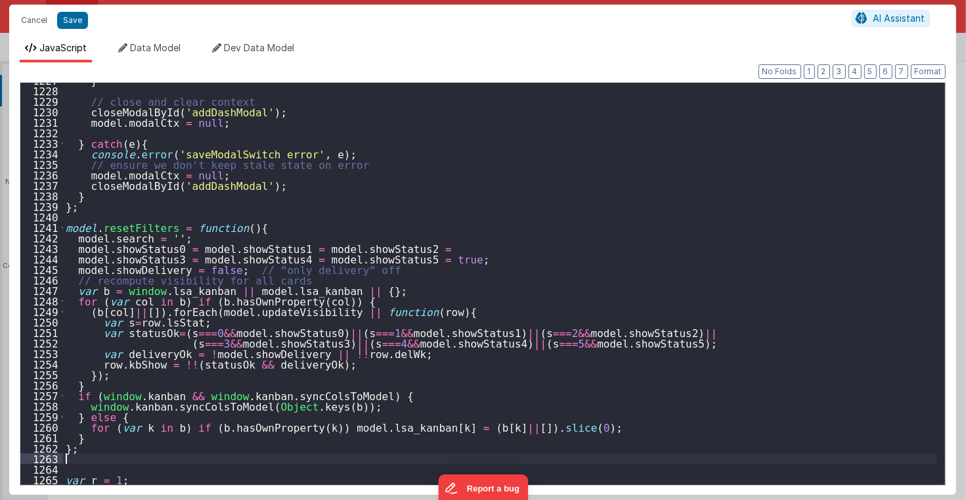
click at [122, 458] on div "} // close and clear context closeModalById ( 'addDashModal' ) ; model . modalC…" at bounding box center [500, 286] width 874 height 423
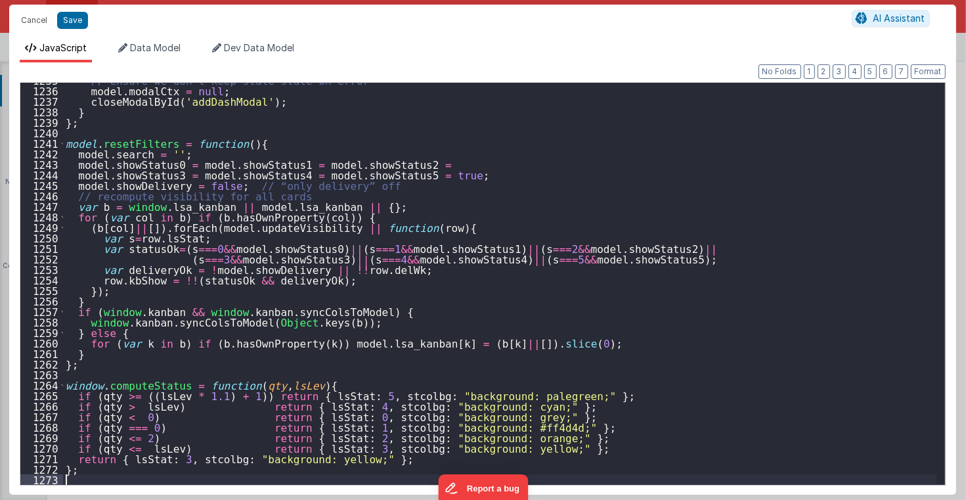
scroll to position [12976, 0]
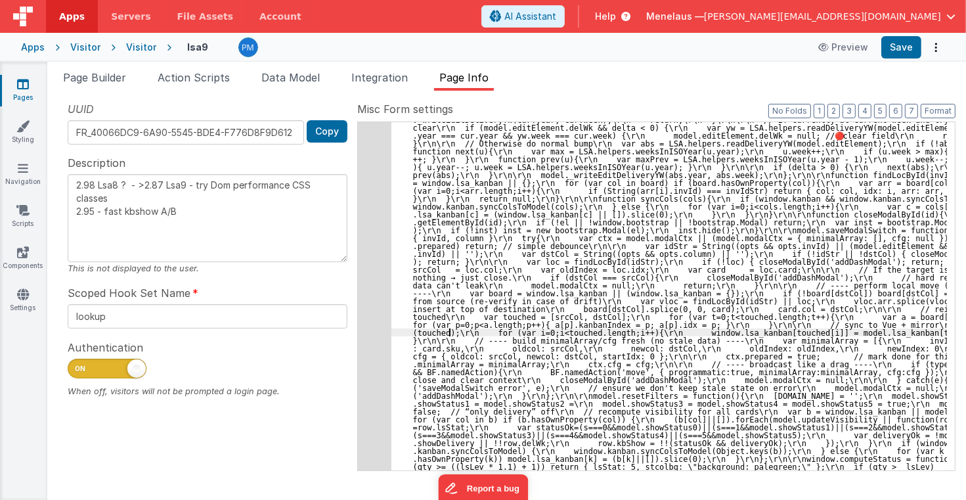
scroll to position [2615, 0]
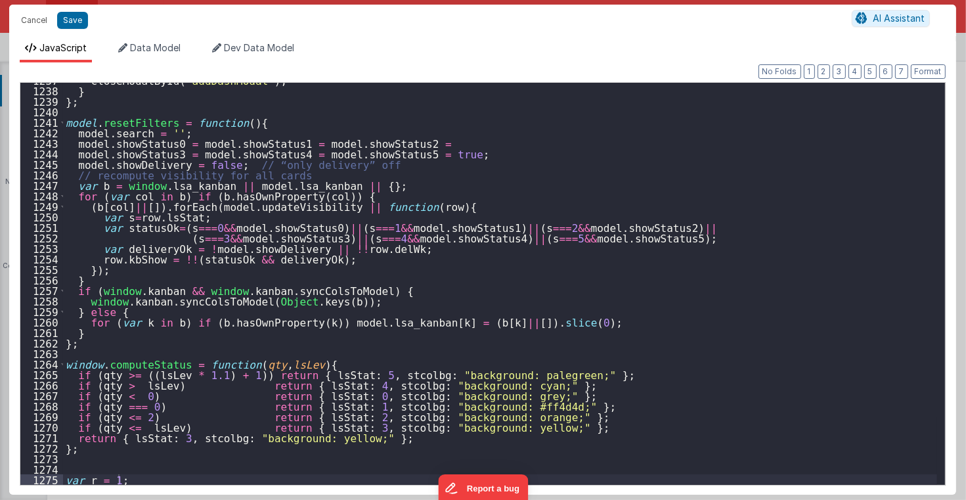
scroll to position [12997, 0]
click at [81, 465] on div "closeModalById ( 'addDashModal' ) ; } } ; model . resetFilters = function ( ) {…" at bounding box center [500, 286] width 874 height 423
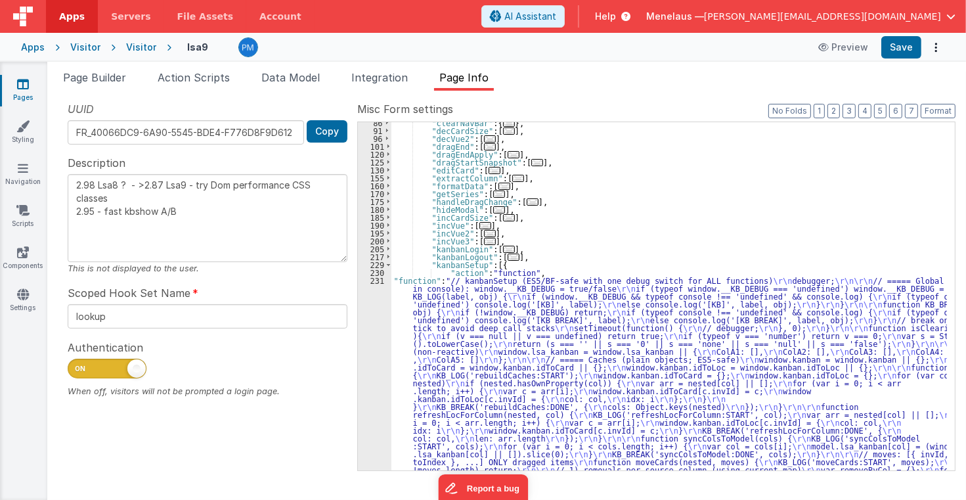
scroll to position [107, 0]
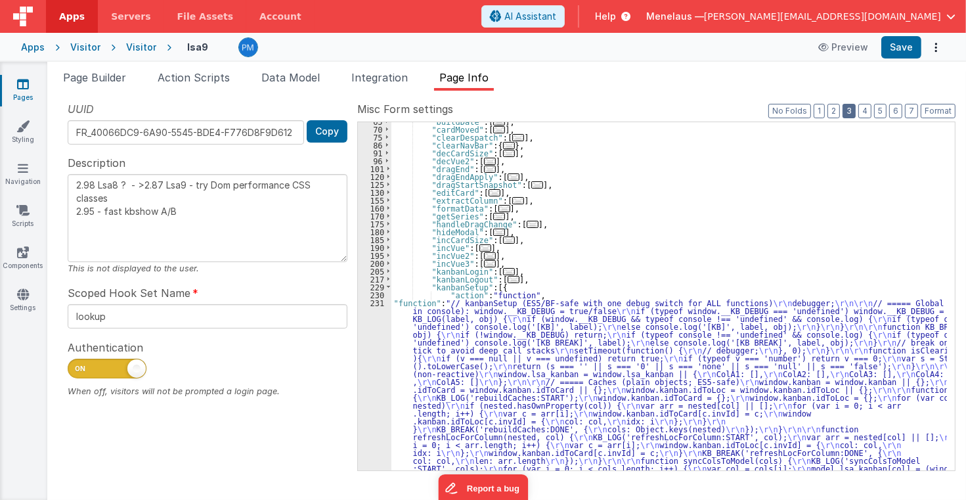
click at [851, 110] on button "3" at bounding box center [849, 111] width 13 height 14
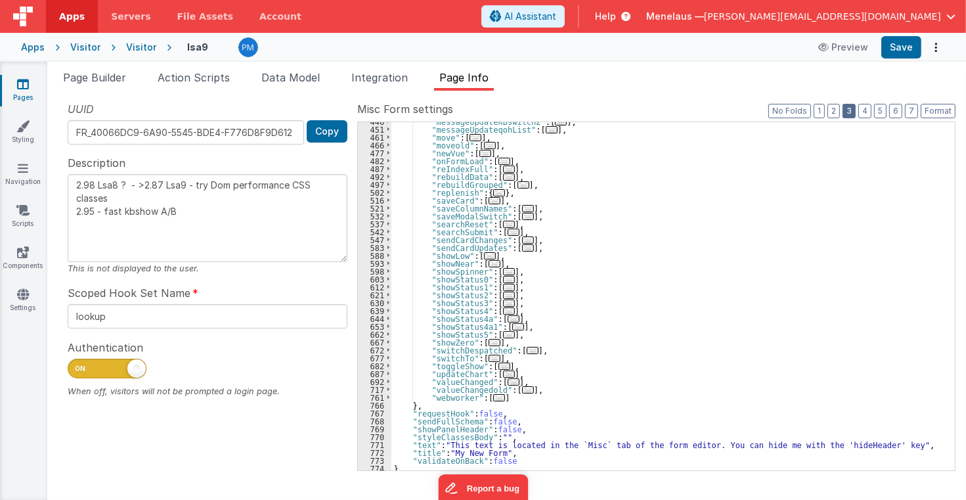
scroll to position [359, 0]
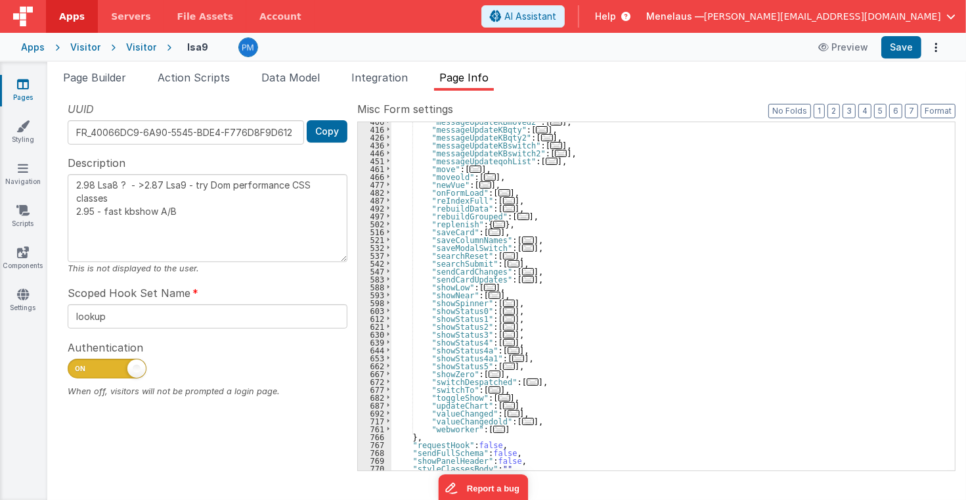
click at [522, 247] on span "..." at bounding box center [528, 247] width 12 height 7
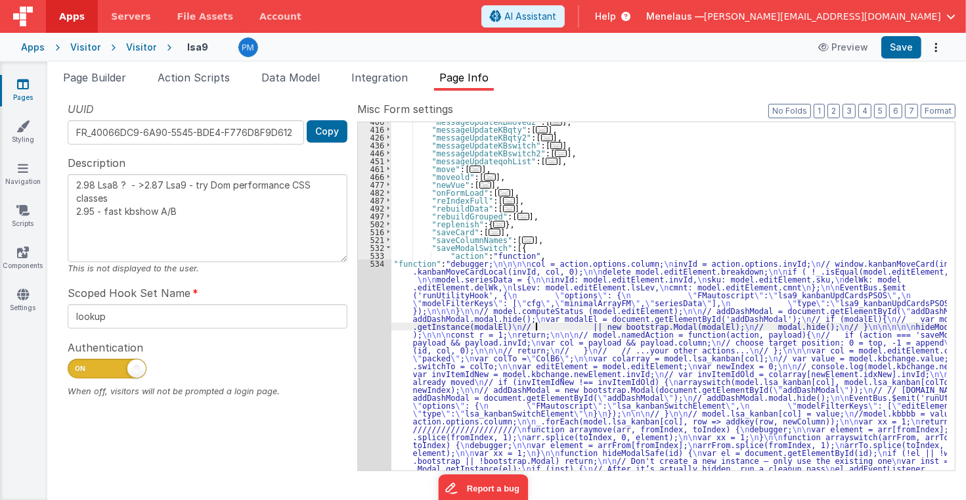
click at [534, 324] on div ""messageUpdateKBmoved2" : [ ... ] , "messageUpdateKBqty" : [ ... ] , "messageUp…" at bounding box center [669, 422] width 556 height 608
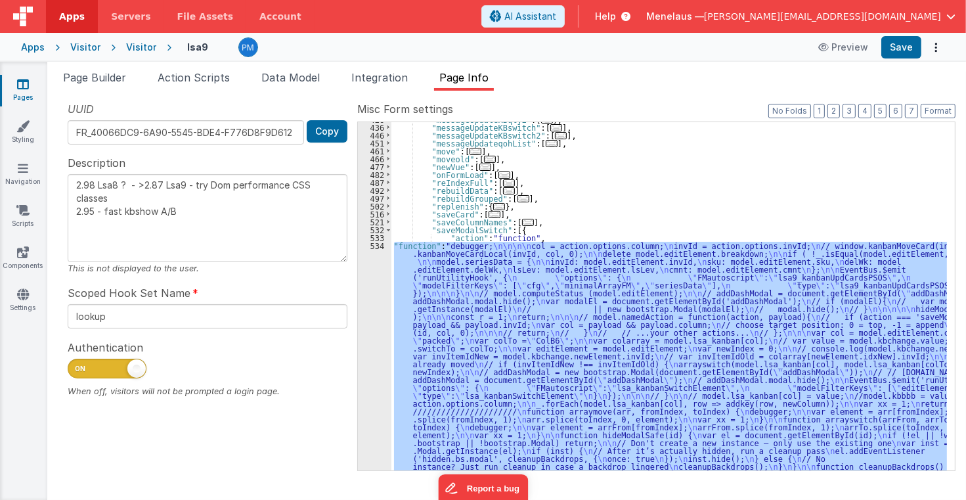
scroll to position [409, 0]
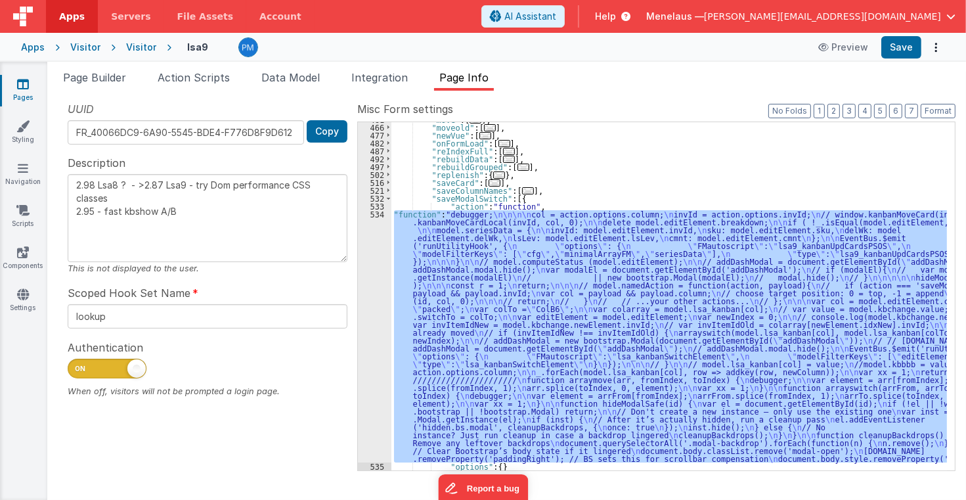
click at [376, 388] on div "534" at bounding box center [374, 336] width 33 height 252
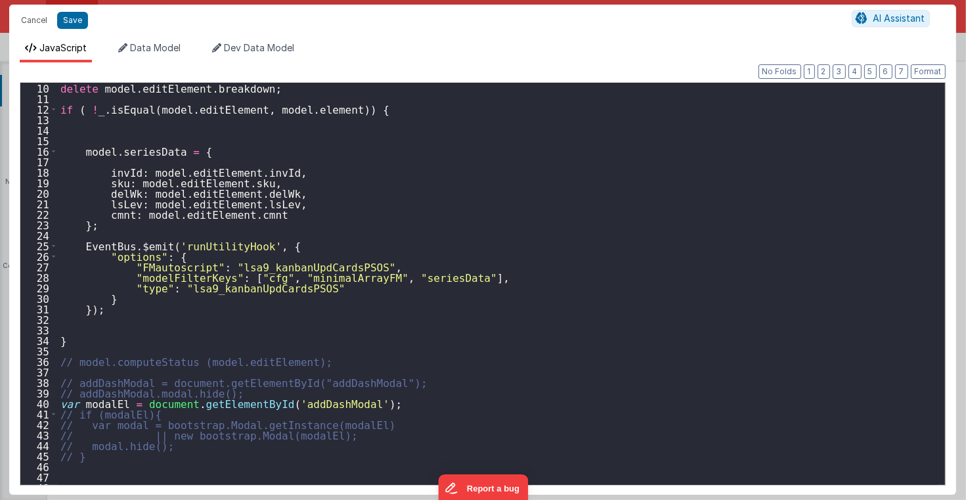
scroll to position [252, 0]
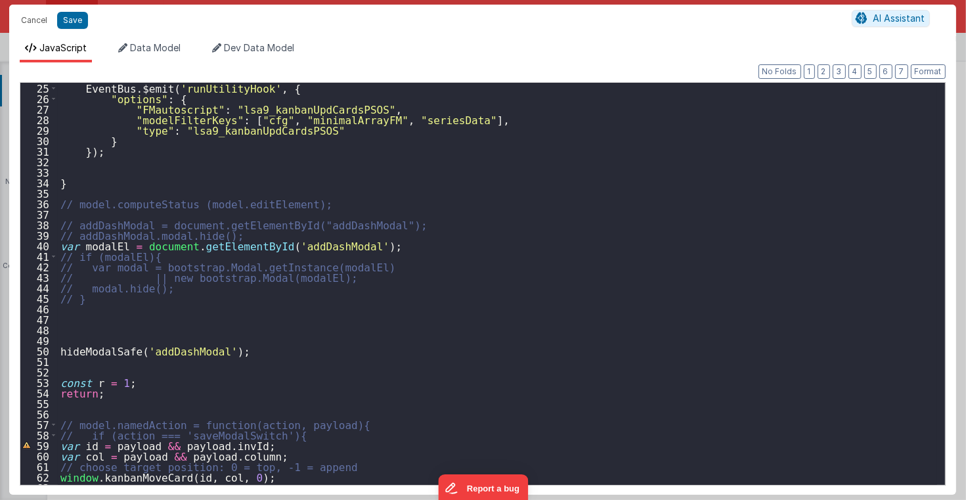
click at [60, 204] on div "EventBus . $emit ( 'runUtilityHook' , { "options" : { "FMautoscript" : "lsa9_ka…" at bounding box center [497, 294] width 879 height 423
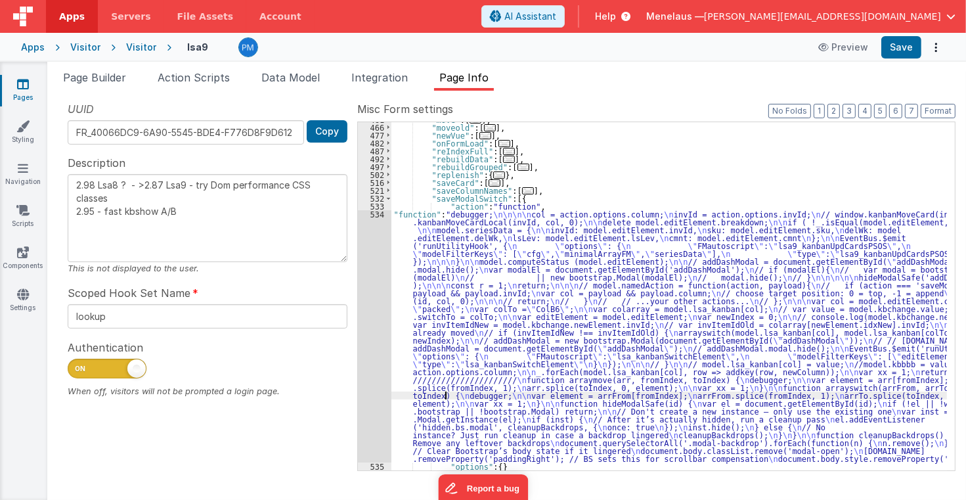
click at [444, 393] on div ""move" : [ ... ] , "moveold" : [ ... ] , "newVue" : [ ... ] , "onFormLoad" : [ …" at bounding box center [669, 298] width 556 height 364
click at [377, 371] on div "534" at bounding box center [374, 336] width 33 height 252
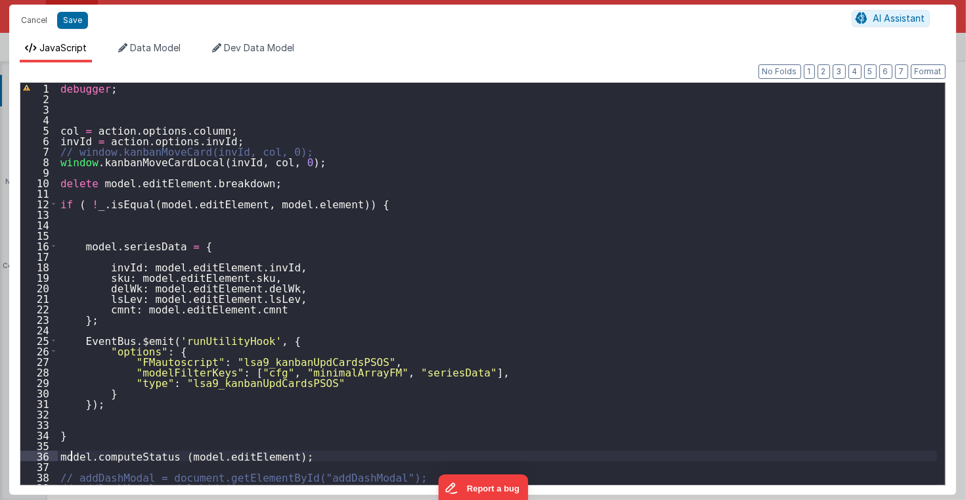
click at [72, 455] on div "debugger ; col = action . options . column ; invId = action . options . invId ;…" at bounding box center [497, 294] width 879 height 423
type textarea "2.98 Lsa8 ? - >2.87 Lsa9 - try Dom performance CSS classes 2.95 - fast kbshow A…"
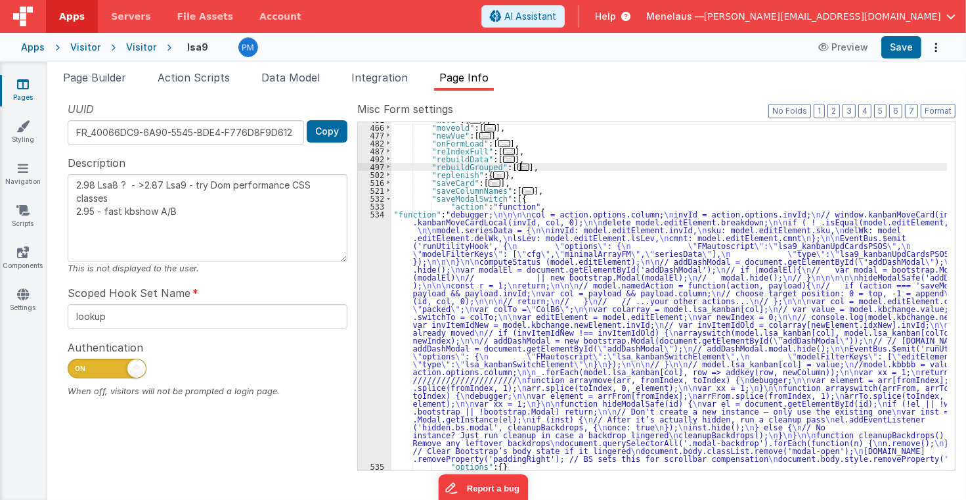
click at [656, 165] on div ""move" : [ ... ] , "moveold" : [ ... ] , "newVue" : [ ... ] , "onFormLoad" : [ …" at bounding box center [669, 298] width 556 height 364
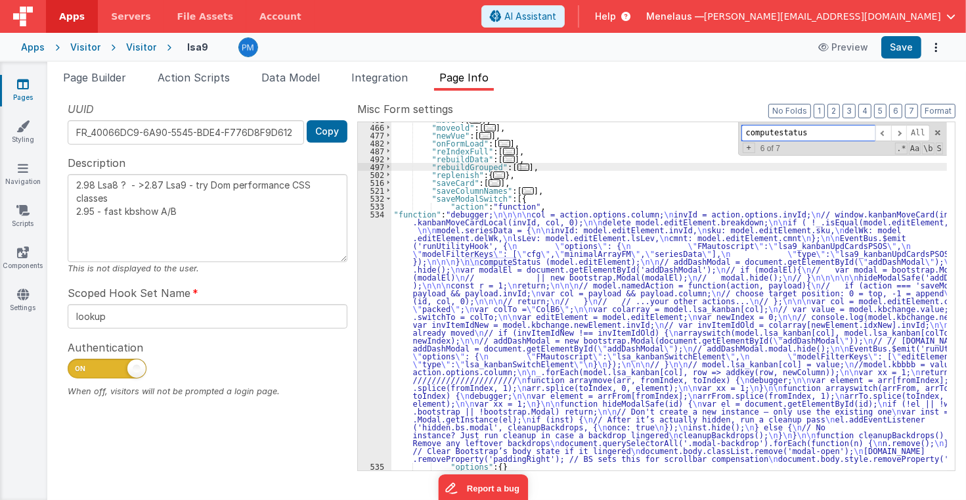
click at [810, 132] on input "computestatus" at bounding box center [809, 133] width 134 height 16
drag, startPoint x: 790, startPoint y: 134, endPoint x: 740, endPoint y: 135, distance: 50.6
click at [740, 135] on div ""move" : [ ... ] , "moveold" : [ ... ] , "newVue" : [ ... ] , "onFormLoad" : [ …" at bounding box center [669, 296] width 556 height 348
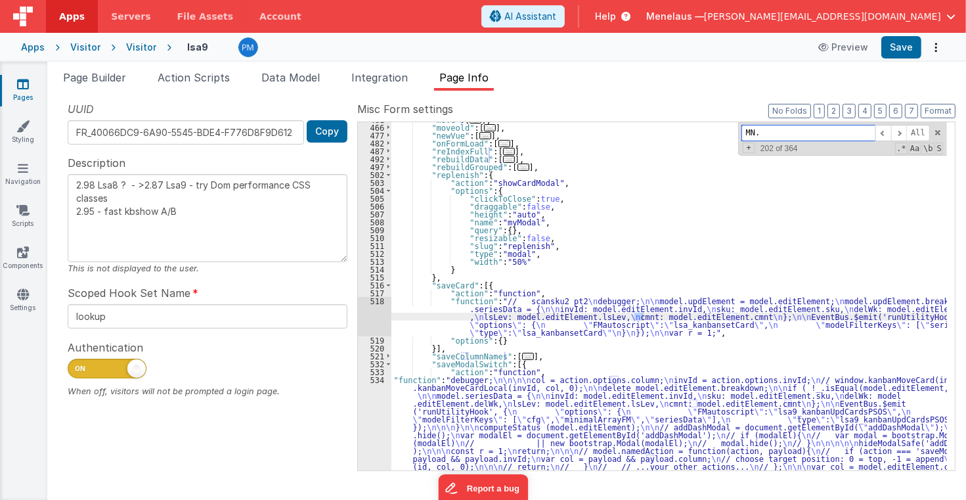
scroll to position [0, 0]
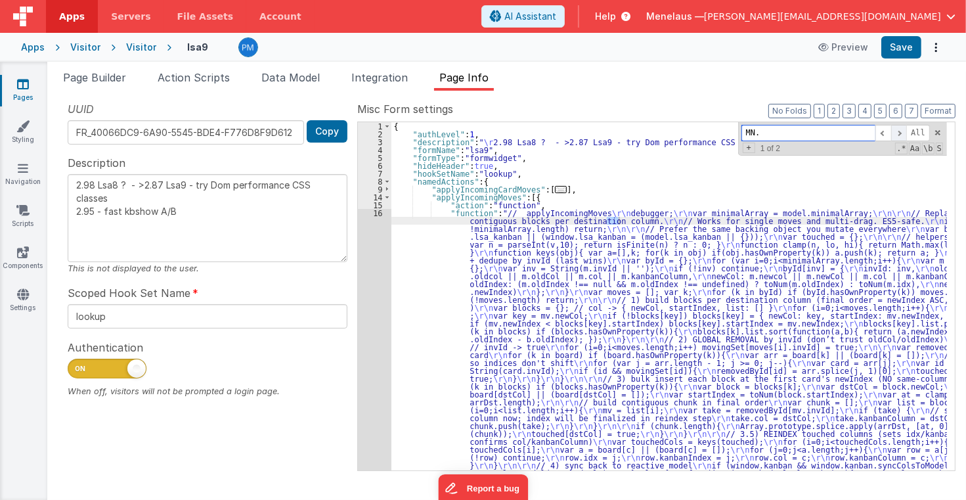
type input "MN."
click at [904, 134] on span at bounding box center [899, 133] width 16 height 16
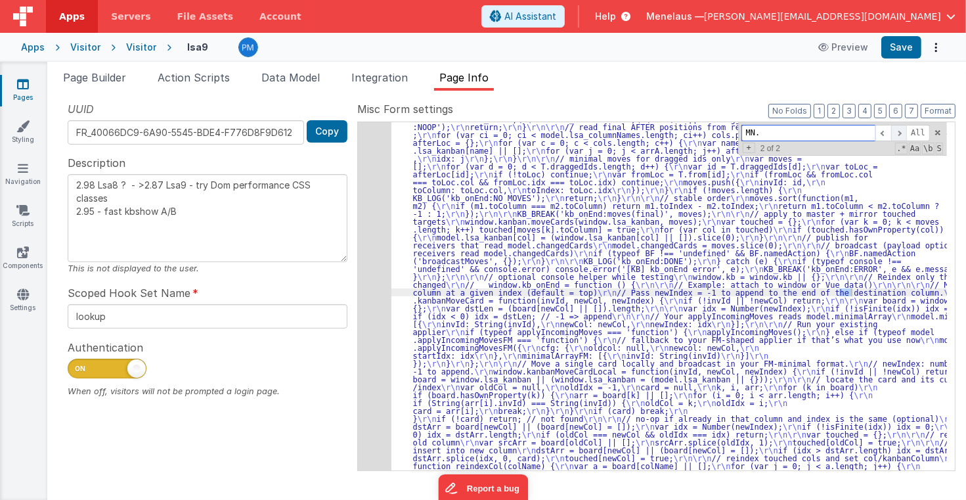
scroll to position [1189, 0]
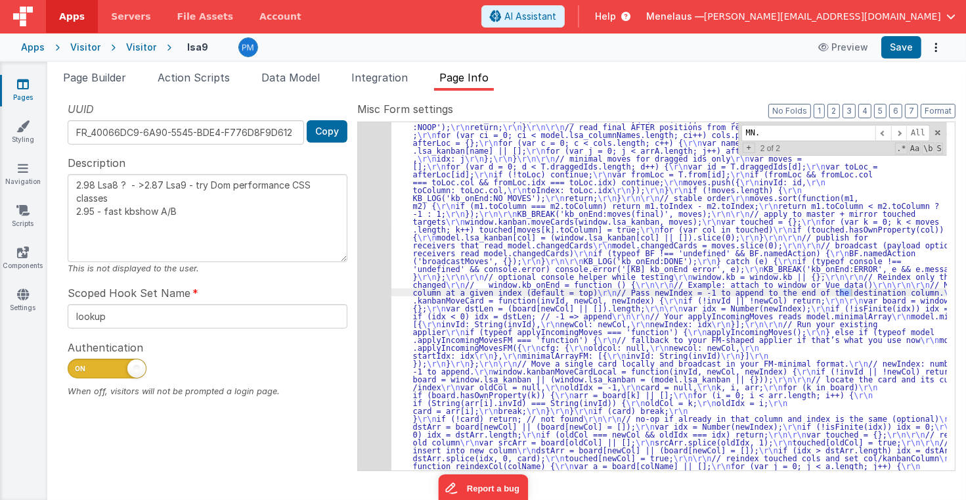
click at [686, 79] on ul "Page Builder Action Scripts Data Model Integration Page Info" at bounding box center [506, 80] width 919 height 21
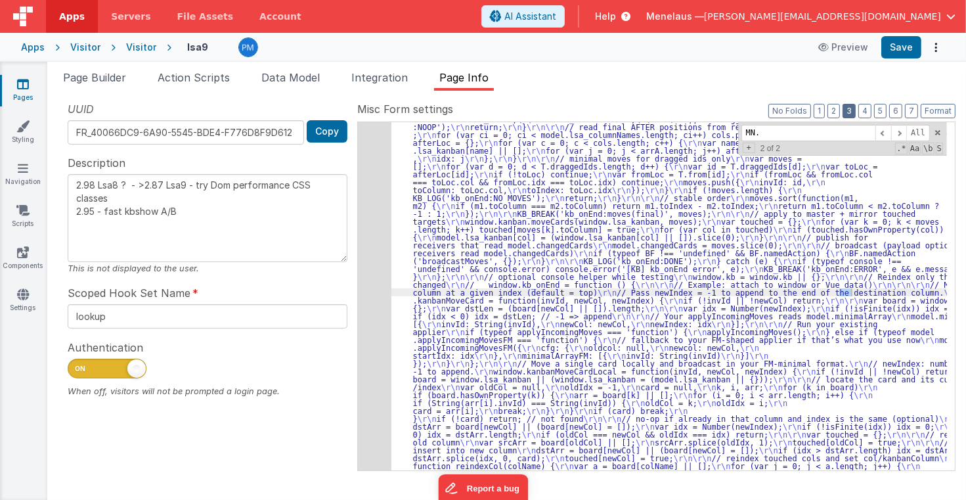
click at [849, 108] on button "3" at bounding box center [849, 111] width 13 height 14
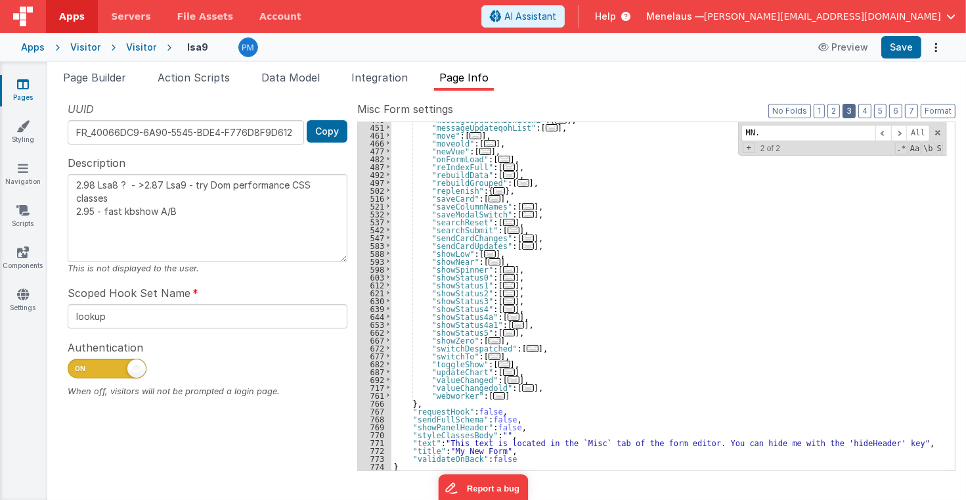
scroll to position [392, 0]
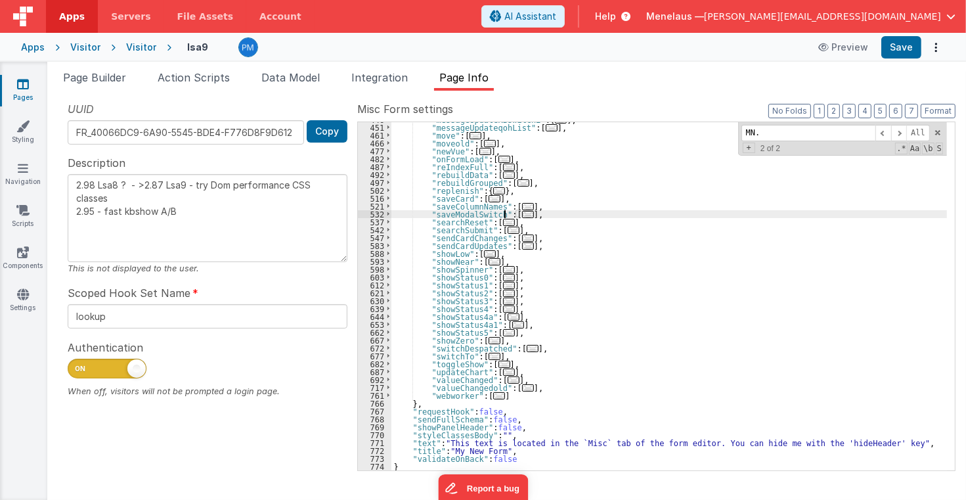
click at [522, 213] on span "..." at bounding box center [528, 214] width 12 height 7
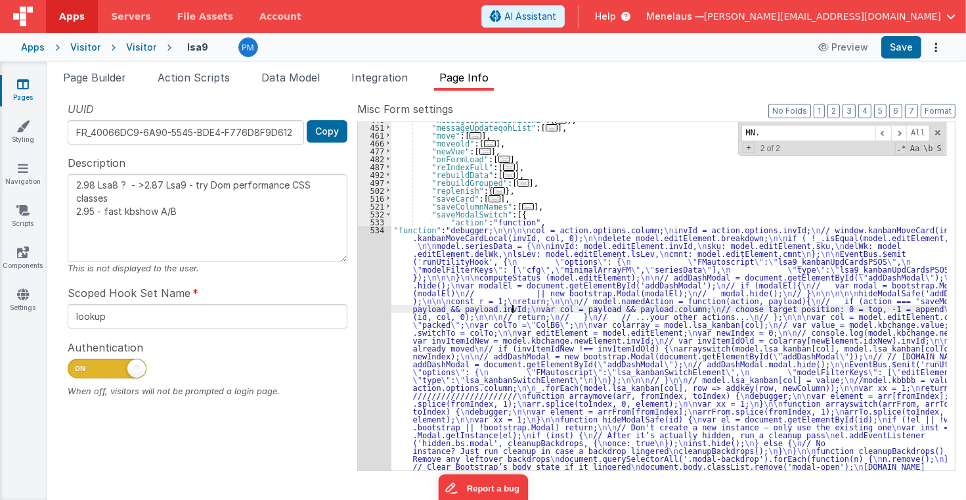
click at [510, 310] on div ""messageUpdateKBswitch2" : [ ... ] , "messageUpdateqohList" : [ ... ] , "move" …" at bounding box center [669, 420] width 556 height 608
click at [376, 353] on div "446 451 461 466 477 482 487 492 497 502 516 521 532 533 534 535" at bounding box center [374, 420] width 33 height 608
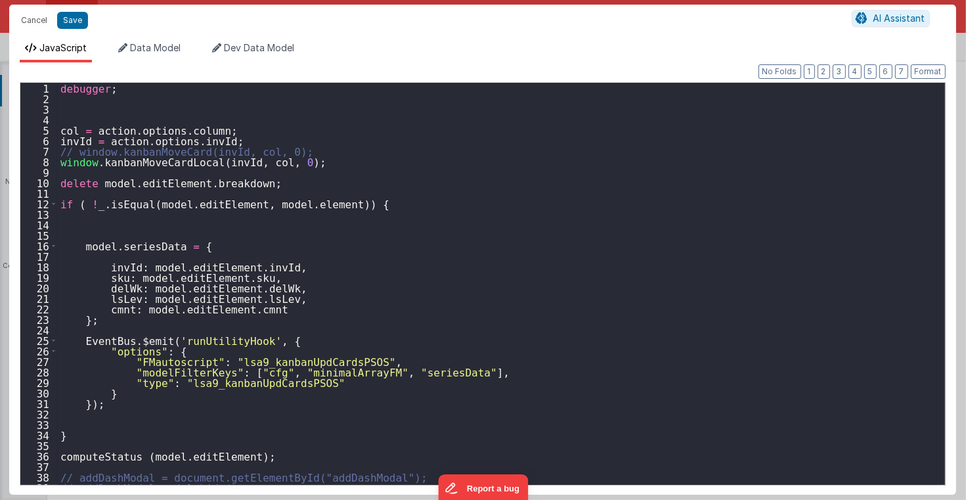
scroll to position [221, 0]
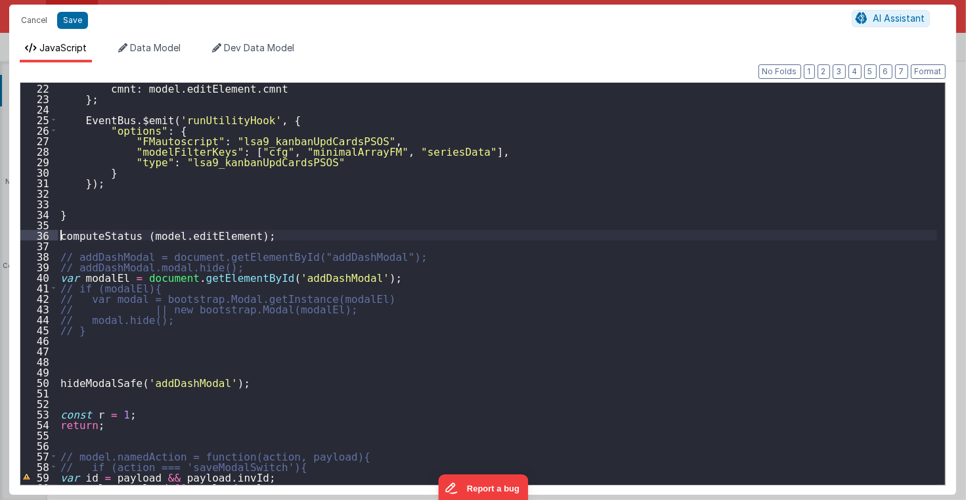
click at [61, 234] on div "cmnt : model . editElement . cmnt } ; EventBus . $emit ( 'runUtilityHook' , { "…" at bounding box center [497, 294] width 879 height 423
click at [99, 234] on div "cmnt : model . editElement . cmnt } ; EventBus . $emit ( 'runUtilityHook' , { "…" at bounding box center [497, 294] width 879 height 423
type textarea "2.98 Lsa8 ? - >2.87 Lsa9 - try Dom performance CSS classes 2.95 - fast kbshow A…"
